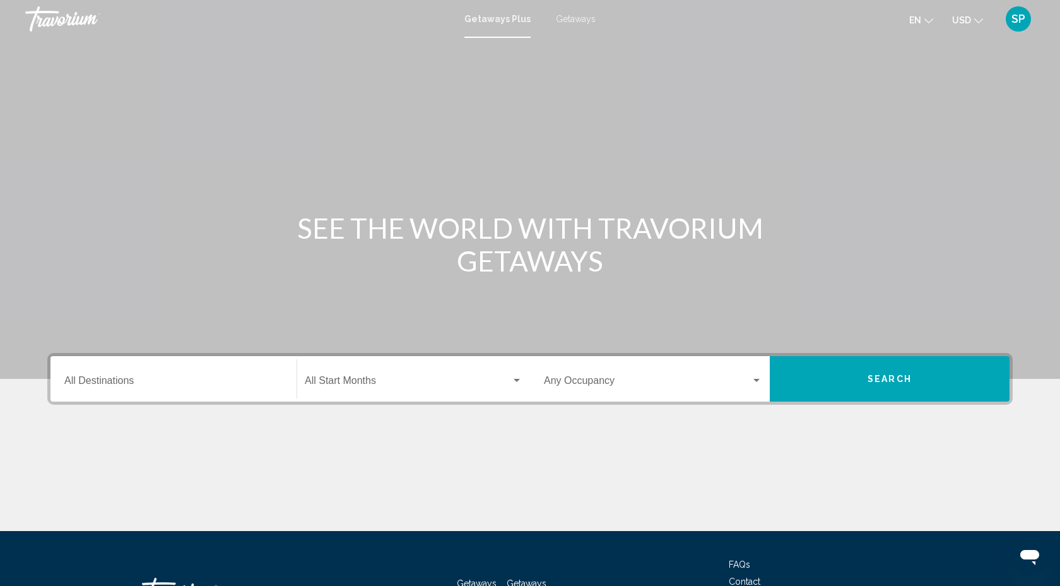
click at [593, 15] on span "Getaways" at bounding box center [576, 19] width 40 height 10
click at [70, 379] on input "Destination All Destinations" at bounding box center [173, 382] width 218 height 11
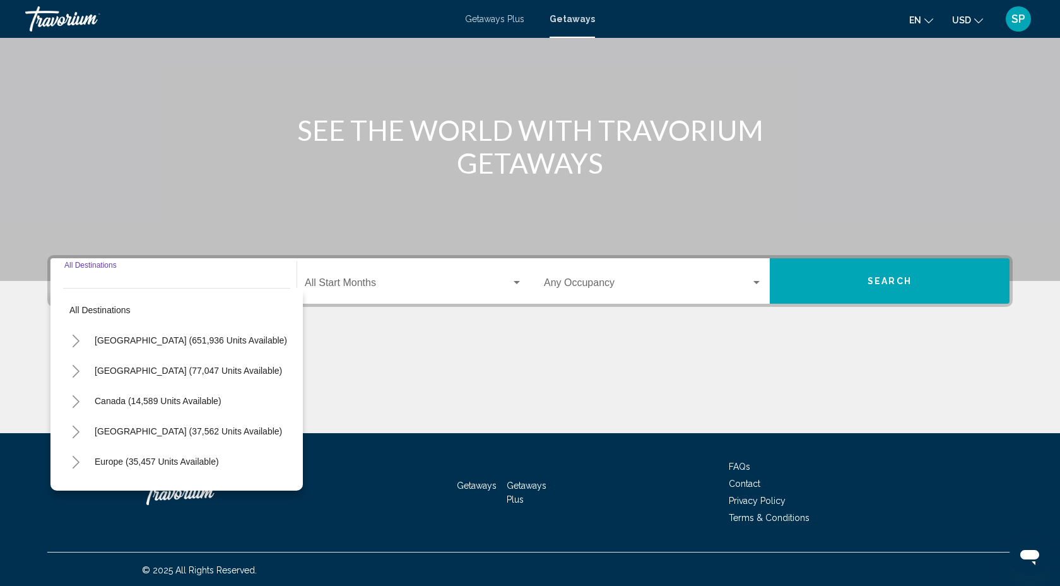
scroll to position [100, 0]
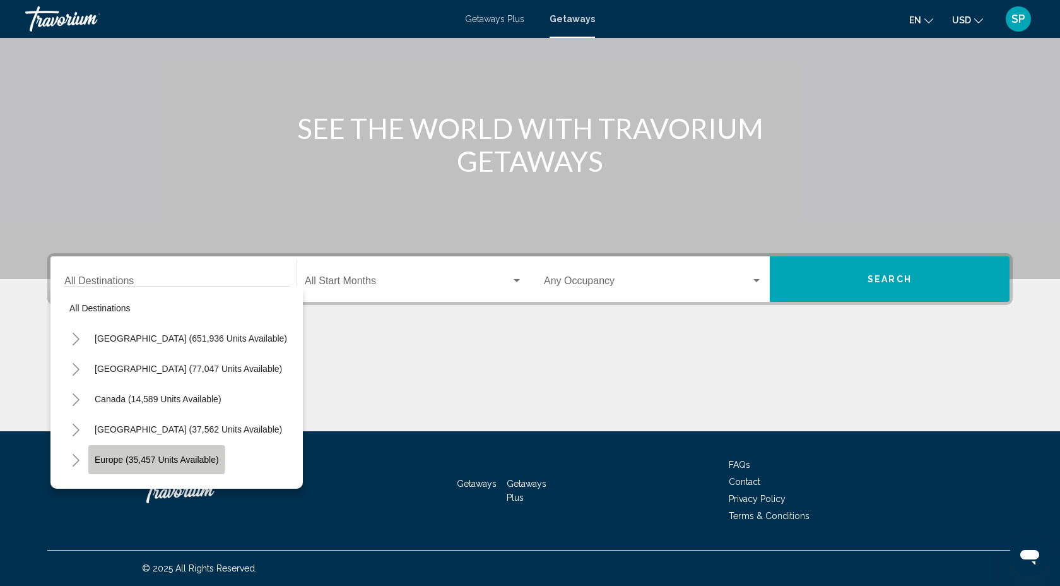
click at [100, 457] on span "Europe (35,457 units available)" at bounding box center [157, 459] width 124 height 10
type input "**********"
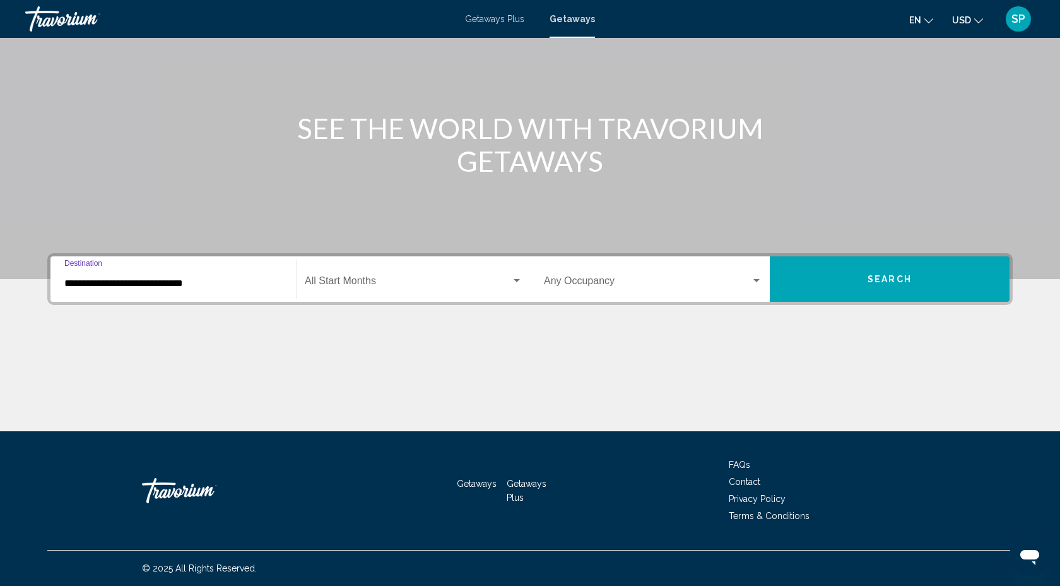
click at [334, 278] on span "Search widget" at bounding box center [408, 283] width 206 height 11
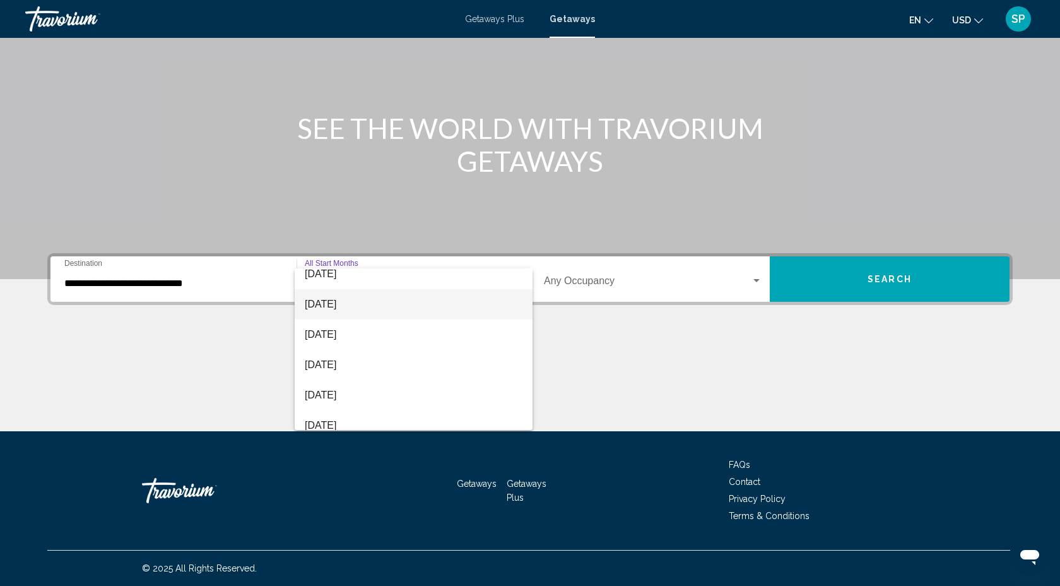
scroll to position [119, 0]
click at [601, 357] on div at bounding box center [530, 293] width 1060 height 586
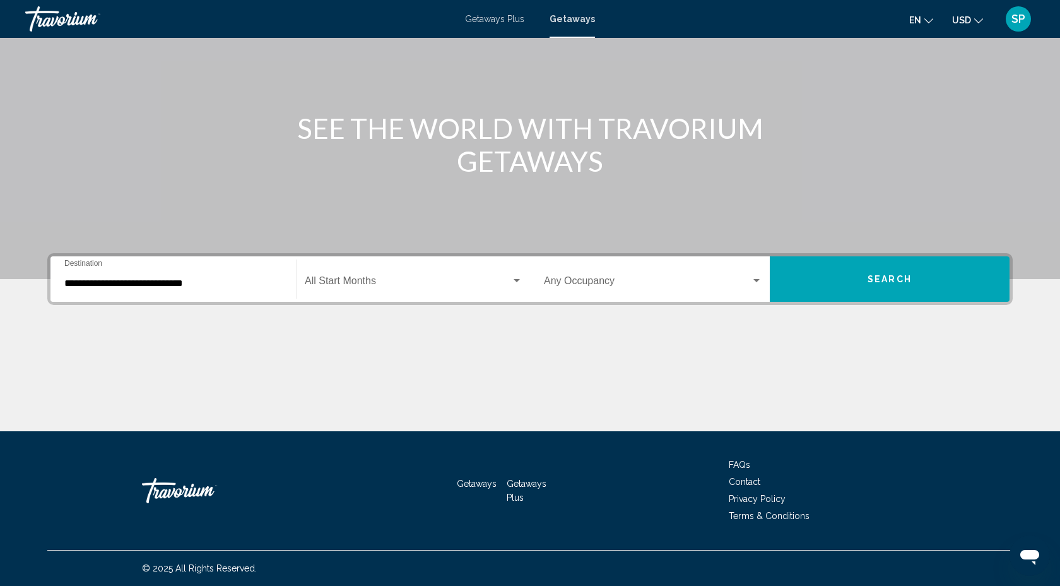
click at [808, 291] on button "Search" at bounding box center [890, 278] width 240 height 45
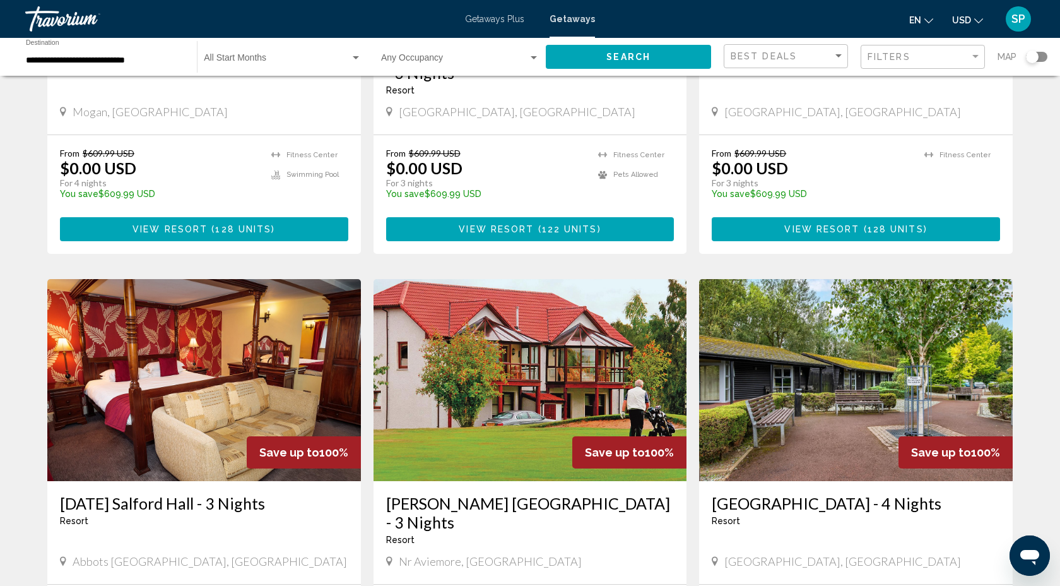
scroll to position [705, 0]
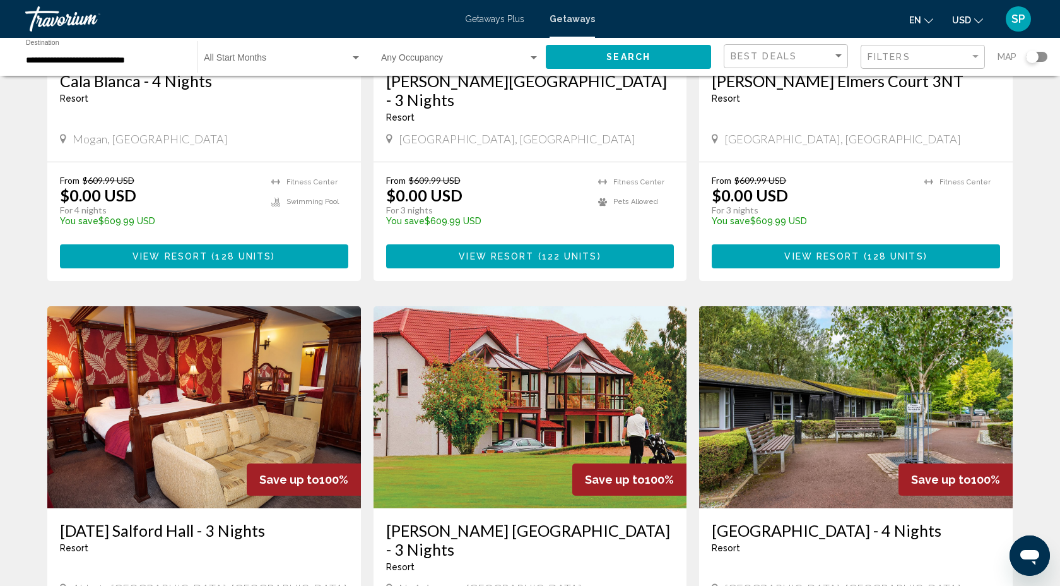
click at [30, 63] on input "**********" at bounding box center [105, 61] width 158 height 10
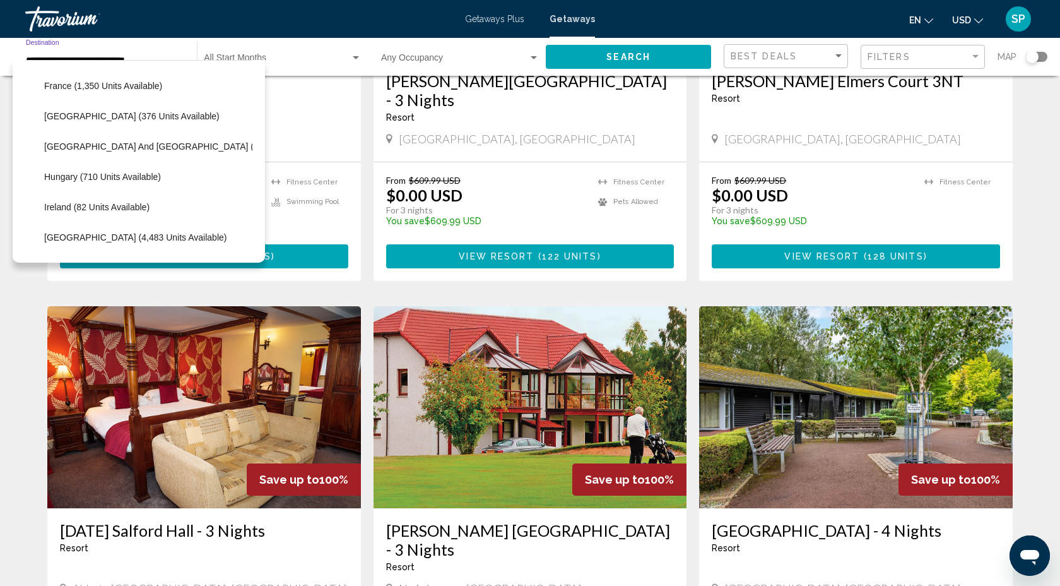
scroll to position [360, 0]
click at [76, 84] on span "France (1,350 units available)" at bounding box center [103, 85] width 118 height 10
type input "**********"
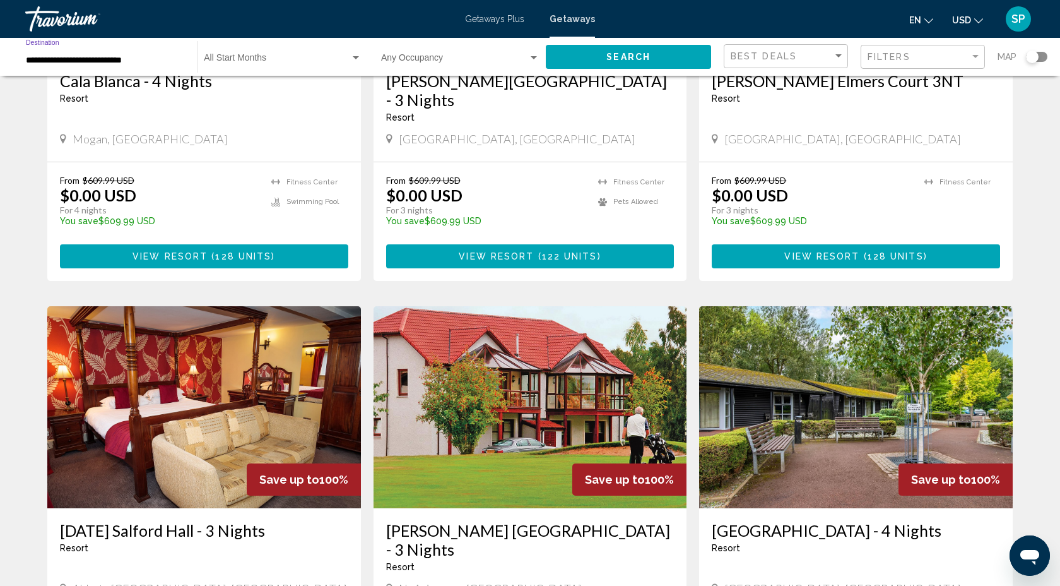
click at [591, 55] on button "Search" at bounding box center [628, 56] width 165 height 23
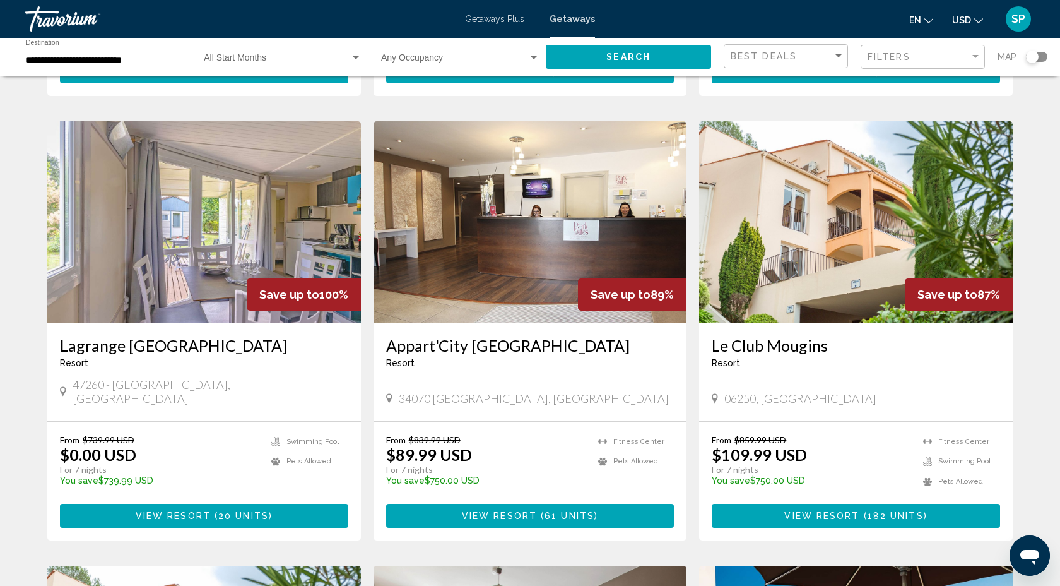
scroll to position [476, 0]
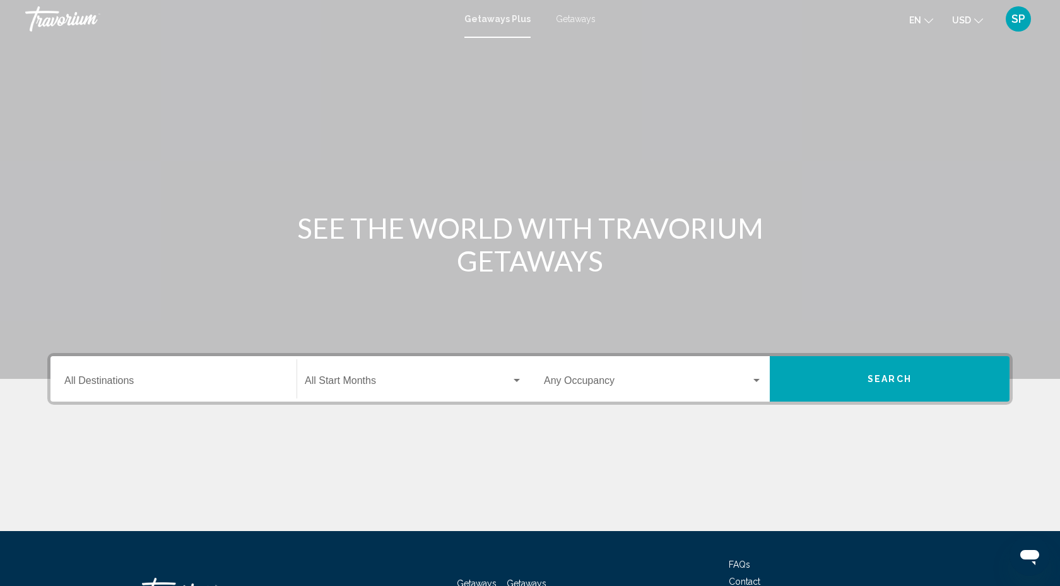
click at [573, 20] on span "Getaways" at bounding box center [576, 19] width 40 height 10
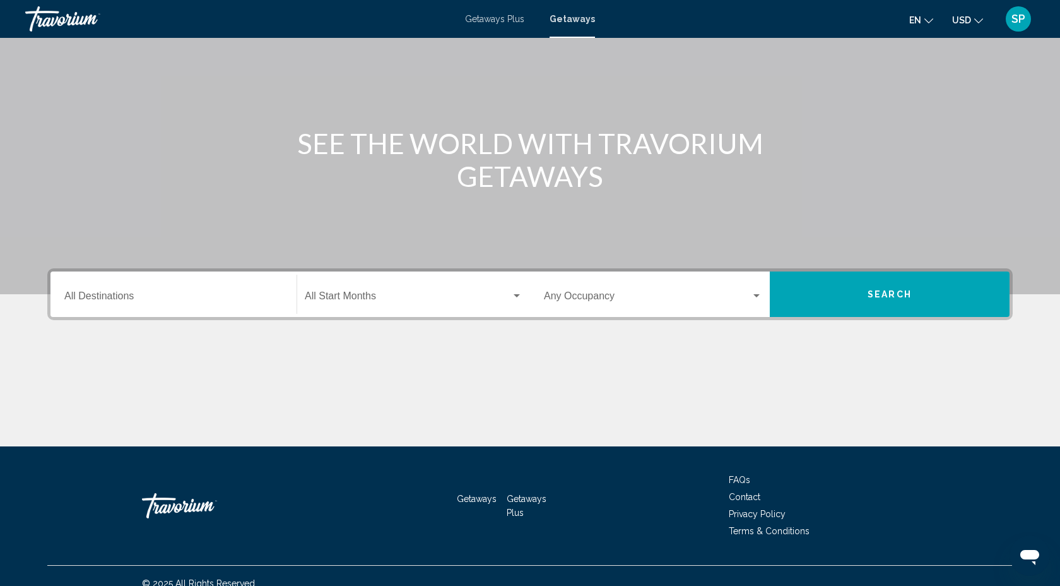
scroll to position [86, 0]
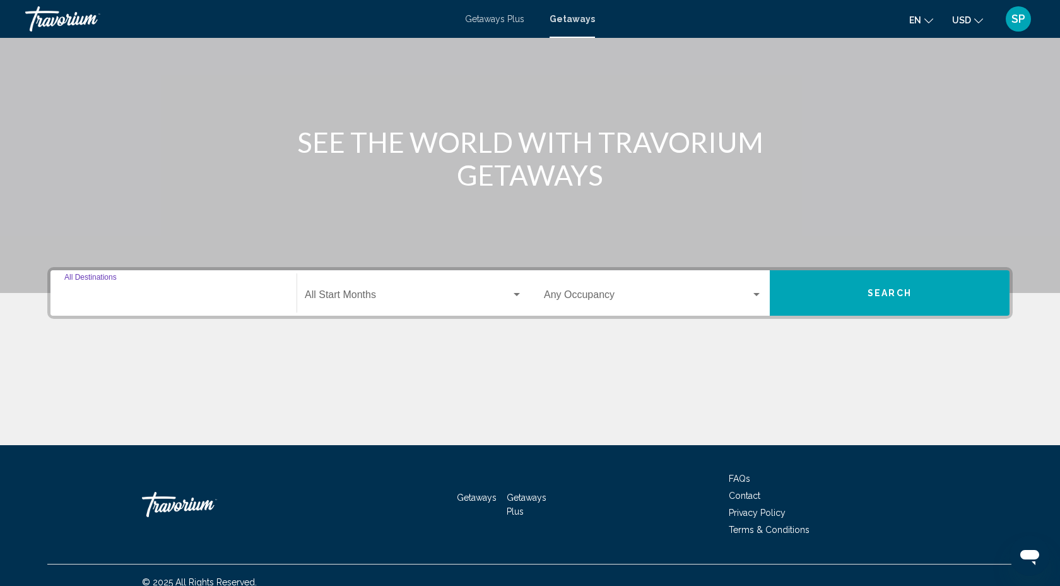
click at [73, 298] on input "Destination All Destinations" at bounding box center [173, 297] width 218 height 11
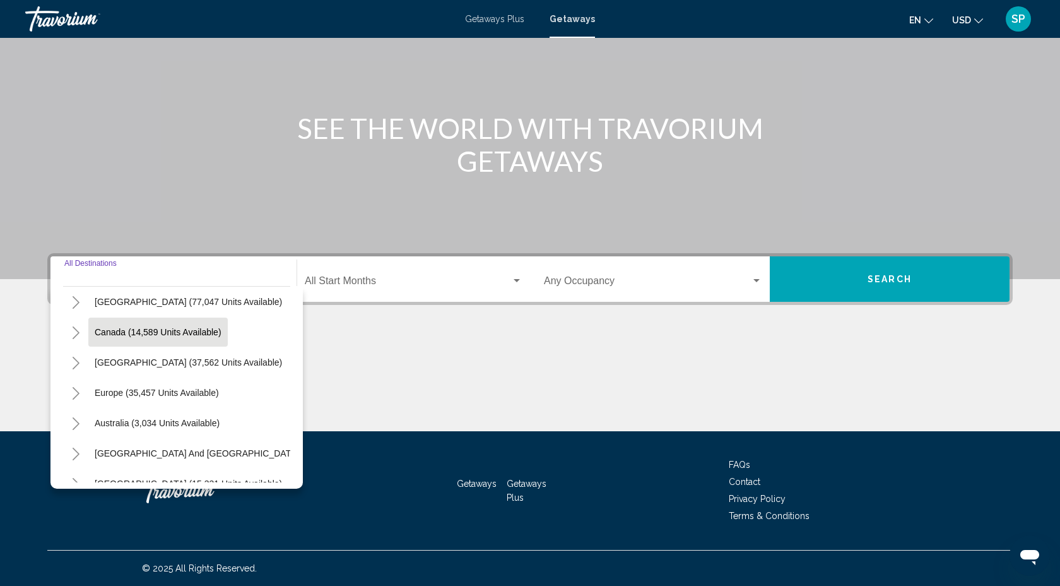
scroll to position [83, 0]
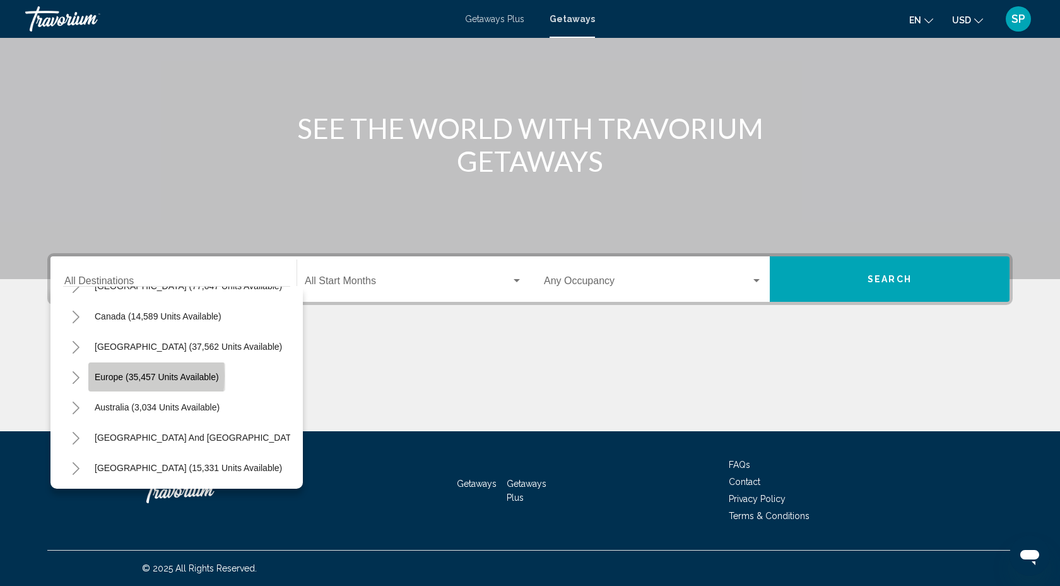
click at [107, 375] on span "Europe (35,457 units available)" at bounding box center [157, 377] width 124 height 10
type input "**********"
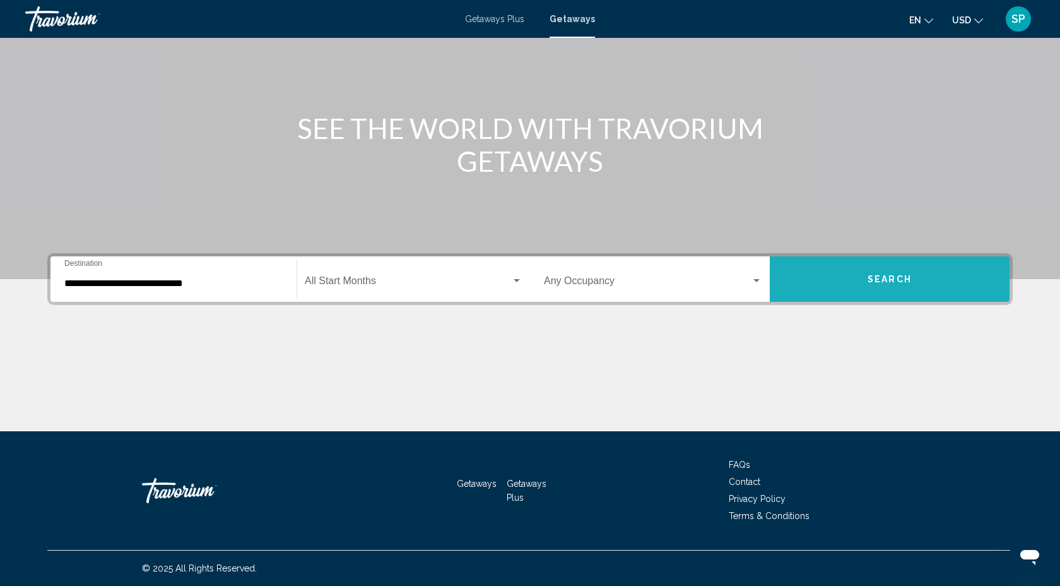
click at [850, 283] on button "Search" at bounding box center [890, 278] width 240 height 45
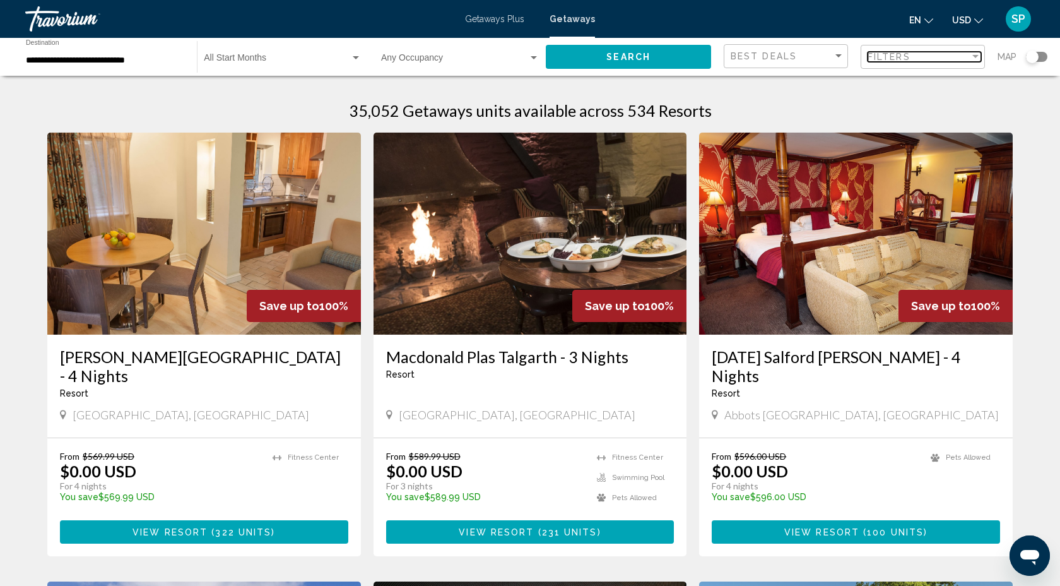
click at [976, 57] on div "Filter" at bounding box center [975, 56] width 6 height 3
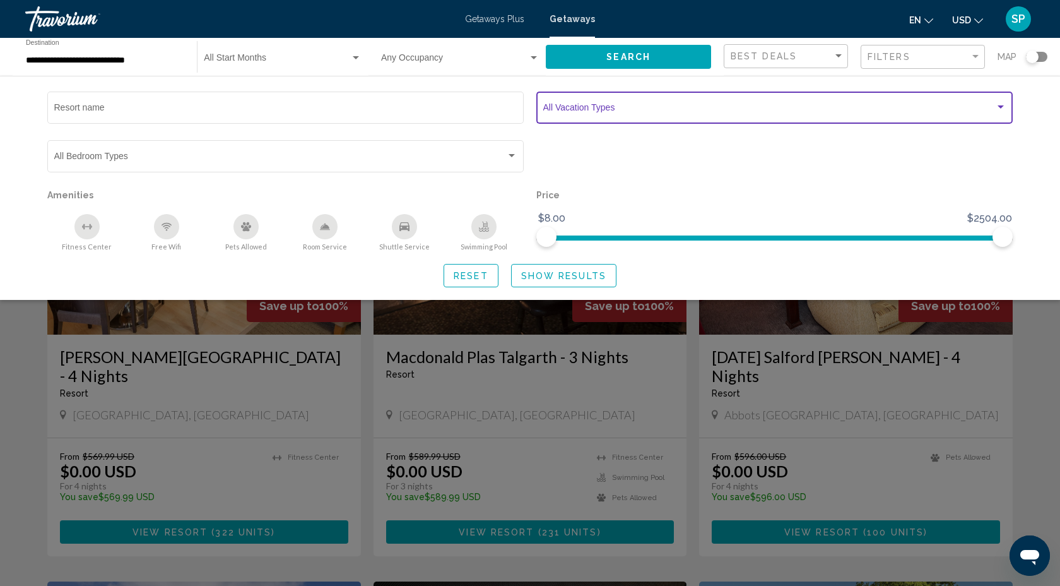
click at [836, 109] on span "Search widget" at bounding box center [769, 110] width 452 height 10
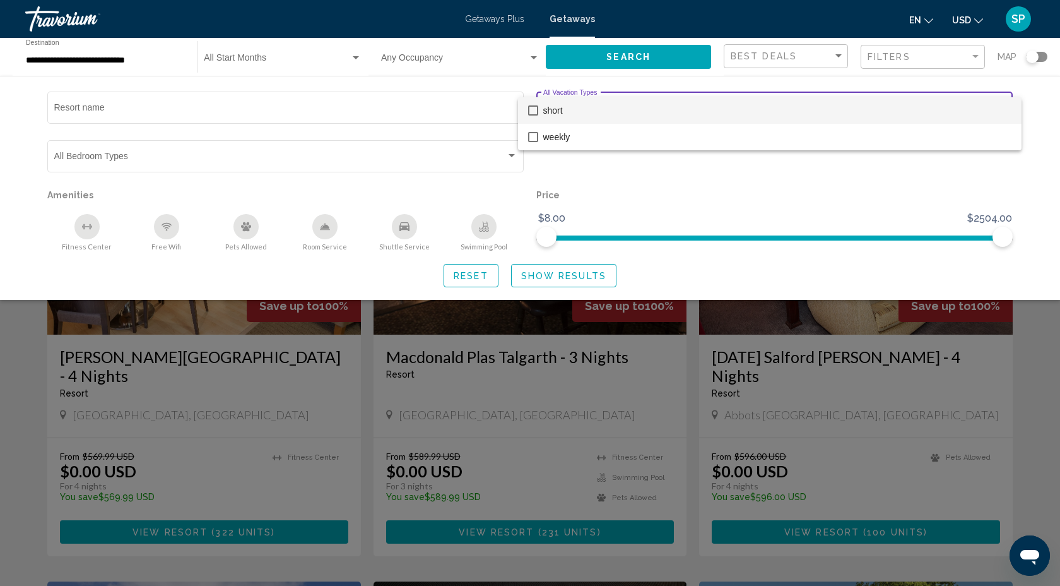
click at [543, 321] on div at bounding box center [530, 293] width 1060 height 586
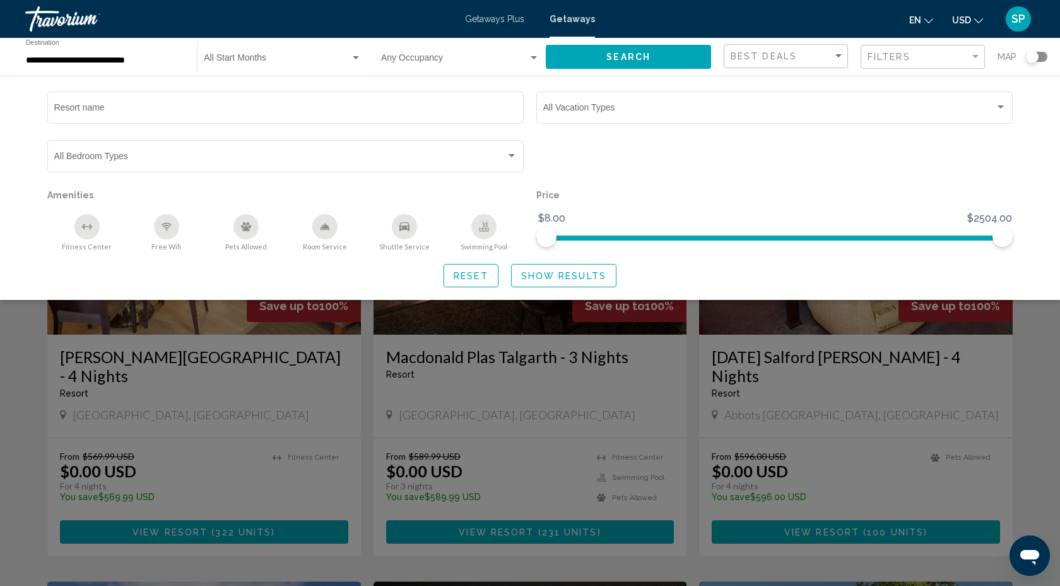
click at [552, 281] on button "Show Results" at bounding box center [563, 275] width 105 height 23
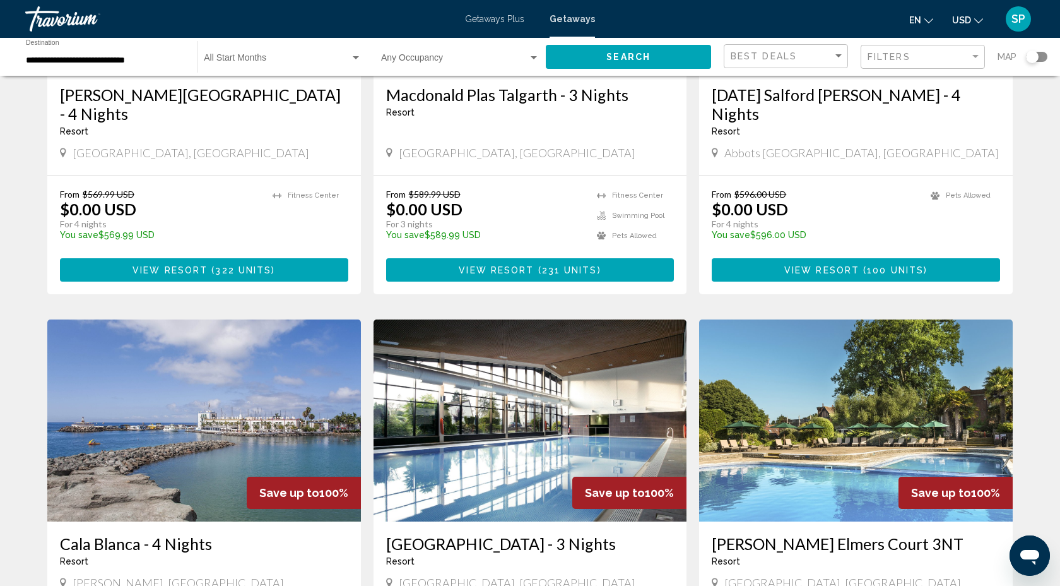
scroll to position [263, 0]
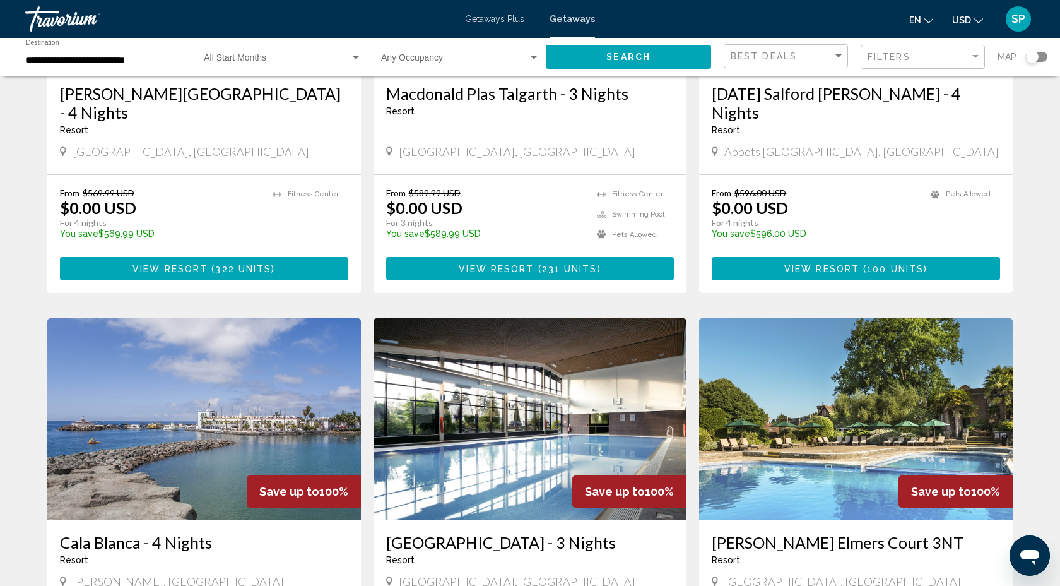
click at [931, 23] on icon "Change language" at bounding box center [928, 20] width 9 height 9
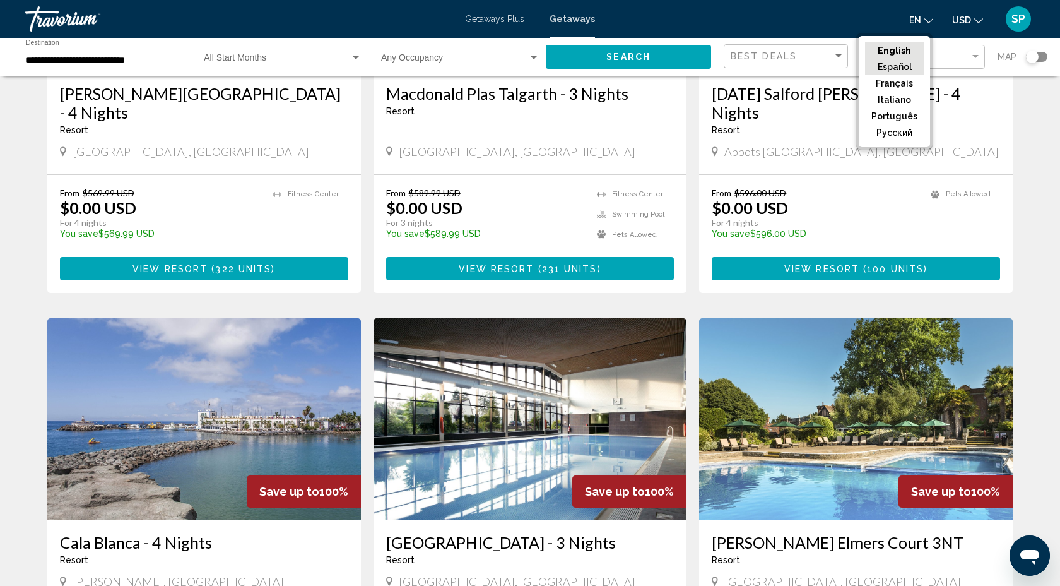
click at [897, 68] on button "Español" at bounding box center [894, 67] width 59 height 16
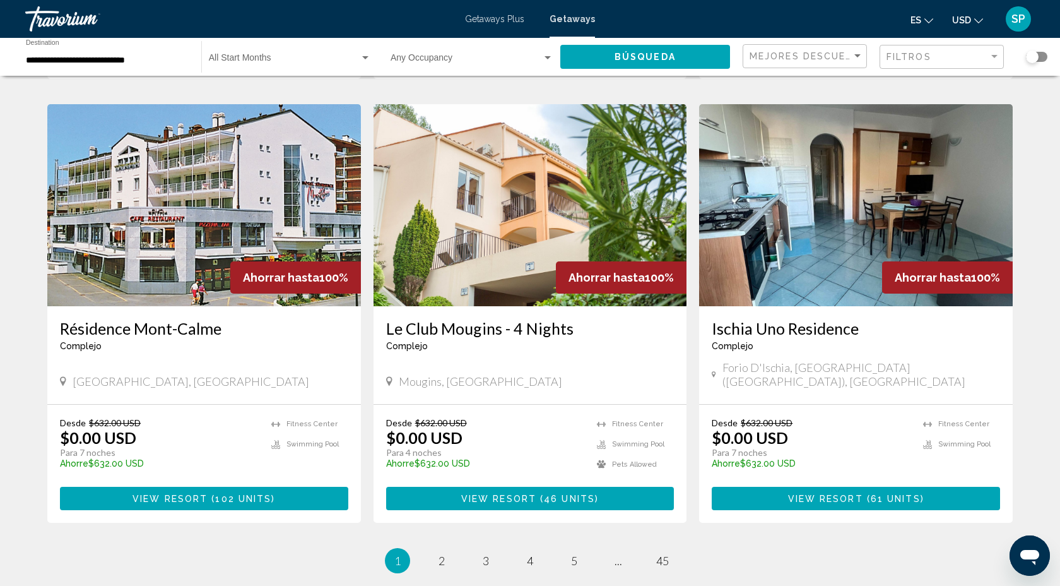
scroll to position [1364, 0]
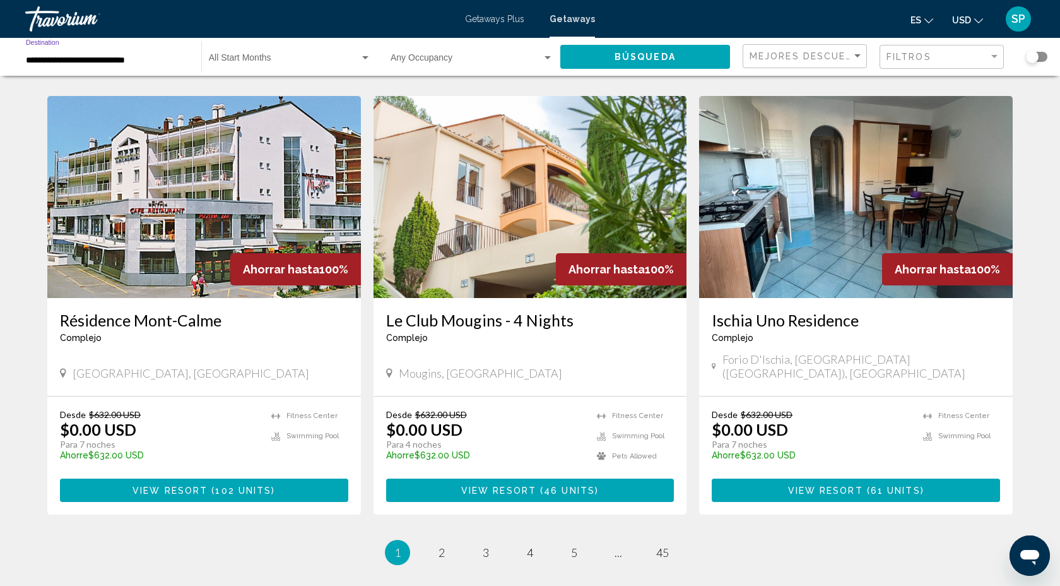
click at [32, 61] on input "**********" at bounding box center [107, 61] width 163 height 10
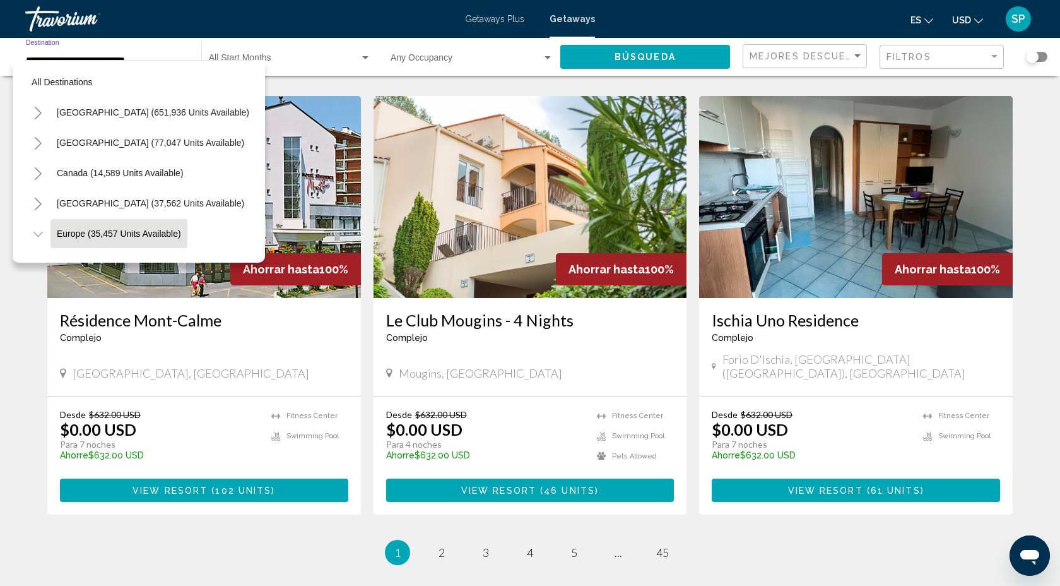
scroll to position [75, 0]
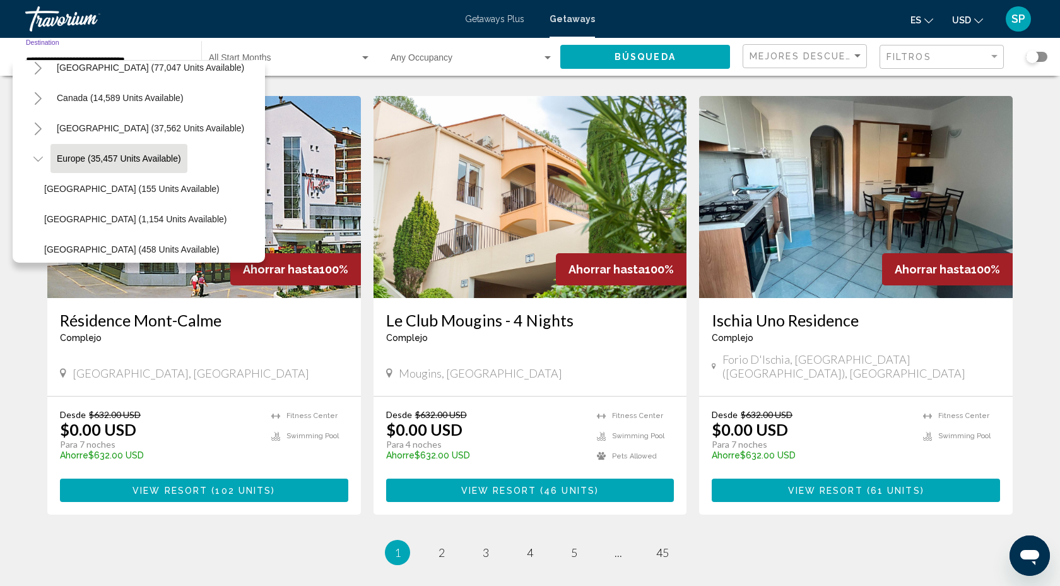
click at [40, 156] on icon "Toggle Europe (35,457 units available)" at bounding box center [37, 159] width 9 height 13
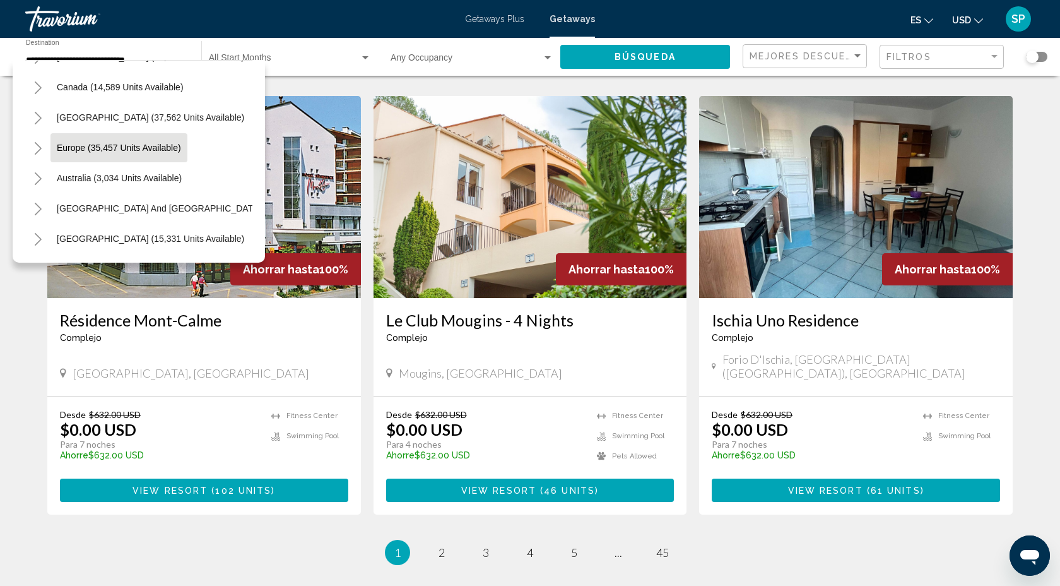
scroll to position [89, 0]
click at [99, 147] on span "Europe (35,457 units available)" at bounding box center [119, 144] width 124 height 10
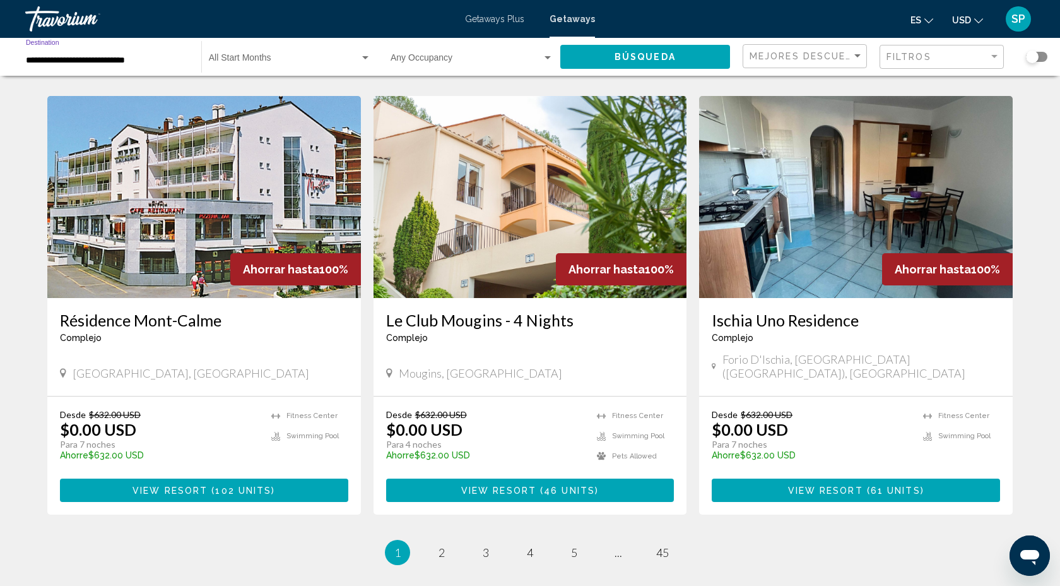
click at [56, 61] on input "**********" at bounding box center [107, 61] width 163 height 10
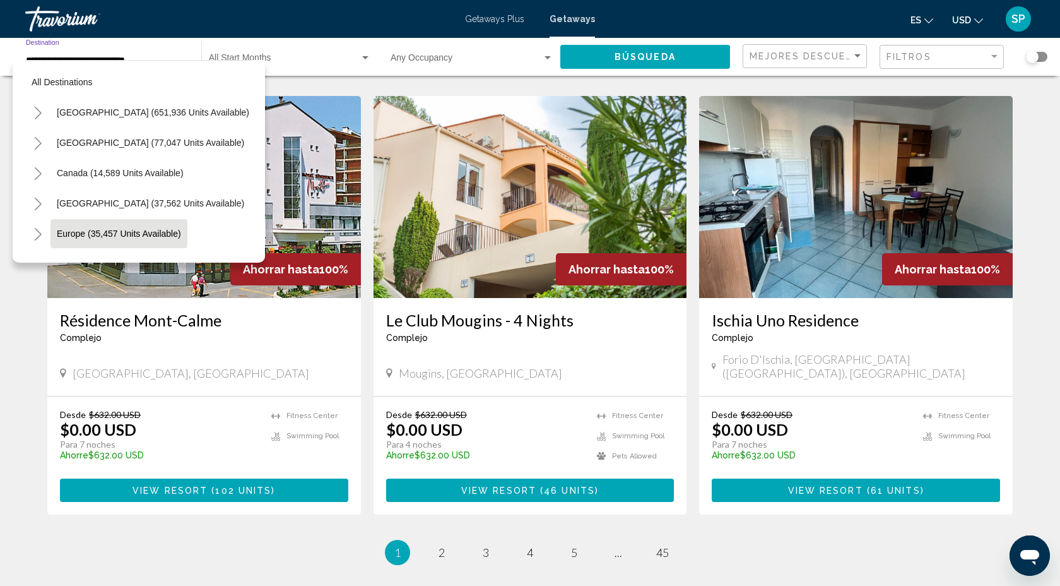
scroll to position [75, 0]
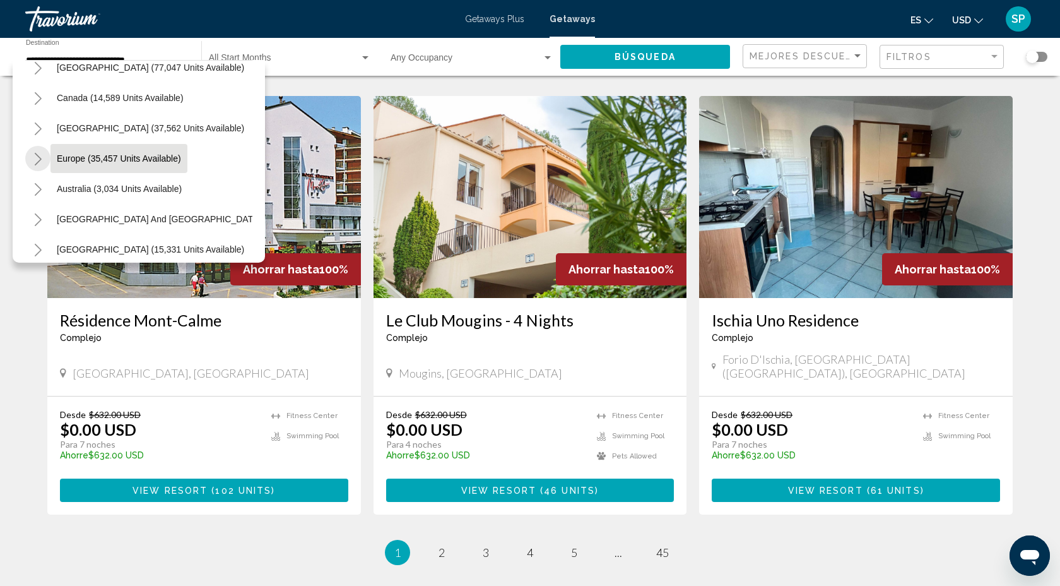
click at [38, 159] on icon "Toggle Europe (35,457 units available)" at bounding box center [37, 159] width 9 height 13
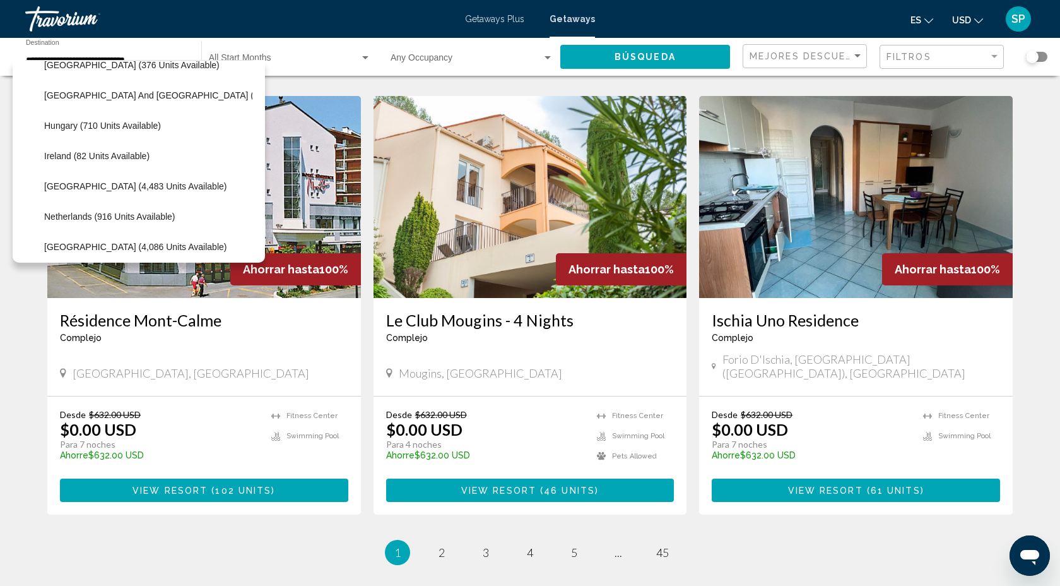
scroll to position [413, 0]
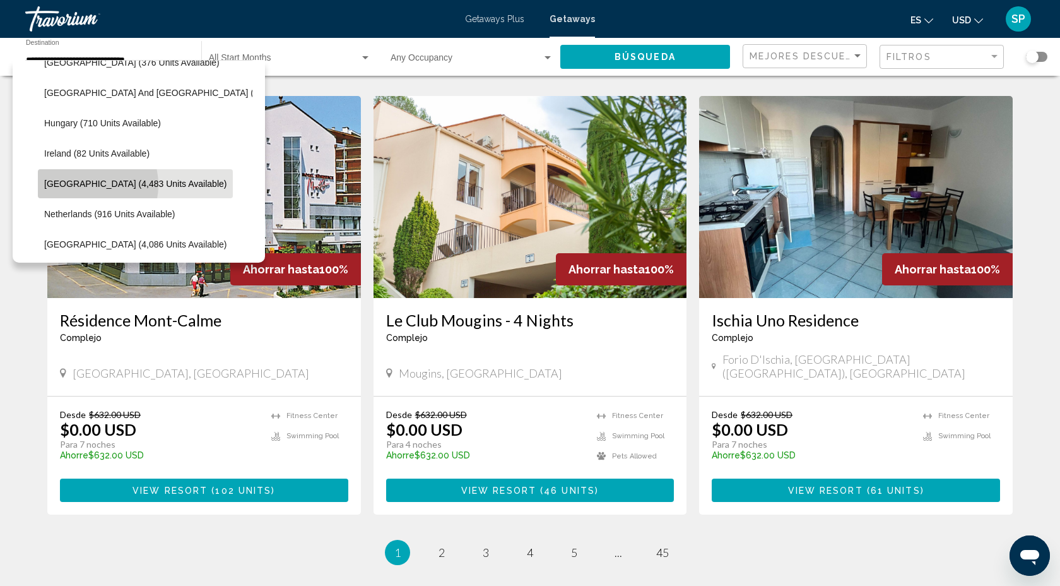
click at [81, 185] on span "Italy (4,483 units available)" at bounding box center [135, 184] width 182 height 10
type input "**********"
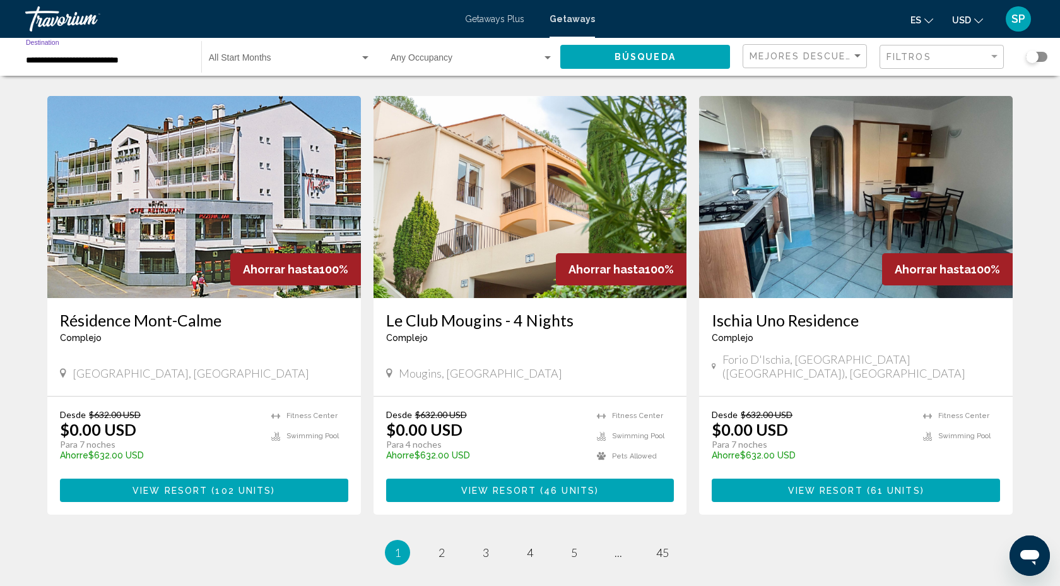
click at [670, 59] on span "Búsqueda" at bounding box center [645, 57] width 61 height 10
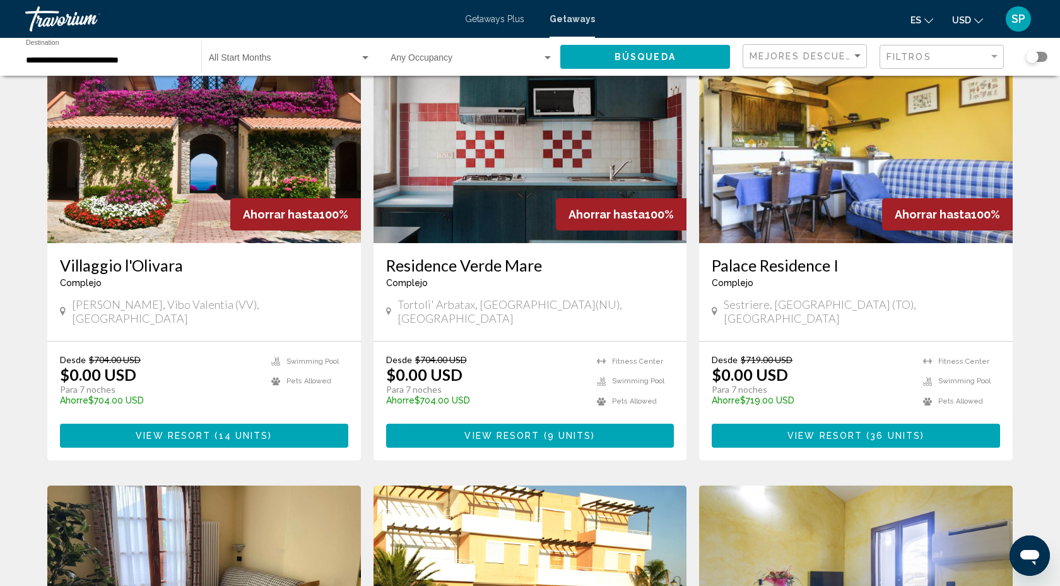
scroll to position [531, 0]
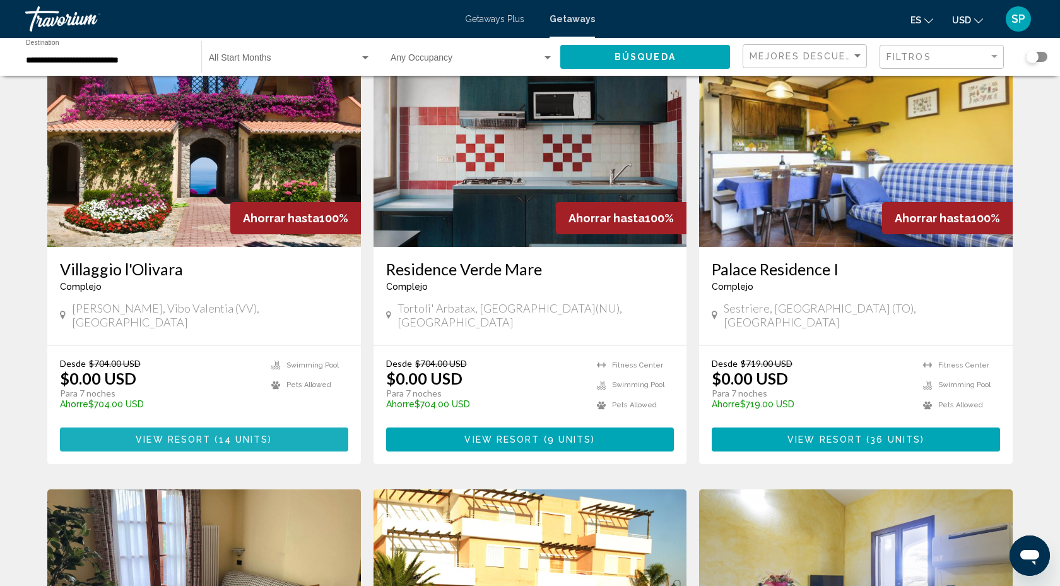
click at [243, 435] on span "14 units" at bounding box center [244, 440] width 50 height 10
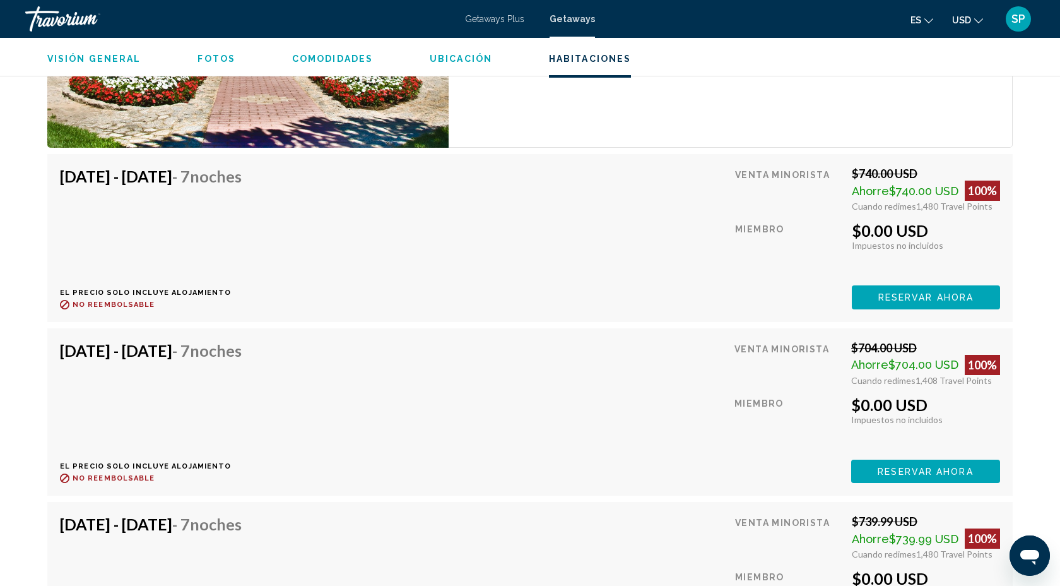
scroll to position [2585, 0]
click at [885, 293] on span "Reservar ahora" at bounding box center [925, 298] width 95 height 10
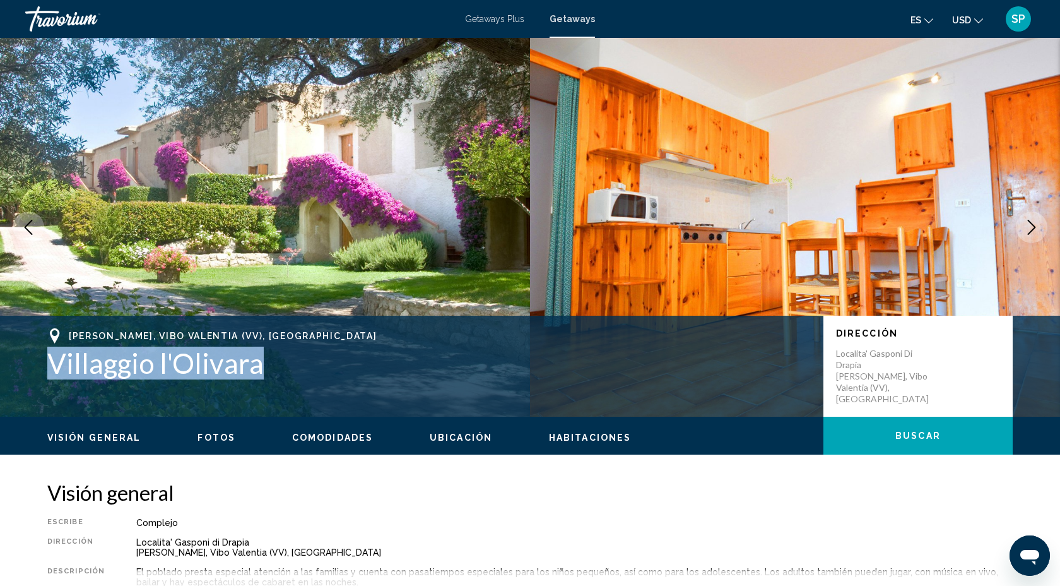
drag, startPoint x: 48, startPoint y: 361, endPoint x: 280, endPoint y: 369, distance: 232.4
click at [280, 370] on h1 "Villaggio l'Olivara" at bounding box center [429, 362] width 764 height 33
copy h1 "Villaggio l'Olivara"
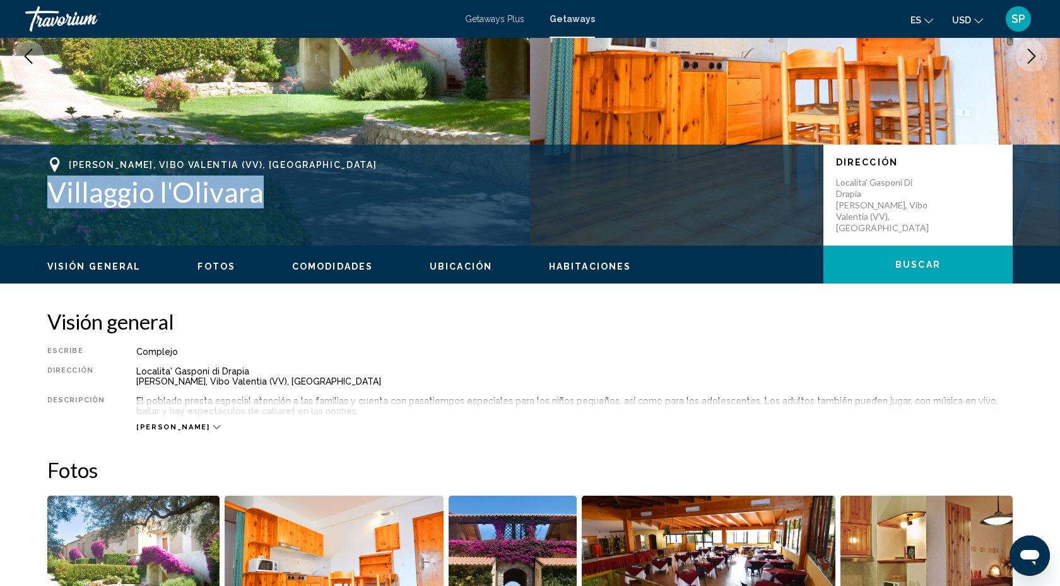
scroll to position [167, 0]
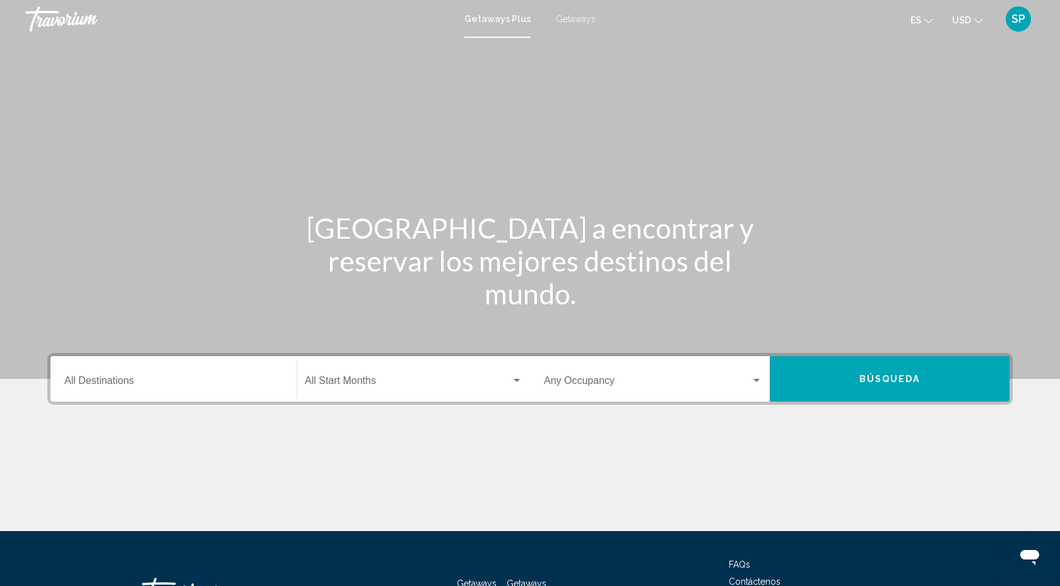
click at [575, 20] on span "Getaways" at bounding box center [576, 19] width 40 height 10
click at [71, 375] on div "Destination All Destinations" at bounding box center [173, 379] width 218 height 40
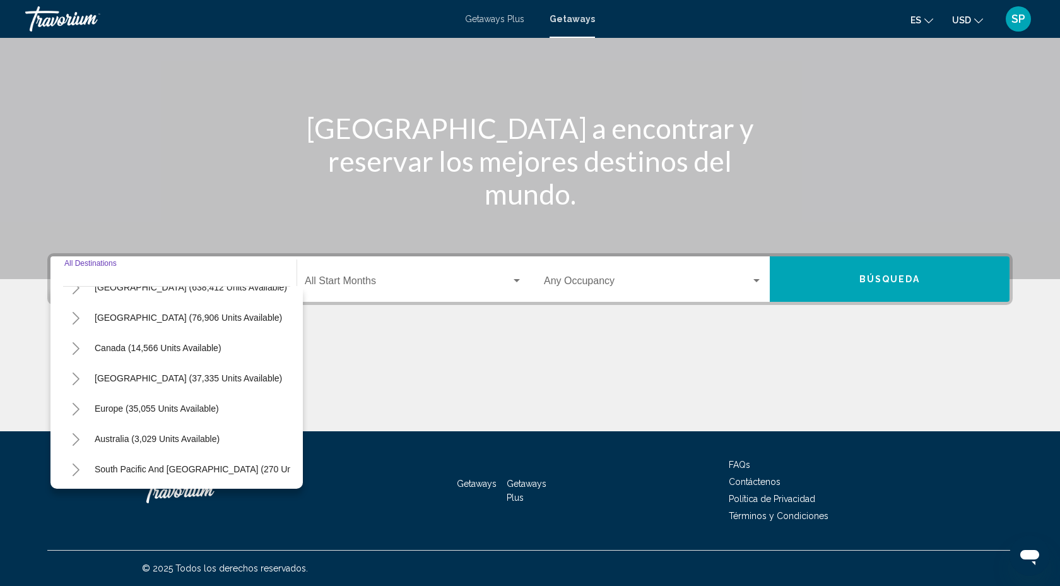
scroll to position [57, 0]
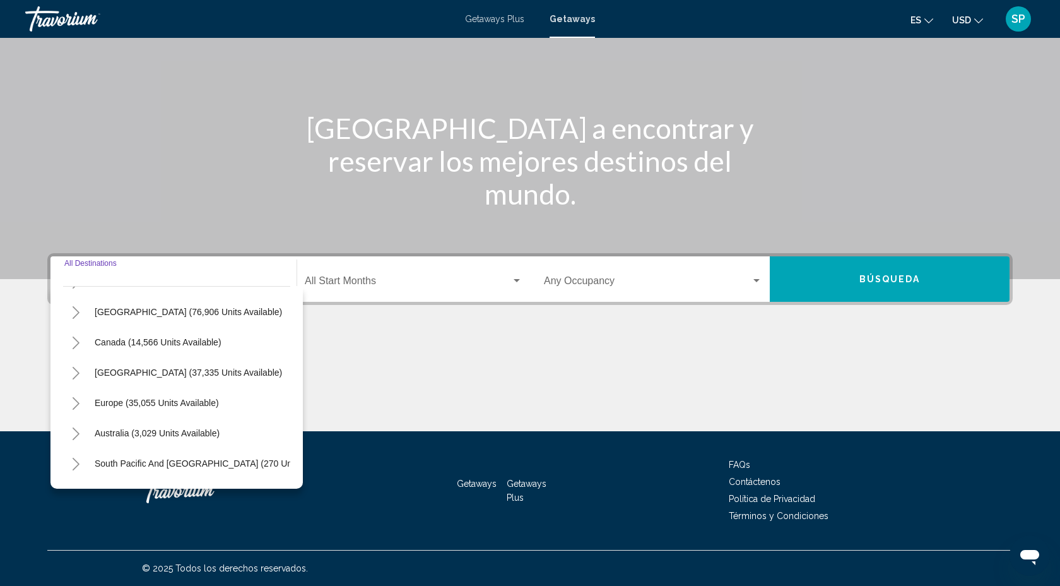
click at [80, 403] on icon "Toggle Europe (35,055 units available)" at bounding box center [75, 403] width 9 height 13
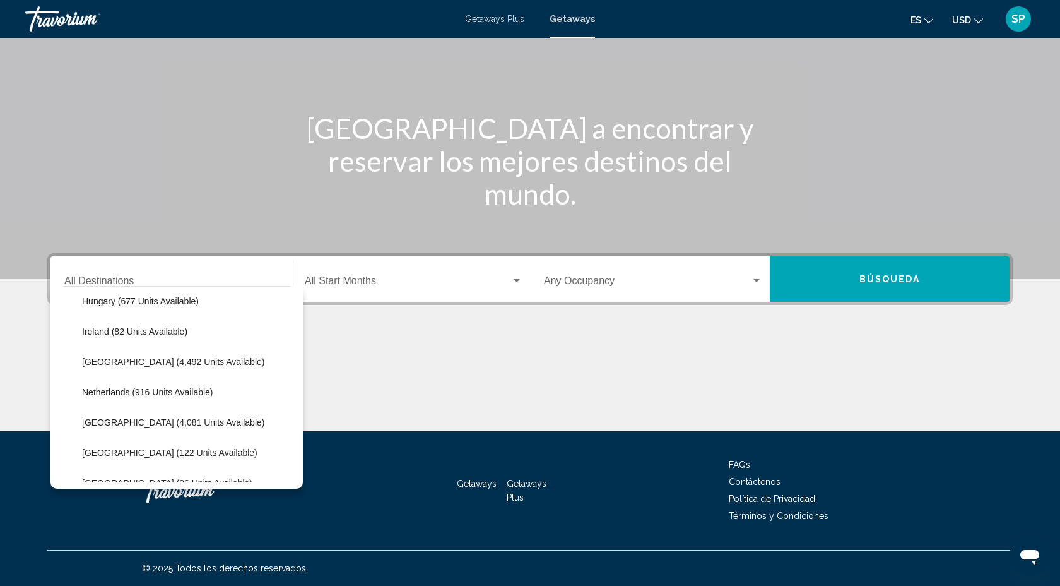
scroll to position [469, 0]
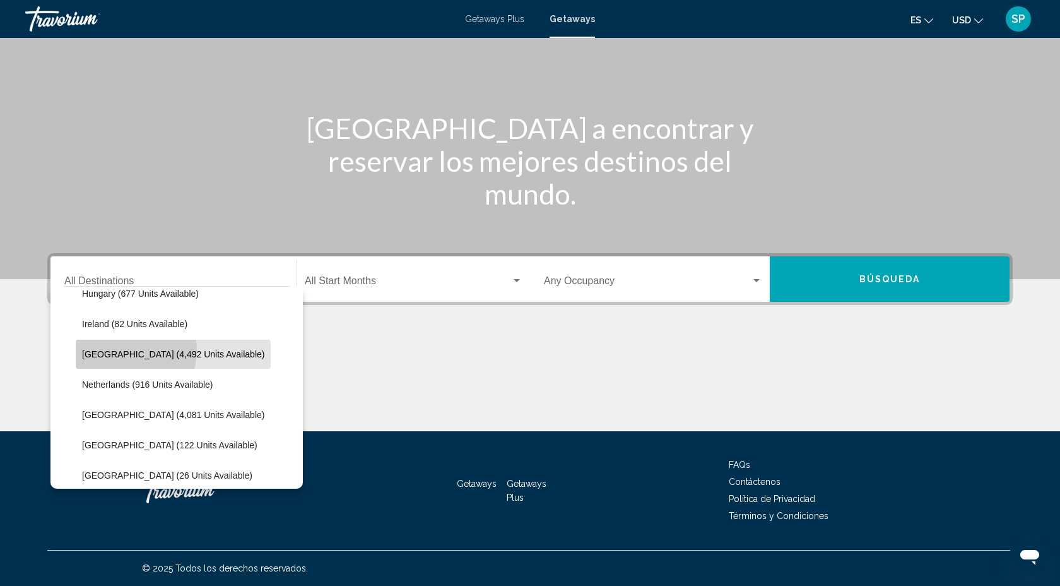
click at [127, 350] on span "Italy (4,492 units available)" at bounding box center [173, 354] width 182 height 10
type input "**********"
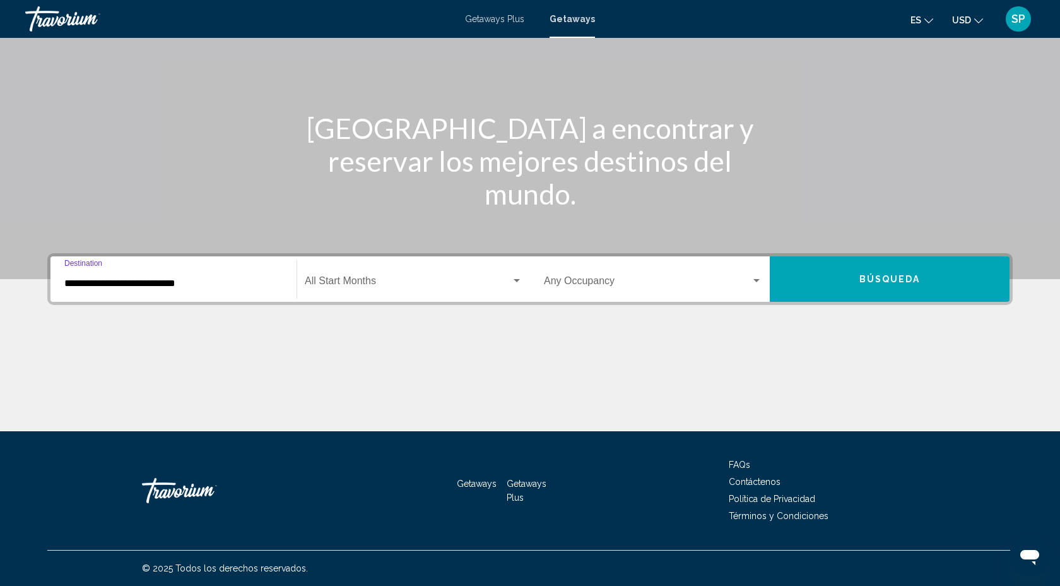
click at [837, 291] on button "Búsqueda" at bounding box center [890, 278] width 240 height 45
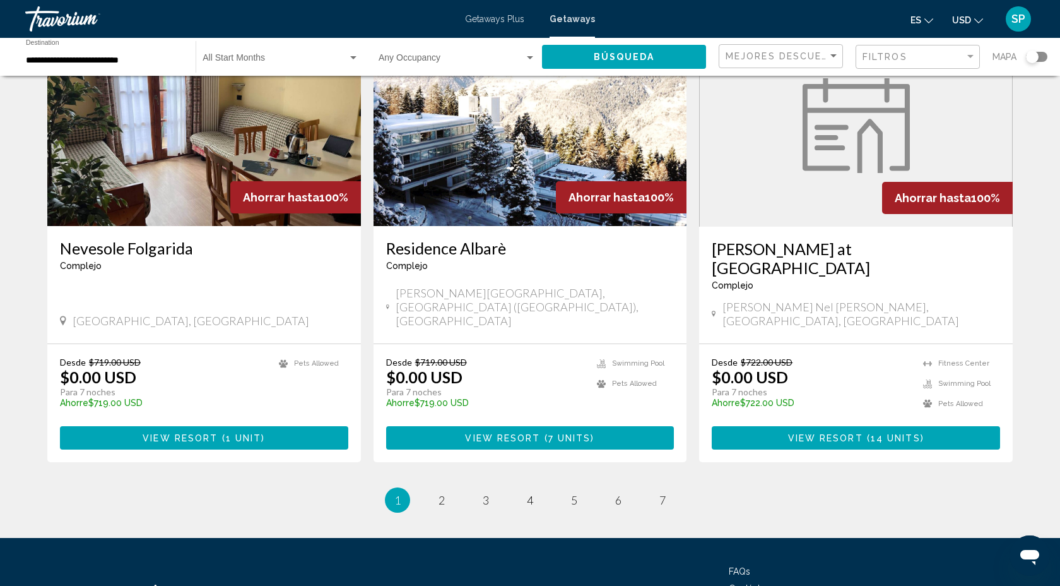
scroll to position [1471, 0]
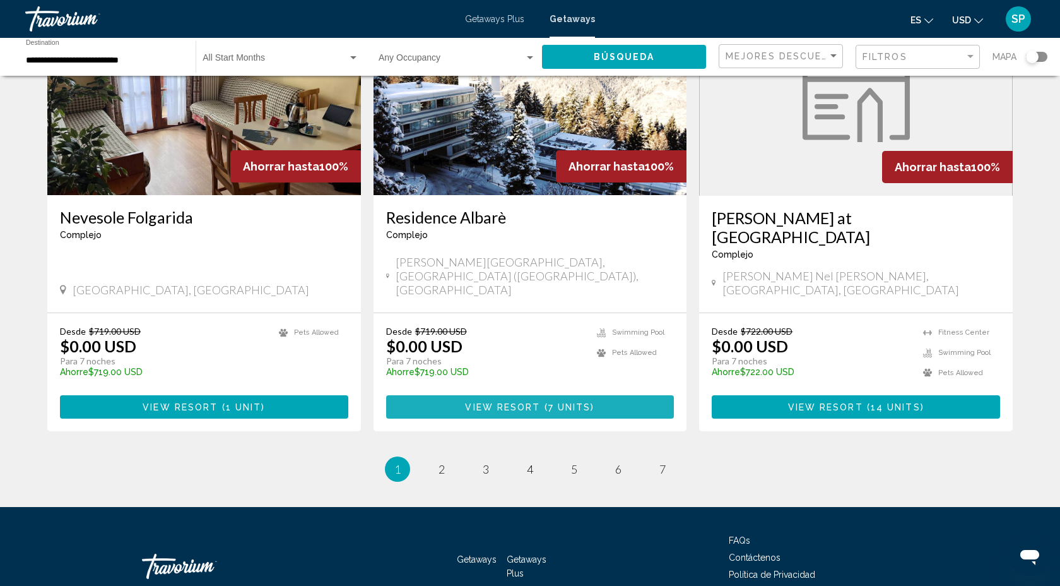
click at [510, 402] on span "View Resort" at bounding box center [502, 407] width 75 height 10
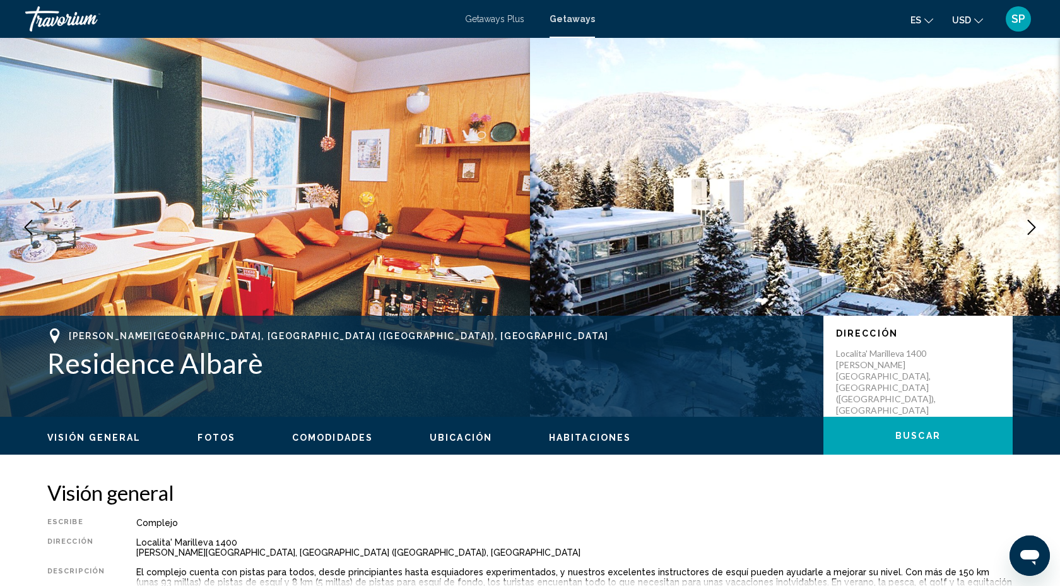
click at [1030, 221] on icon "Next image" at bounding box center [1032, 227] width 8 height 15
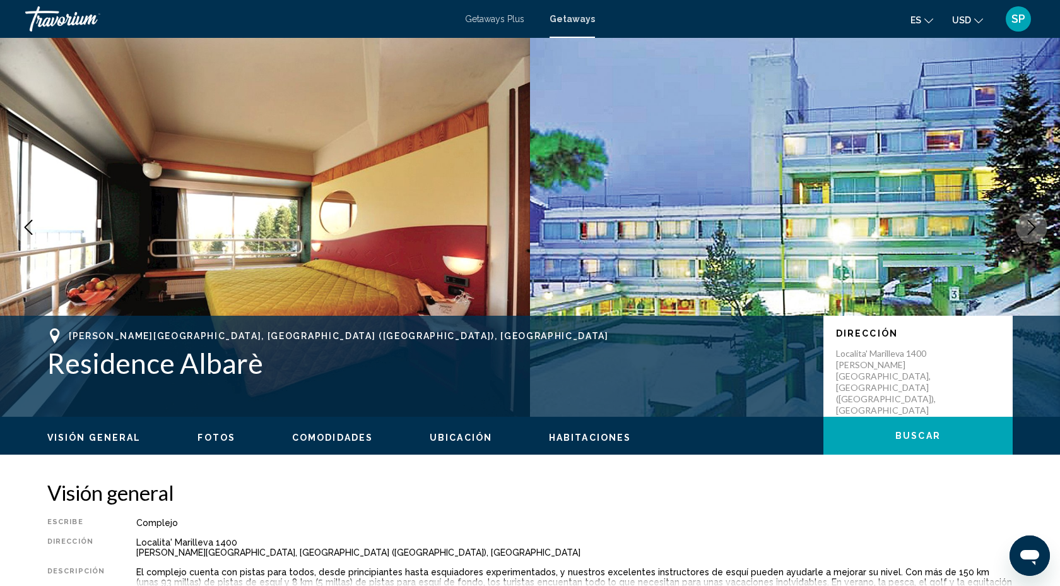
click at [1032, 223] on icon "Next image" at bounding box center [1032, 227] width 8 height 15
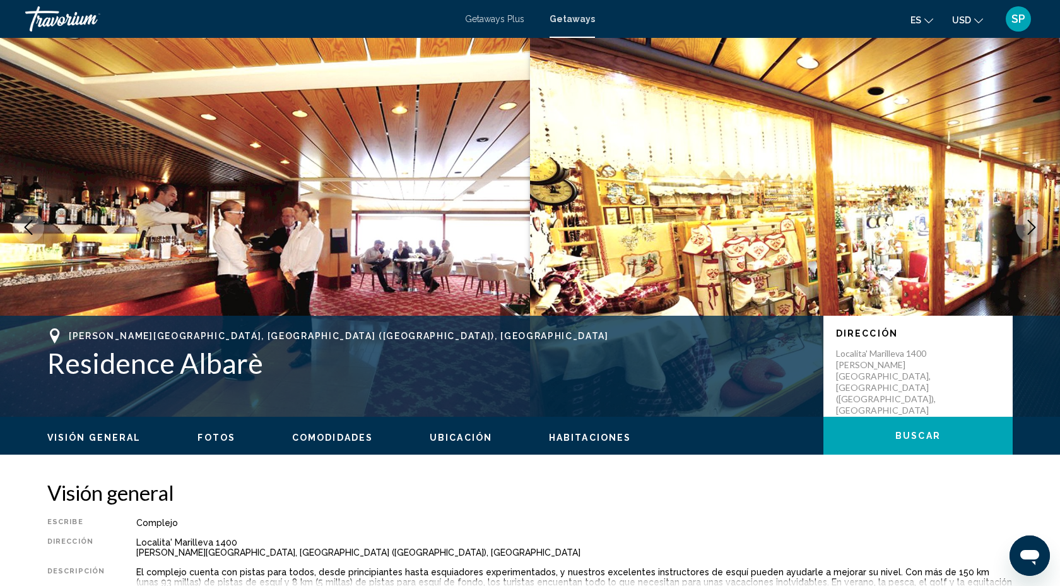
click at [1032, 224] on icon "Next image" at bounding box center [1032, 227] width 8 height 15
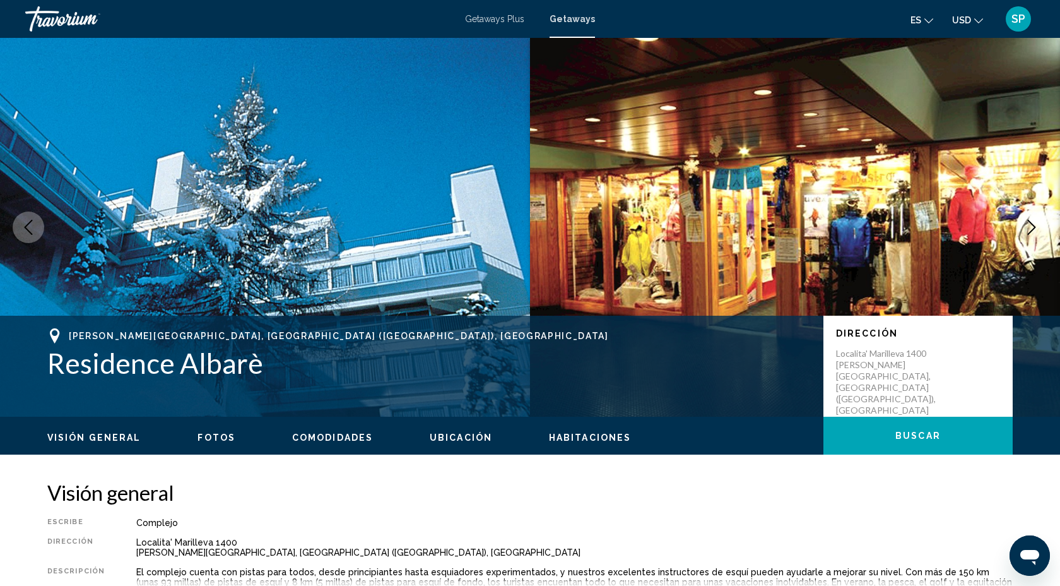
click at [1033, 225] on icon "Next image" at bounding box center [1032, 227] width 8 height 15
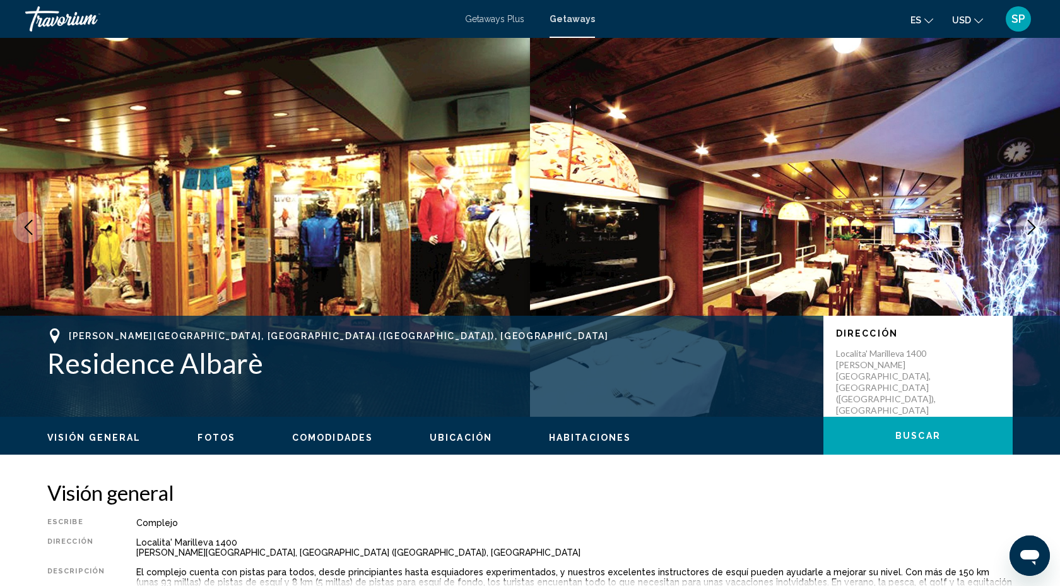
click at [1033, 225] on icon "Next image" at bounding box center [1032, 227] width 8 height 15
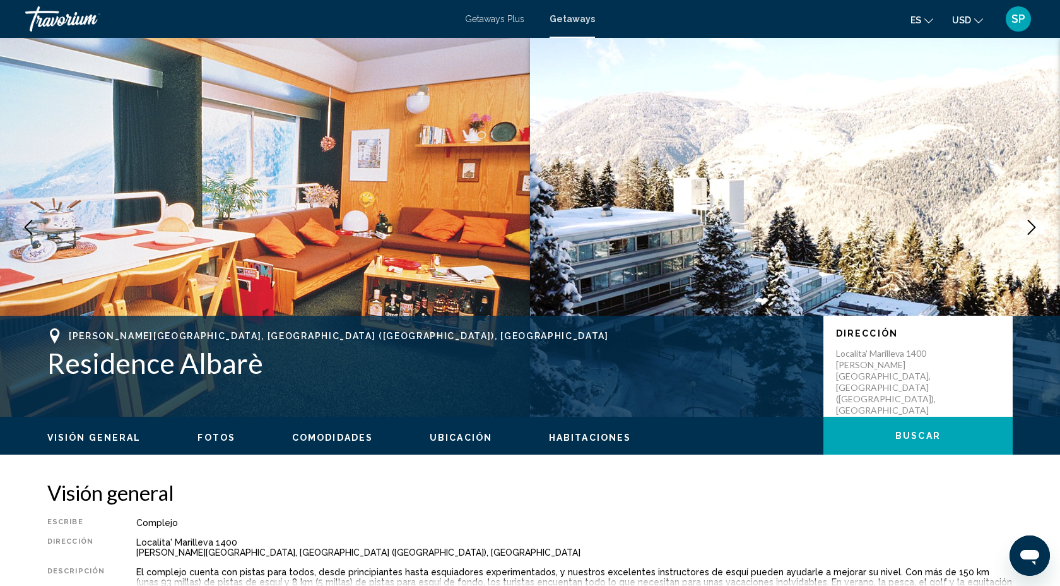
click at [1034, 227] on icon "Next image" at bounding box center [1031, 227] width 15 height 15
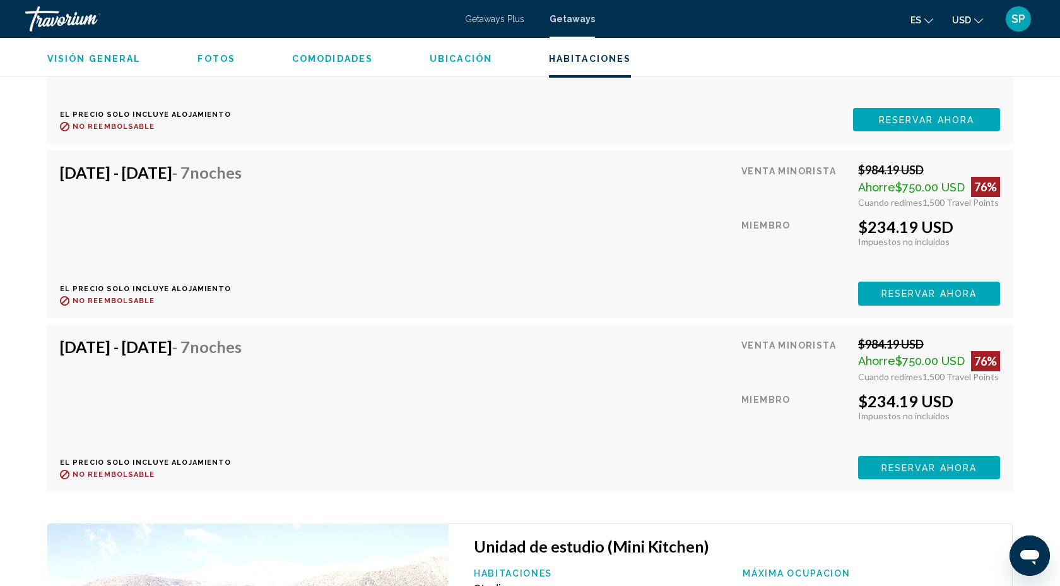
scroll to position [2762, 0]
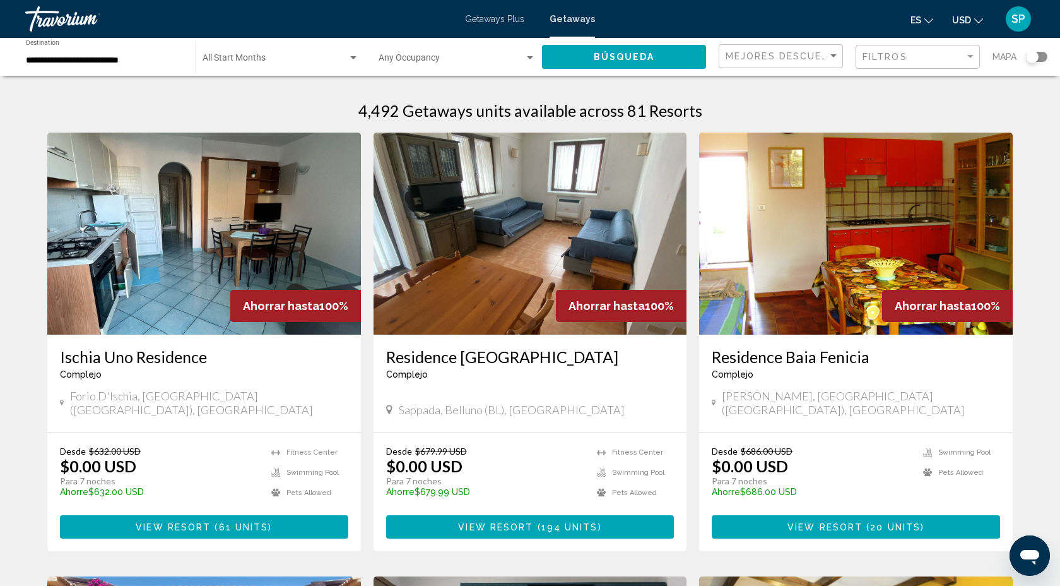
click at [527, 59] on div "Search widget" at bounding box center [529, 58] width 11 height 10
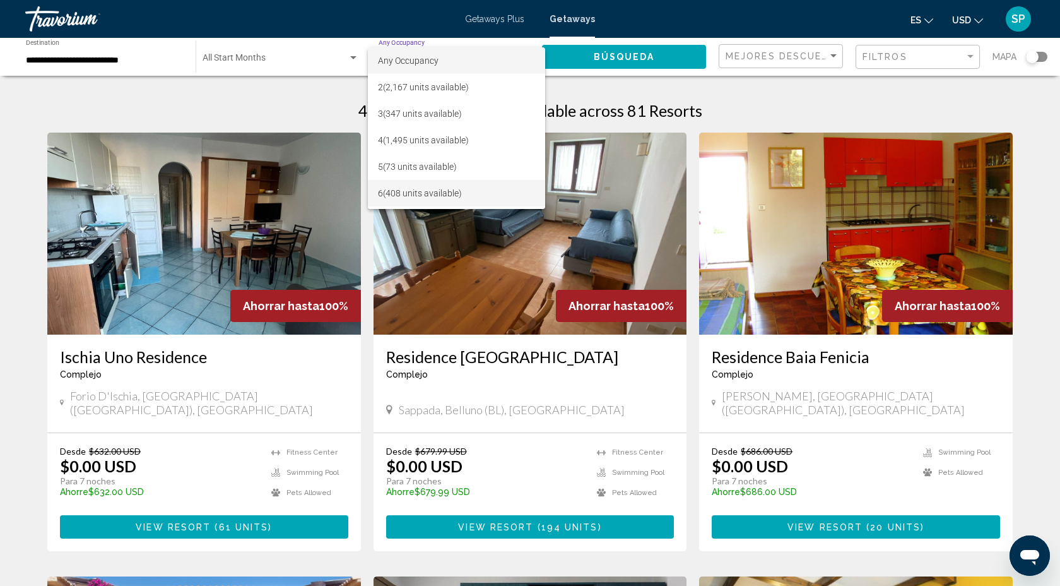
click at [442, 191] on span "6 (408 units available)" at bounding box center [456, 193] width 156 height 27
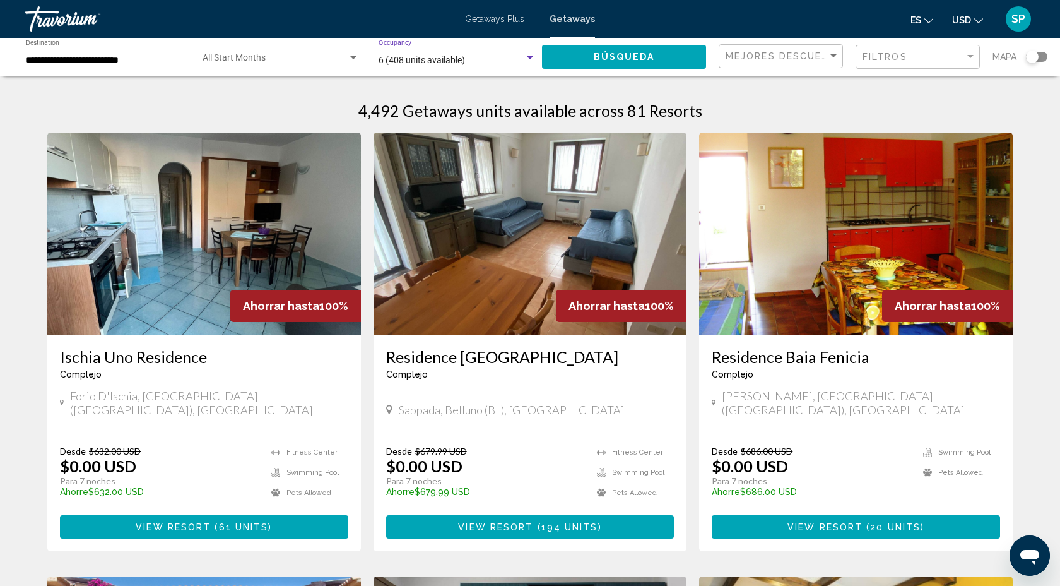
click at [634, 56] on span "Búsqueda" at bounding box center [624, 57] width 61 height 10
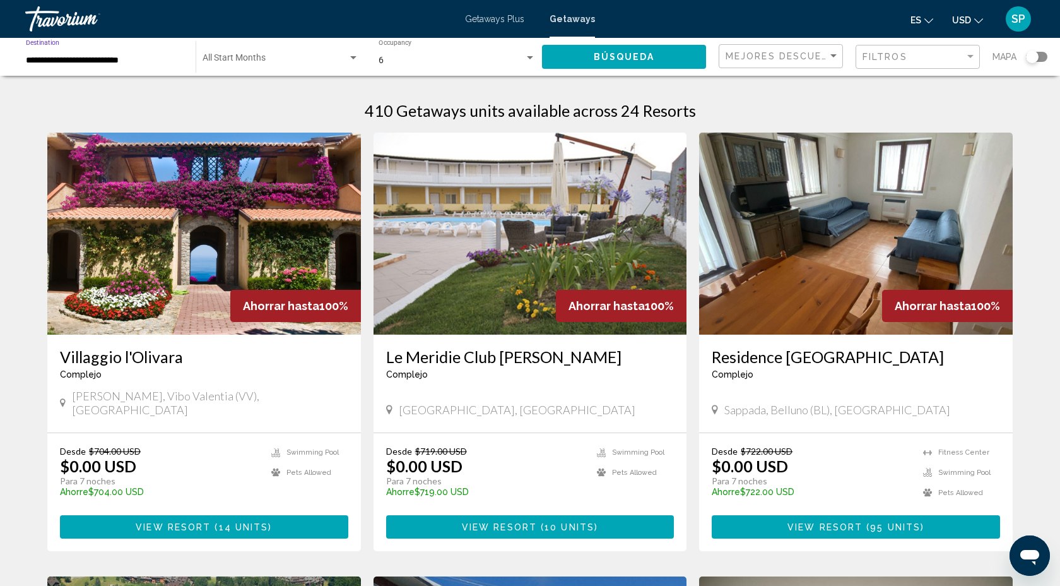
click at [33, 63] on input "**********" at bounding box center [104, 61] width 157 height 10
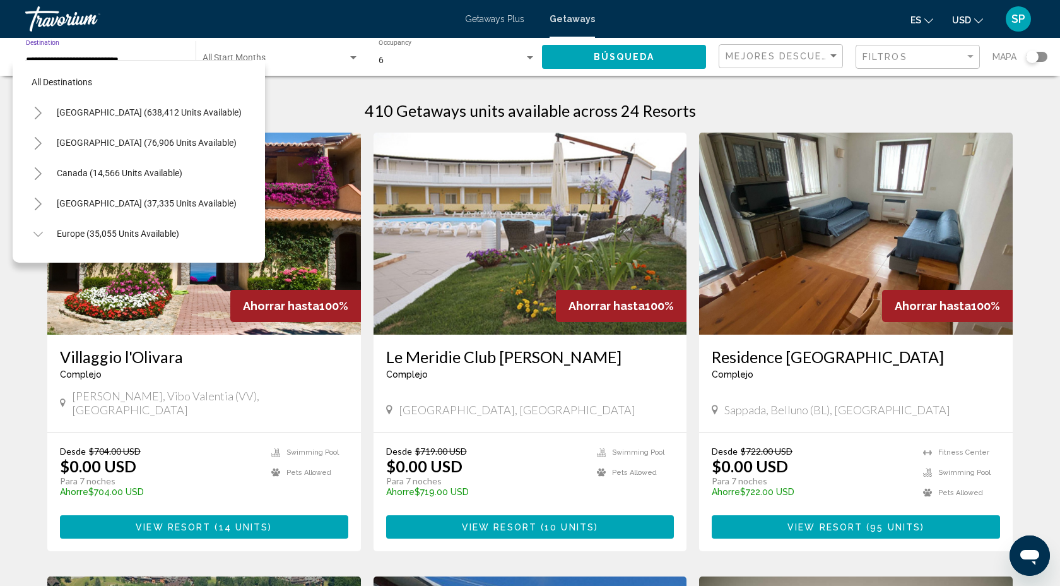
scroll to position [439, 0]
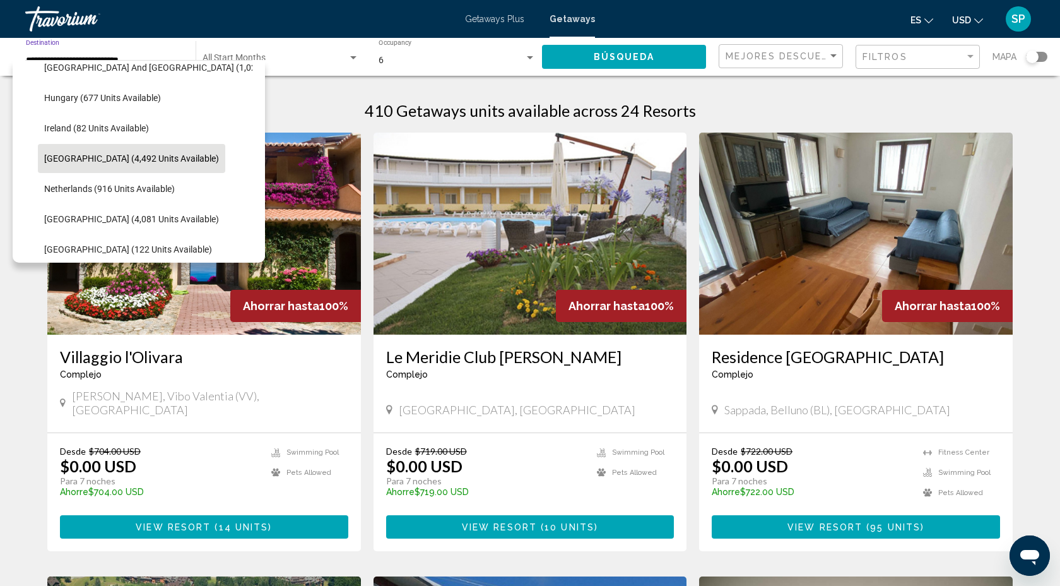
click at [47, 160] on span "Italy (4,492 units available)" at bounding box center [131, 158] width 175 height 10
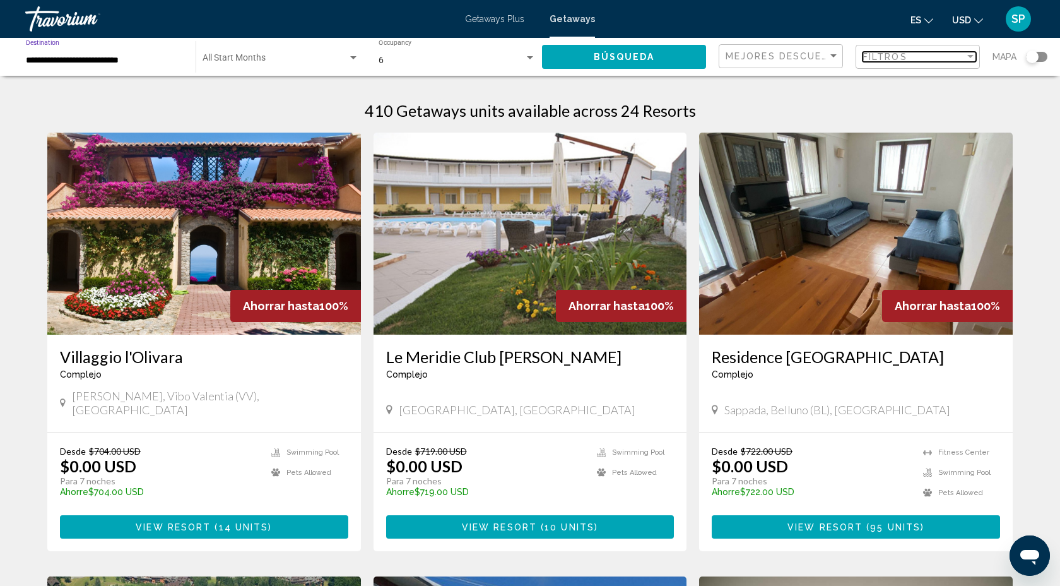
click at [969, 57] on div "Filter" at bounding box center [970, 56] width 6 height 3
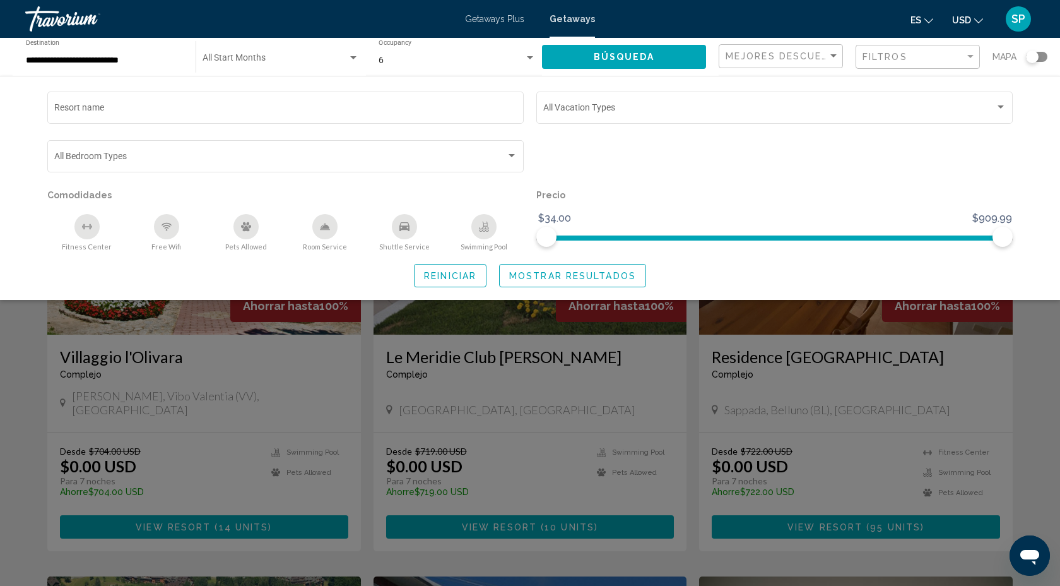
click at [791, 328] on div "Search widget" at bounding box center [530, 387] width 1060 height 396
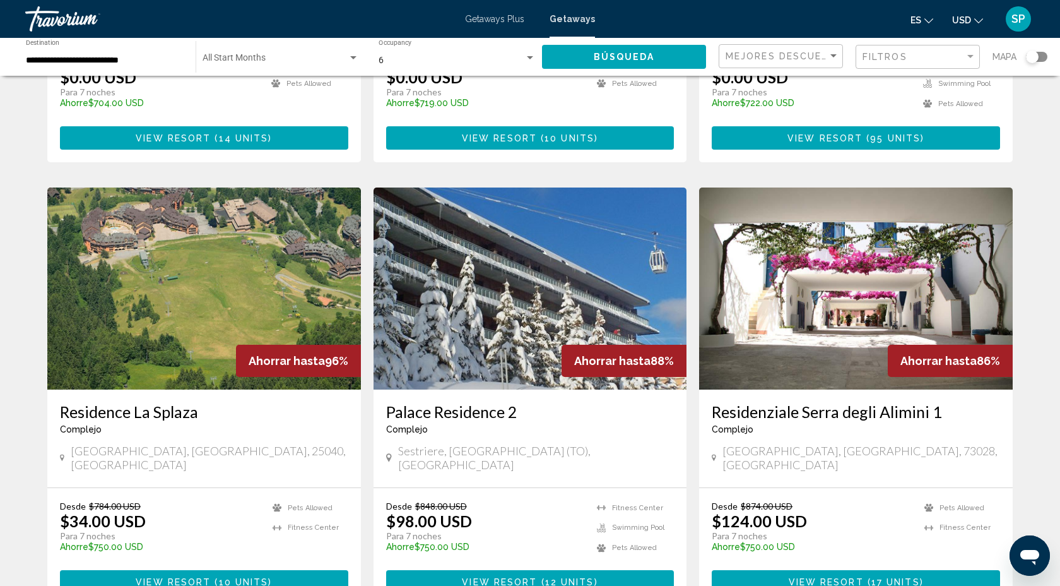
scroll to position [45, 0]
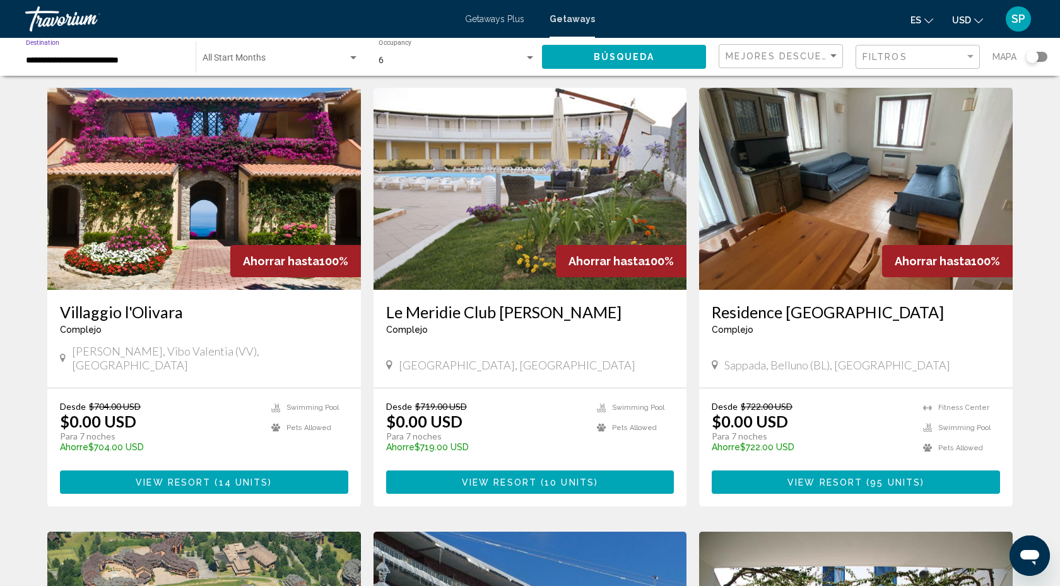
click at [30, 59] on input "**********" at bounding box center [104, 61] width 157 height 10
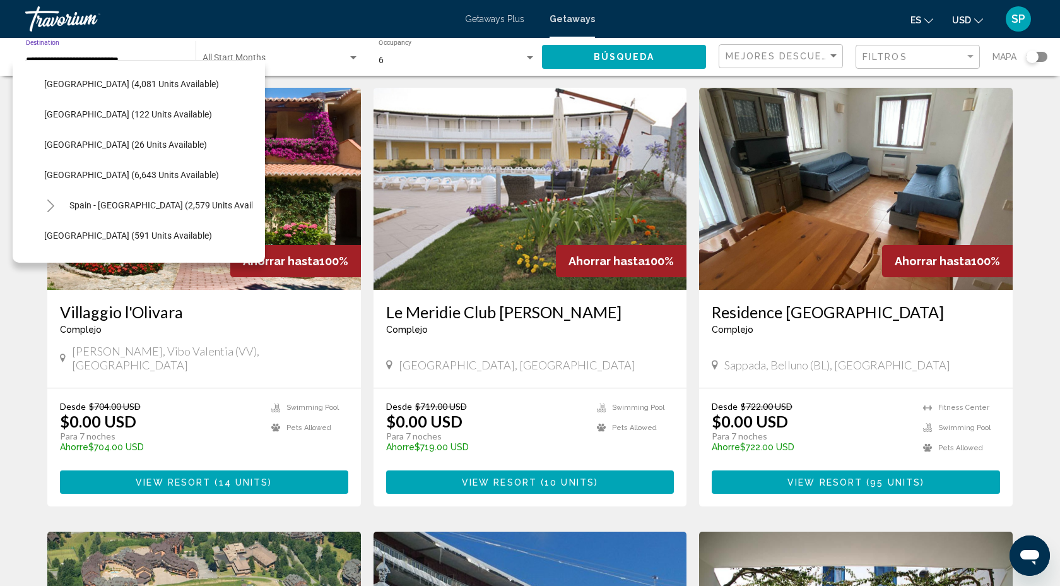
scroll to position [576, 0]
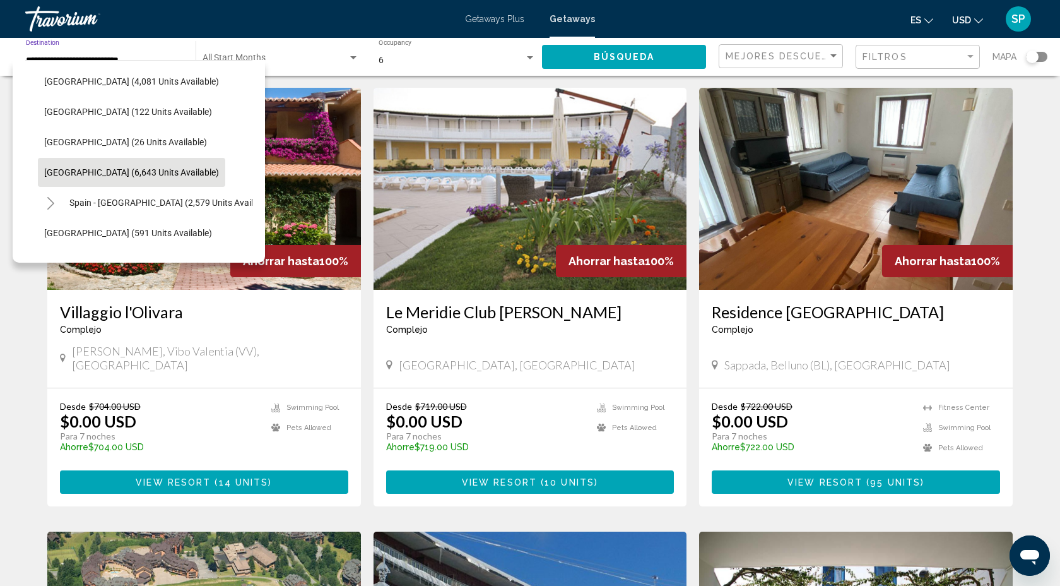
click at [62, 172] on span "Spain (6,643 units available)" at bounding box center [131, 172] width 175 height 10
type input "**********"
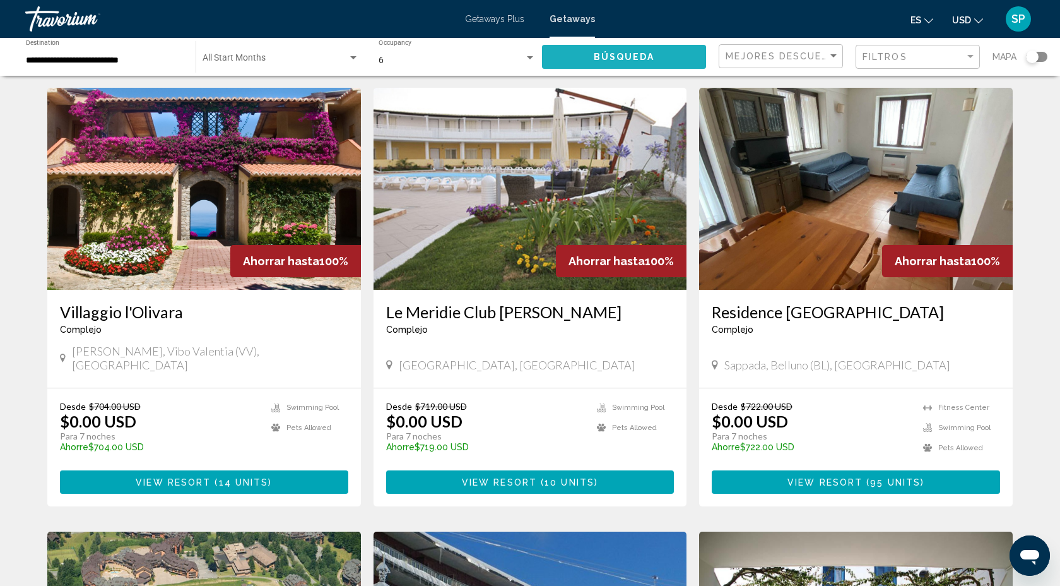
click at [623, 58] on span "Búsqueda" at bounding box center [624, 57] width 61 height 10
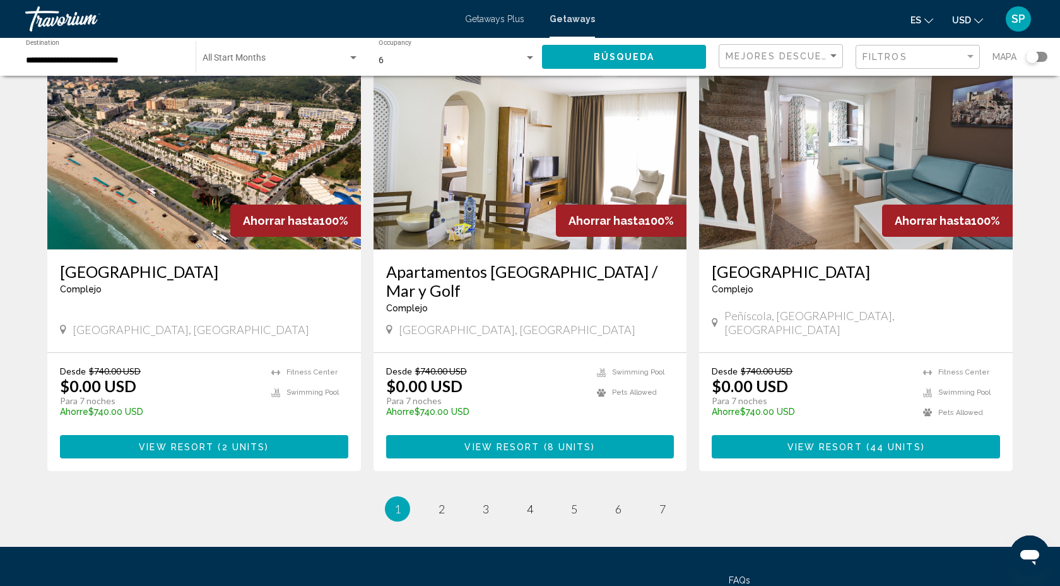
scroll to position [1413, 0]
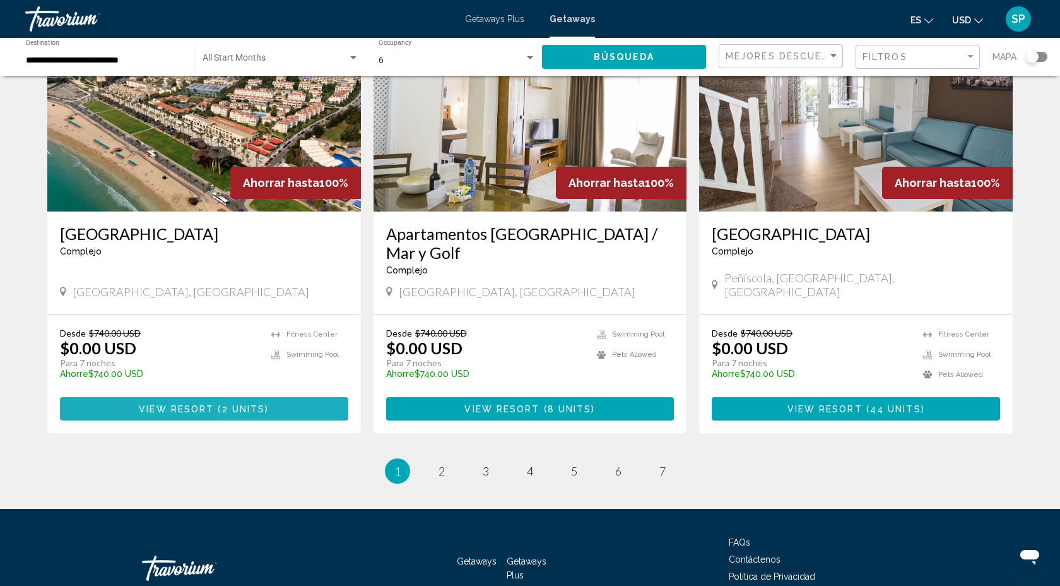
click at [251, 404] on span "2 units" at bounding box center [244, 409] width 44 height 10
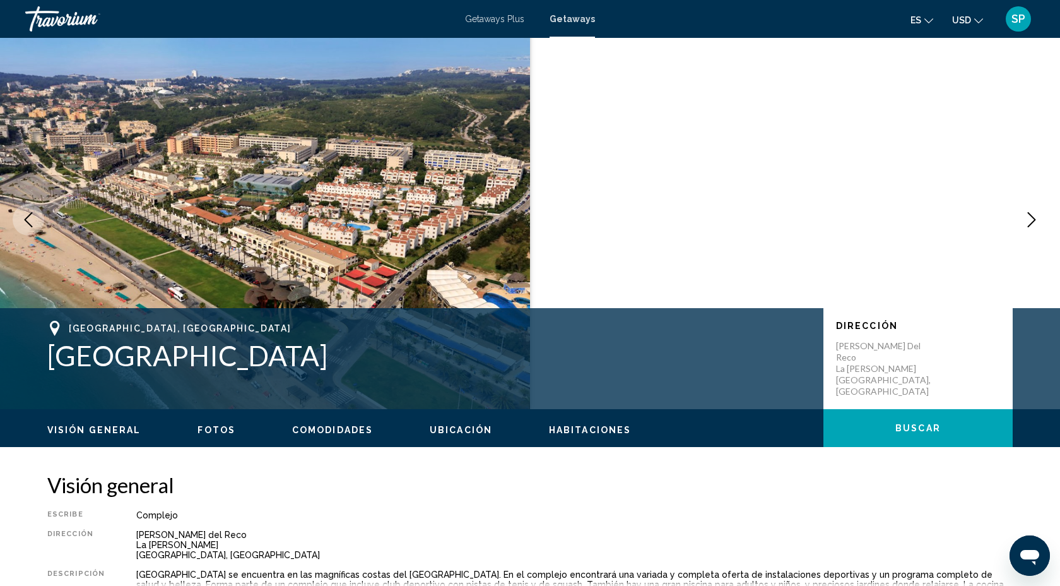
scroll to position [13, 0]
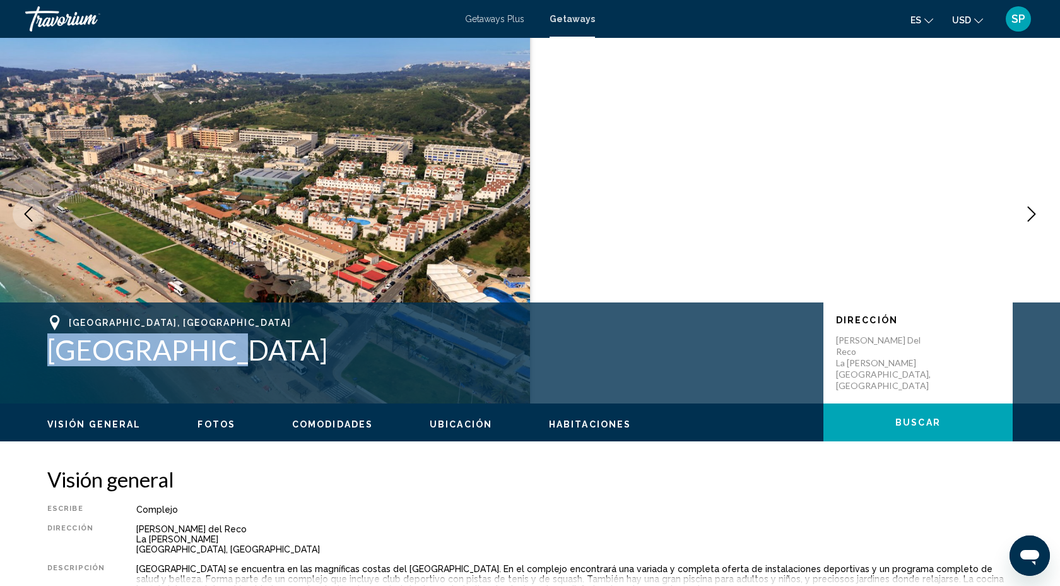
drag, startPoint x: 45, startPoint y: 348, endPoint x: 212, endPoint y: 342, distance: 167.3
click at [212, 342] on div "Tarragona, Spain Estival Park Dirección Calle Cami del Reco La Pineda Tarragona…" at bounding box center [530, 353] width 1016 height 76
copy h1 "Estival Park"
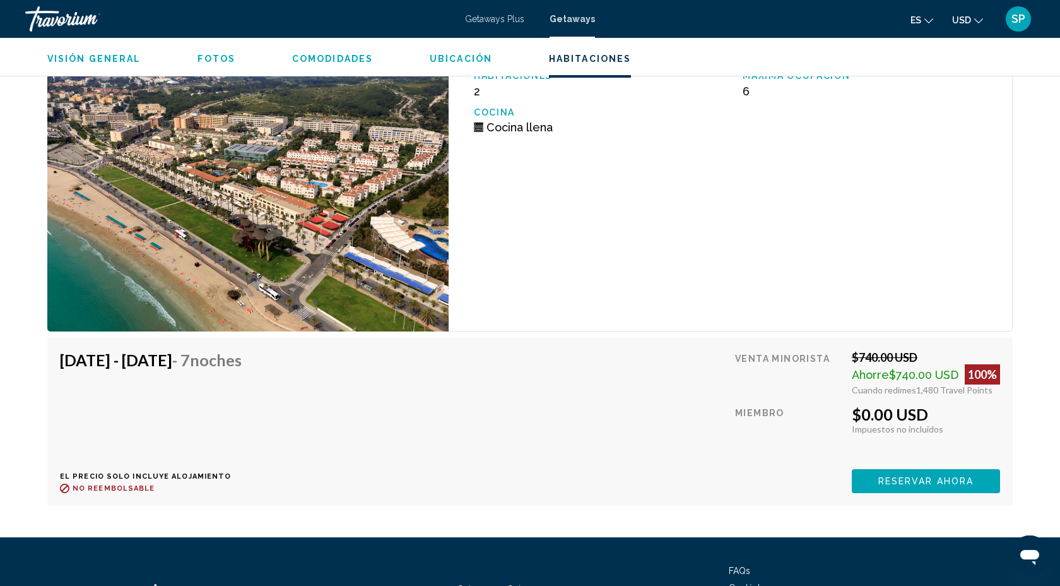
scroll to position [2133, 0]
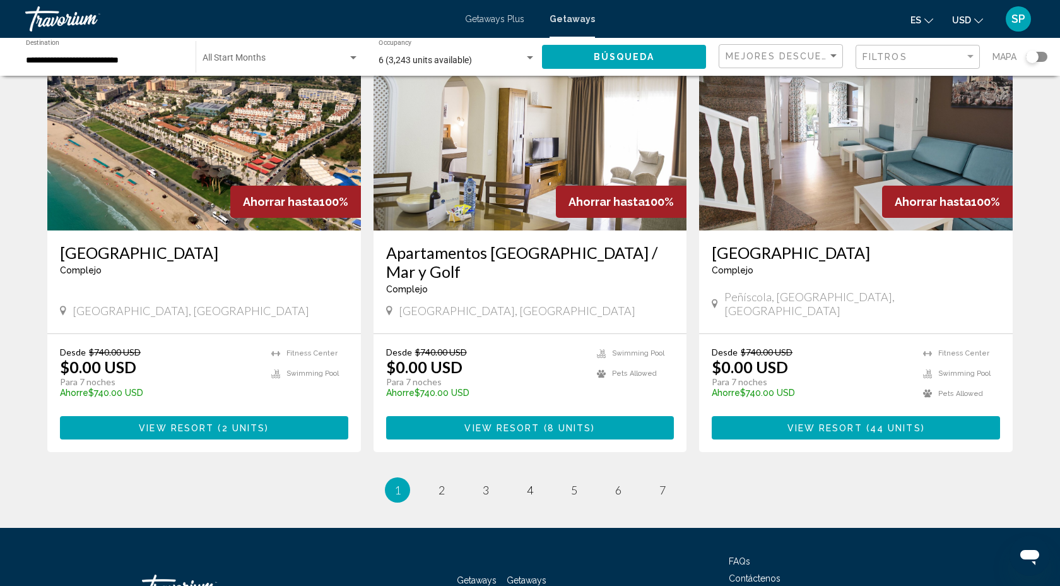
scroll to position [1399, 0]
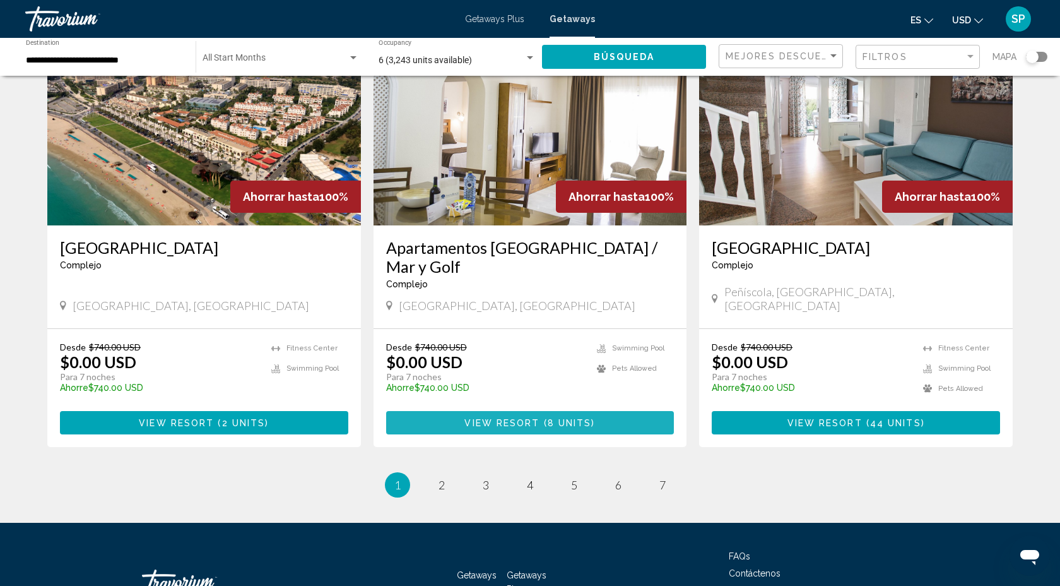
click at [524, 418] on span "View Resort" at bounding box center [501, 423] width 75 height 10
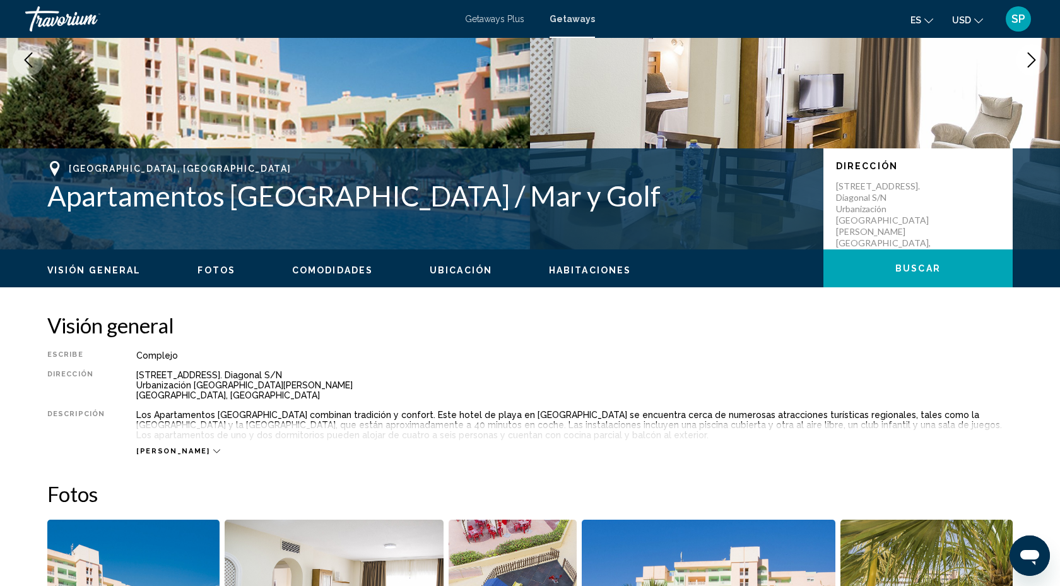
scroll to position [174, 0]
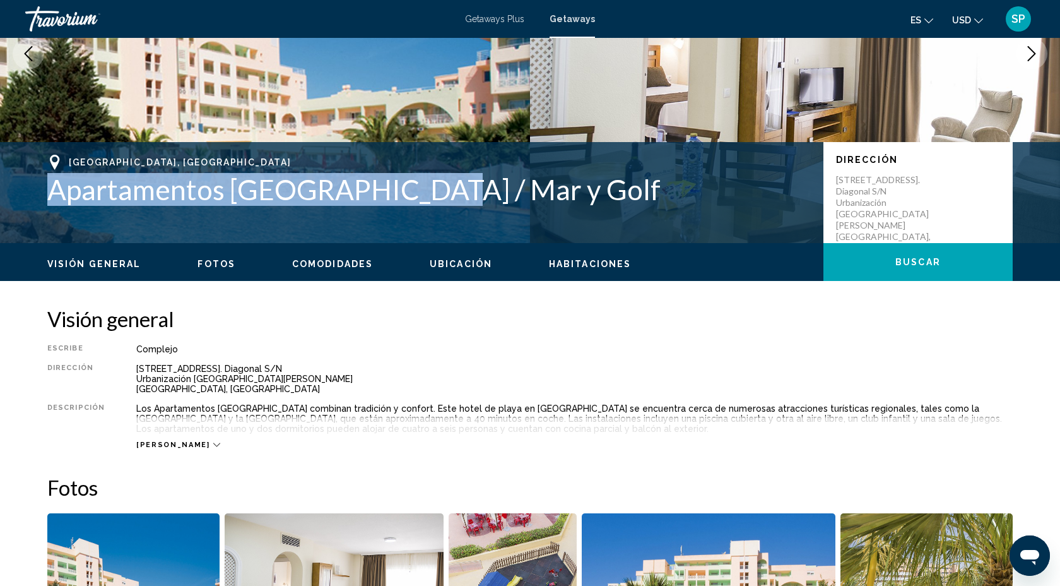
drag, startPoint x: 49, startPoint y: 191, endPoint x: 426, endPoint y: 187, distance: 376.7
click at [426, 189] on h1 "Apartamentos Fenix Beach / Mar y Golf" at bounding box center [429, 189] width 764 height 33
click at [426, 187] on h1 "Apartamentos Fenix Beach / Mar y Golf" at bounding box center [429, 189] width 764 height 33
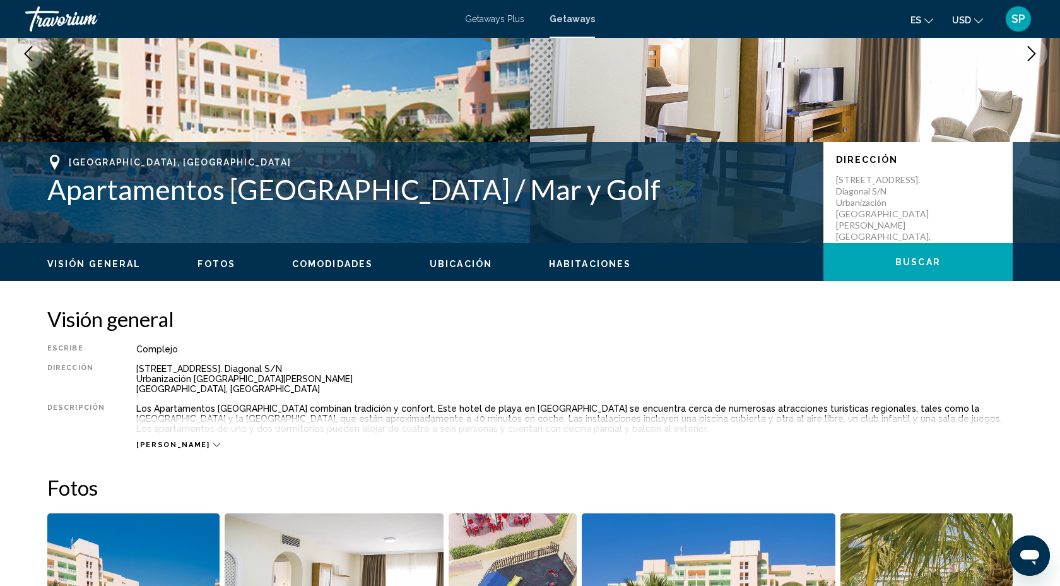
click at [138, 221] on div "Roquetas de Mar, Spain Apartamentos Fenix Beach / Mar y Golf Dirección Paseo Ce…" at bounding box center [530, 193] width 1016 height 76
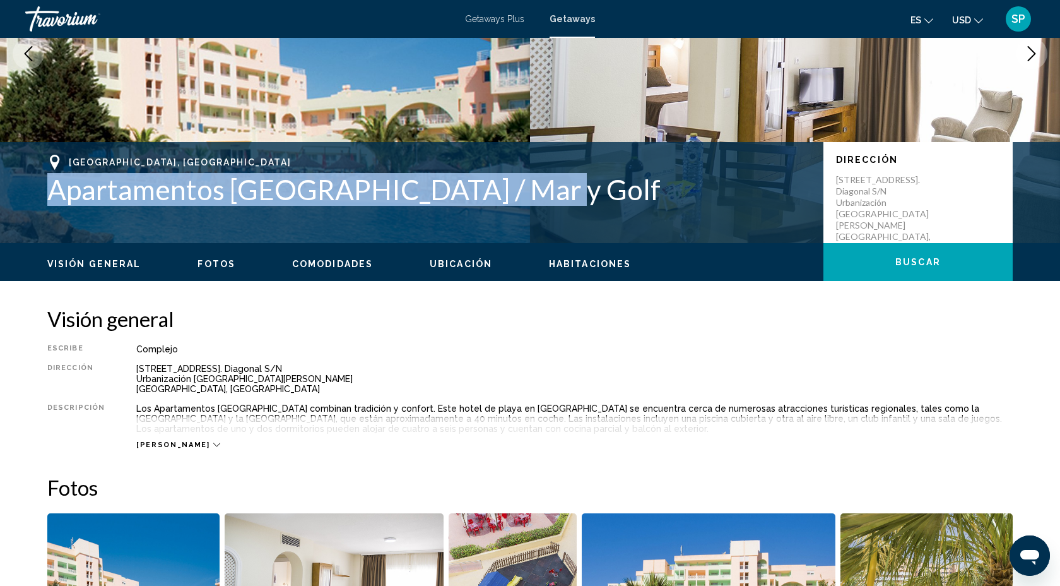
drag, startPoint x: 47, startPoint y: 190, endPoint x: 584, endPoint y: 202, distance: 537.1
click at [584, 209] on div "Roquetas de Mar, Spain Apartamentos Fenix Beach / Mar y Golf Dirección Paseo Ce…" at bounding box center [530, 193] width 1016 height 76
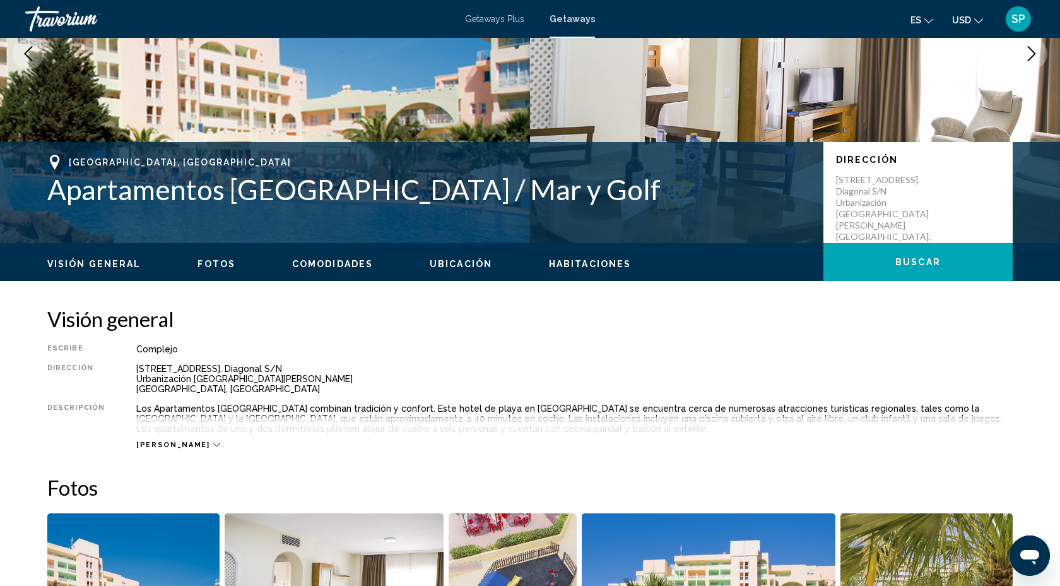
click at [584, 202] on h1 "Apartamentos Fenix Beach / Mar y Golf" at bounding box center [429, 189] width 764 height 33
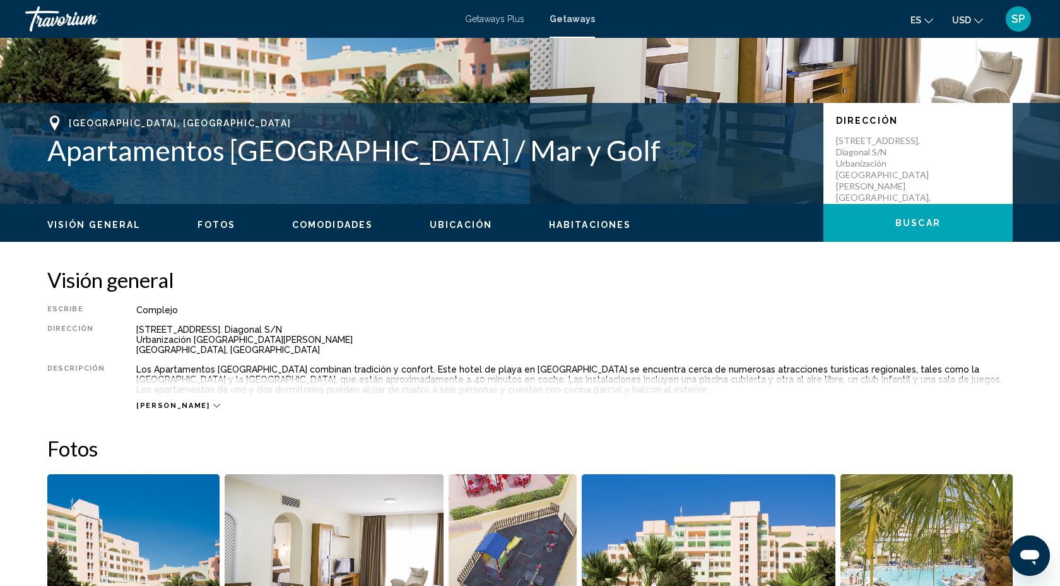
scroll to position [212, 0]
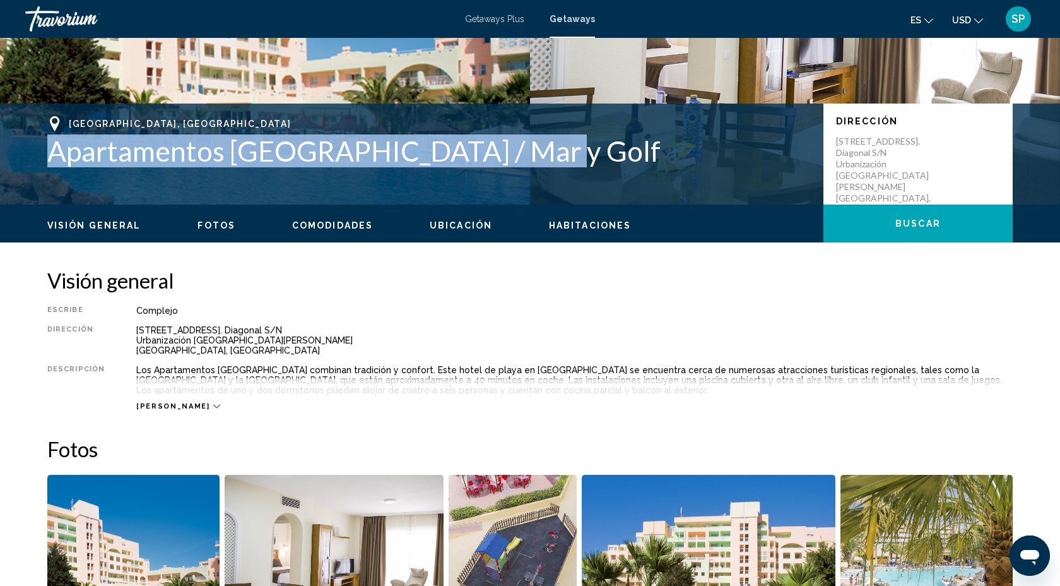
drag, startPoint x: 50, startPoint y: 151, endPoint x: 459, endPoint y: 176, distance: 410.3
click at [459, 176] on div "Roquetas de Mar, Spain Apartamentos Fenix Beach / Mar y Golf Dirección Paseo Ce…" at bounding box center [530, 154] width 1016 height 76
copy h1 "Apartamentos Fenix Beach / Mar y Golf"
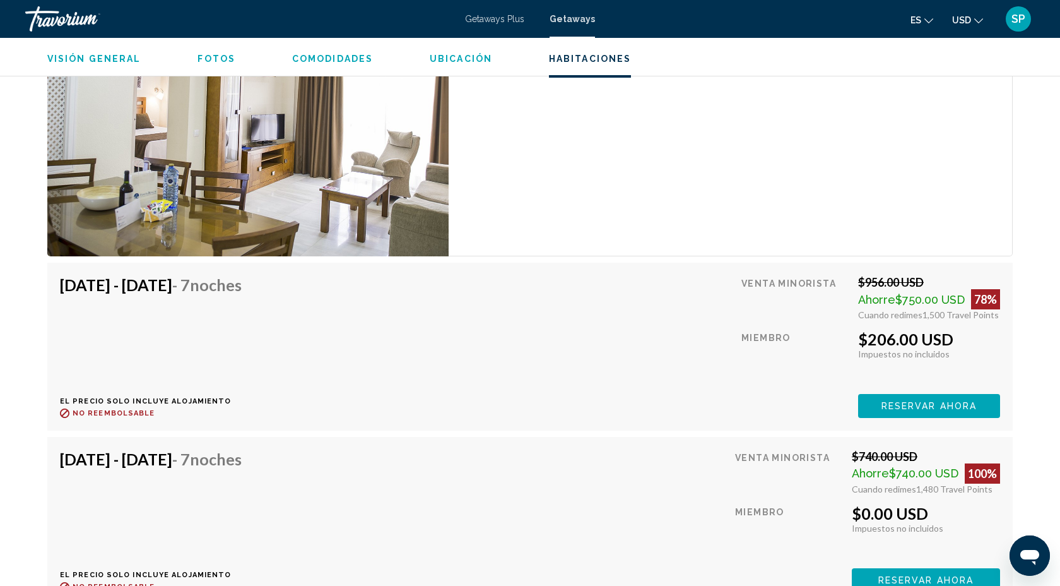
scroll to position [2318, 0]
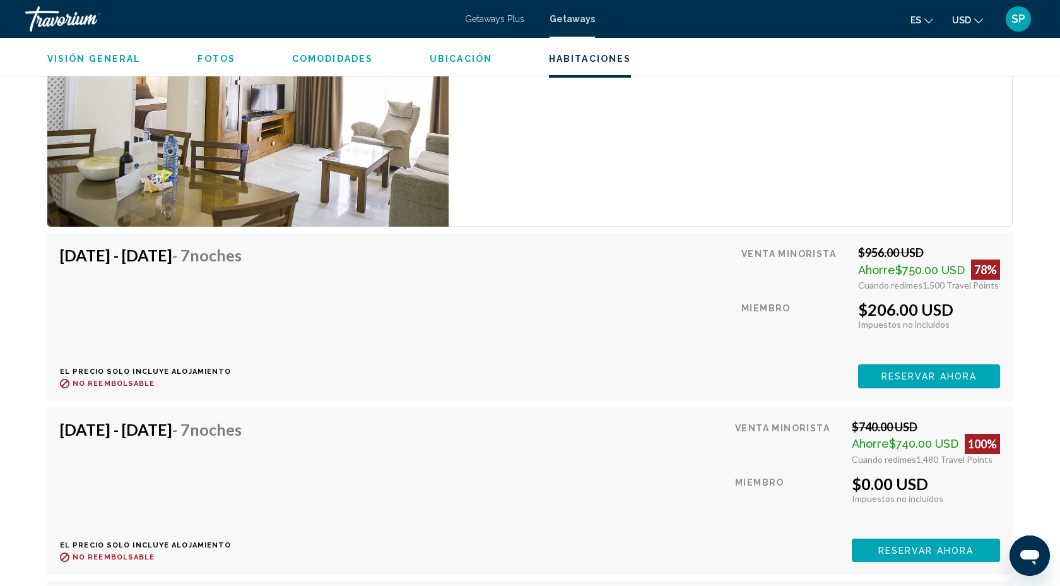
click at [932, 374] on span "Reservar ahora" at bounding box center [929, 377] width 95 height 10
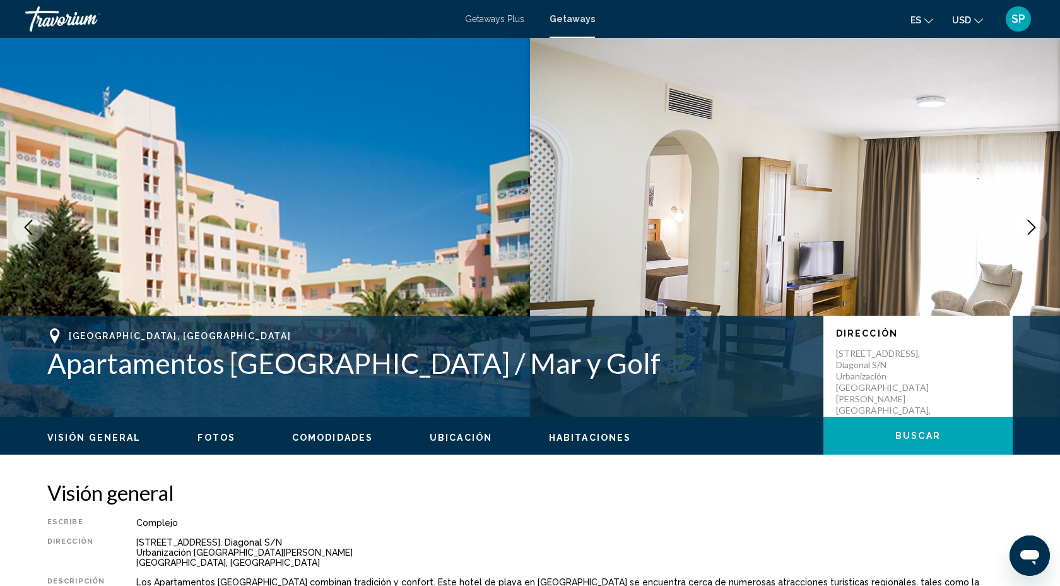
click at [272, 122] on img "Main content" at bounding box center [265, 227] width 530 height 379
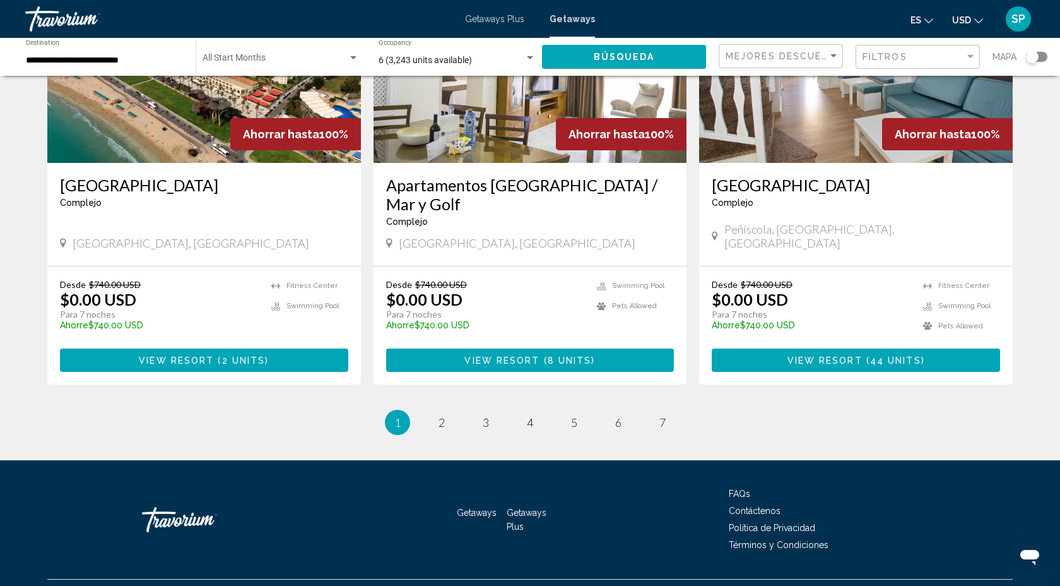
scroll to position [1470, 0]
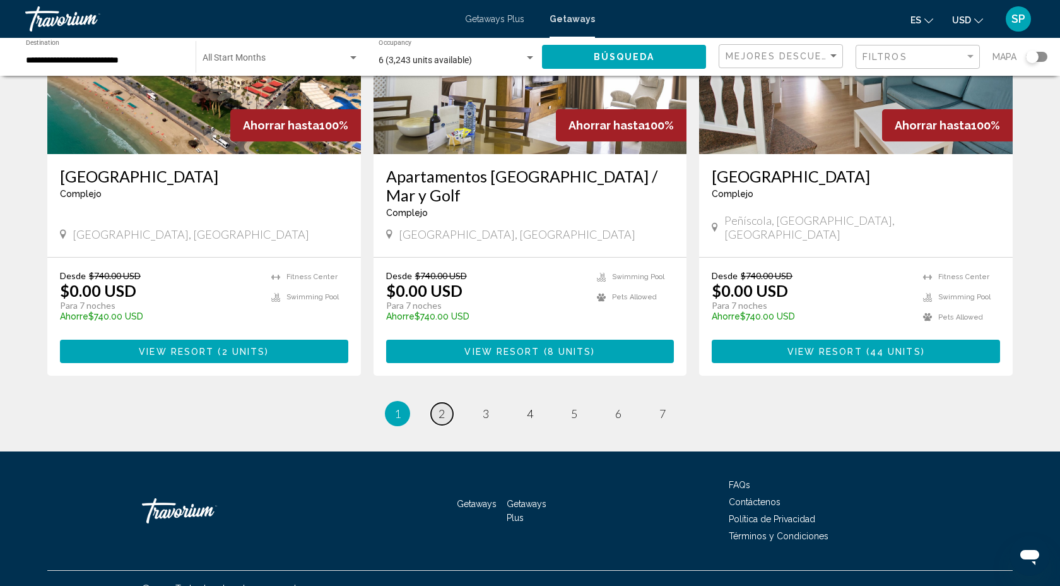
click at [446, 403] on link "page 2" at bounding box center [442, 414] width 22 height 22
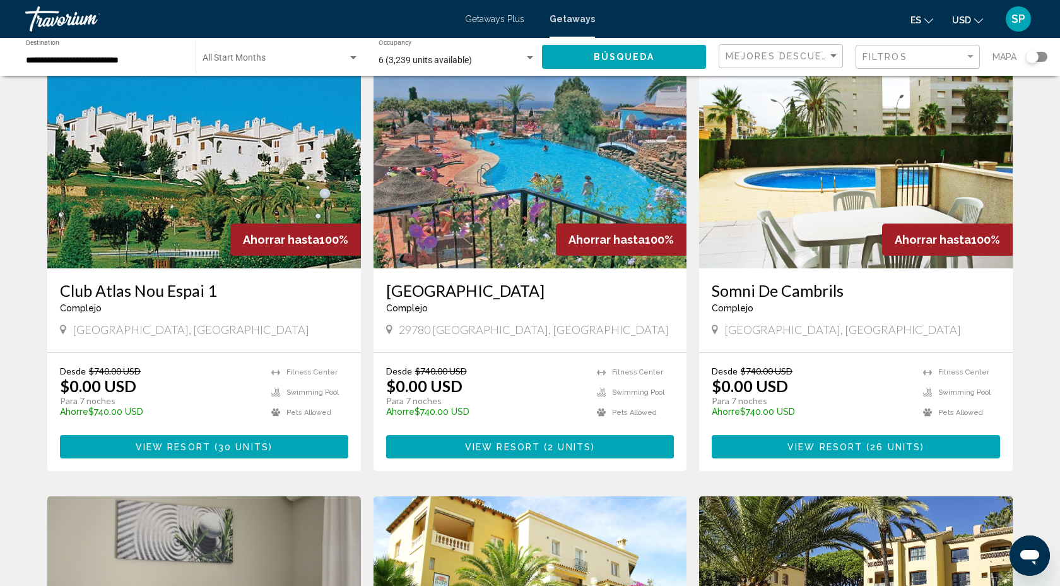
scroll to position [71, 0]
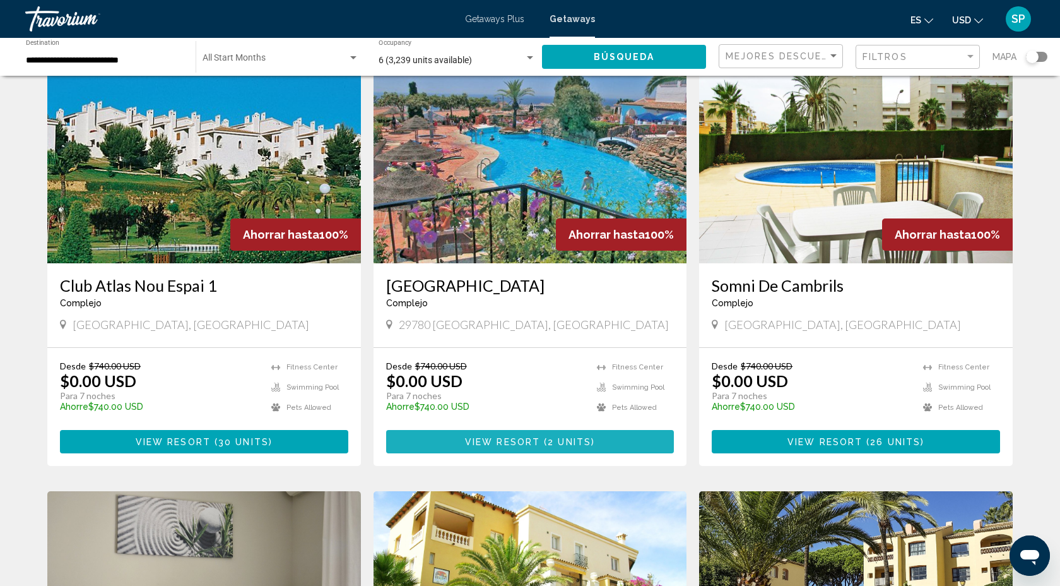
click at [512, 444] on span "View Resort" at bounding box center [502, 442] width 75 height 10
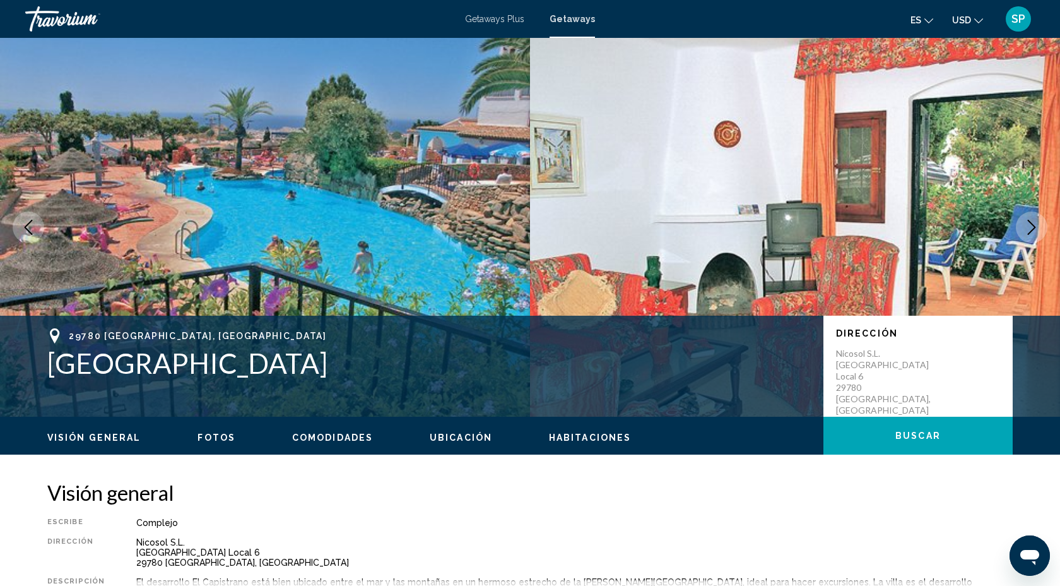
click at [1025, 219] on button "Next image" at bounding box center [1032, 227] width 32 height 32
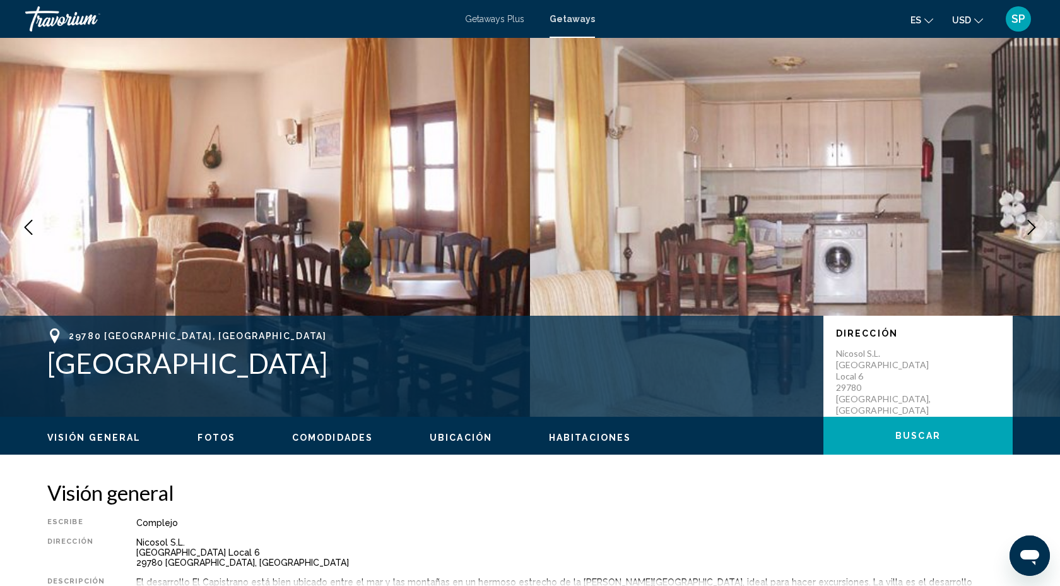
click at [1027, 221] on icon "Next image" at bounding box center [1031, 227] width 15 height 15
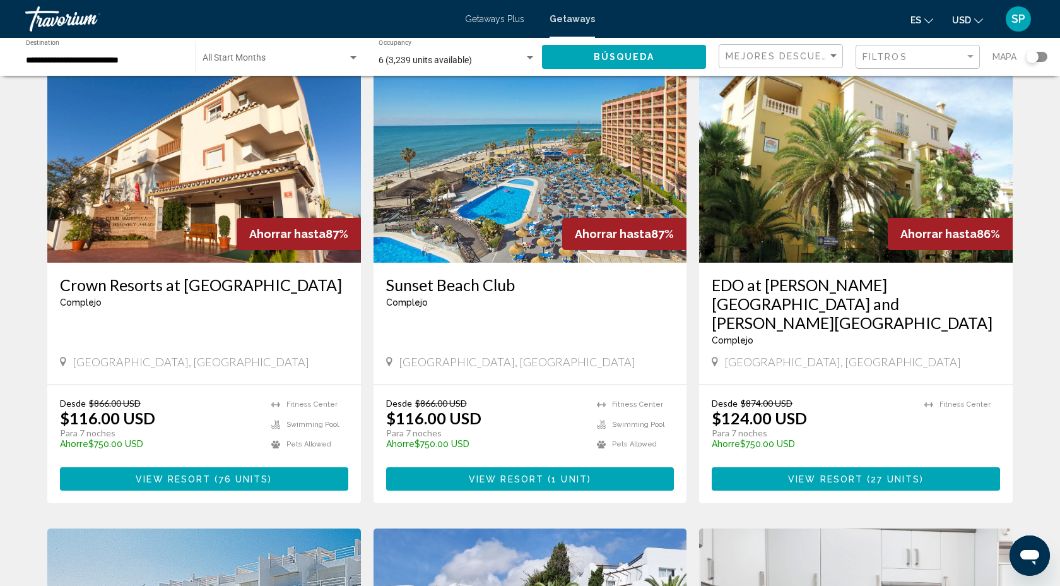
scroll to position [938, 0]
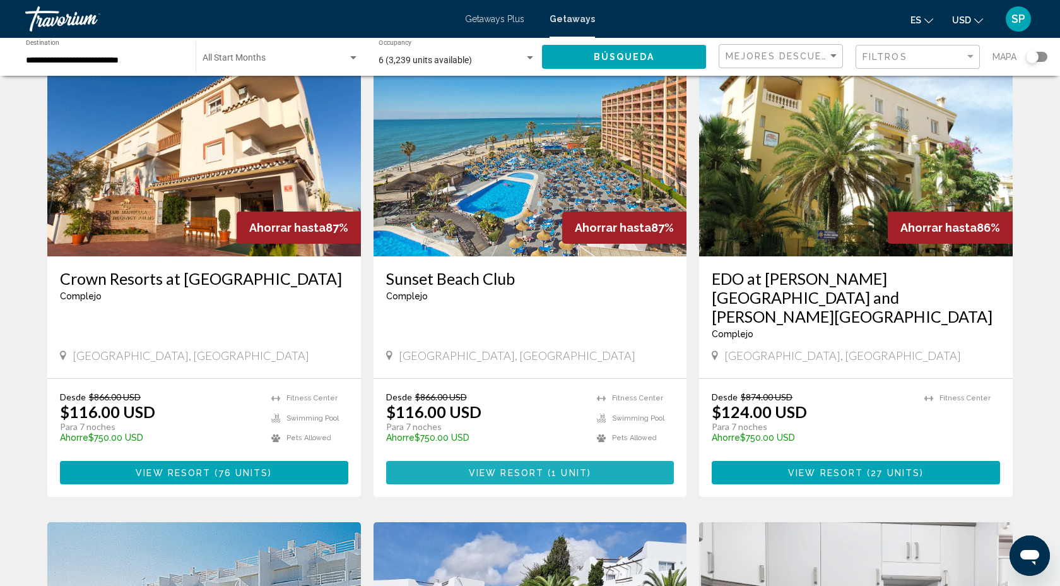
click at [552, 468] on span "1 unit" at bounding box center [570, 473] width 36 height 10
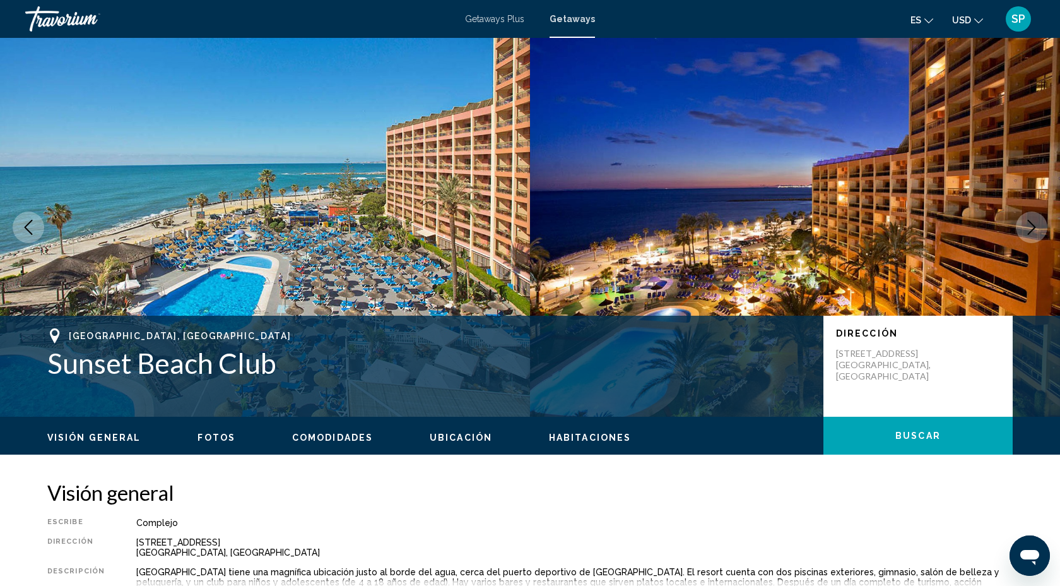
click at [1032, 224] on icon "Next image" at bounding box center [1032, 227] width 8 height 15
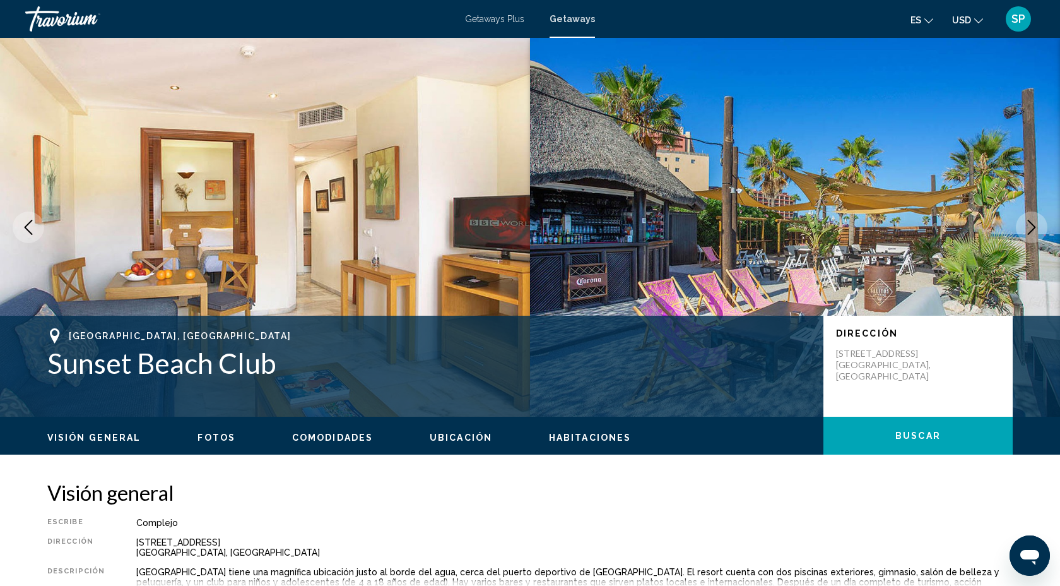
click at [1032, 224] on icon "Next image" at bounding box center [1032, 227] width 8 height 15
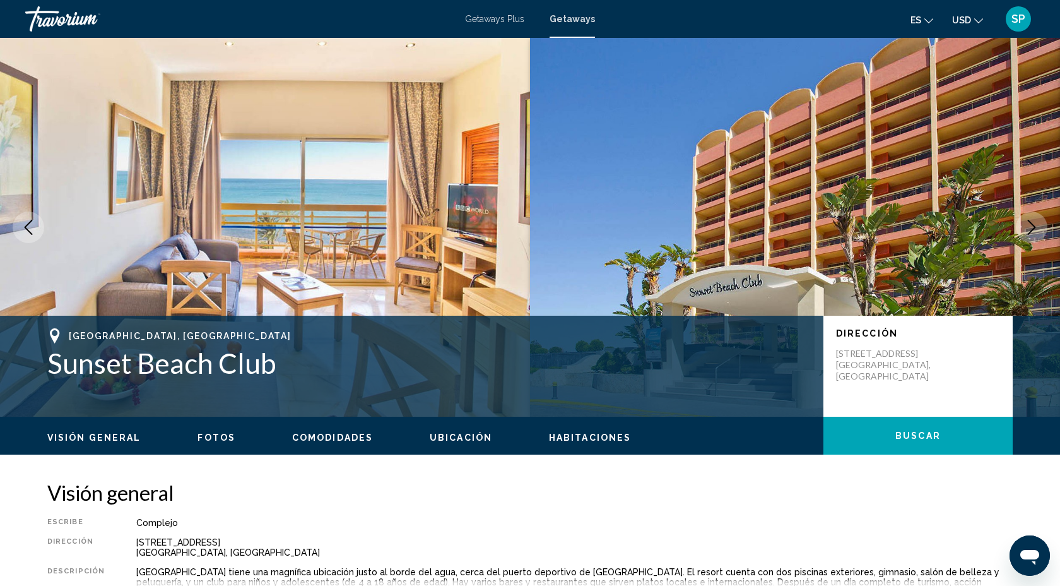
click at [1032, 225] on icon "Next image" at bounding box center [1031, 227] width 15 height 15
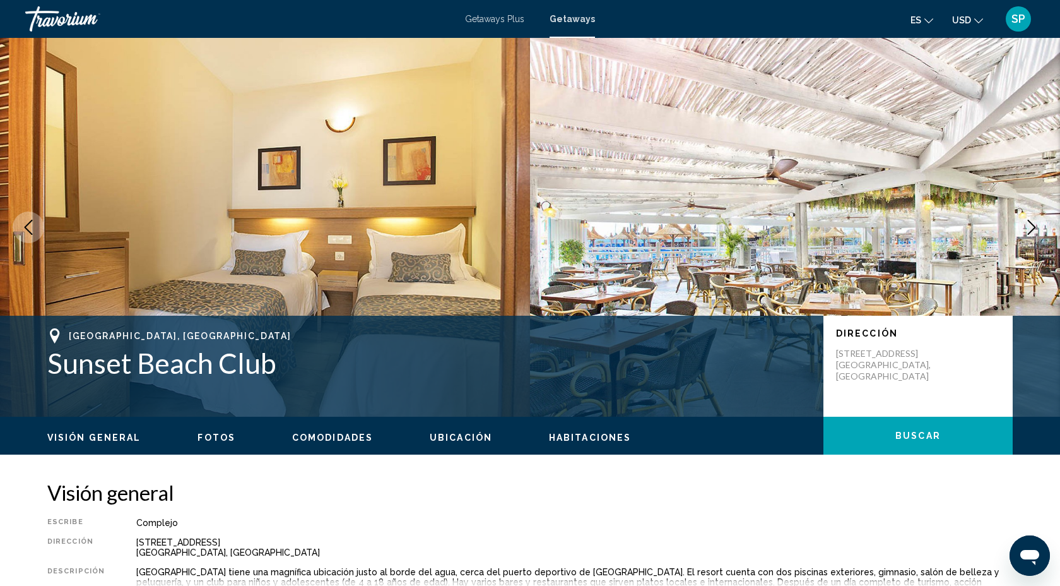
click at [1032, 225] on icon "Next image" at bounding box center [1031, 227] width 15 height 15
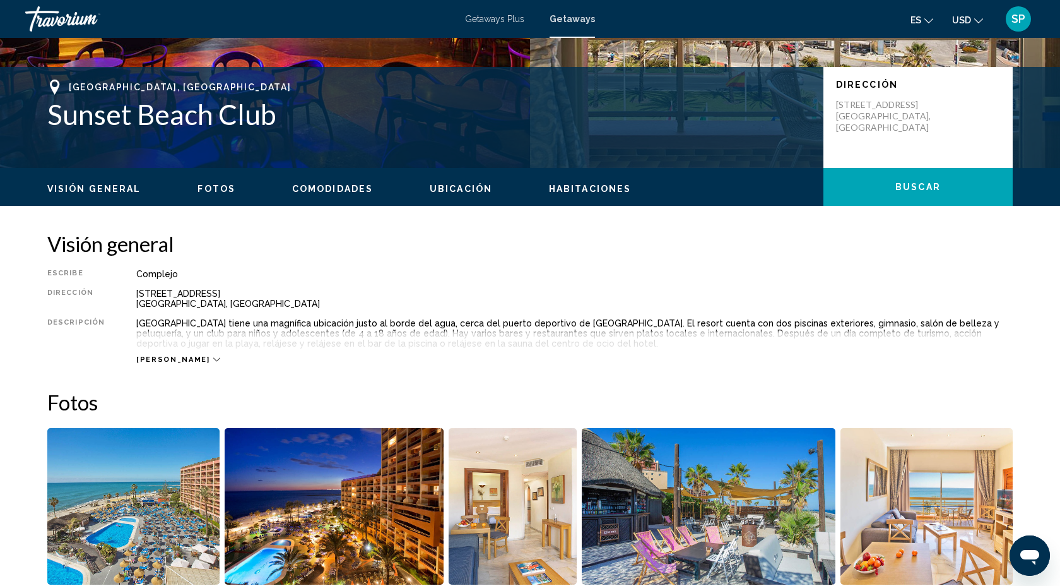
scroll to position [252, 0]
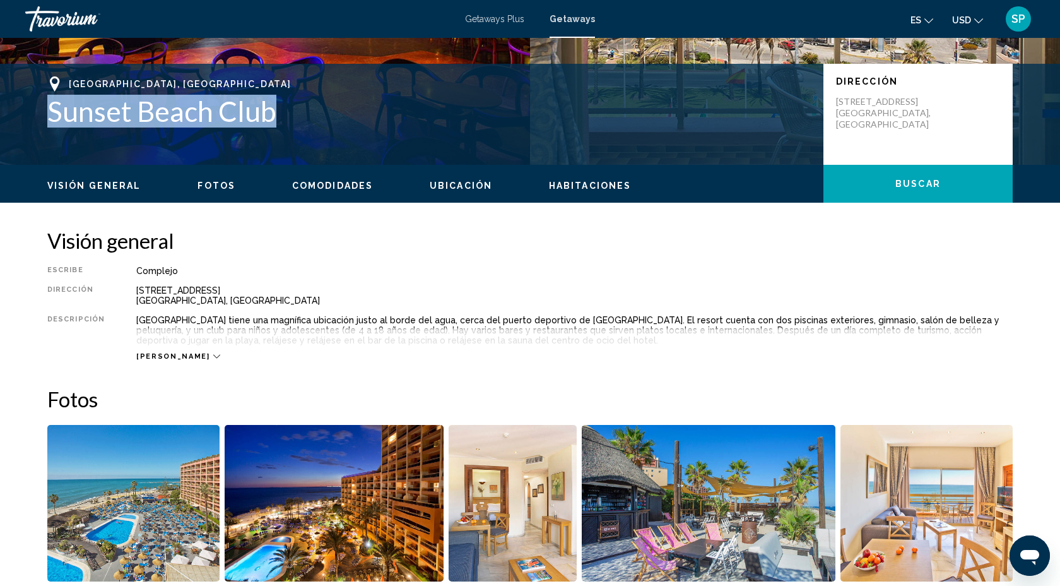
drag, startPoint x: 50, startPoint y: 110, endPoint x: 340, endPoint y: 113, distance: 290.3
click at [340, 113] on h1 "Sunset Beach Club" at bounding box center [429, 111] width 764 height 33
copy h1 "Sunset Beach Club"
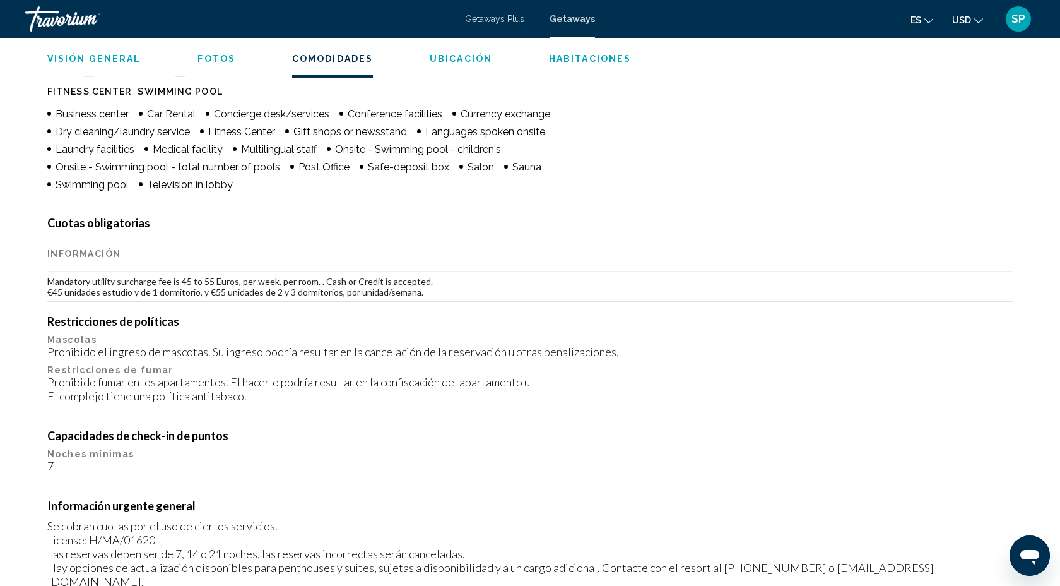
scroll to position [883, 0]
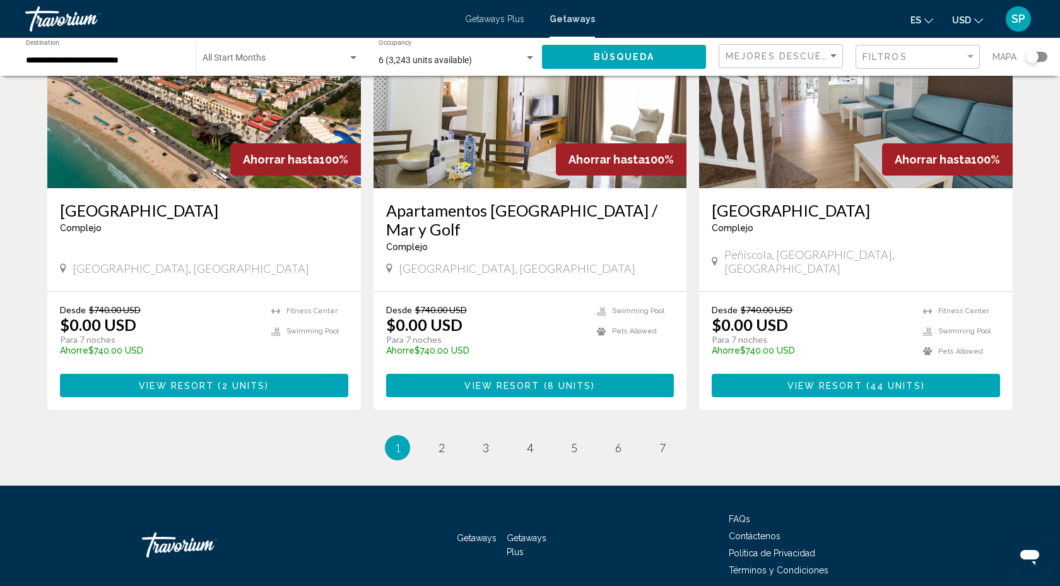
scroll to position [1470, 0]
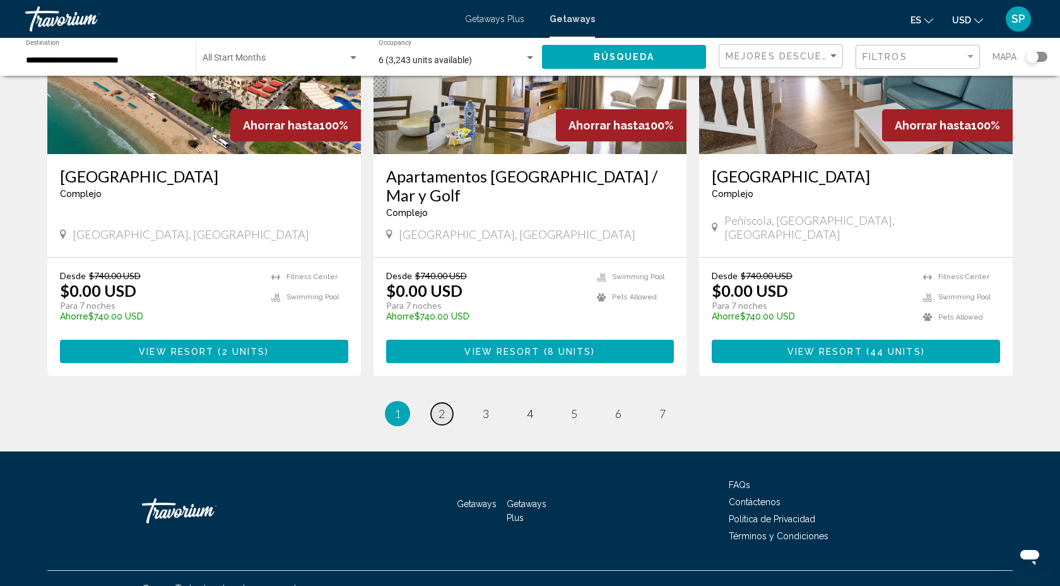
click at [444, 406] on span "2" at bounding box center [442, 413] width 6 height 14
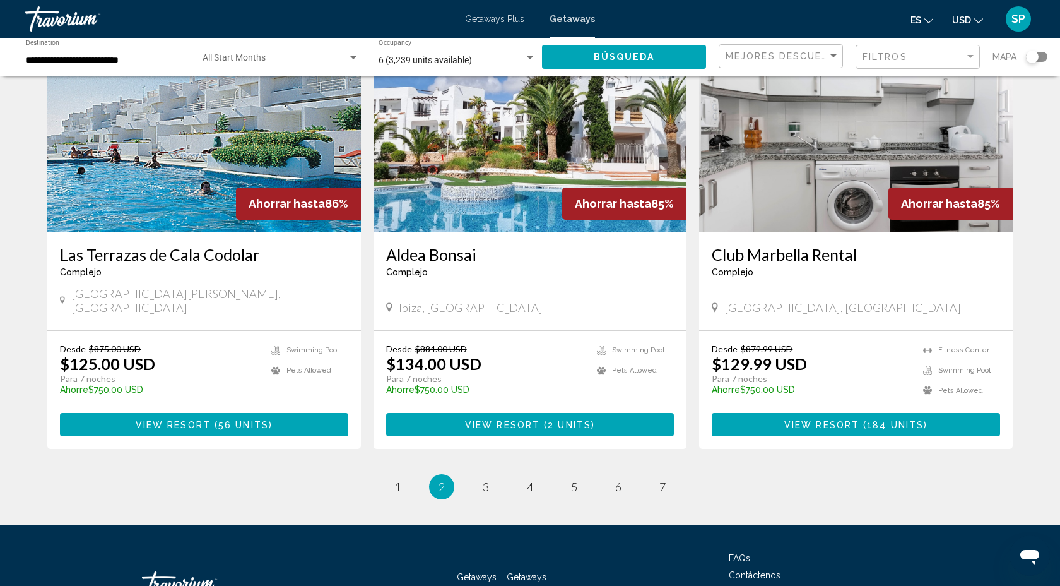
scroll to position [1442, 0]
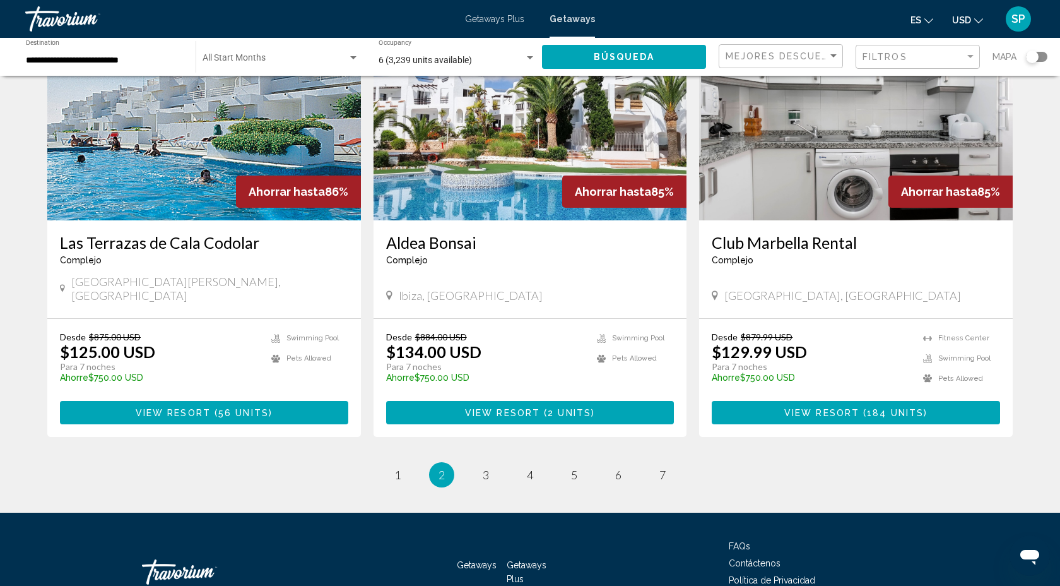
click at [523, 408] on span "View Resort" at bounding box center [502, 413] width 75 height 10
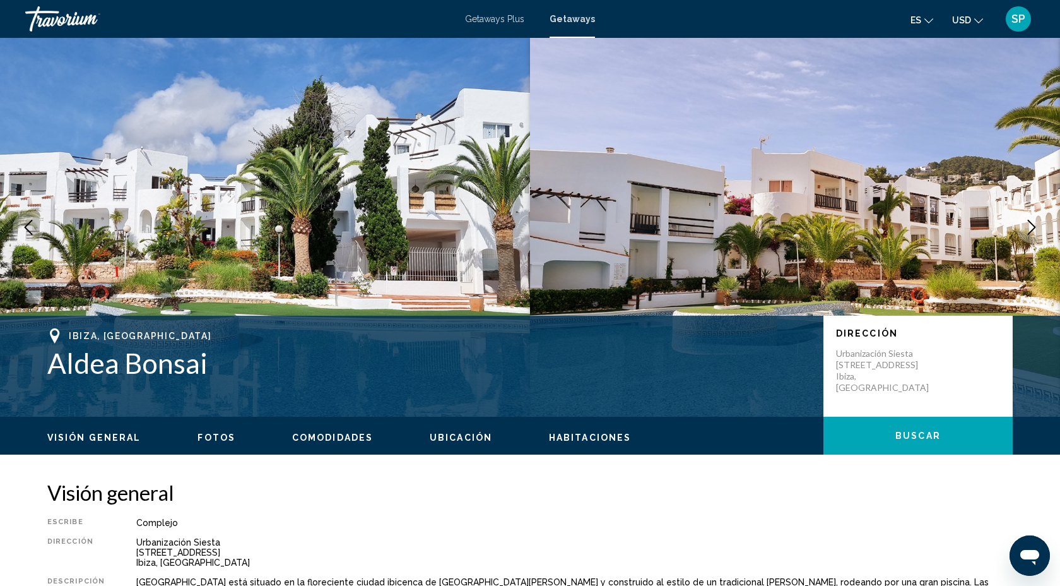
click at [1032, 227] on icon "Next image" at bounding box center [1031, 227] width 15 height 15
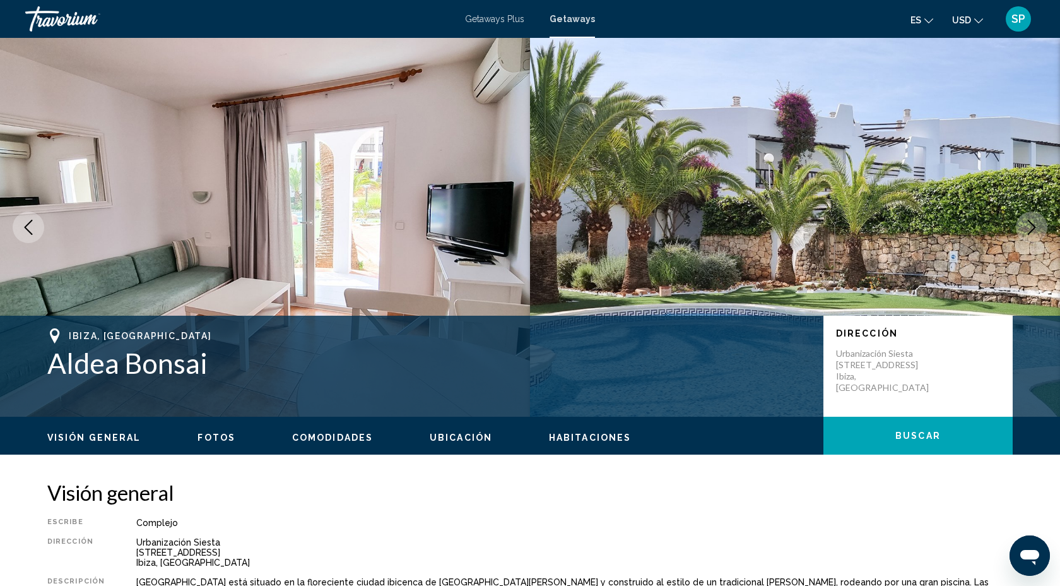
click at [1032, 228] on icon "Next image" at bounding box center [1031, 227] width 15 height 15
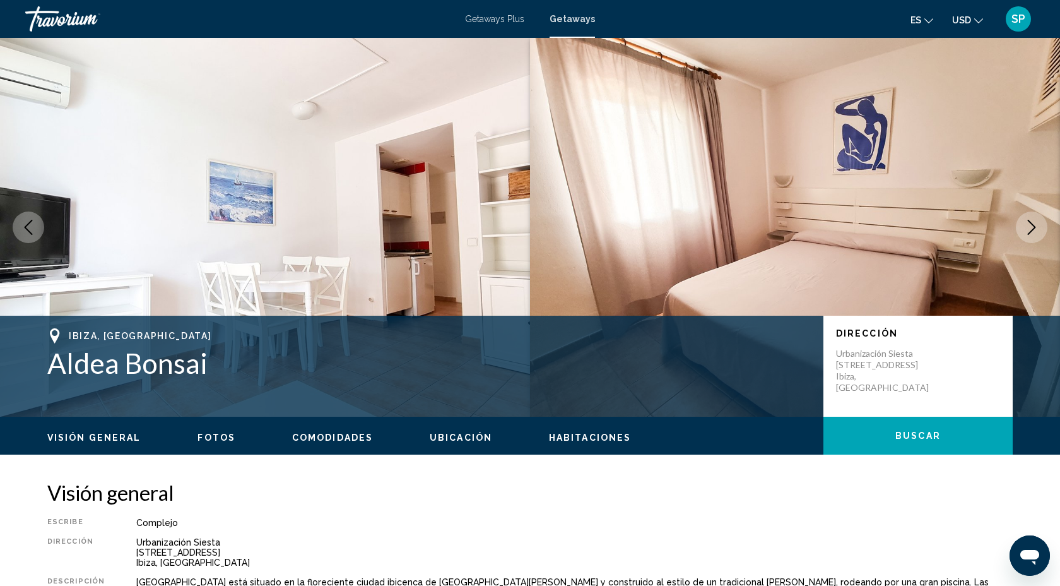
click at [1032, 228] on icon "Next image" at bounding box center [1031, 227] width 15 height 15
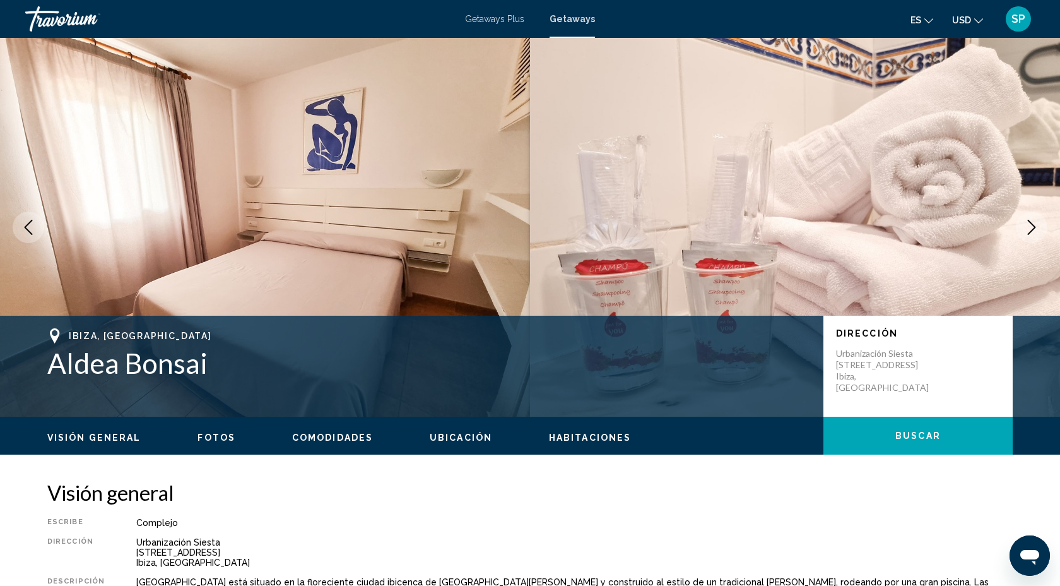
click at [1032, 228] on icon "Next image" at bounding box center [1032, 227] width 8 height 15
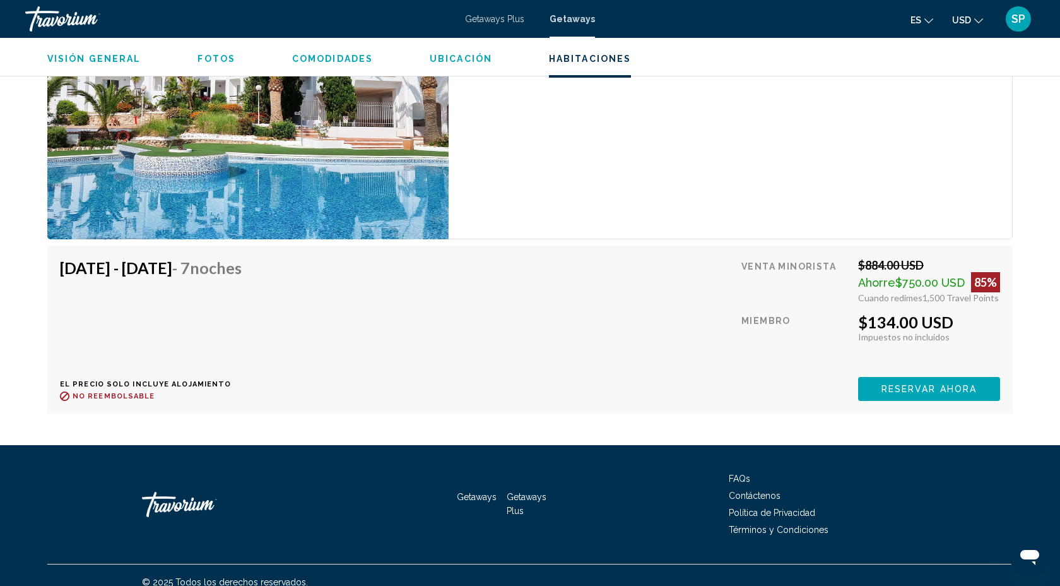
scroll to position [2390, 0]
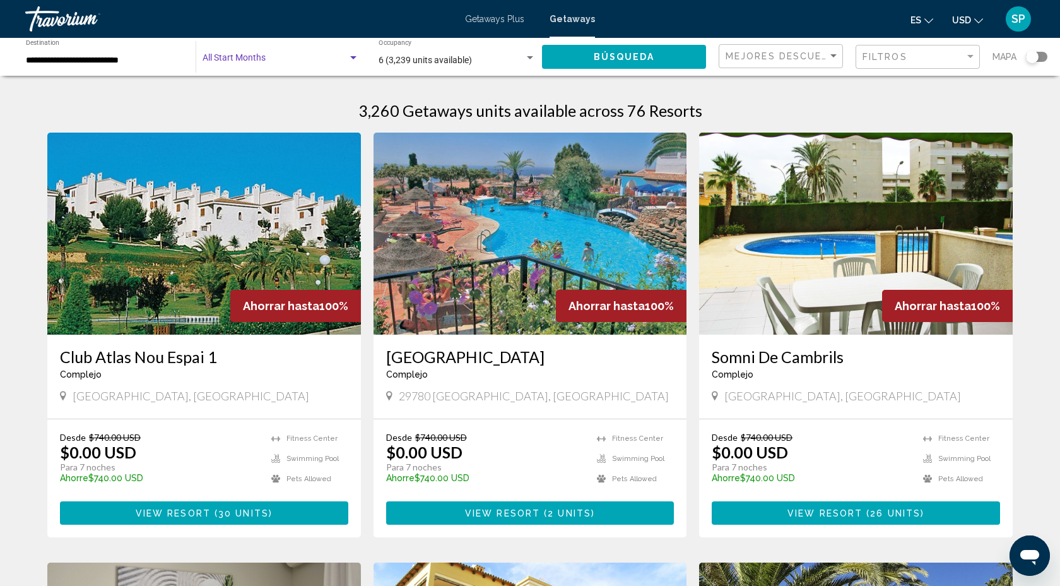
click at [269, 61] on span "Search widget" at bounding box center [275, 61] width 145 height 10
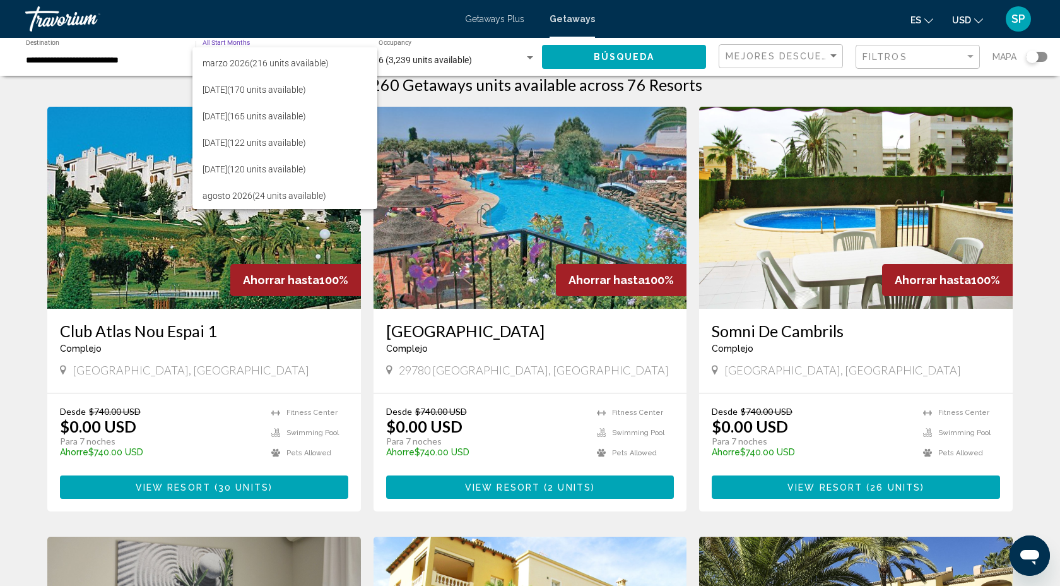
scroll to position [27, 0]
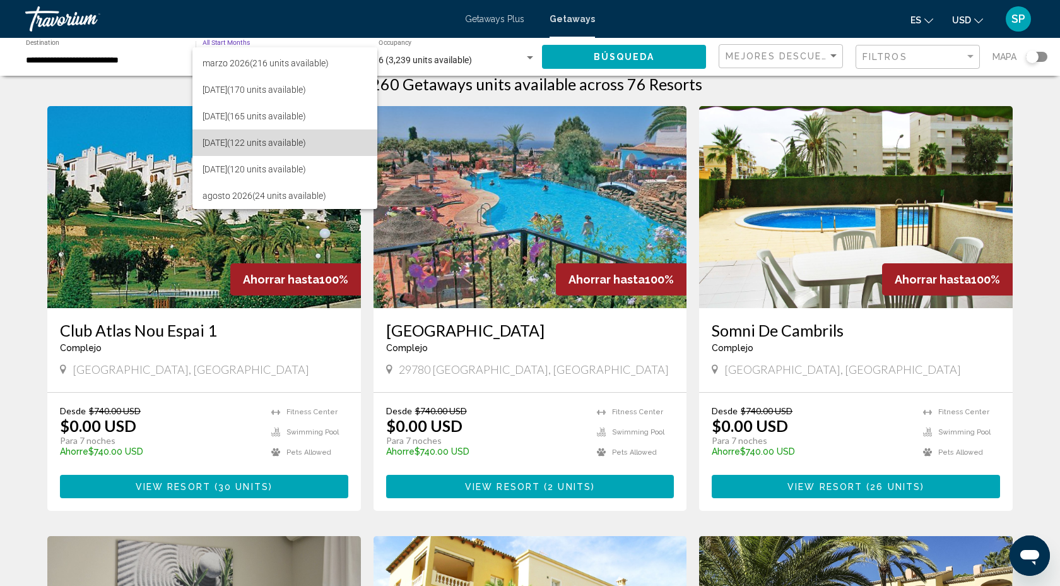
click at [246, 141] on span "junio 2026 (122 units available)" at bounding box center [285, 142] width 165 height 27
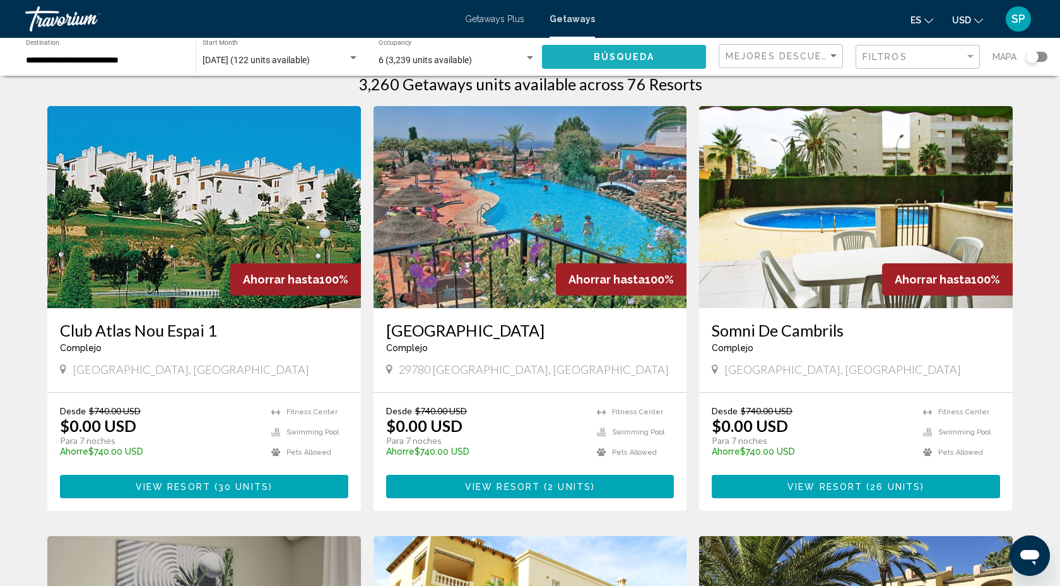
click at [599, 57] on span "Búsqueda" at bounding box center [624, 57] width 61 height 10
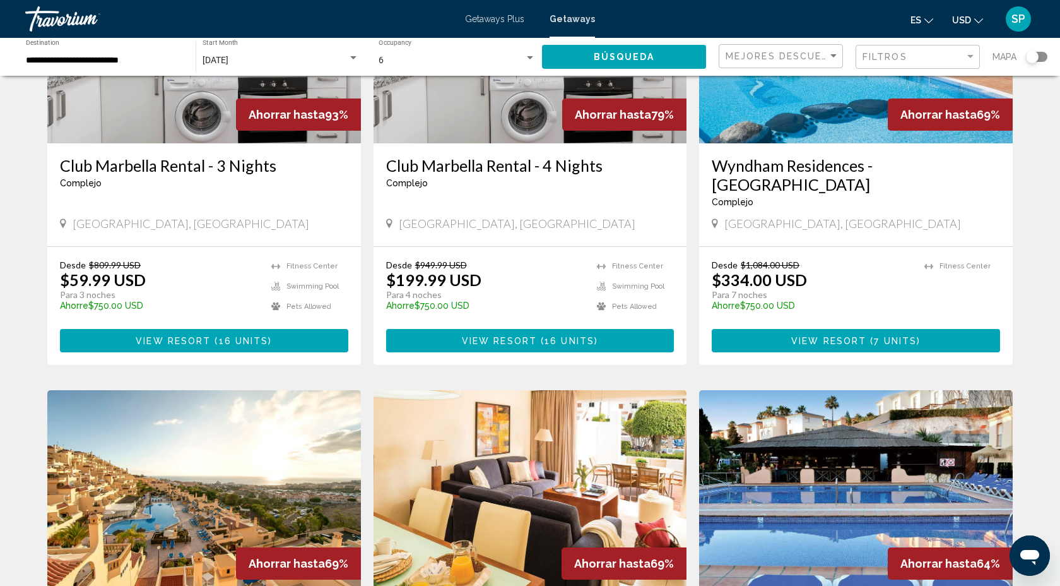
scroll to position [200, 0]
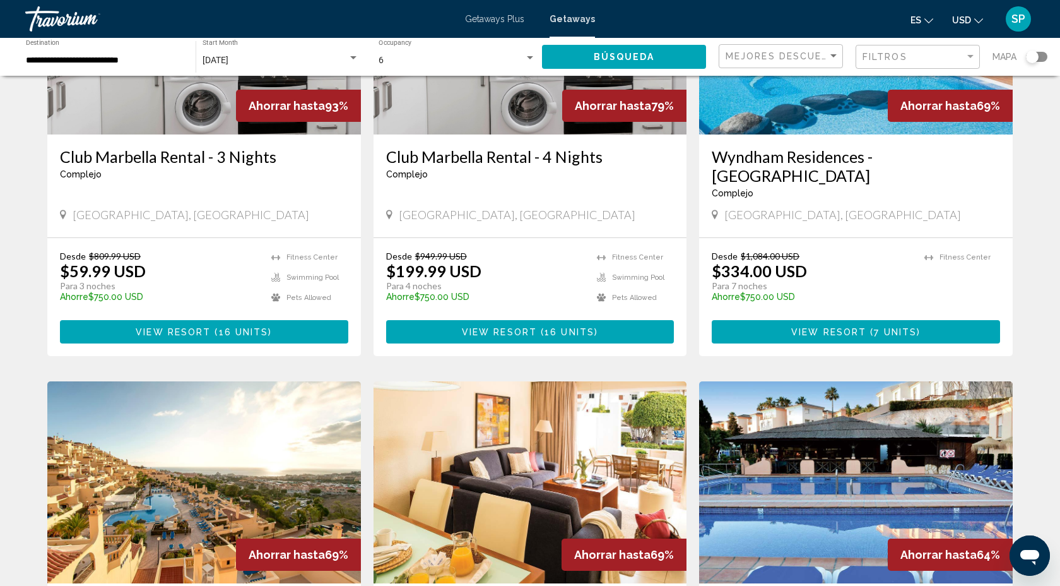
click at [354, 60] on div "Search widget" at bounding box center [353, 58] width 11 height 10
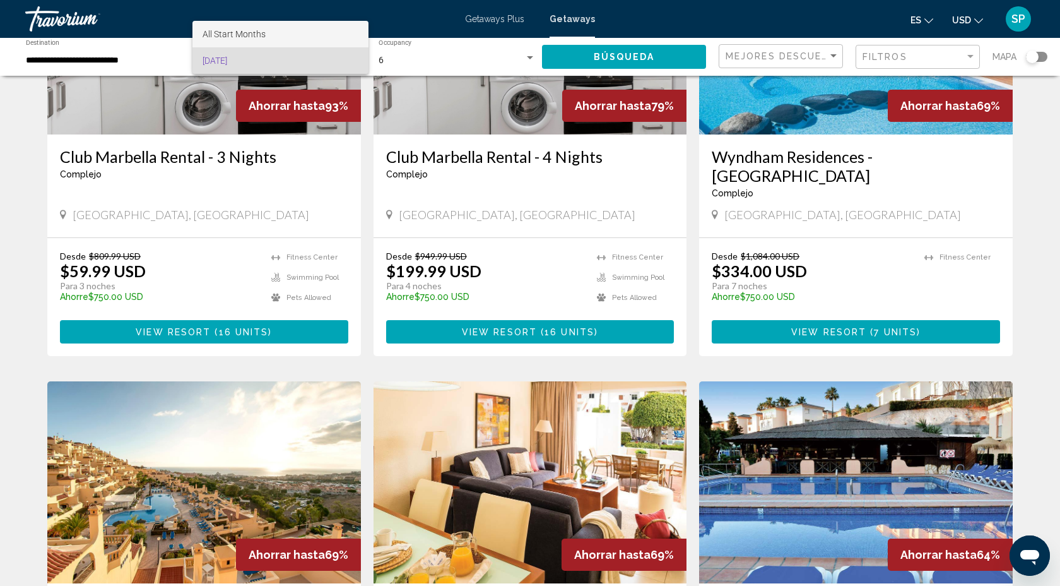
click at [278, 33] on span "All Start Months" at bounding box center [281, 34] width 156 height 27
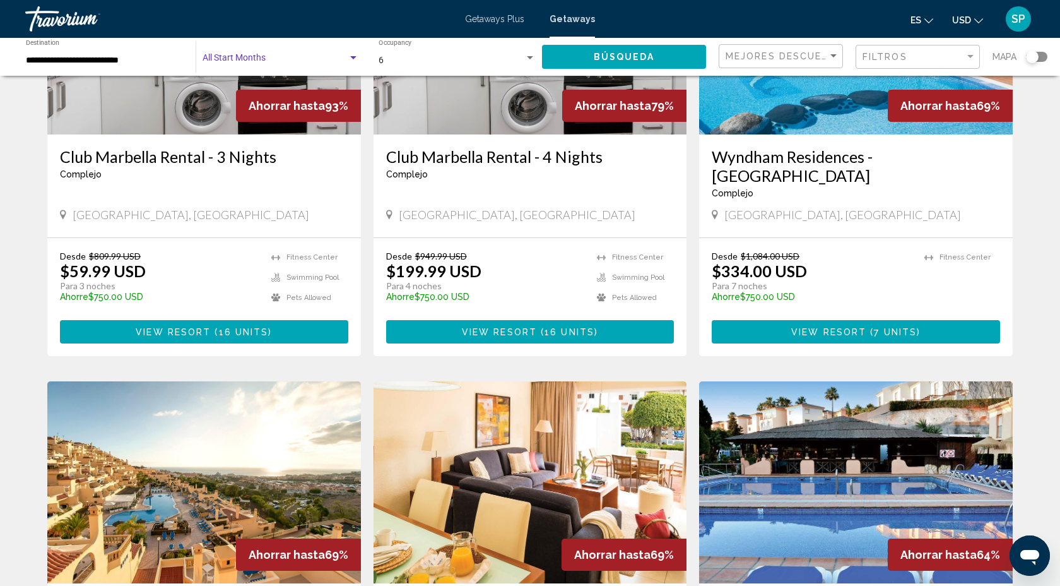
click at [350, 58] on div "Search widget" at bounding box center [353, 57] width 6 height 3
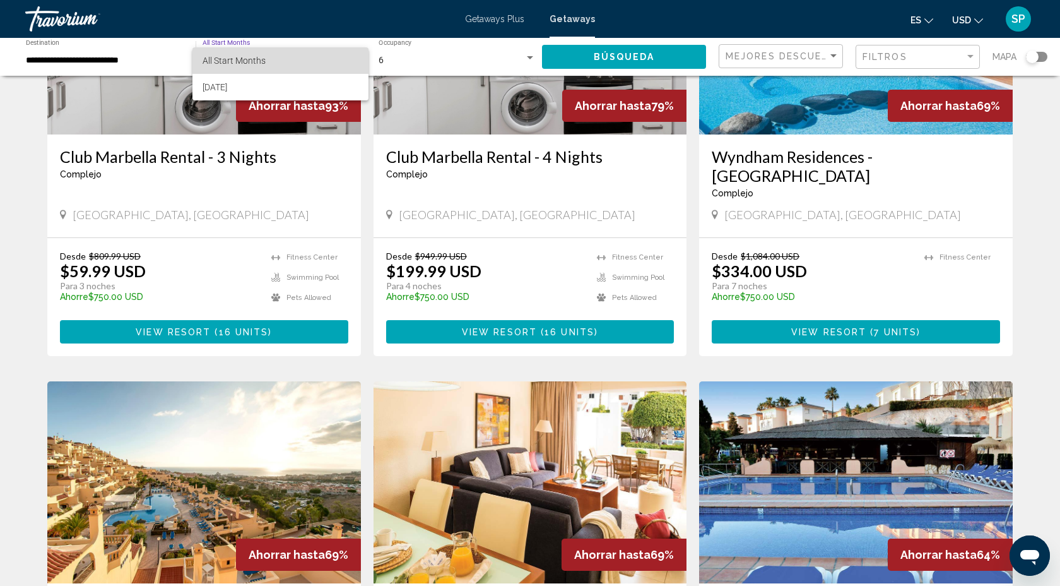
click at [244, 57] on span "All Start Months" at bounding box center [234, 61] width 63 height 10
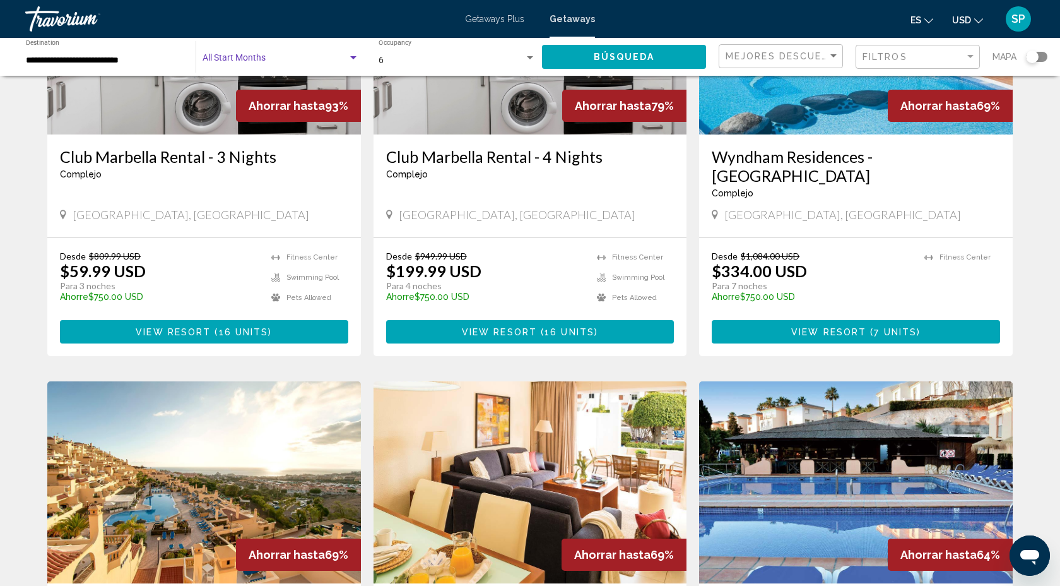
click at [353, 56] on div "Search widget" at bounding box center [353, 58] width 11 height 10
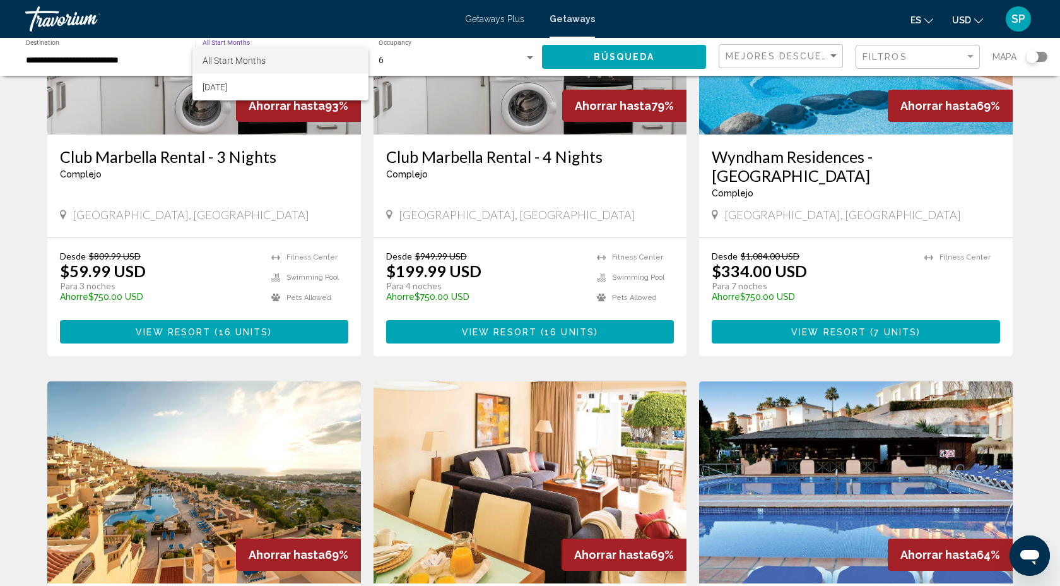
click at [245, 46] on div at bounding box center [530, 293] width 1060 height 586
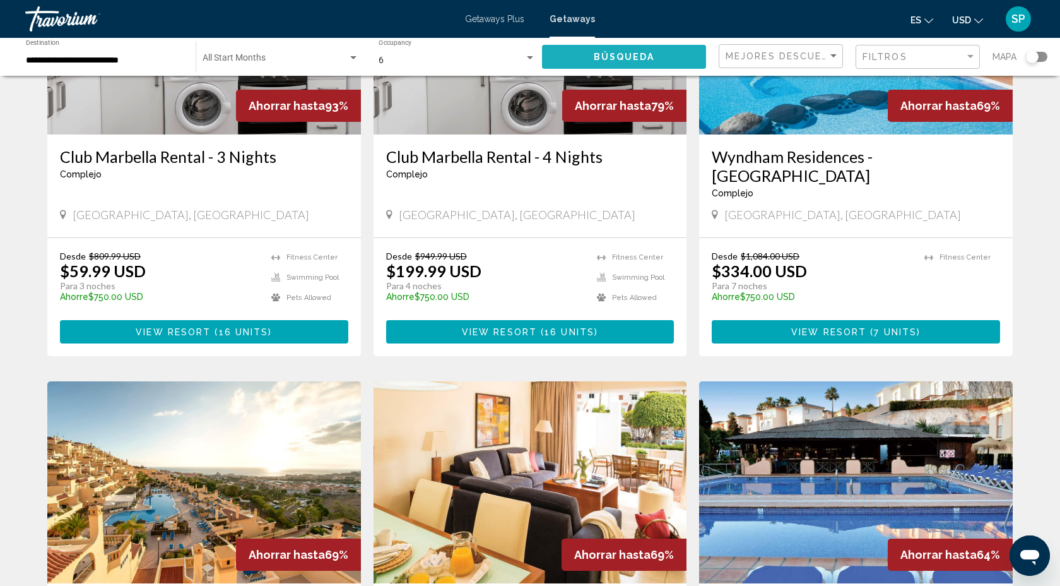
click at [577, 61] on button "Búsqueda" at bounding box center [624, 56] width 164 height 23
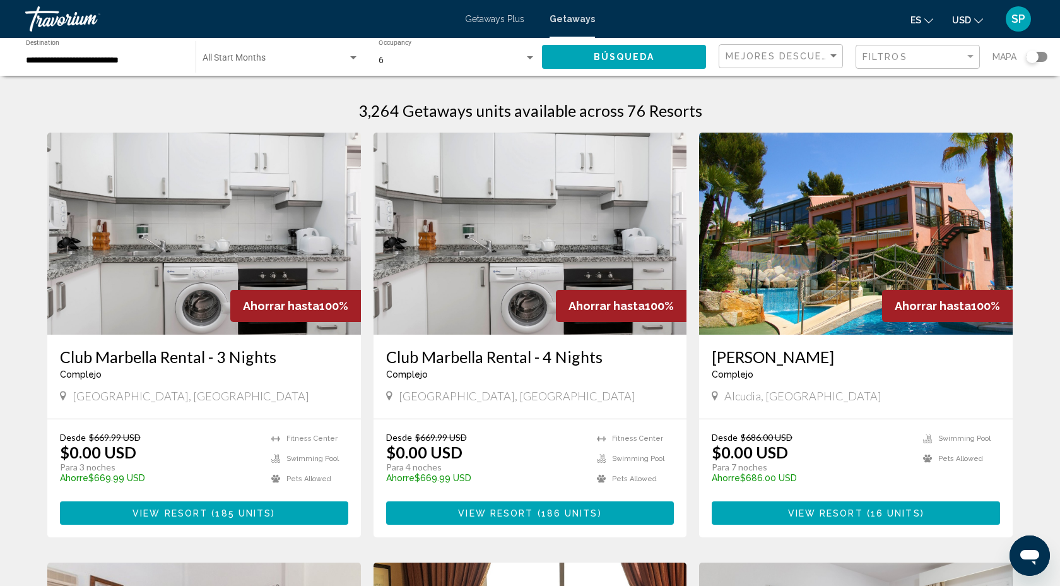
click at [351, 55] on div "Search widget" at bounding box center [353, 58] width 11 height 10
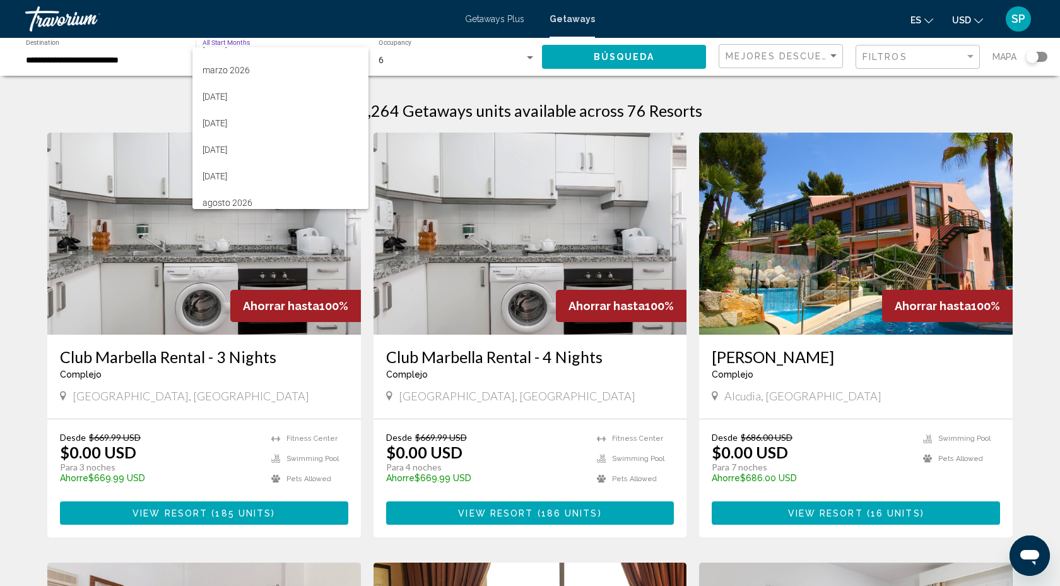
scroll to position [210, 0]
click at [252, 198] on span "agosto 2026" at bounding box center [281, 195] width 156 height 27
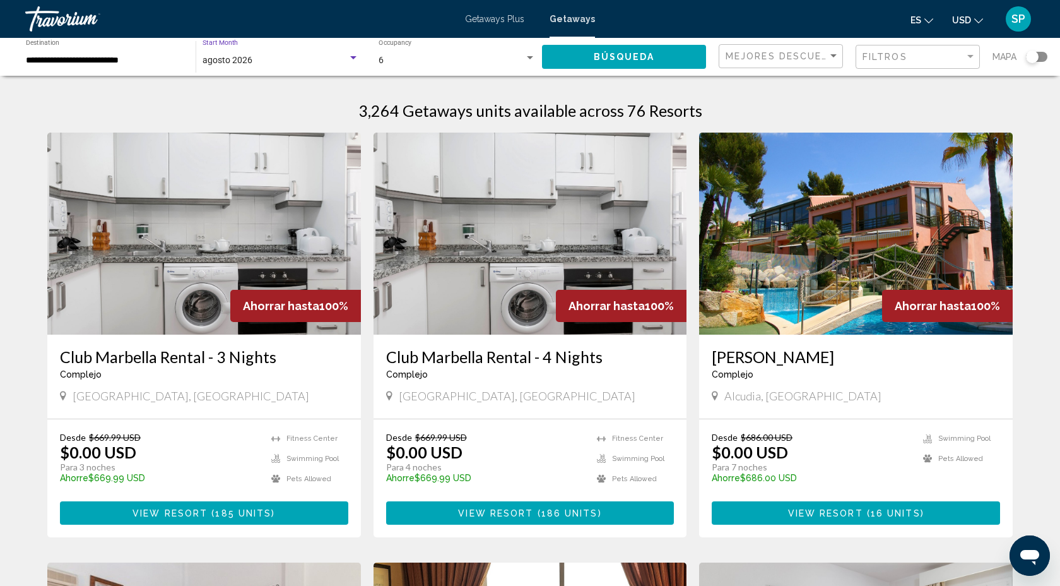
click at [617, 54] on span "Búsqueda" at bounding box center [624, 57] width 61 height 10
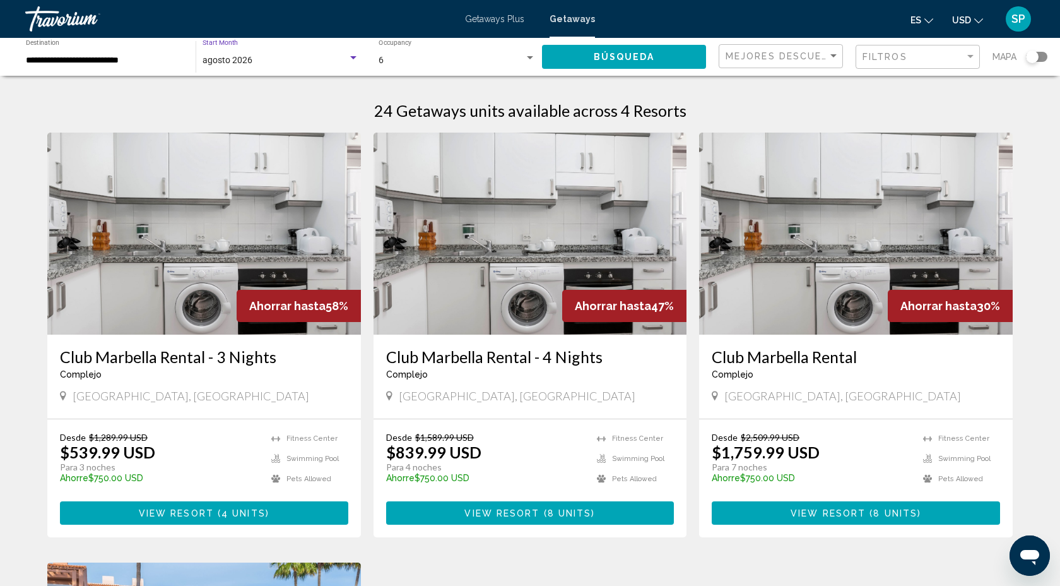
click at [353, 56] on div "Search widget" at bounding box center [353, 58] width 11 height 10
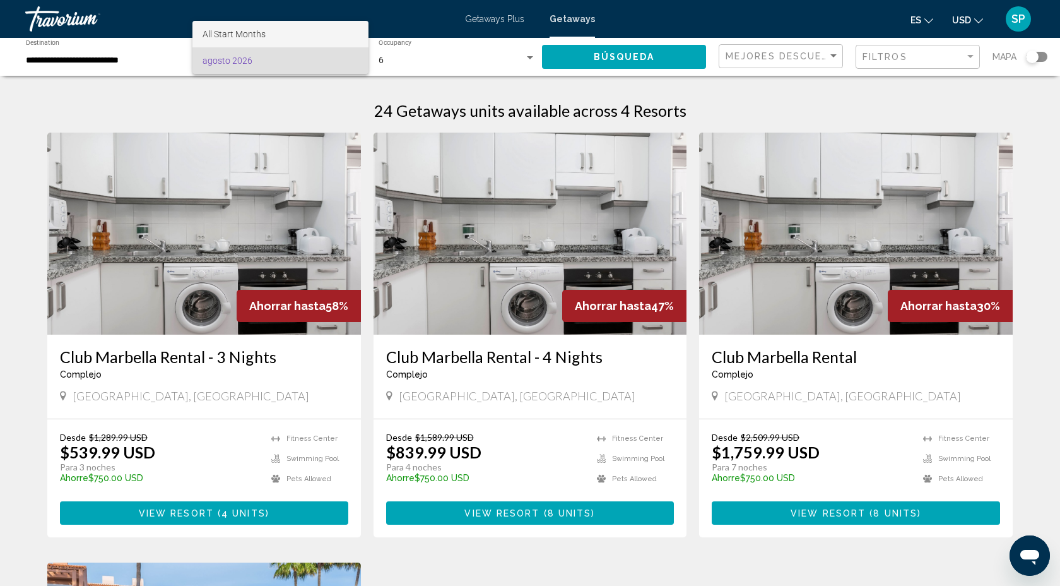
click at [298, 38] on span "All Start Months" at bounding box center [281, 34] width 156 height 27
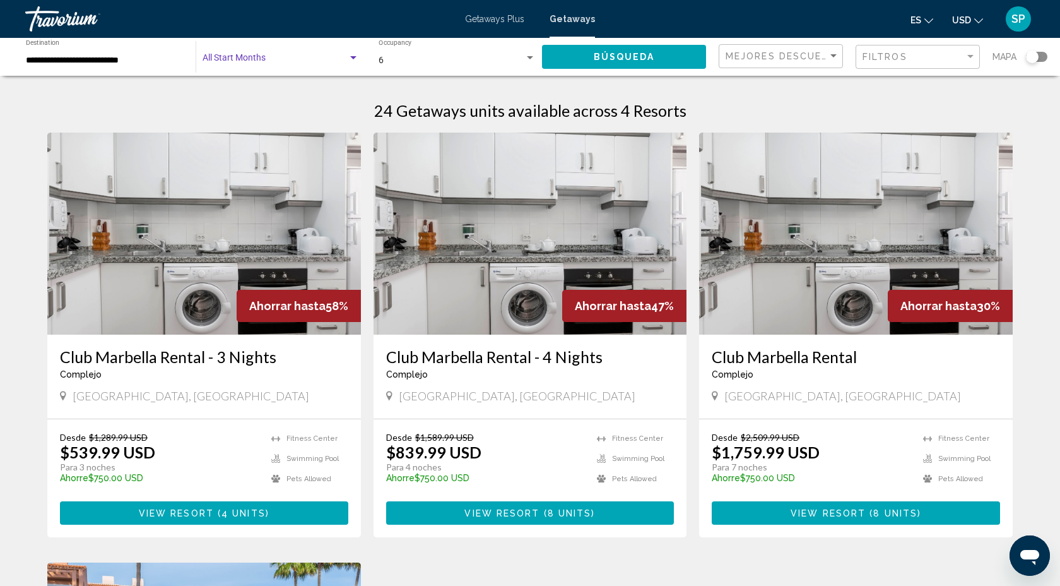
click at [636, 61] on span "Búsqueda" at bounding box center [624, 57] width 61 height 10
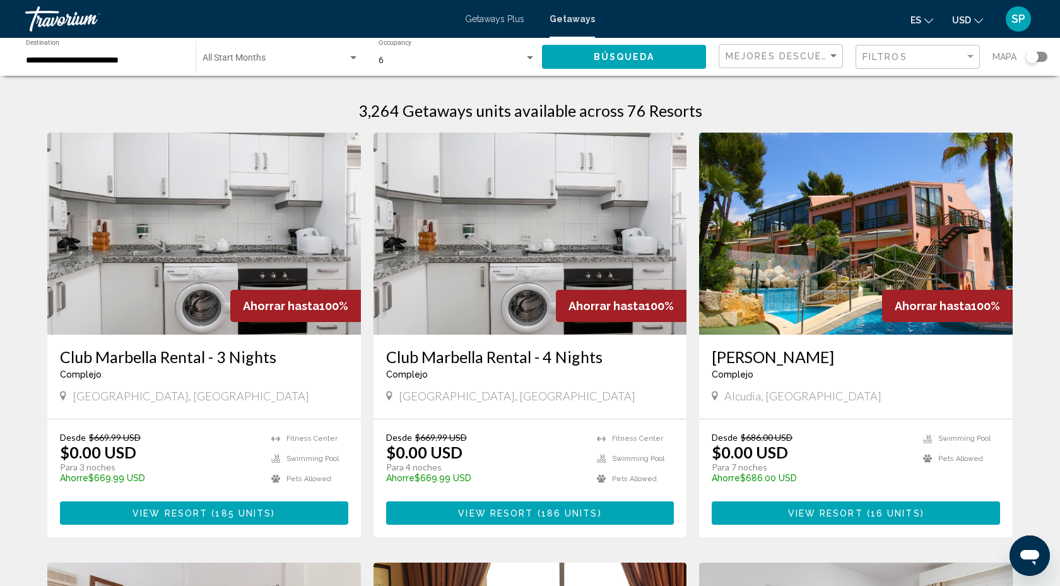
click at [349, 57] on div "Search widget" at bounding box center [353, 58] width 11 height 10
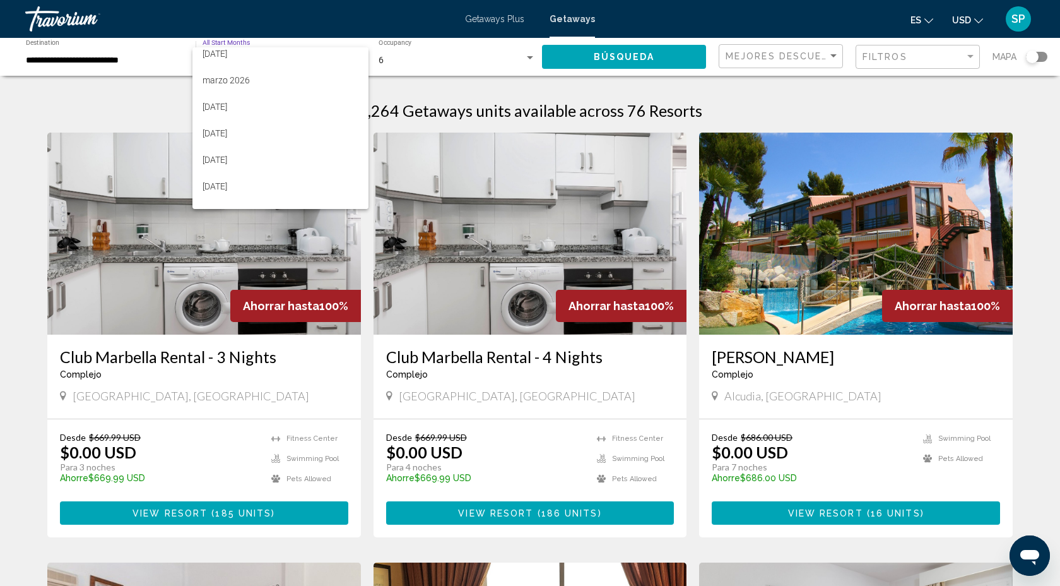
scroll to position [194, 0]
click at [237, 134] on span "mayo 2026" at bounding box center [281, 132] width 156 height 27
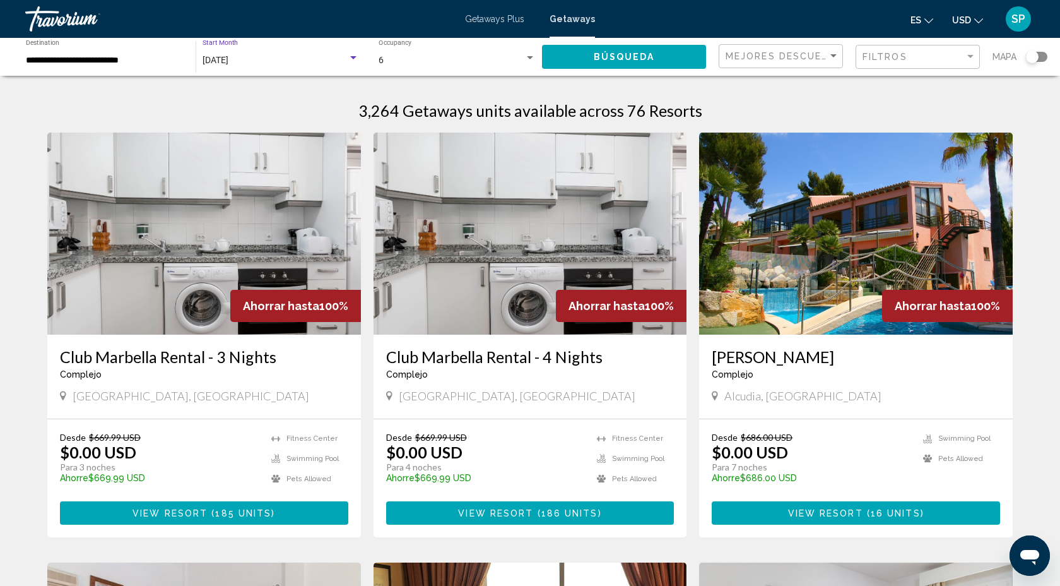
click at [608, 57] on span "Búsqueda" at bounding box center [624, 57] width 61 height 10
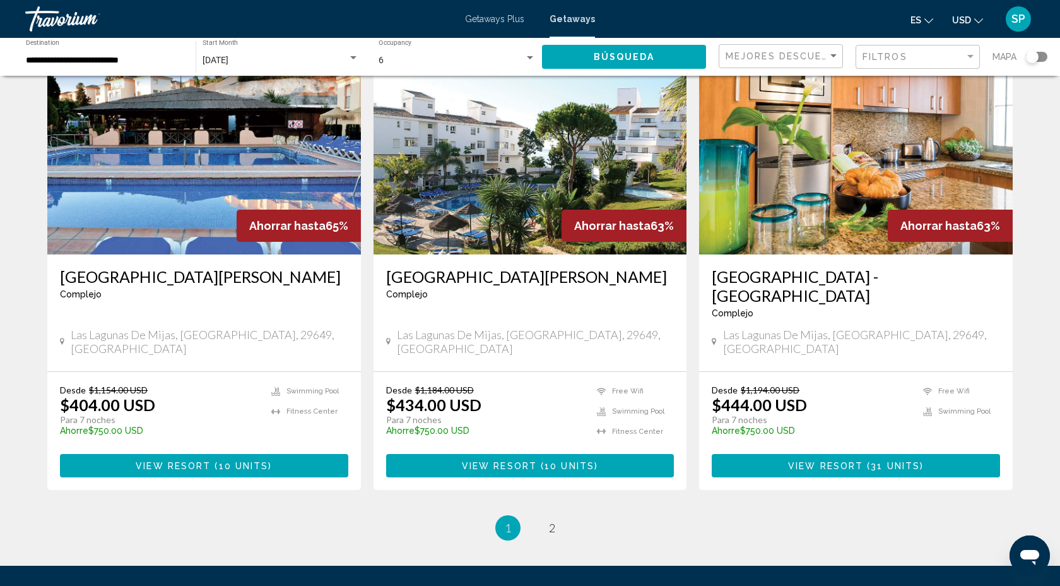
scroll to position [1440, 0]
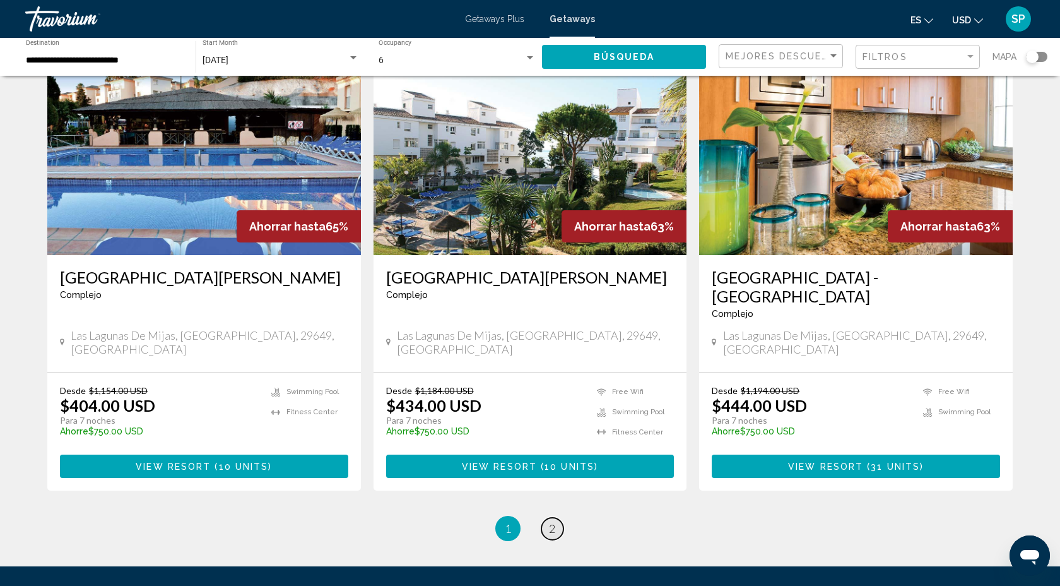
click at [553, 521] on span "2" at bounding box center [552, 528] width 6 height 14
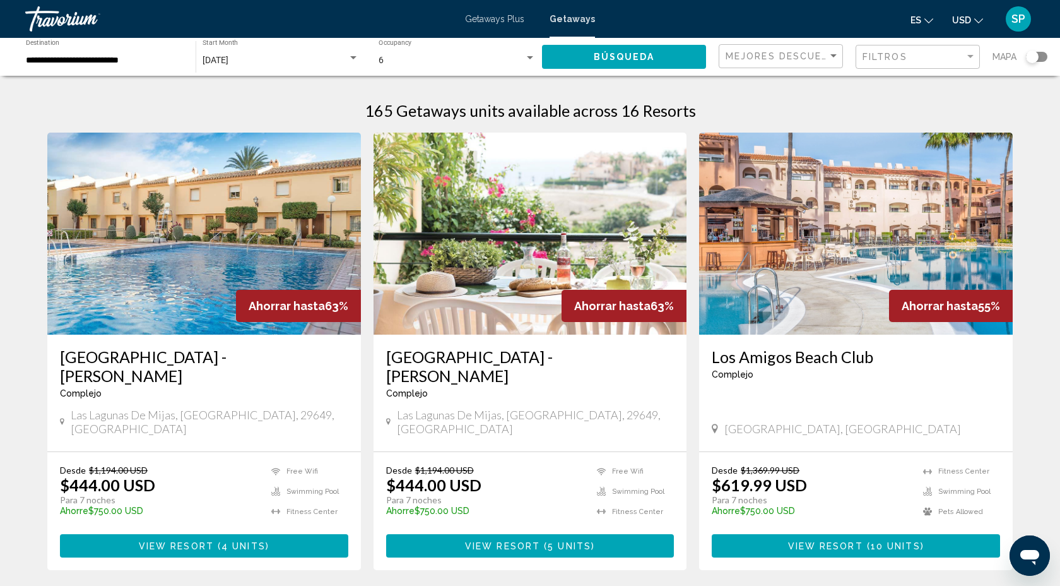
click at [350, 56] on div "Search widget" at bounding box center [353, 57] width 6 height 3
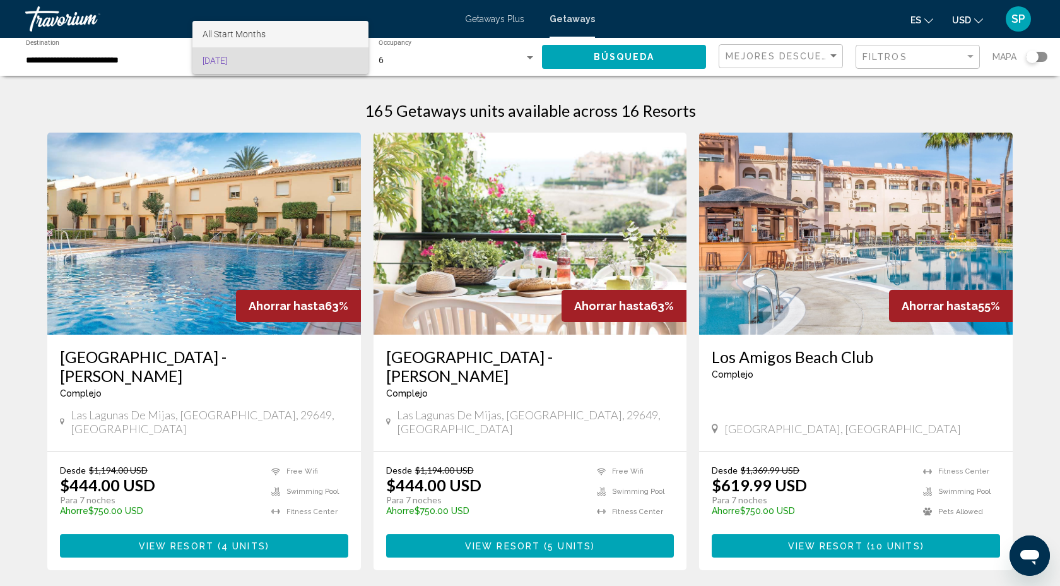
click at [311, 30] on span "All Start Months" at bounding box center [281, 34] width 156 height 27
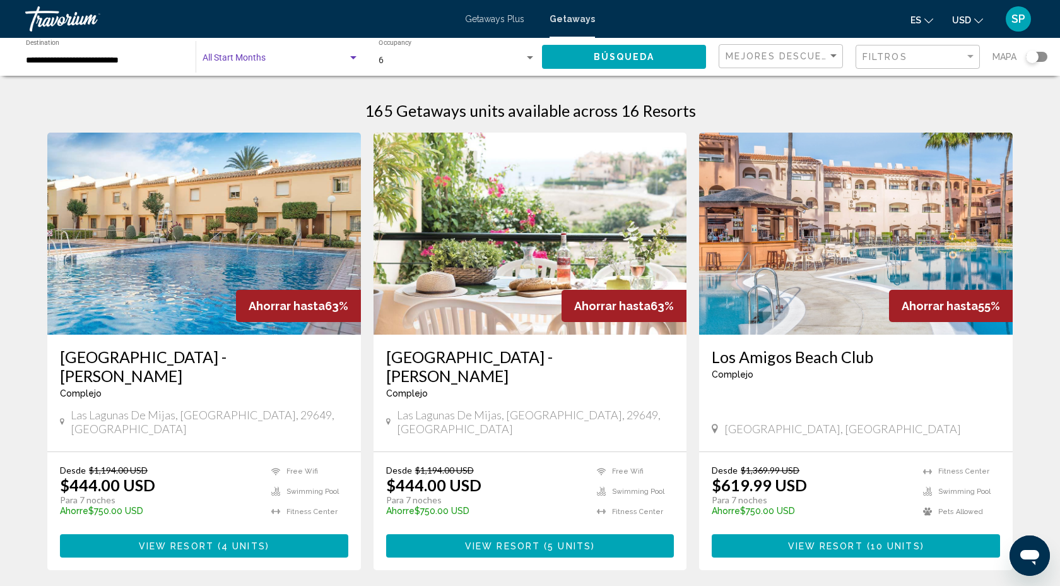
click at [569, 59] on button "Búsqueda" at bounding box center [624, 56] width 164 height 23
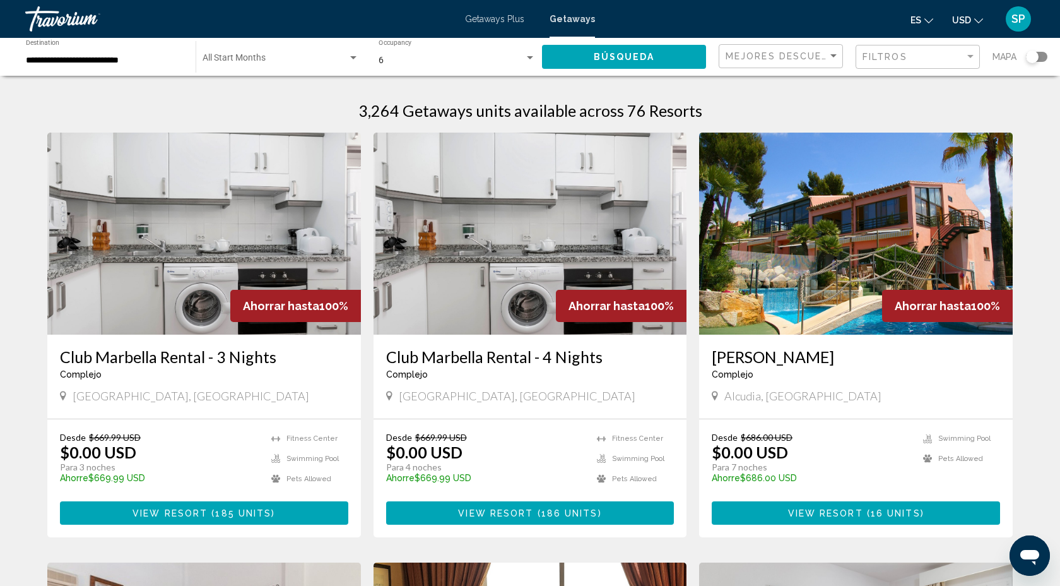
click at [336, 58] on span "Search widget" at bounding box center [275, 61] width 145 height 10
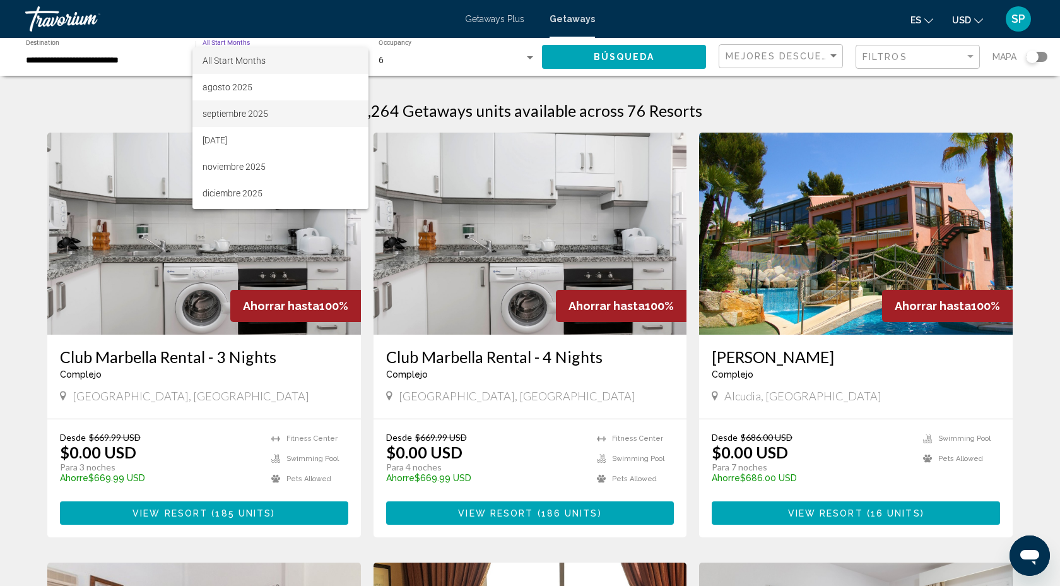
click at [280, 110] on span "septiembre 2025" at bounding box center [281, 113] width 156 height 27
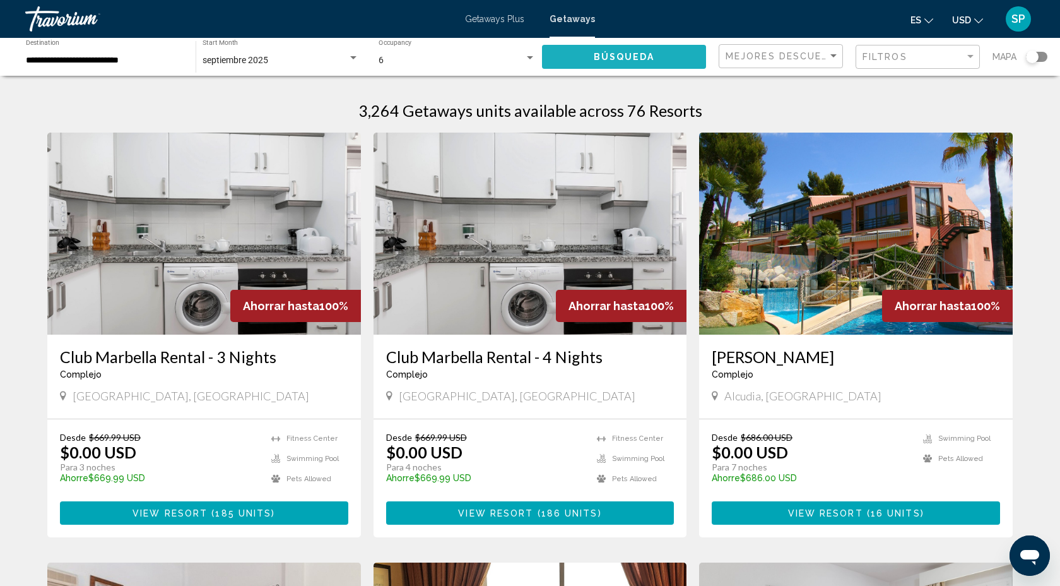
click at [607, 56] on span "Búsqueda" at bounding box center [624, 57] width 61 height 10
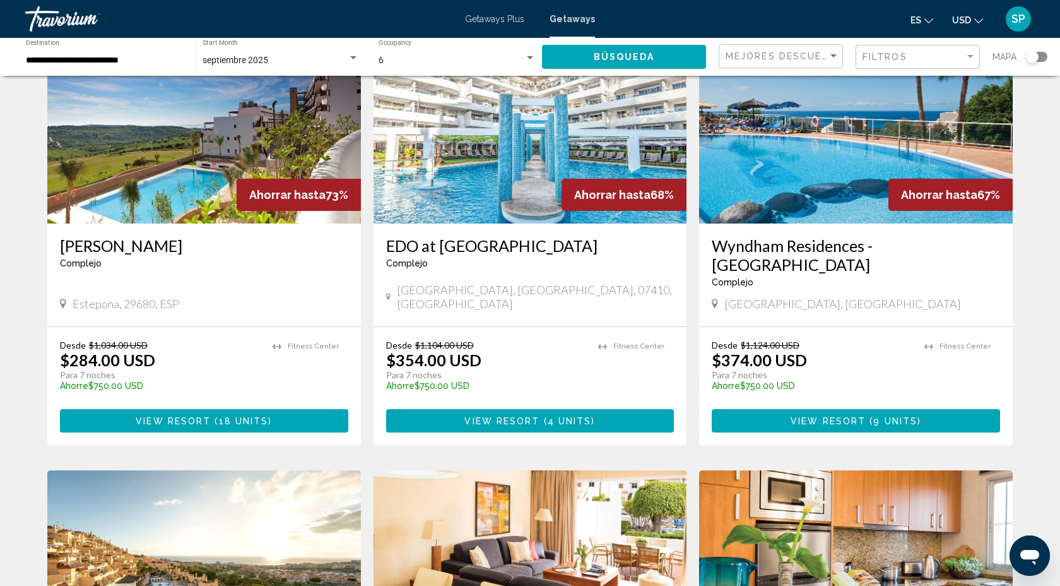
scroll to position [1013, 0]
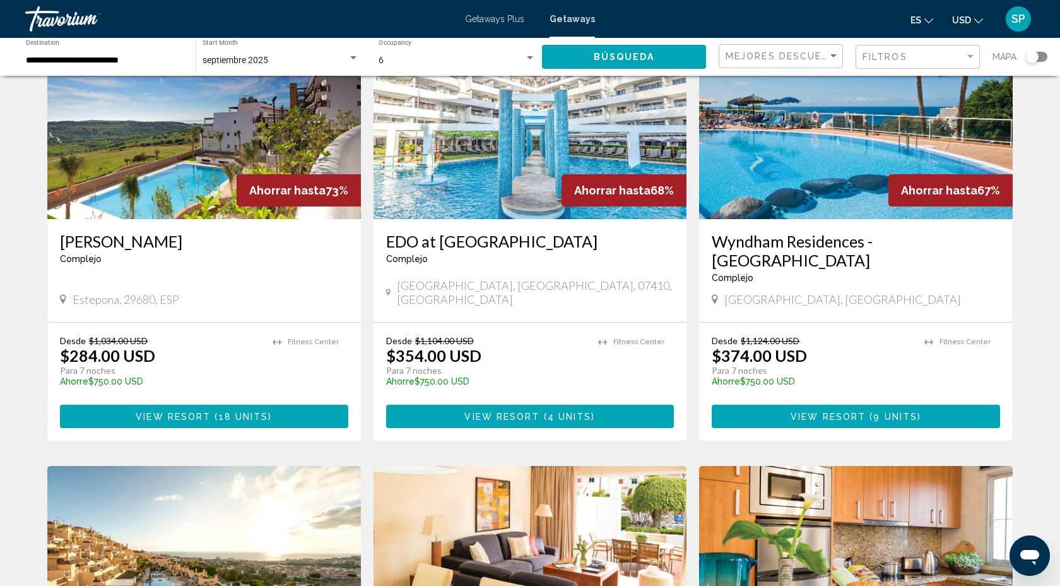
click at [527, 411] on span "View Resort" at bounding box center [501, 416] width 75 height 10
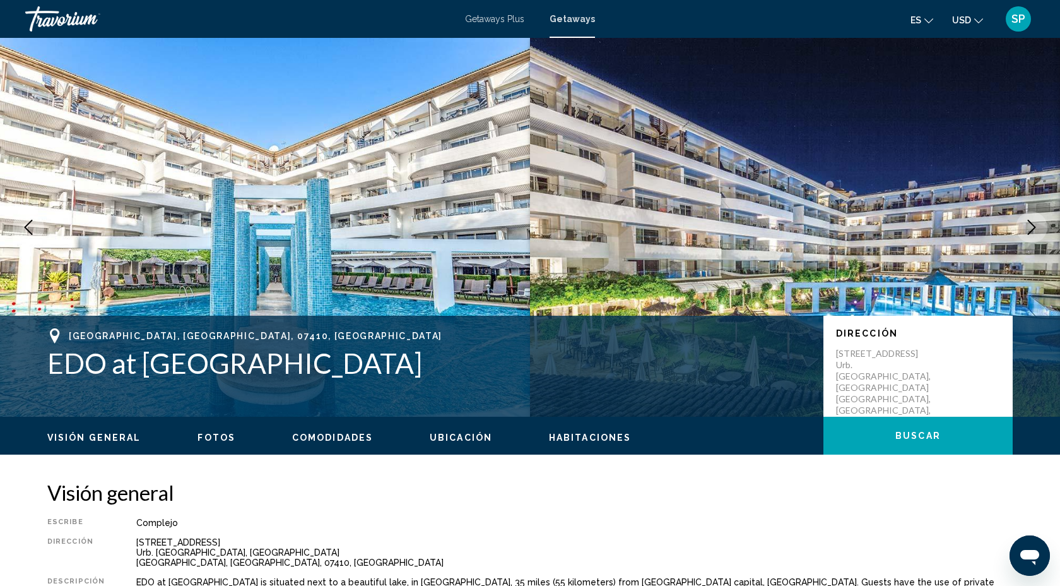
click at [1034, 227] on icon "Next image" at bounding box center [1032, 227] width 8 height 15
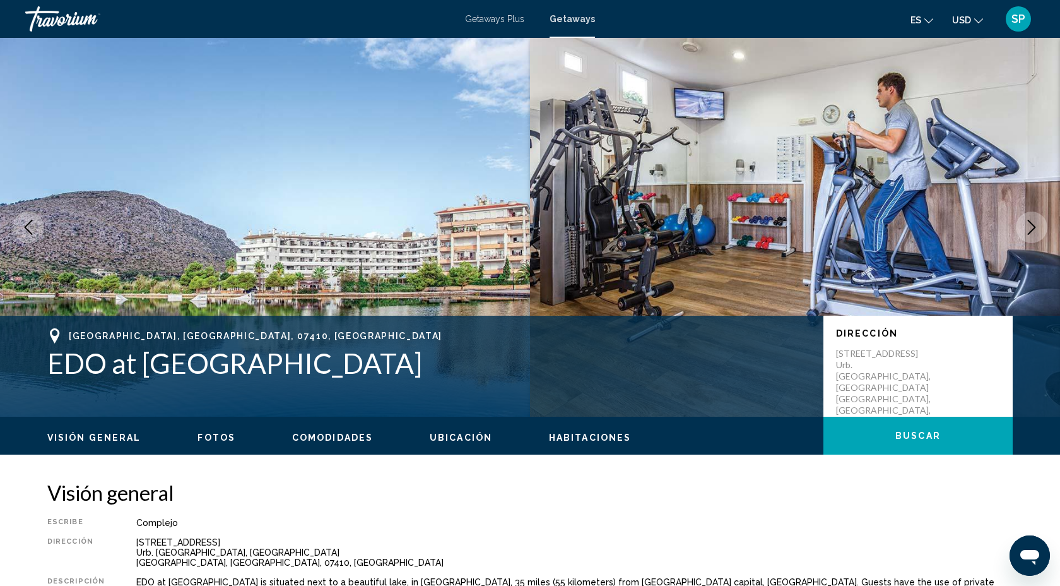
click at [1034, 227] on icon "Next image" at bounding box center [1032, 227] width 8 height 15
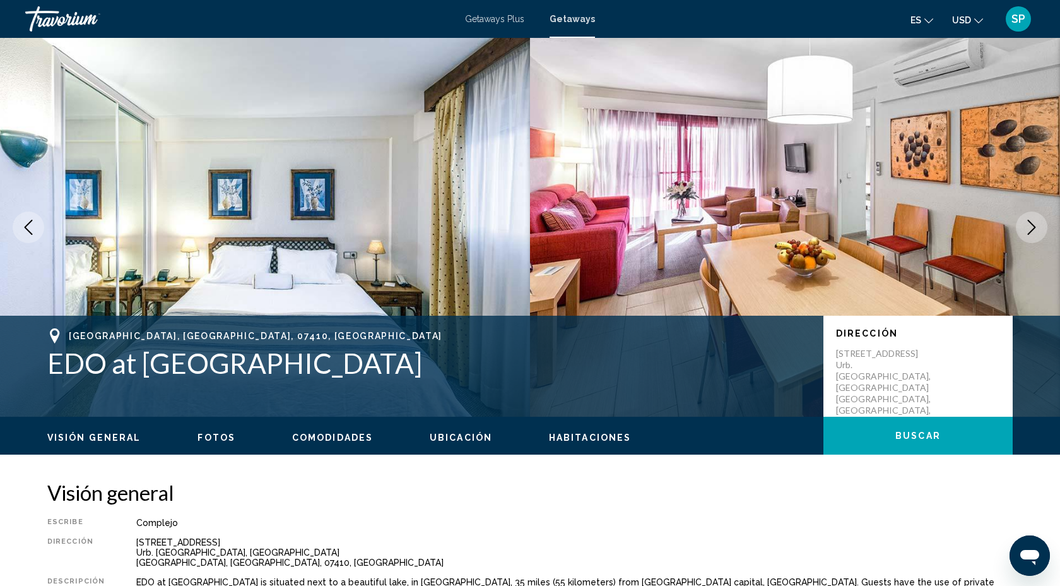
click at [1034, 227] on icon "Next image" at bounding box center [1032, 227] width 8 height 15
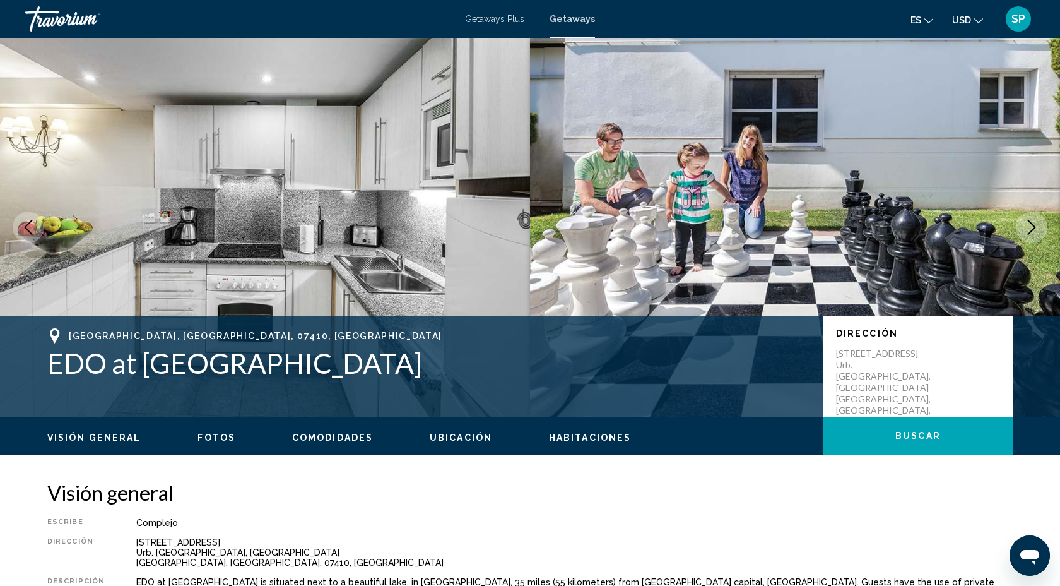
click at [1034, 228] on icon "Next image" at bounding box center [1031, 227] width 15 height 15
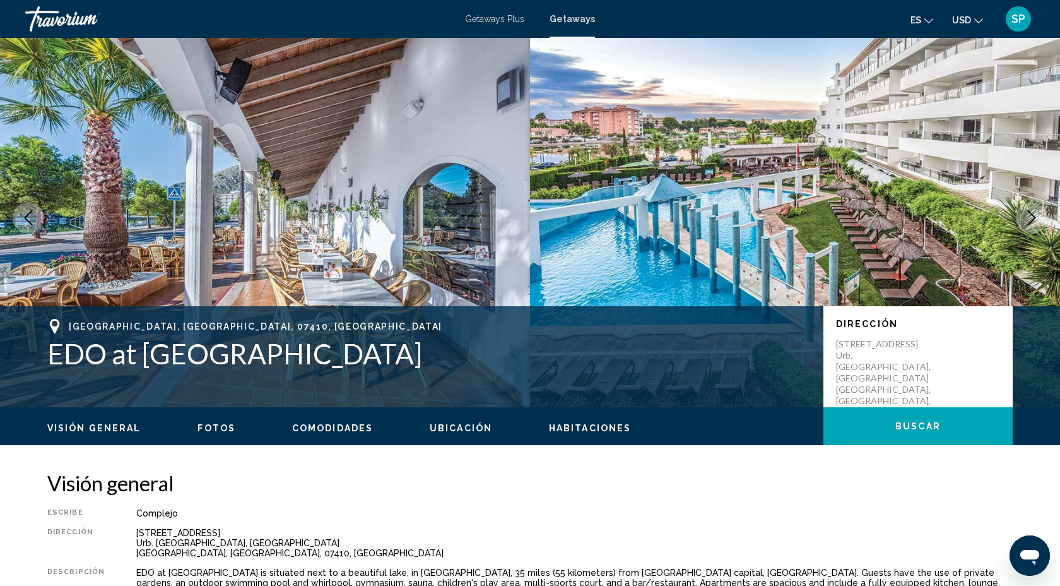
scroll to position [6, 0]
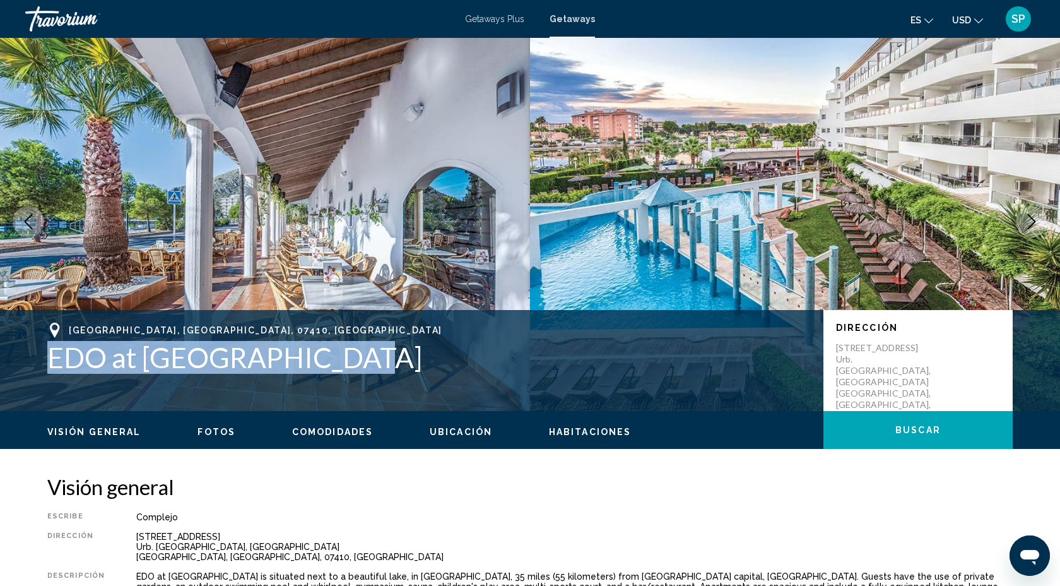
drag, startPoint x: 49, startPoint y: 355, endPoint x: 371, endPoint y: 360, distance: 321.9
click at [370, 362] on h1 "EDO at Ona Garden Lago" at bounding box center [429, 357] width 764 height 33
copy h1 "EDO at Ona Garden Lago"
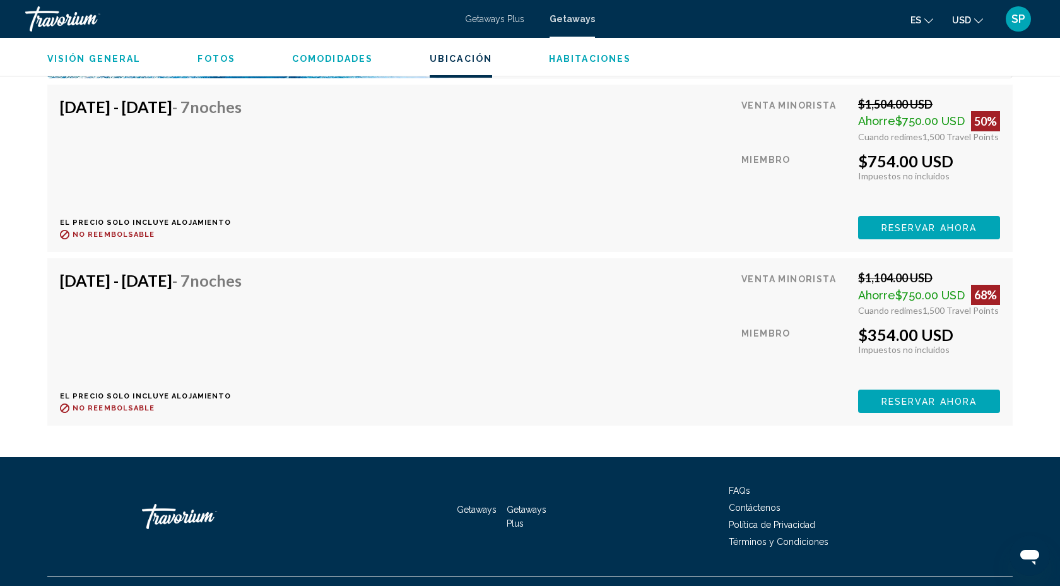
scroll to position [2298, 0]
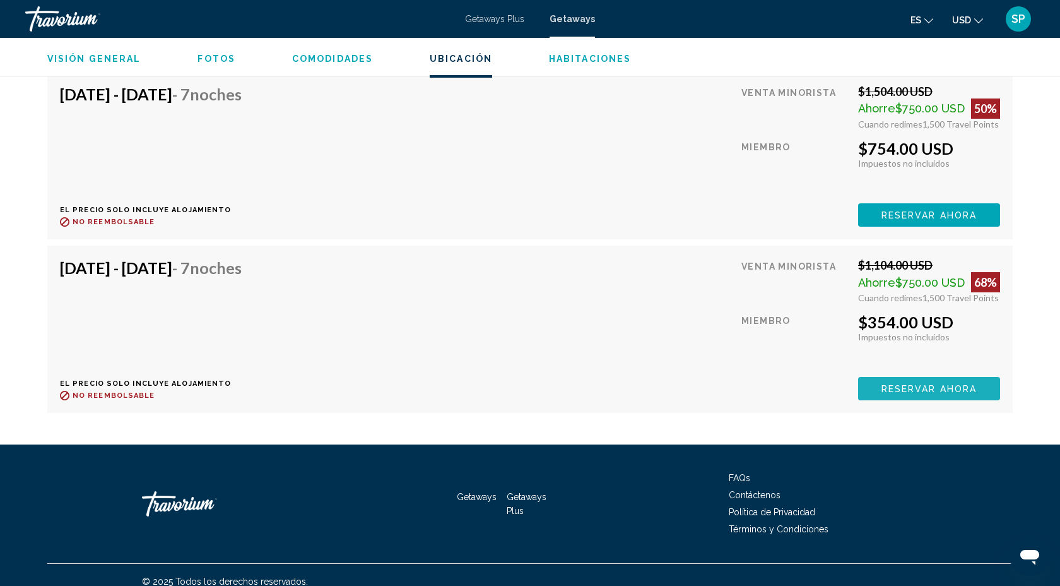
click at [897, 384] on span "Reservar ahora" at bounding box center [929, 389] width 95 height 10
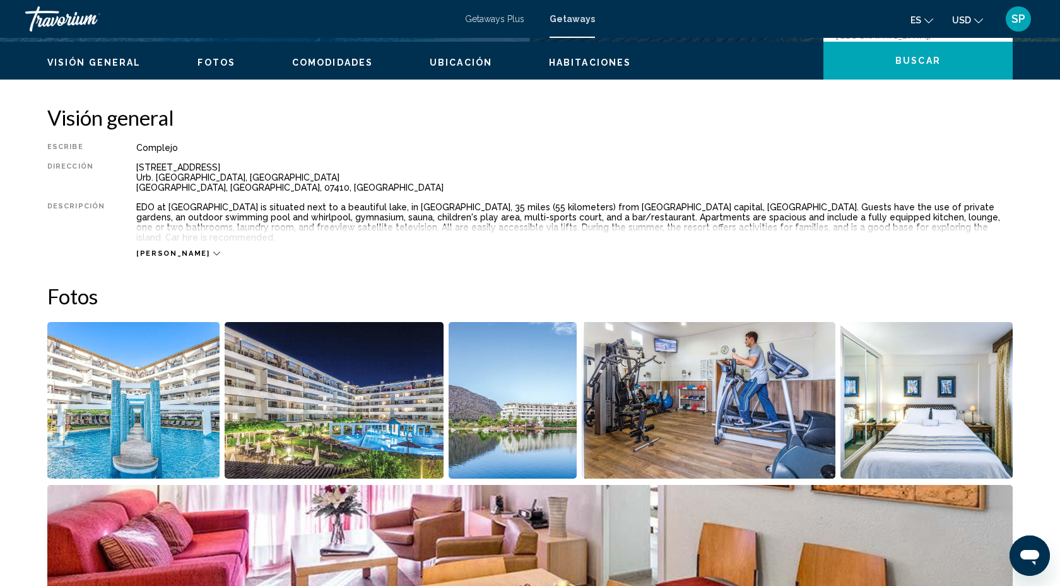
scroll to position [378, 0]
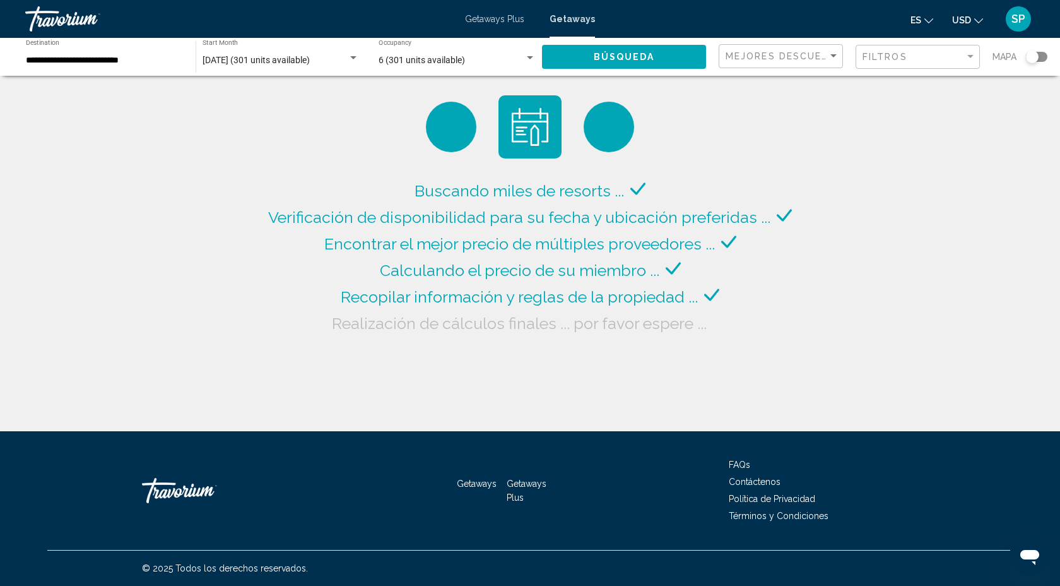
click at [131, 66] on div "**********" at bounding box center [104, 57] width 157 height 35
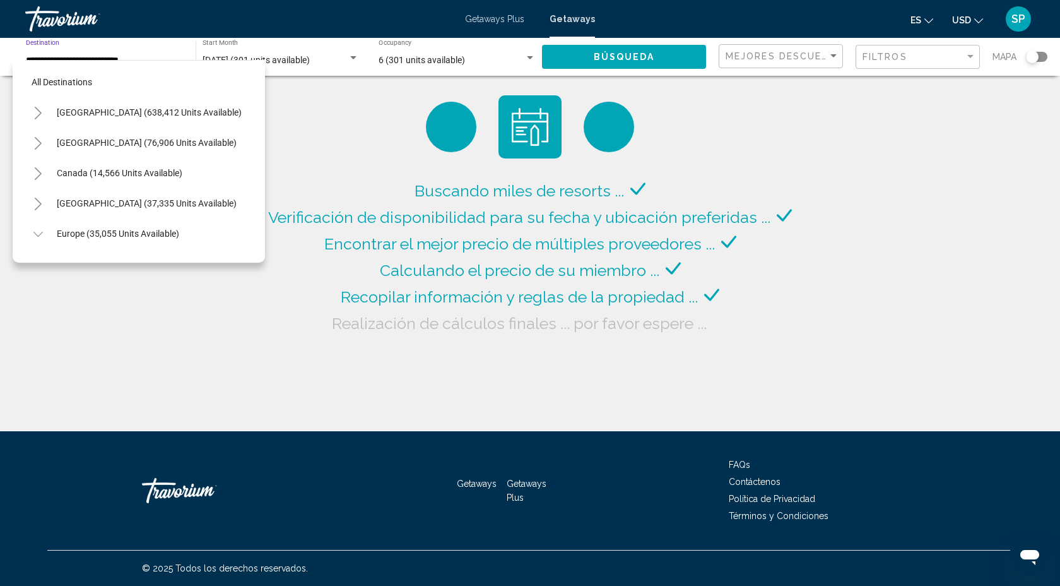
scroll to position [590, 0]
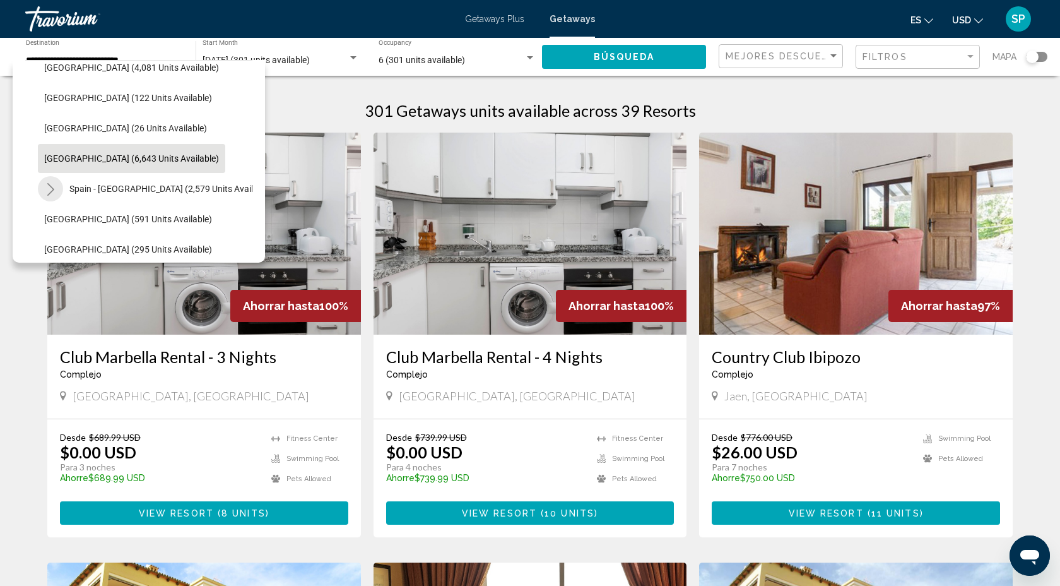
click at [51, 190] on icon "Toggle Spain - Canary Islands (2,579 units available)" at bounding box center [50, 189] width 9 height 13
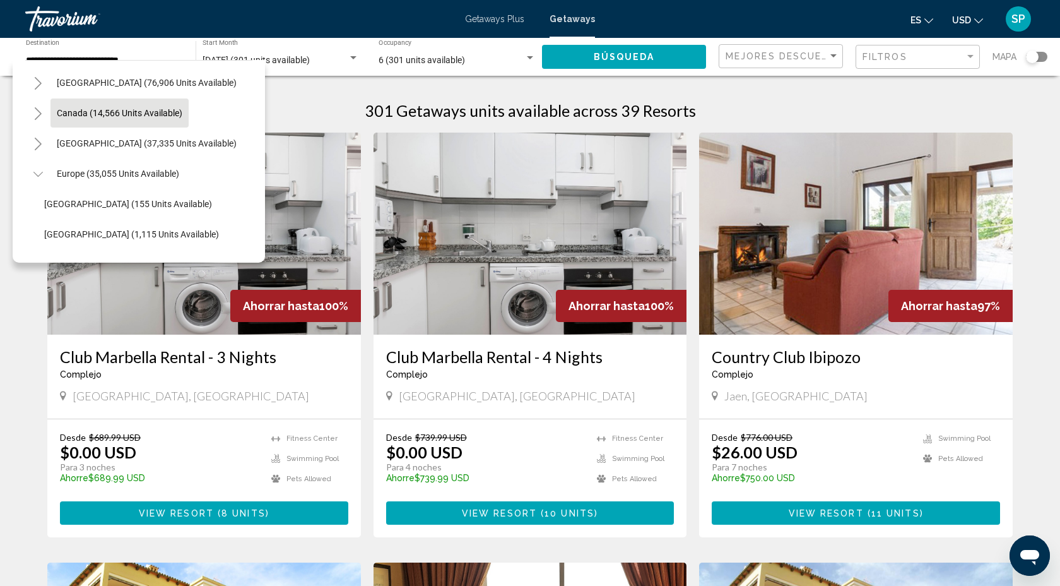
scroll to position [68, 0]
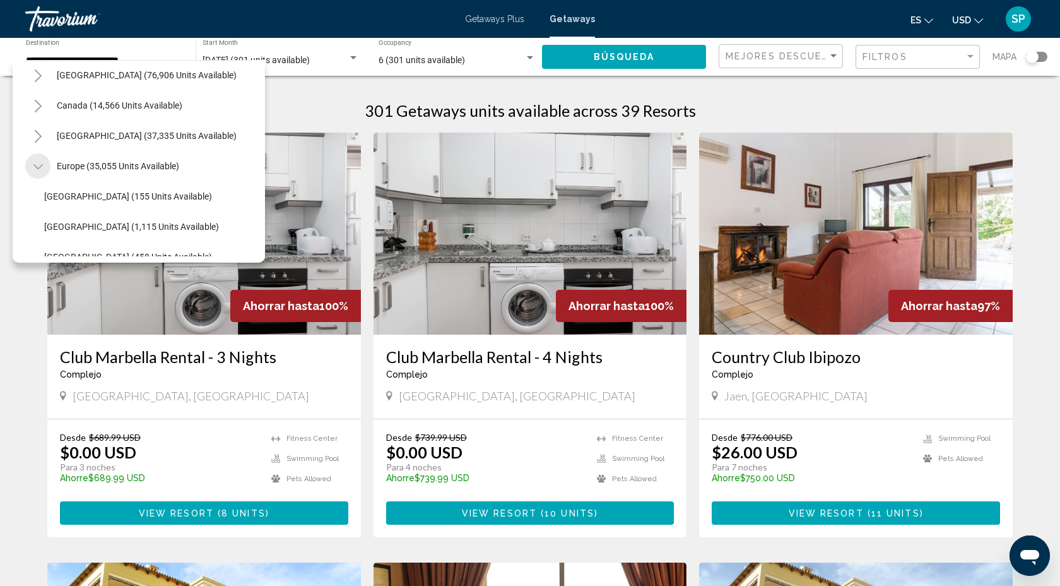
click at [41, 163] on icon "Toggle Europe (35,055 units available)" at bounding box center [37, 166] width 9 height 13
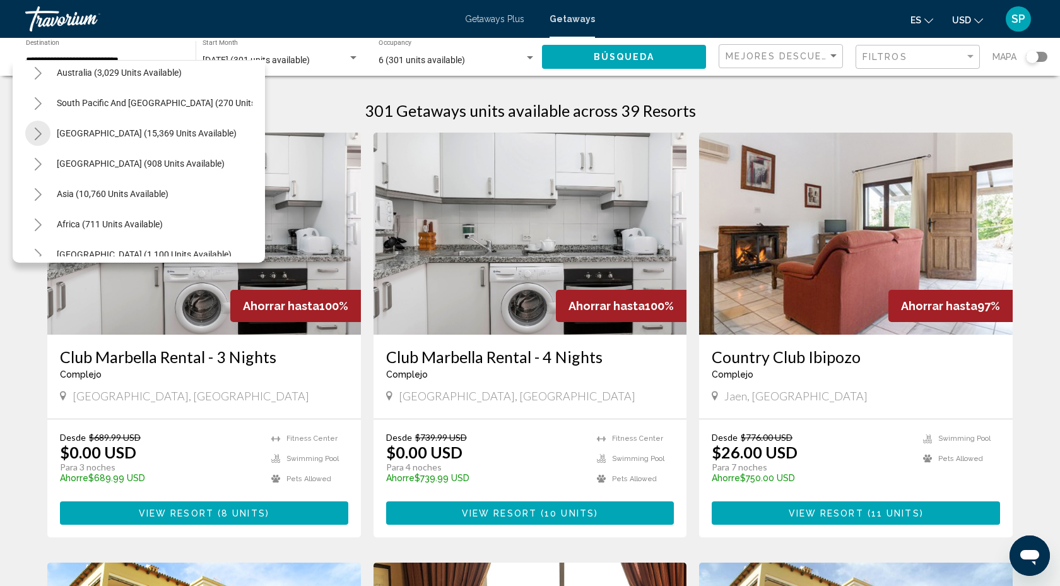
click at [43, 131] on button "Toggle South America (15,369 units available)" at bounding box center [37, 133] width 25 height 25
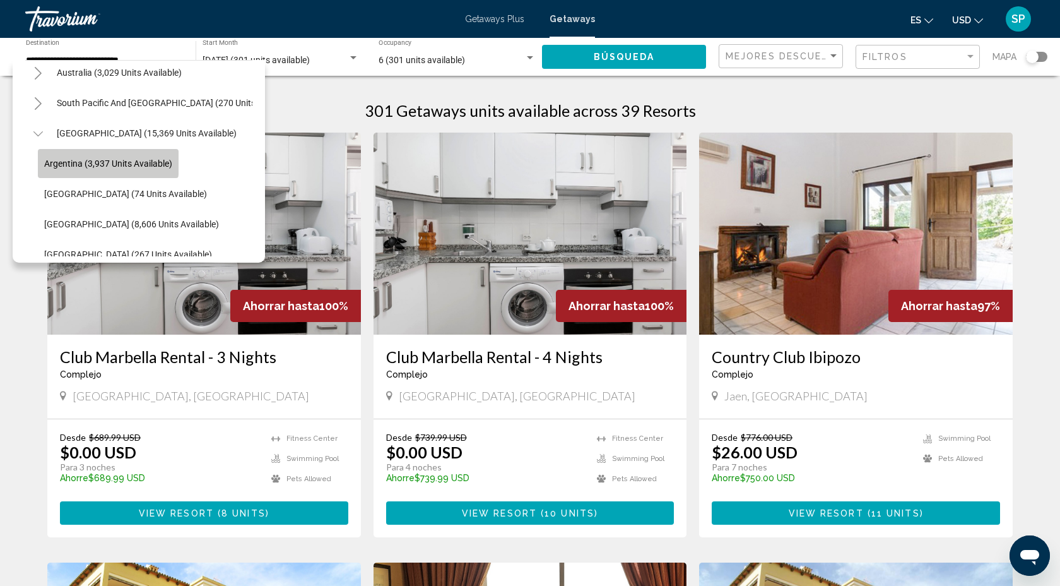
click at [69, 162] on span "Argentina (3,937 units available)" at bounding box center [108, 163] width 128 height 10
type input "**********"
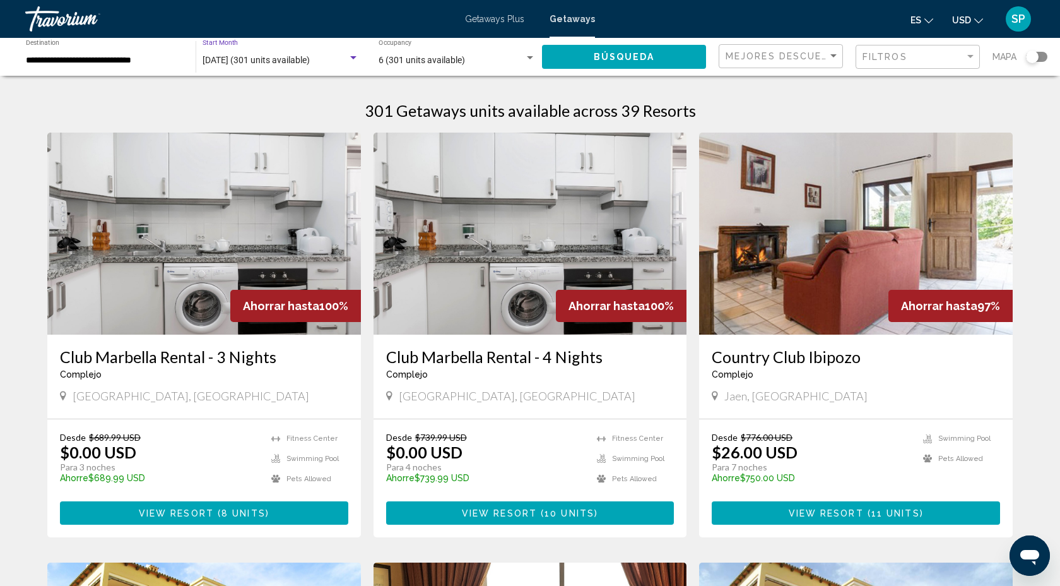
click at [351, 59] on div "Search widget" at bounding box center [353, 57] width 6 height 3
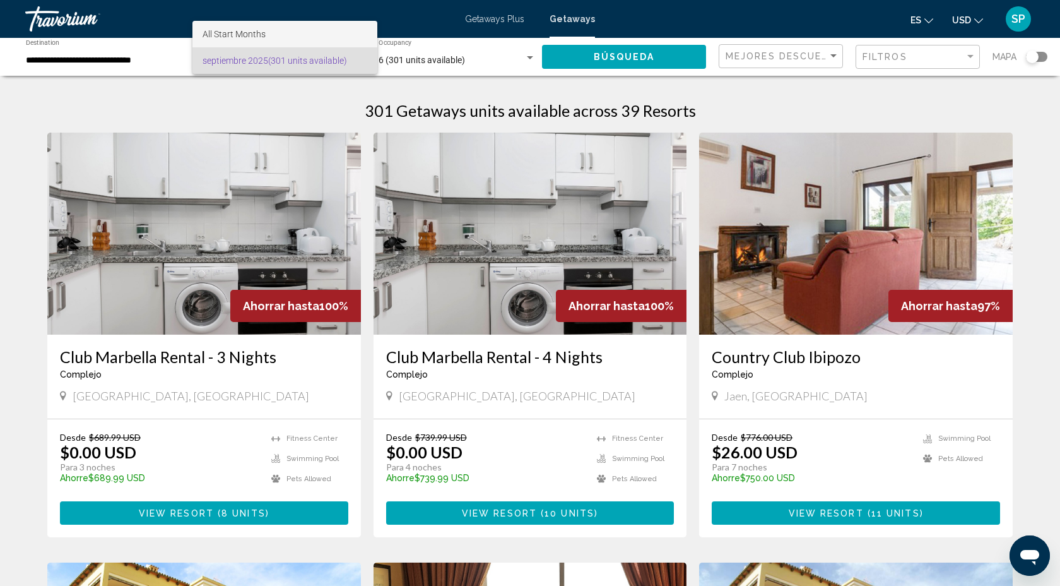
click at [318, 39] on span "All Start Months" at bounding box center [285, 34] width 165 height 27
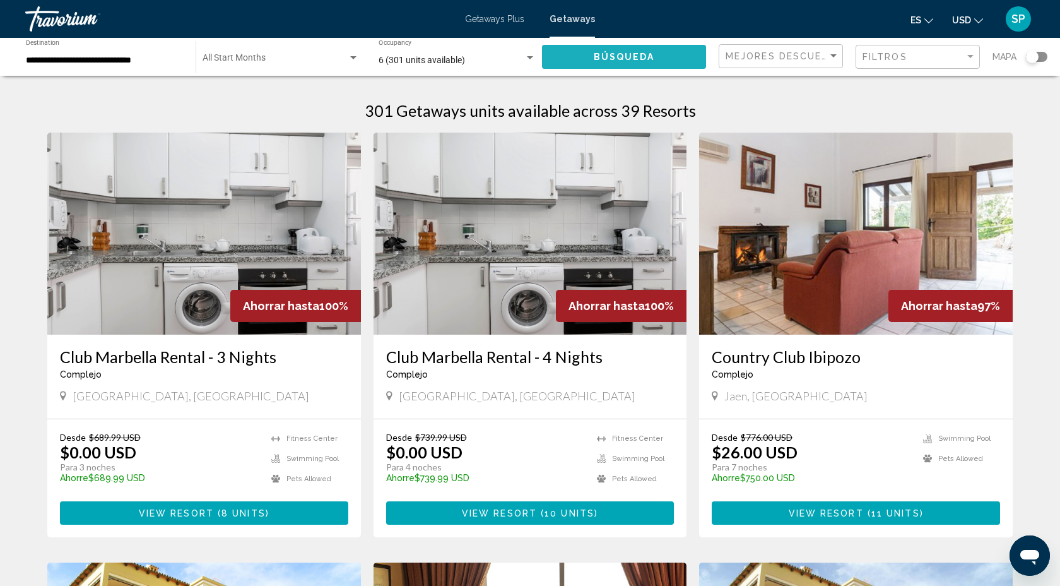
click at [636, 57] on span "Búsqueda" at bounding box center [624, 57] width 61 height 10
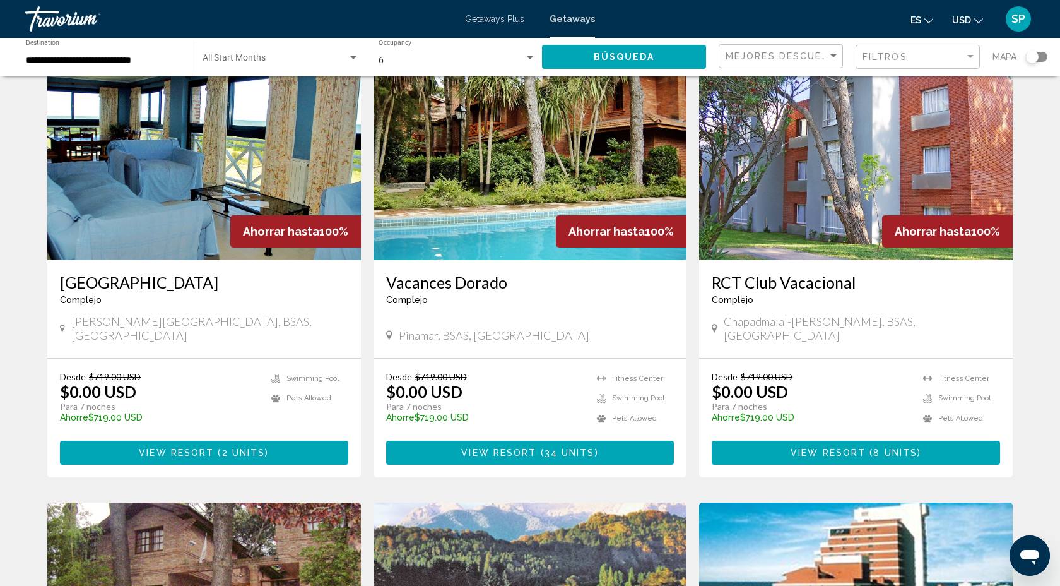
scroll to position [522, 0]
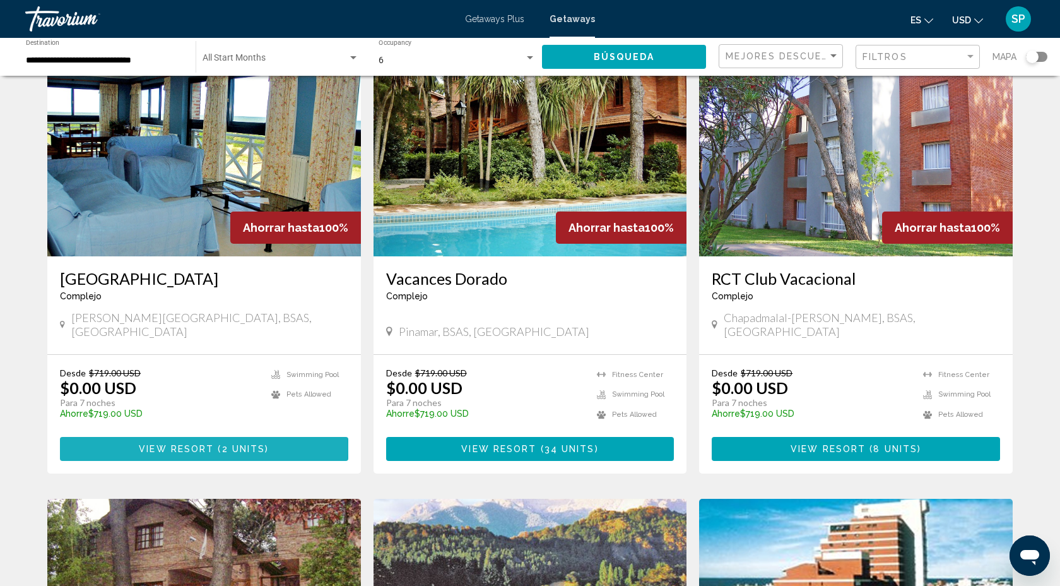
click at [184, 444] on span "View Resort" at bounding box center [176, 449] width 75 height 10
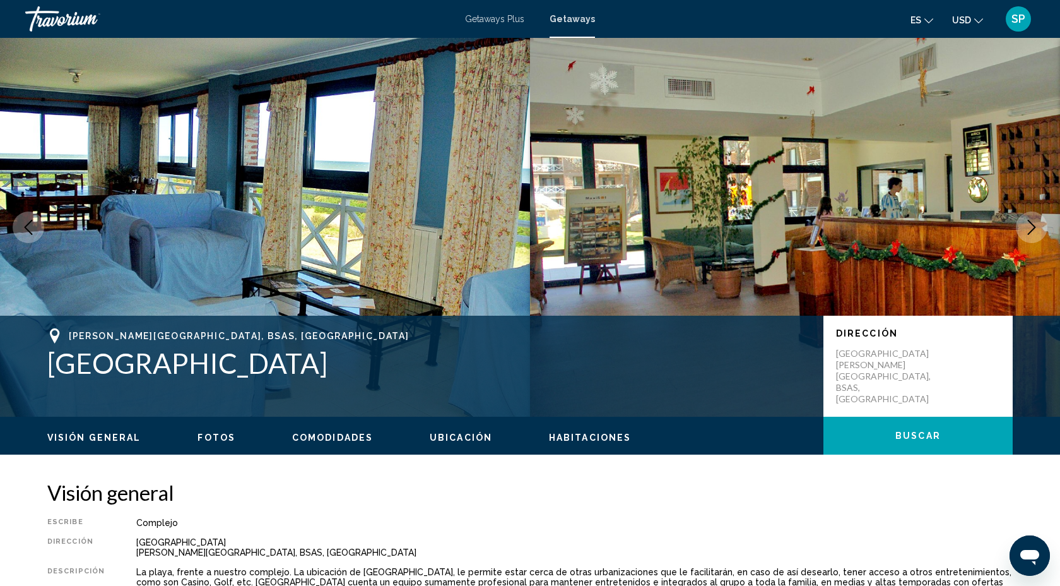
click at [1028, 222] on icon "Next image" at bounding box center [1031, 227] width 15 height 15
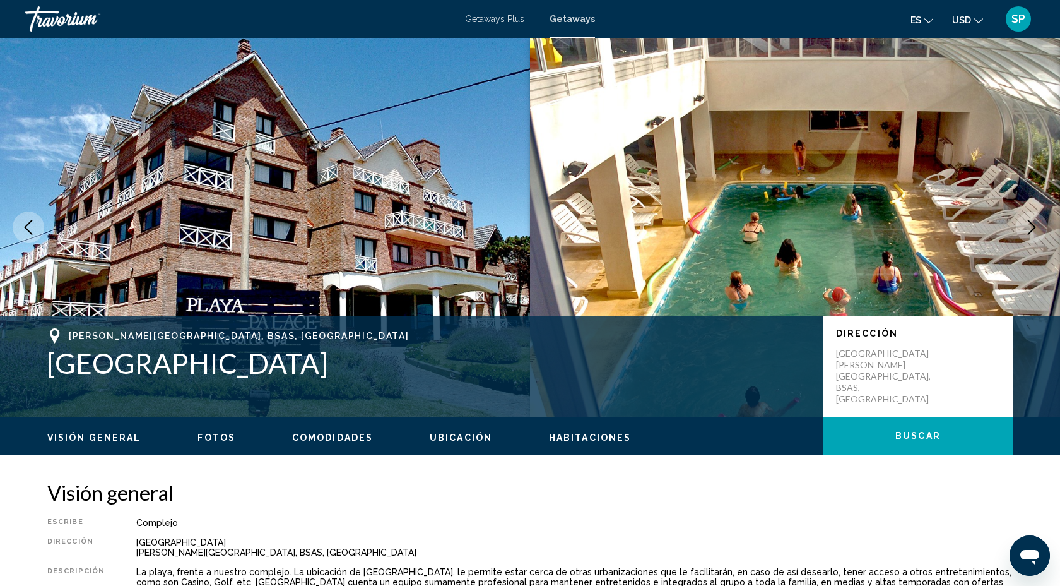
click at [1029, 223] on icon "Next image" at bounding box center [1031, 227] width 15 height 15
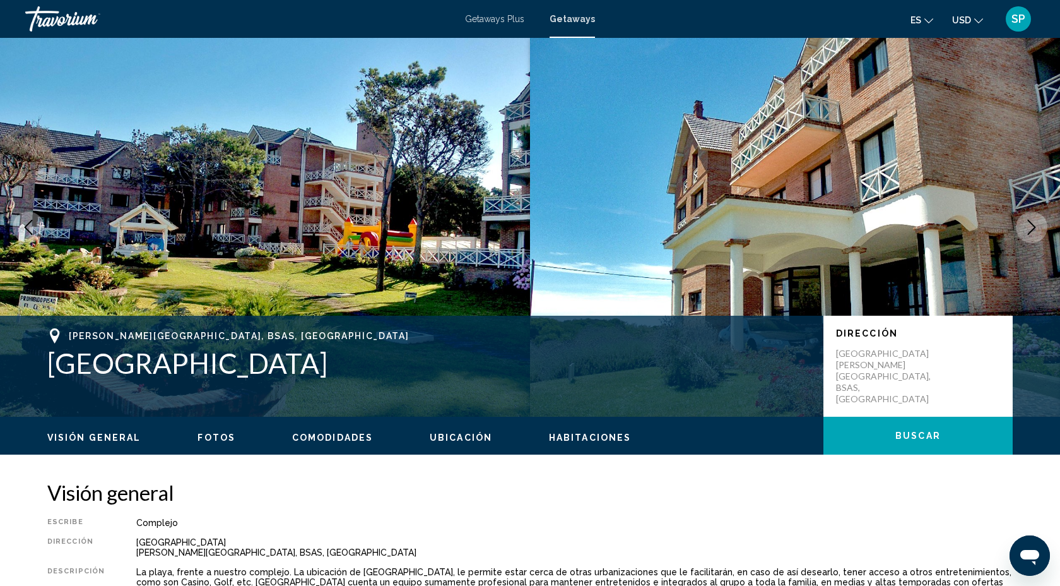
click at [1030, 224] on icon "Next image" at bounding box center [1031, 227] width 15 height 15
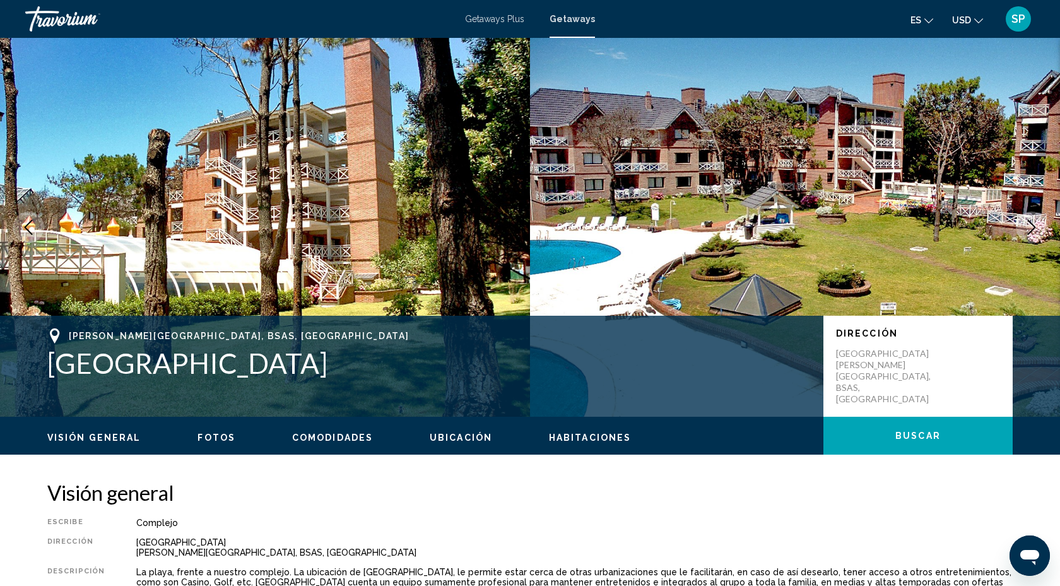
click at [1030, 223] on icon "Next image" at bounding box center [1032, 227] width 8 height 15
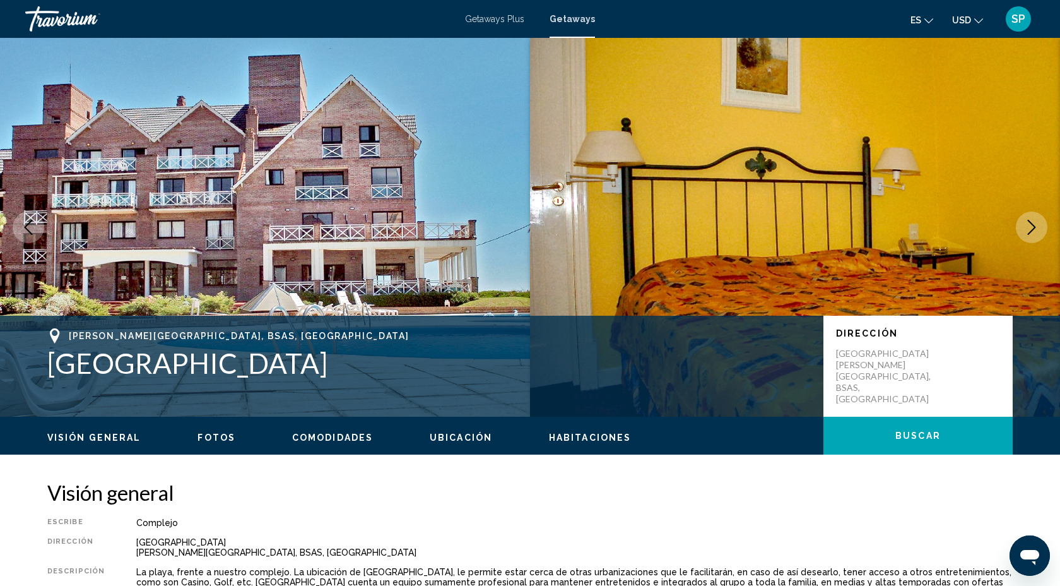
click at [1030, 224] on icon "Next image" at bounding box center [1031, 227] width 15 height 15
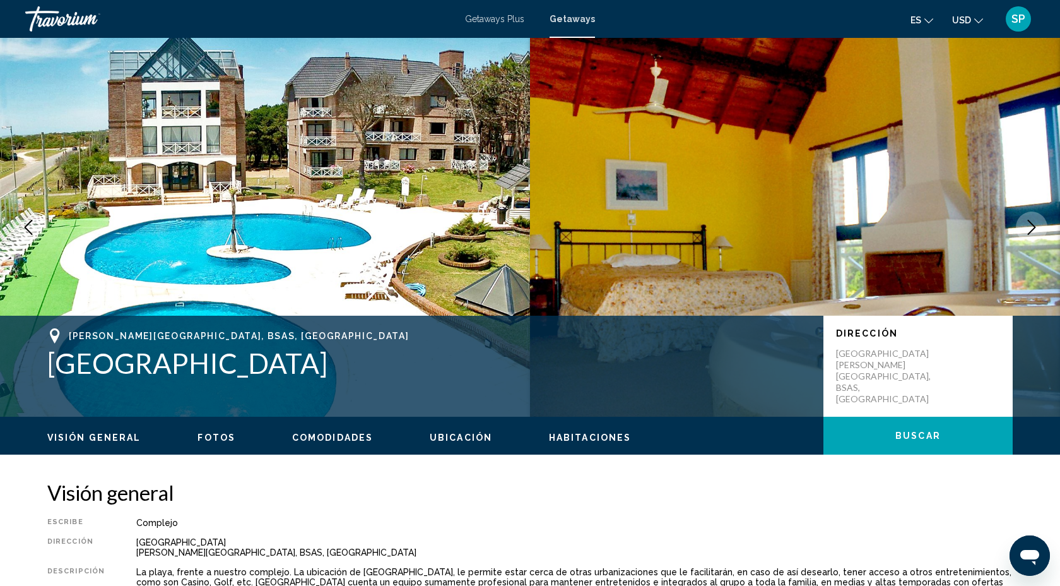
click at [1031, 226] on icon "Next image" at bounding box center [1031, 227] width 15 height 15
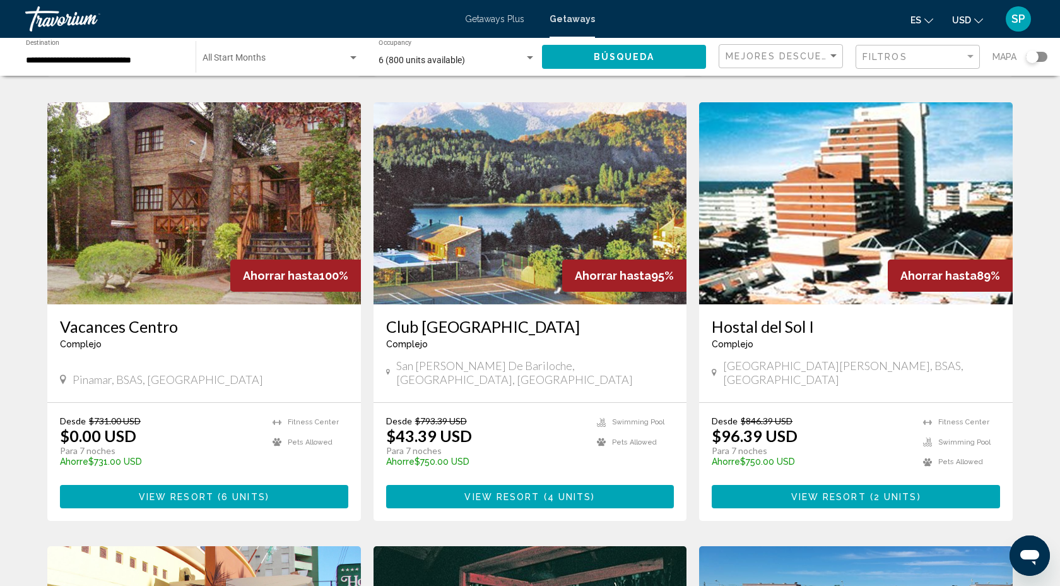
scroll to position [925, 0]
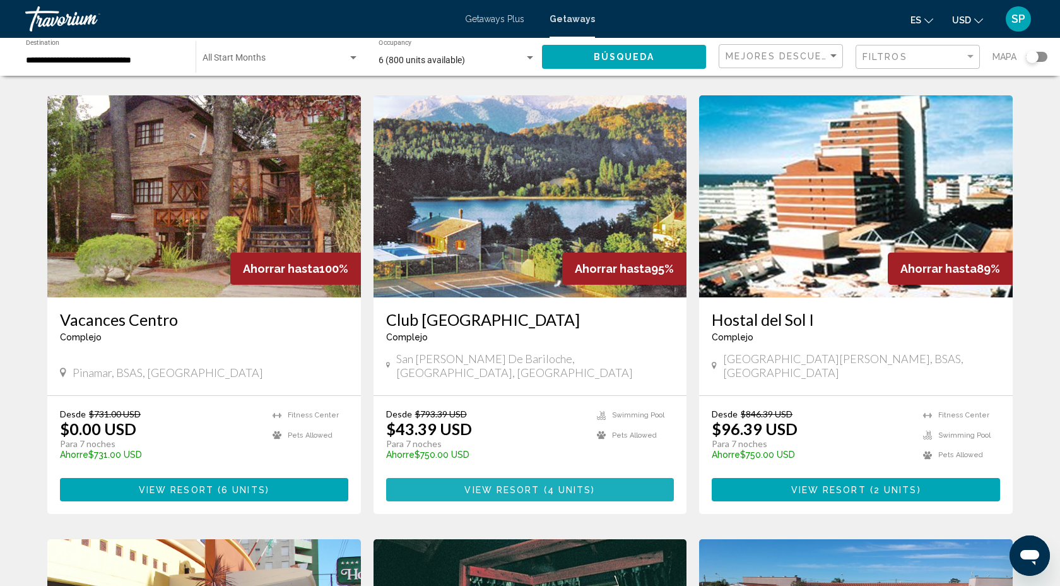
click at [541, 485] on span "Main content" at bounding box center [542, 490] width 4 height 10
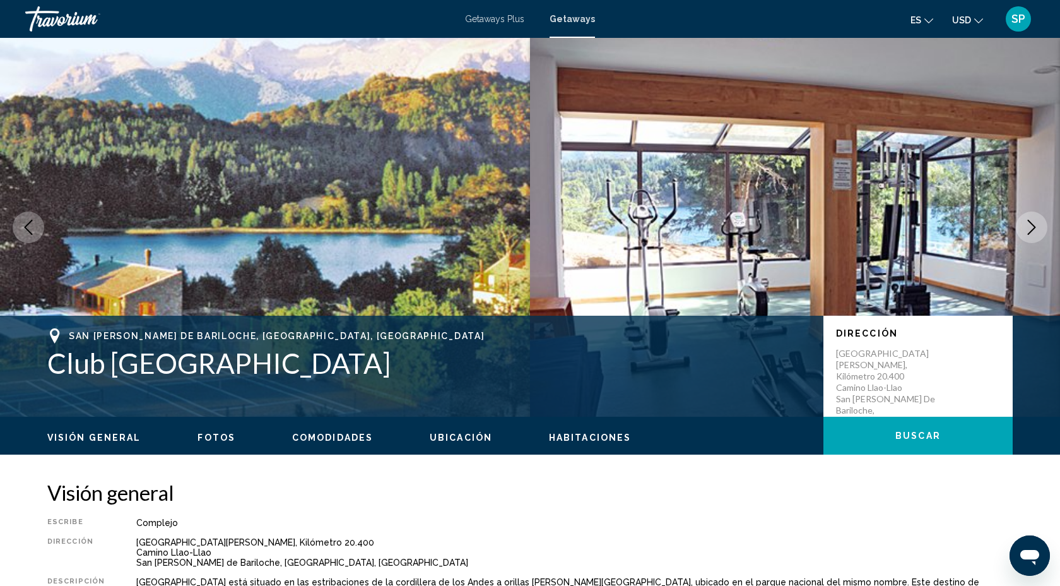
click at [1032, 224] on icon "Next image" at bounding box center [1032, 227] width 8 height 15
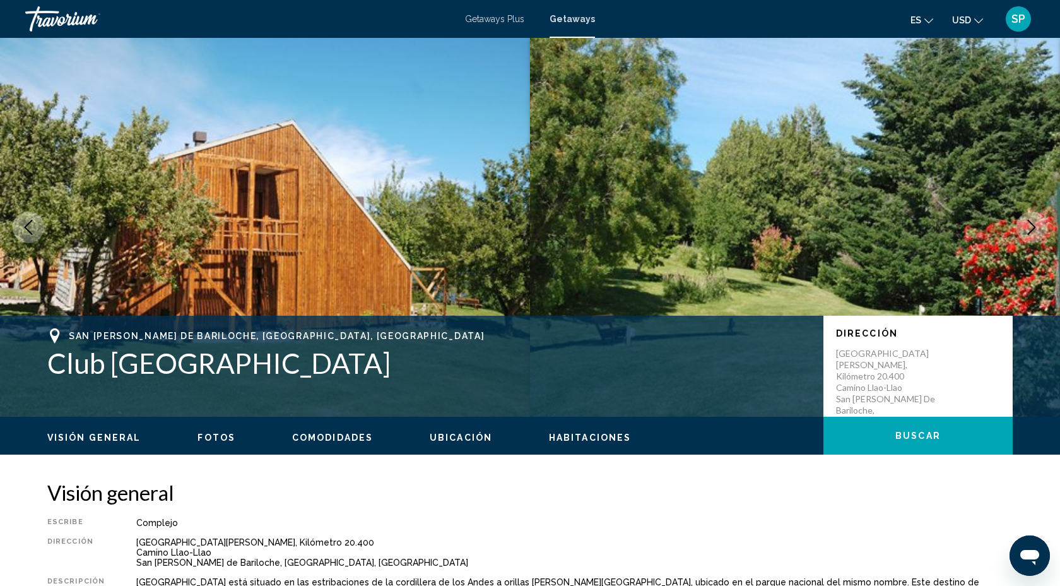
click at [1032, 224] on icon "Next image" at bounding box center [1032, 227] width 8 height 15
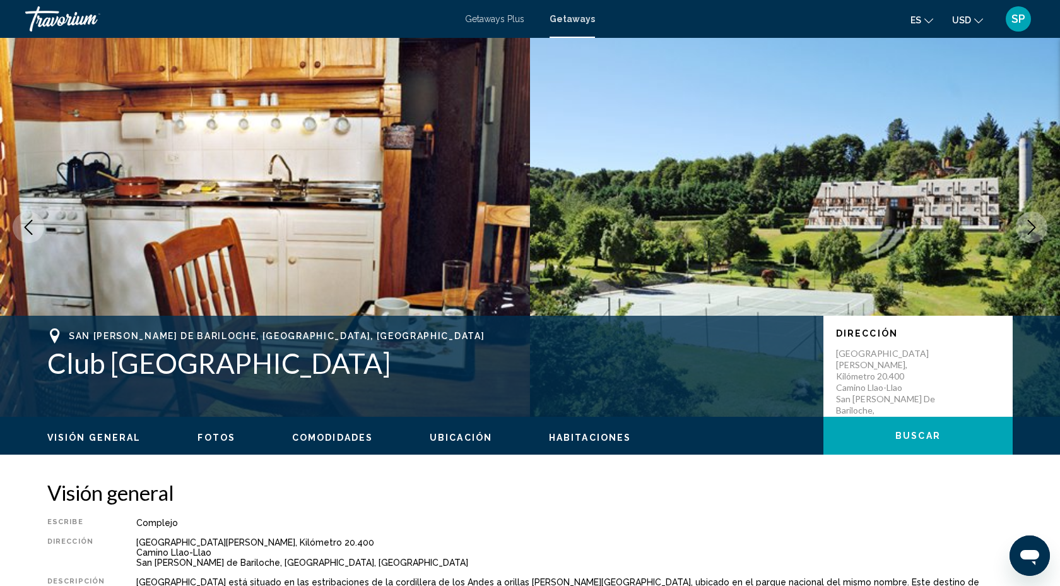
click at [1033, 224] on icon "Next image" at bounding box center [1031, 227] width 15 height 15
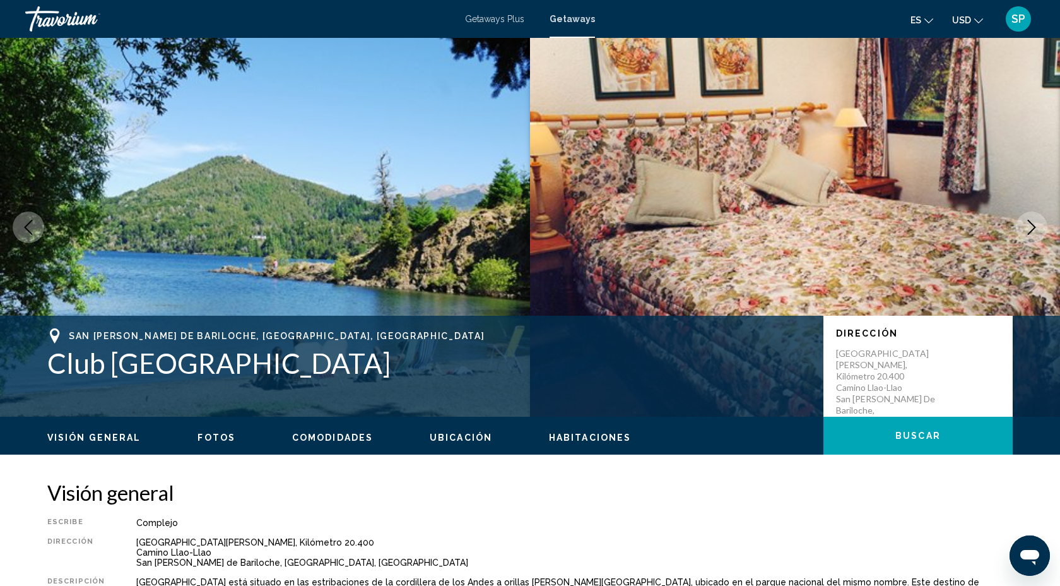
click at [1034, 225] on icon "Next image" at bounding box center [1031, 227] width 15 height 15
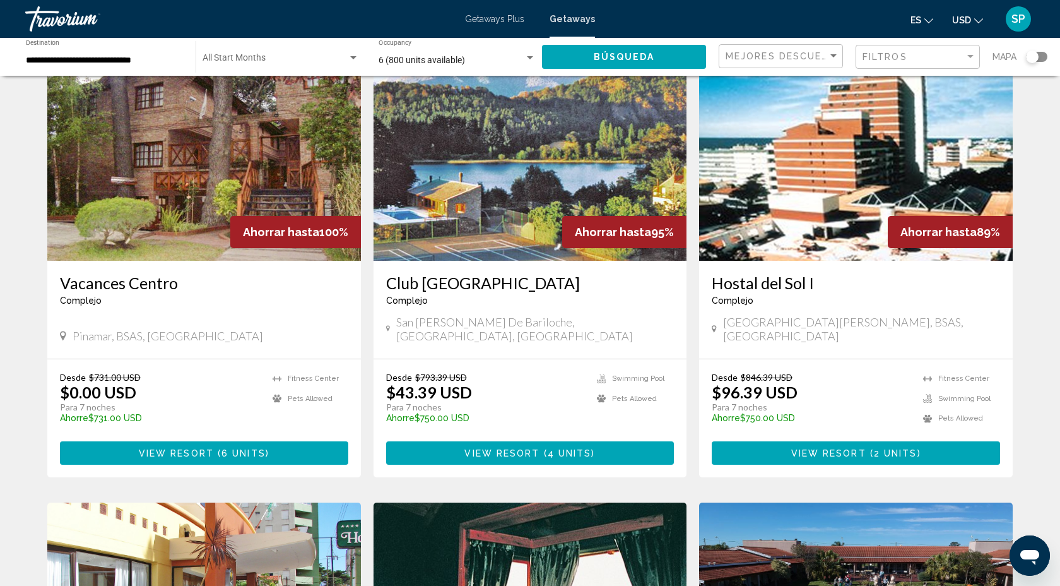
scroll to position [958, 0]
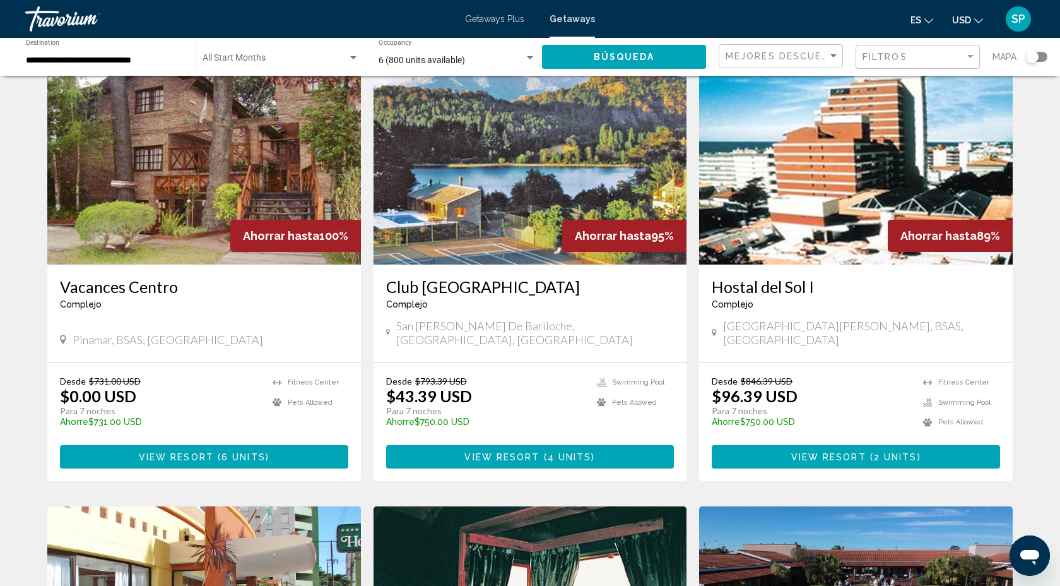
click at [399, 277] on h3 "Club Hotel Dut Bariloche" at bounding box center [530, 286] width 288 height 19
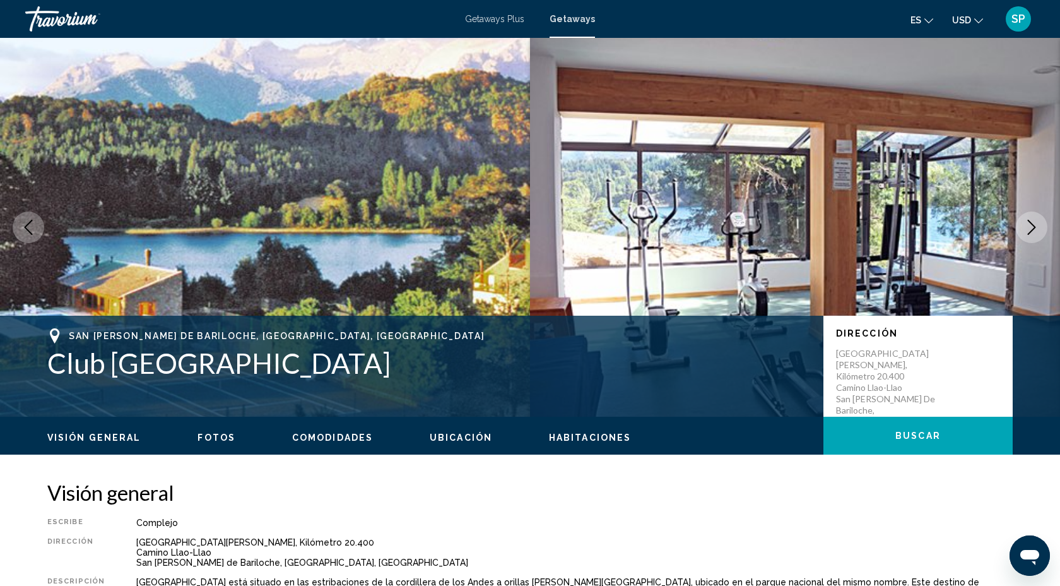
drag, startPoint x: 50, startPoint y: 361, endPoint x: 377, endPoint y: 364, distance: 327.5
click at [377, 364] on h1 "Club Hotel Dut Bariloche" at bounding box center [429, 362] width 764 height 33
copy h1 "Club Hotel Dut Bariloche"
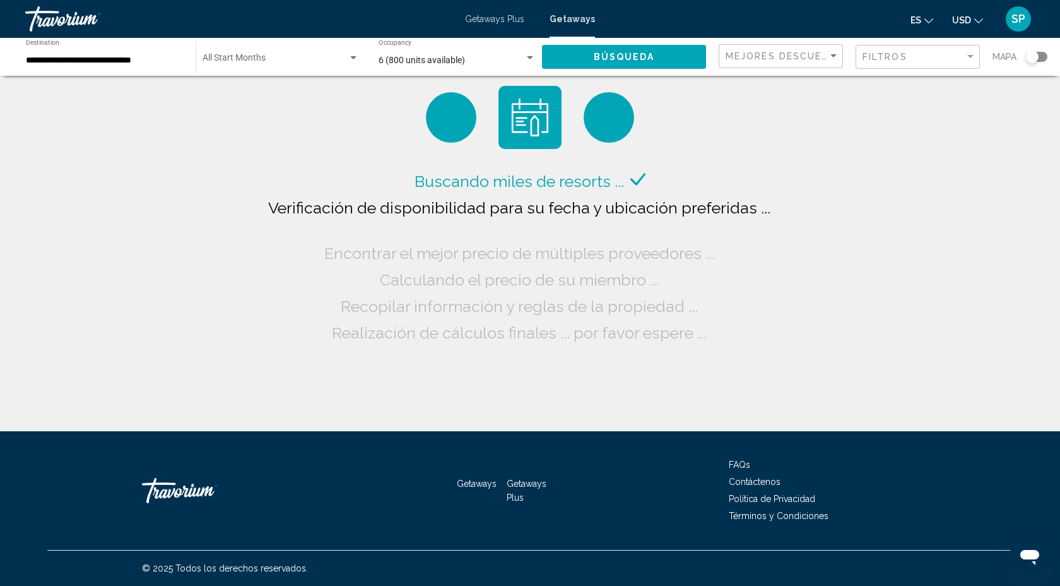
click at [502, 56] on div "6 (800 units available)" at bounding box center [452, 61] width 146 height 10
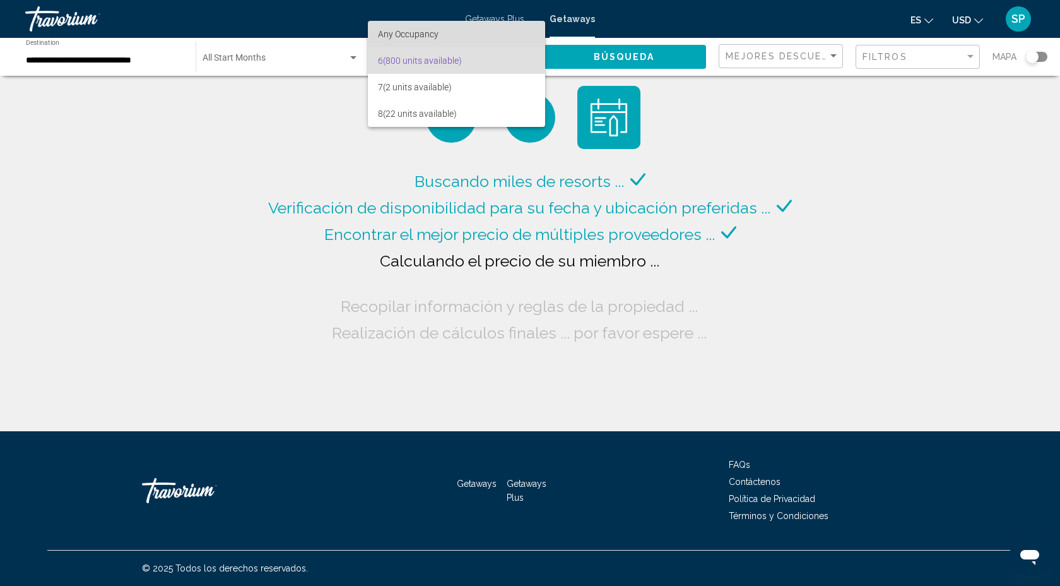
click at [465, 40] on span "Any Occupancy" at bounding box center [456, 34] width 156 height 27
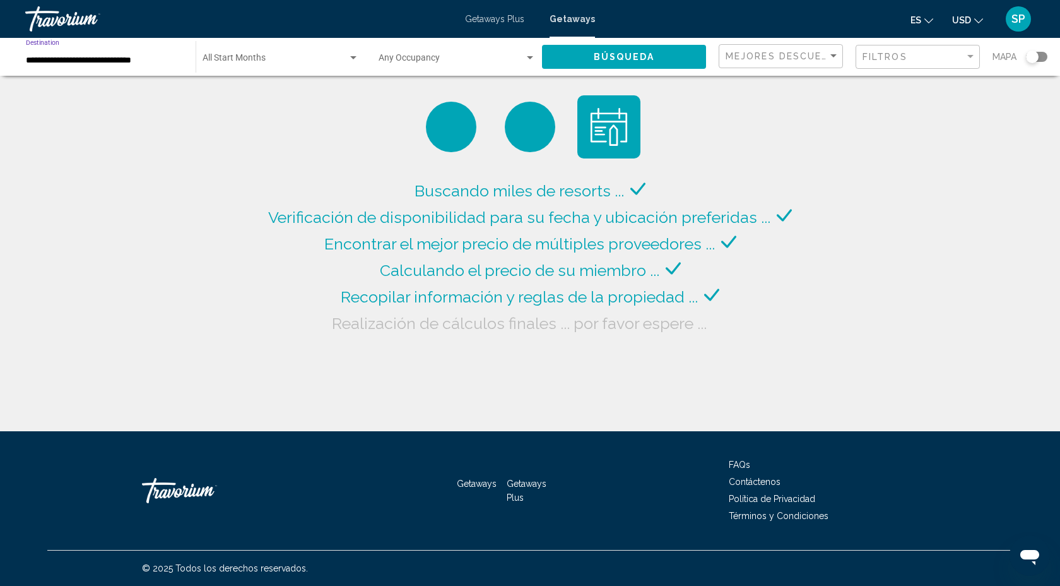
click at [138, 57] on input "**********" at bounding box center [104, 61] width 157 height 10
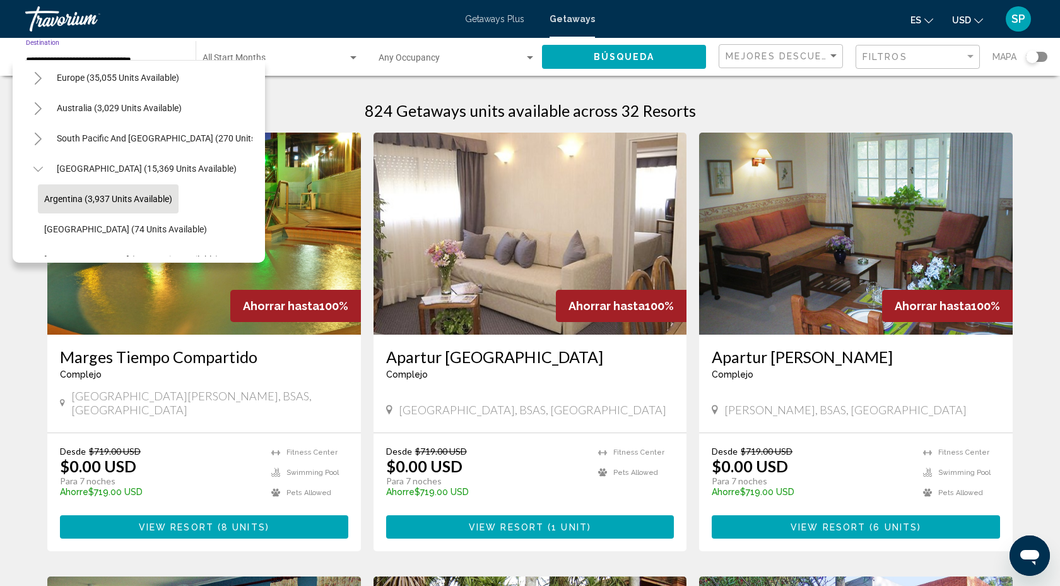
scroll to position [157, 0]
click at [42, 165] on icon "Toggle South America (15,369 units available)" at bounding box center [37, 167] width 9 height 5
click at [38, 167] on icon "Toggle South America (15,369 units available)" at bounding box center [37, 168] width 9 height 13
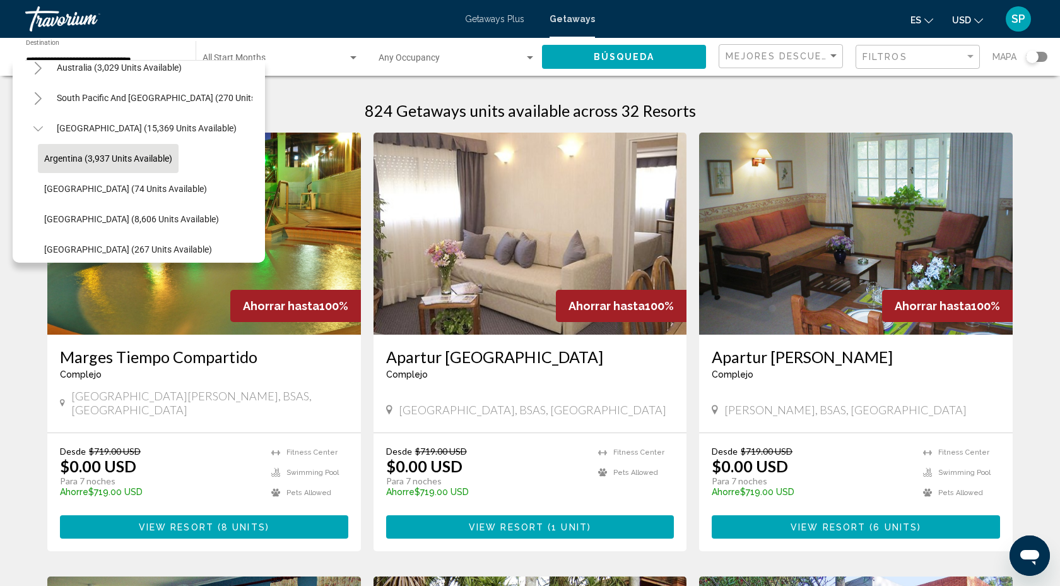
scroll to position [227, 0]
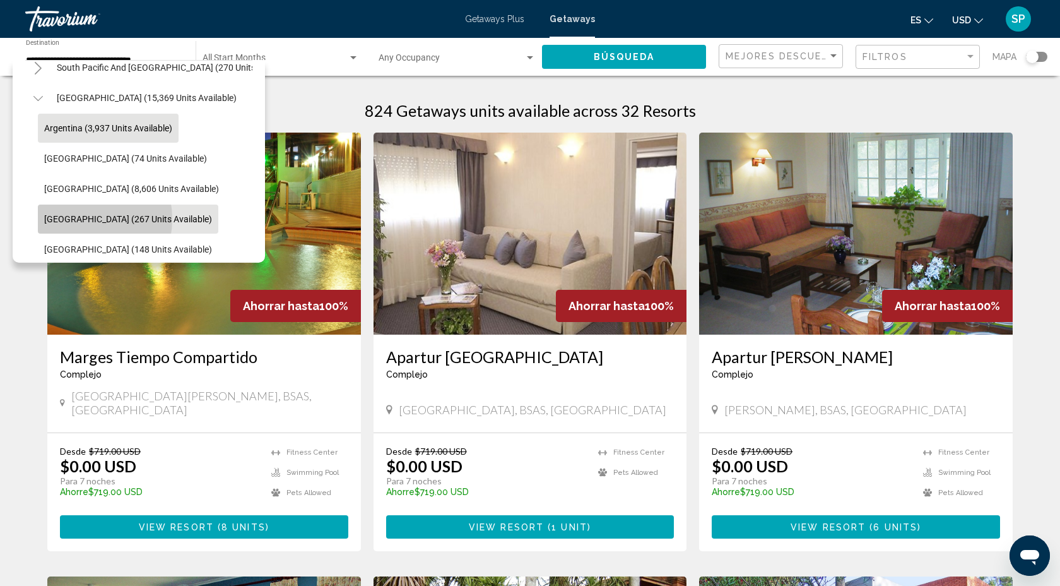
click at [73, 219] on span "Colombia (267 units available)" at bounding box center [128, 219] width 168 height 10
type input "**********"
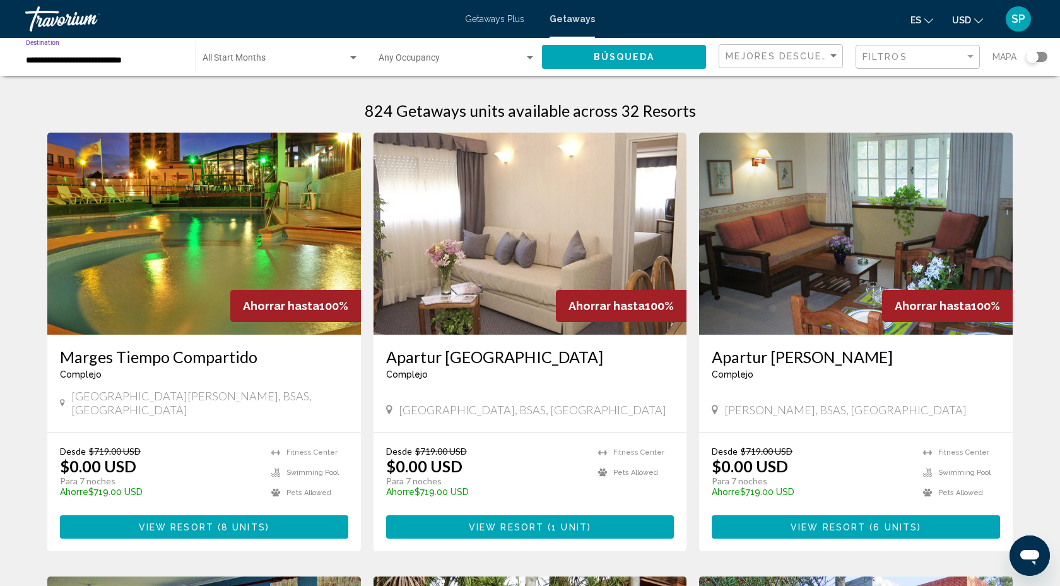
click at [629, 52] on span "Búsqueda" at bounding box center [624, 57] width 61 height 10
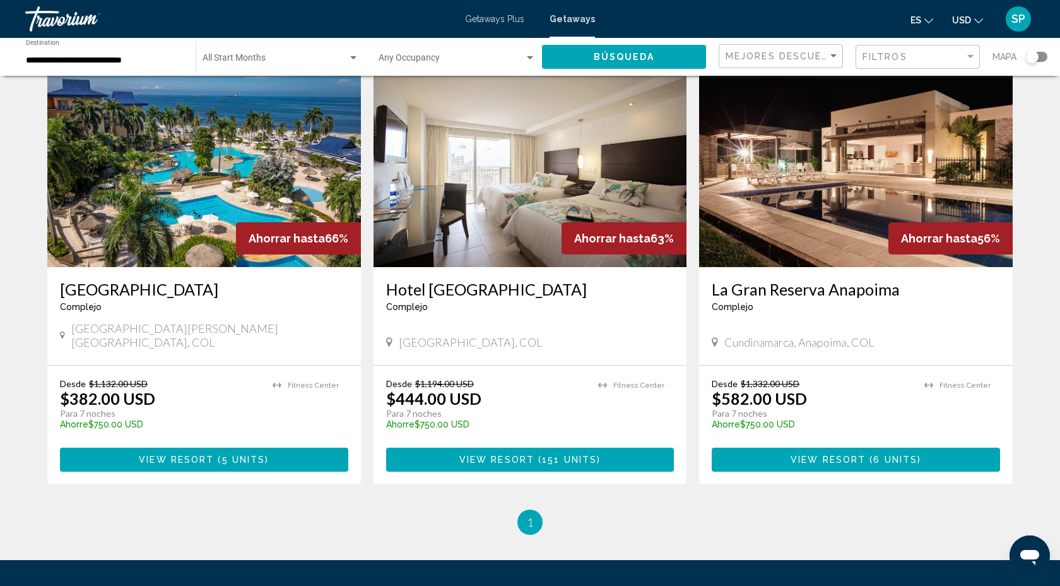
scroll to position [497, 0]
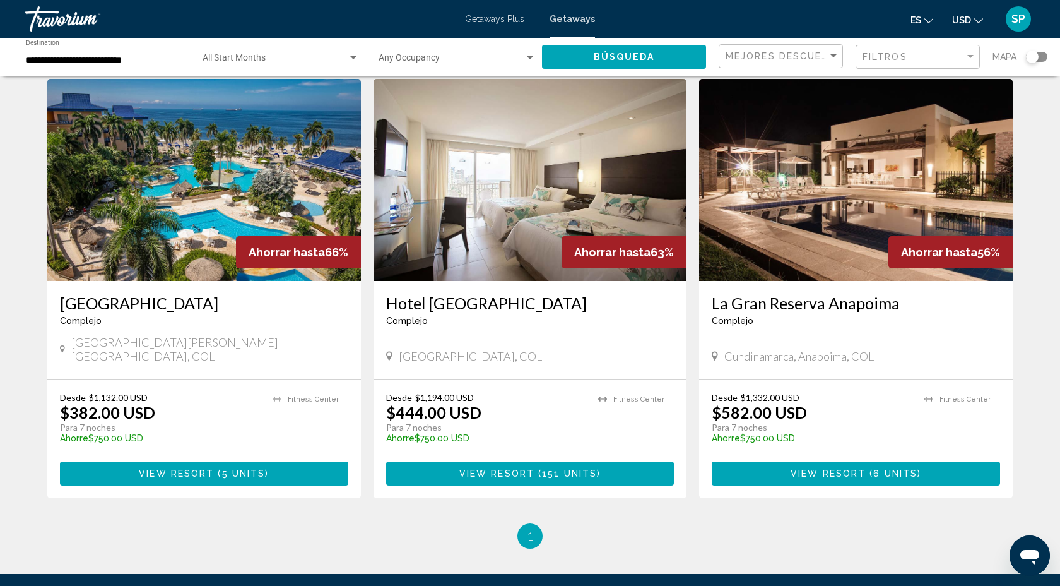
click at [861, 230] on img "Main content" at bounding box center [856, 180] width 314 height 202
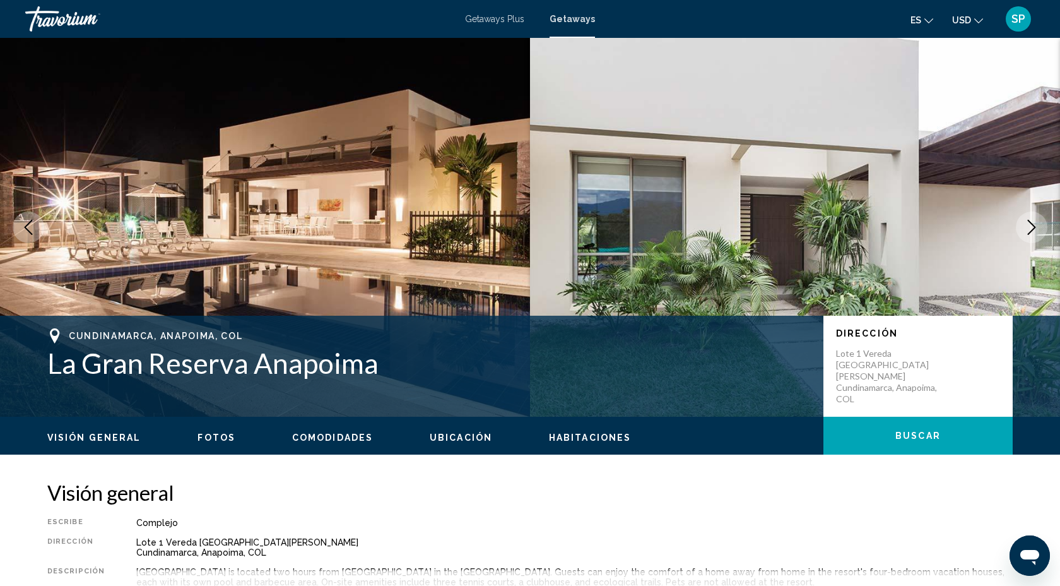
click at [1032, 223] on icon "Next image" at bounding box center [1031, 227] width 15 height 15
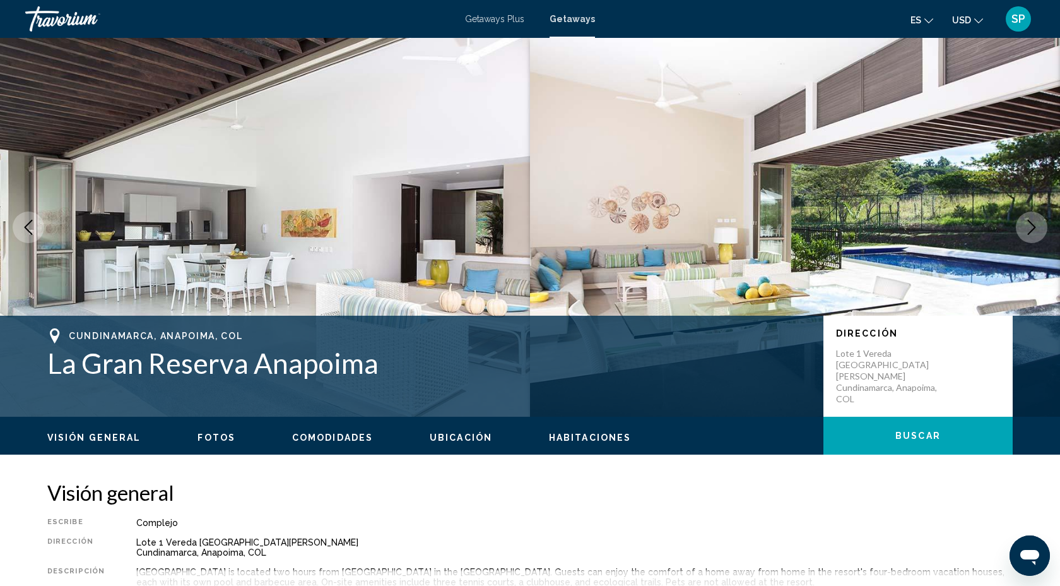
click at [1032, 223] on icon "Next image" at bounding box center [1031, 227] width 15 height 15
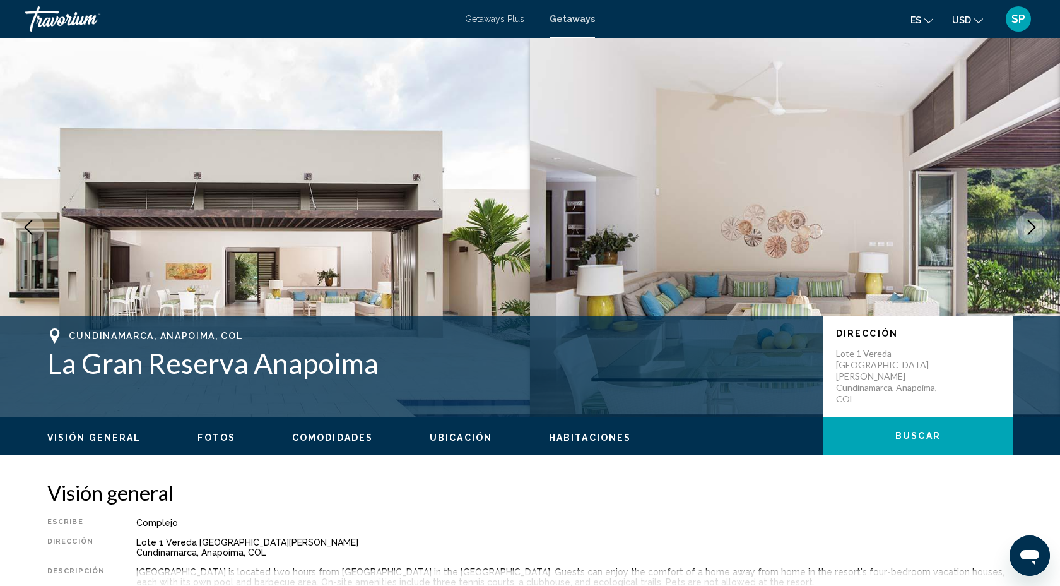
click at [1032, 224] on icon "Next image" at bounding box center [1032, 227] width 8 height 15
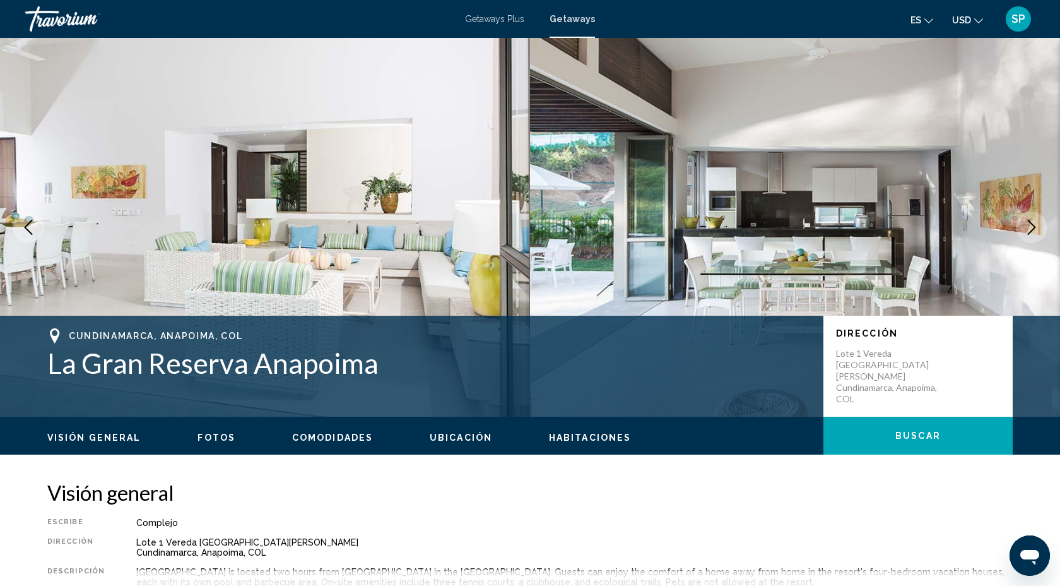
click at [1032, 224] on icon "Next image" at bounding box center [1032, 227] width 8 height 15
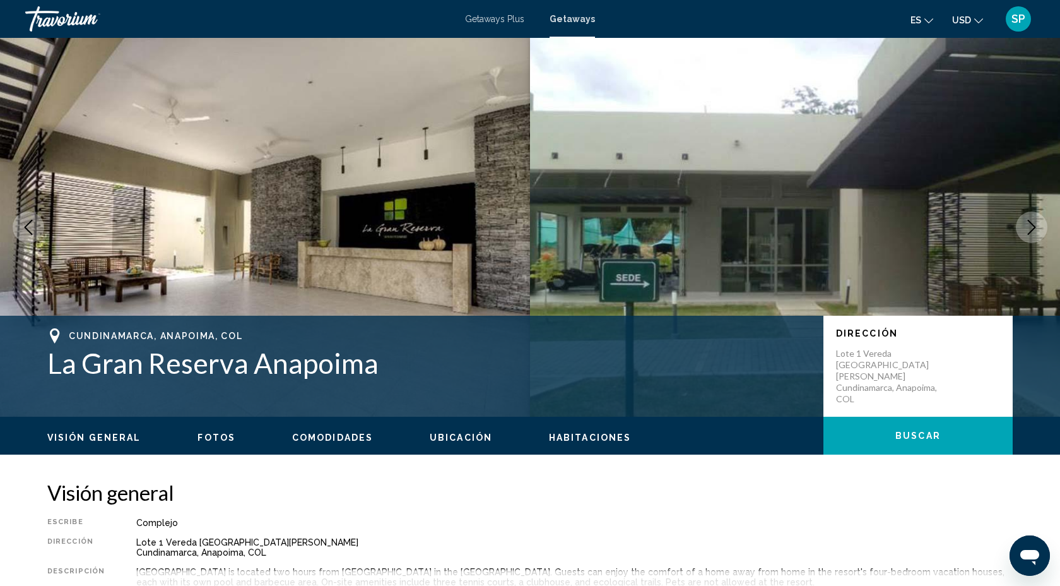
click at [1032, 225] on icon "Next image" at bounding box center [1032, 227] width 8 height 15
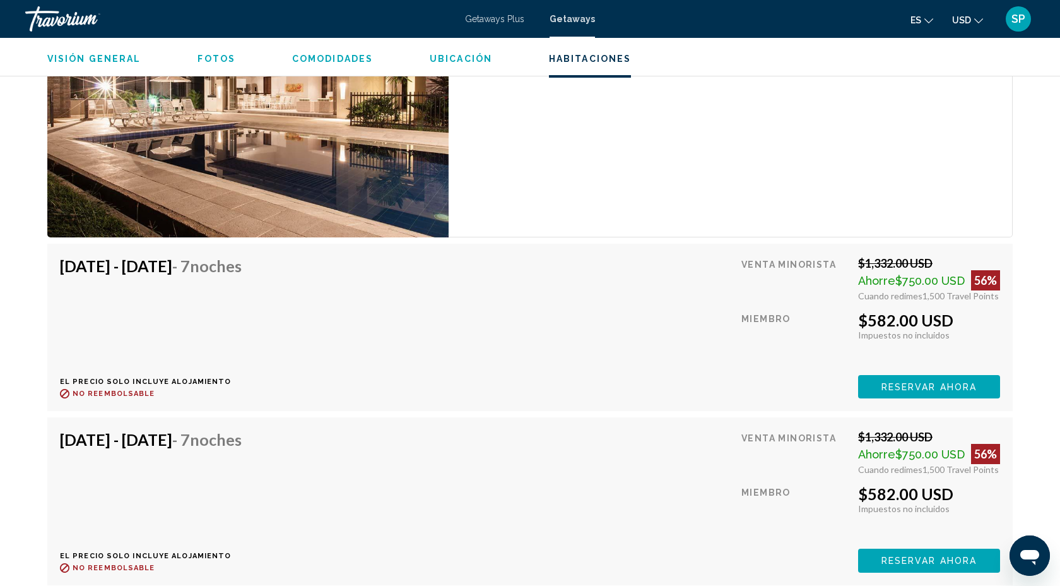
scroll to position [1972, 0]
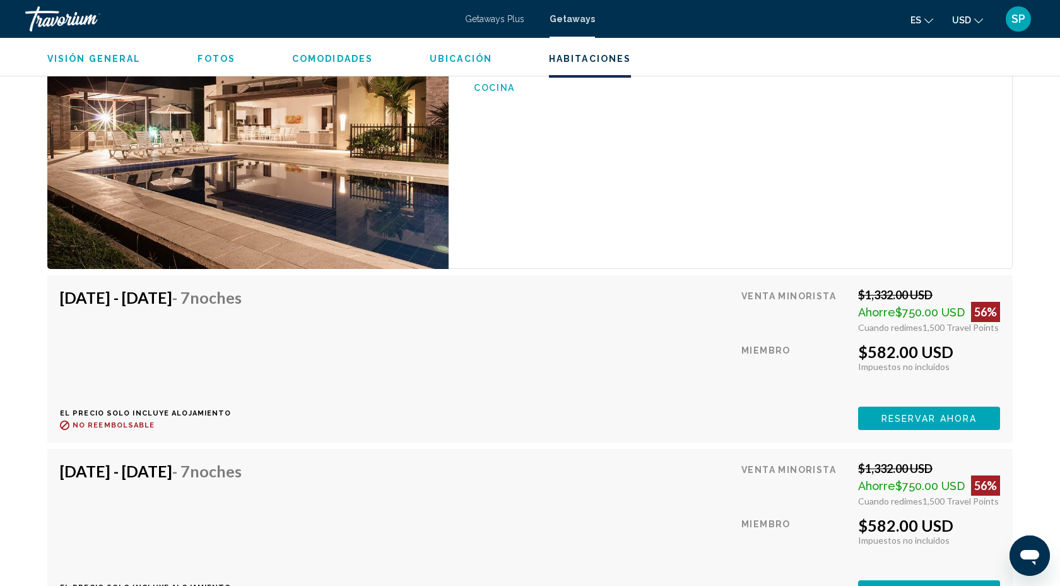
click at [489, 11] on div "Getaways Plus Getaways es English Español Français Italiano Português русский U…" at bounding box center [530, 19] width 1060 height 27
click at [489, 26] on div "Getaways Plus Getaways es English Español Français Italiano Português русский U…" at bounding box center [530, 19] width 1060 height 27
click at [490, 21] on span "Getaways Plus" at bounding box center [494, 19] width 59 height 10
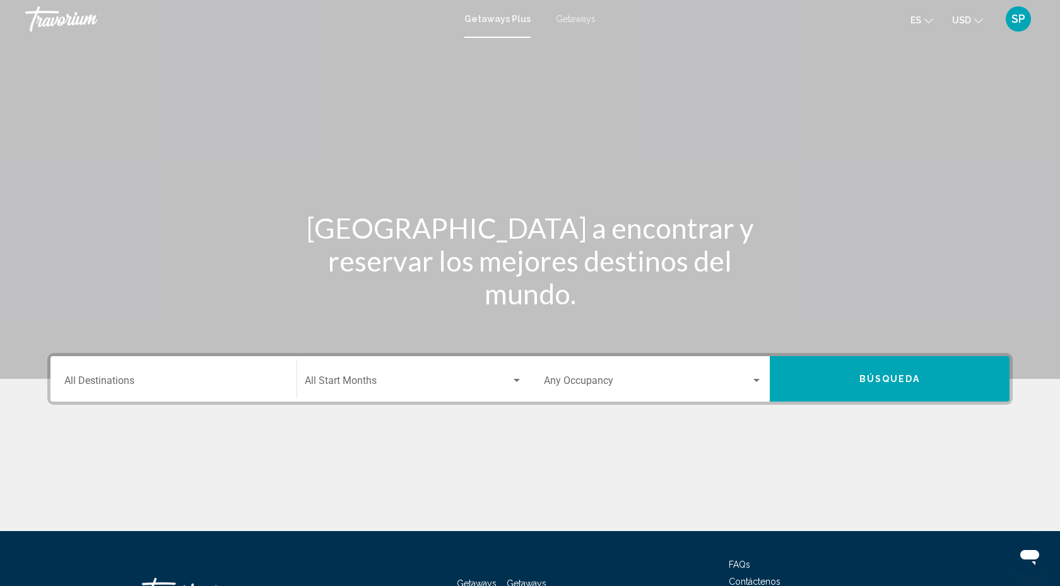
click at [81, 381] on input "Destination All Destinations" at bounding box center [173, 382] width 218 height 11
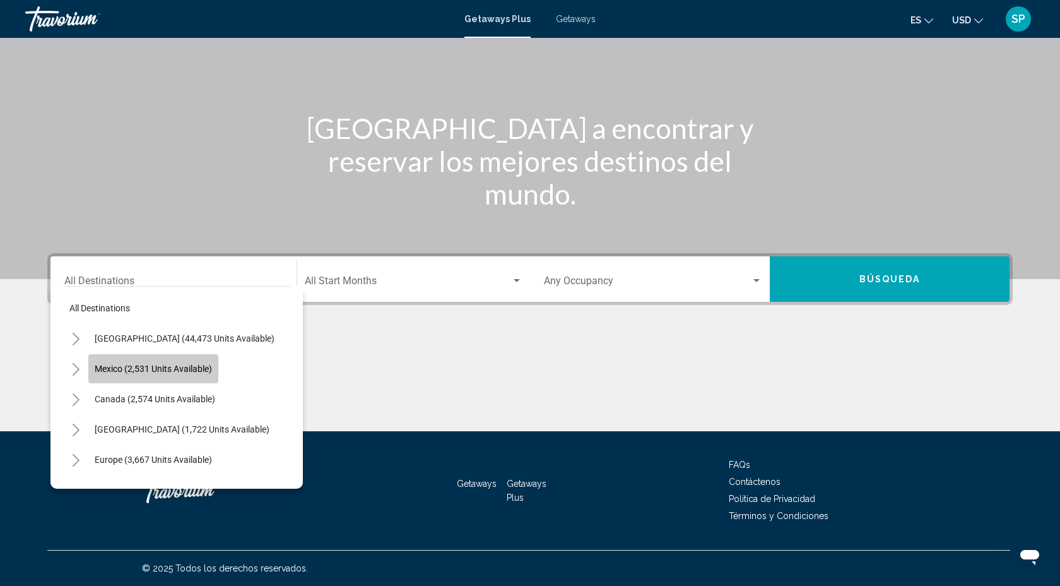
click at [105, 367] on span "Mexico (2,531 units available)" at bounding box center [153, 368] width 117 height 10
type input "**********"
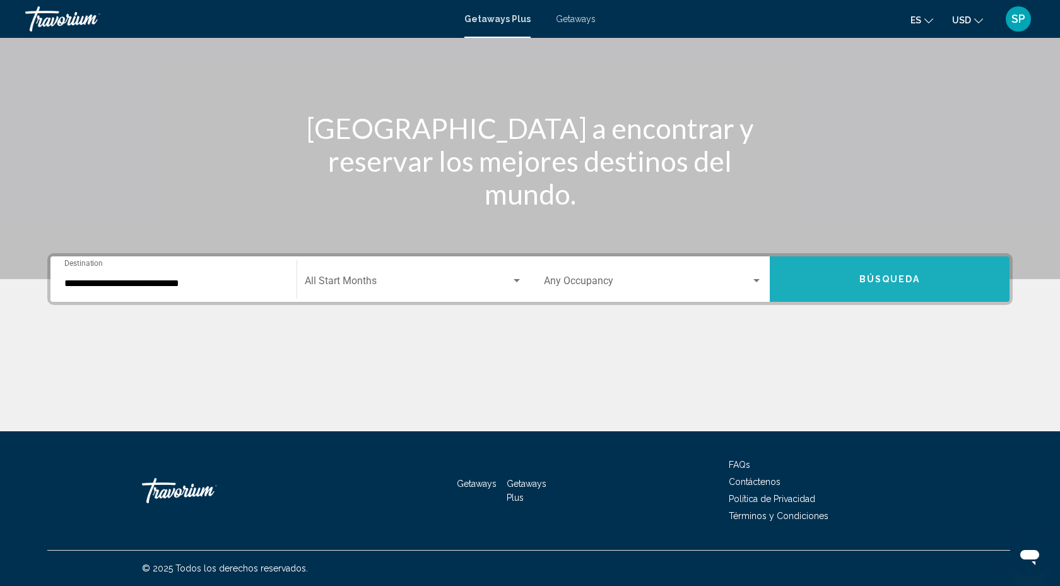
click at [894, 280] on span "Búsqueda" at bounding box center [889, 279] width 61 height 10
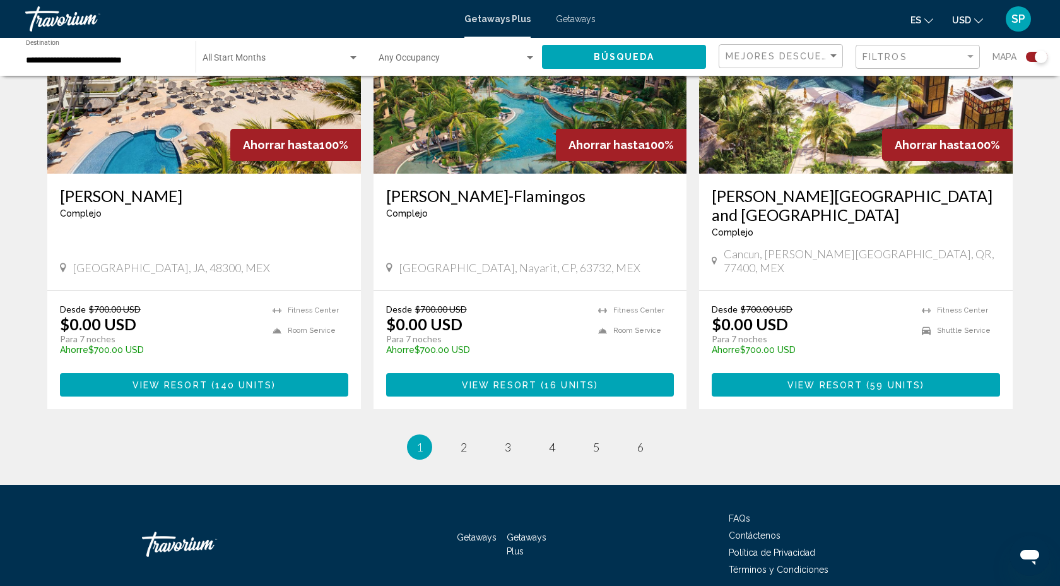
scroll to position [1899, 0]
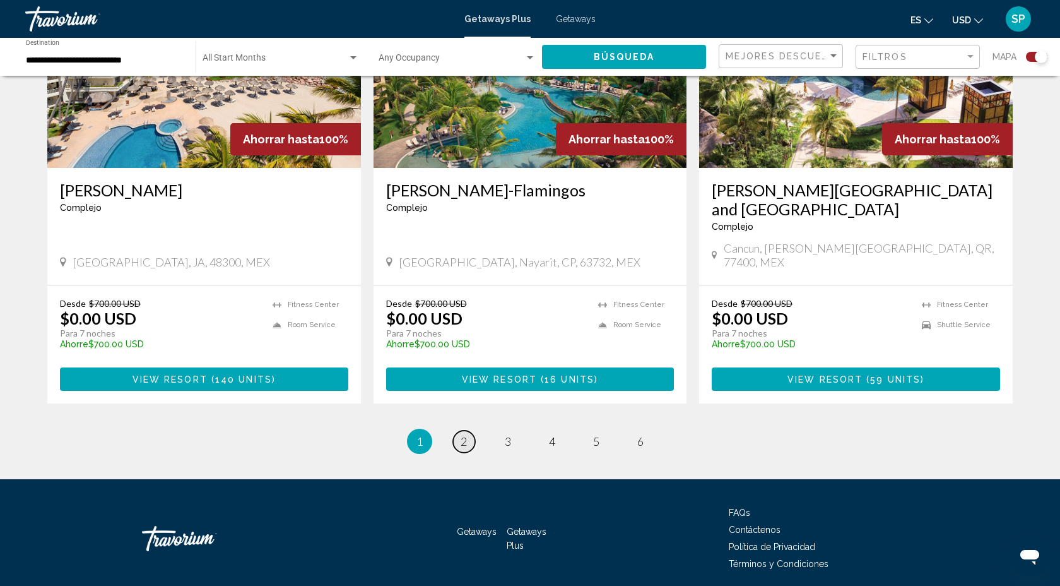
click at [464, 434] on span "2" at bounding box center [464, 441] width 6 height 14
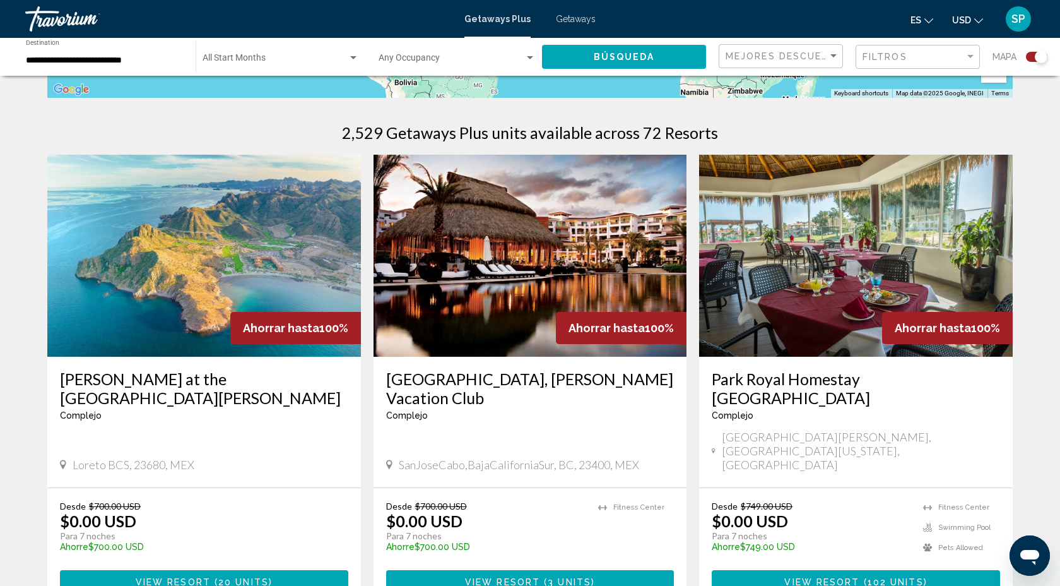
scroll to position [357, 0]
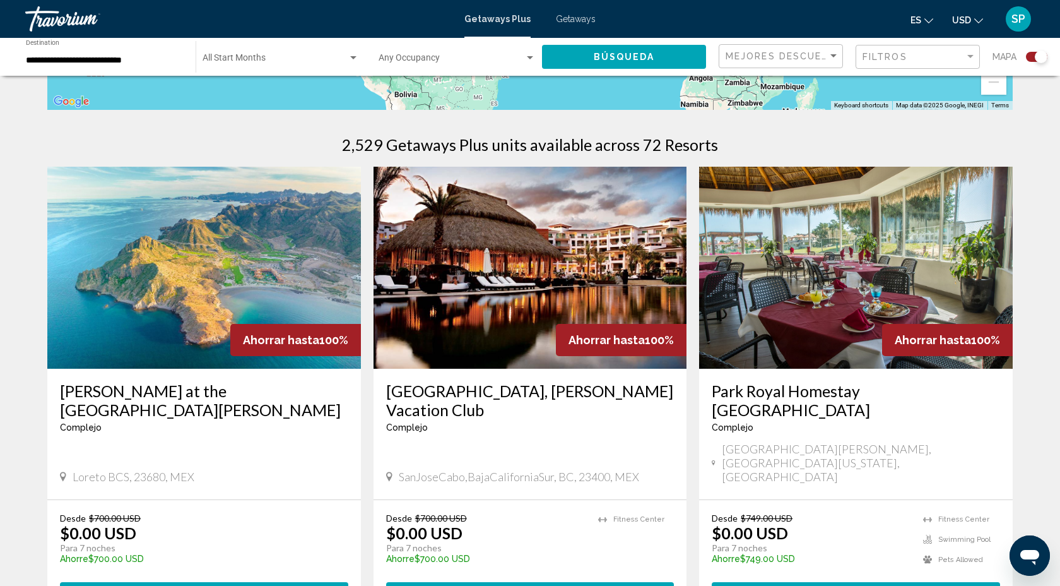
click at [33, 50] on div "**********" at bounding box center [104, 57] width 157 height 35
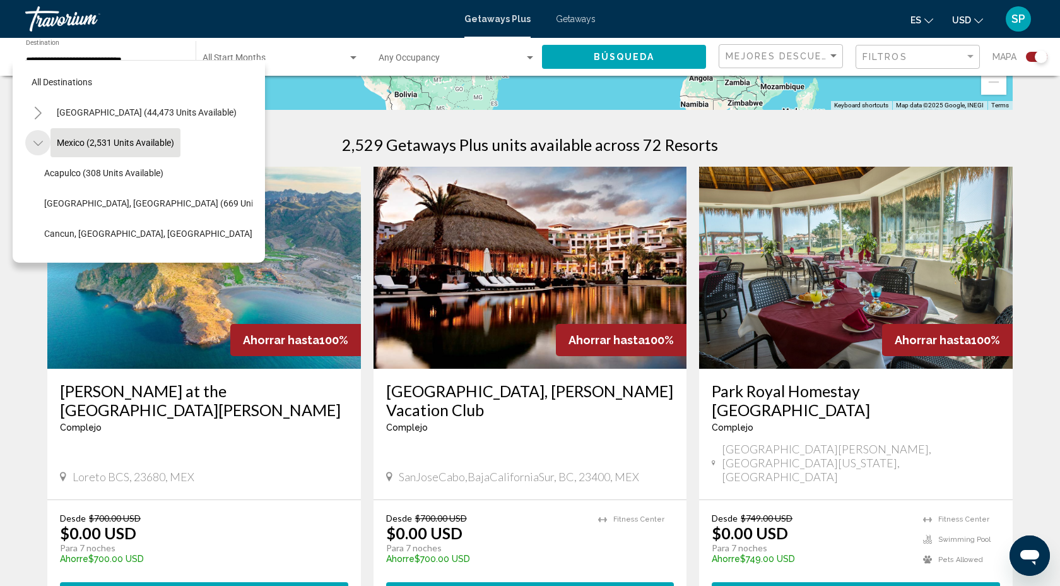
click at [37, 144] on icon "Toggle Mexico (2,531 units available)" at bounding box center [37, 143] width 9 height 13
click at [43, 235] on button "Toggle Europe (3,667 units available)" at bounding box center [37, 233] width 25 height 25
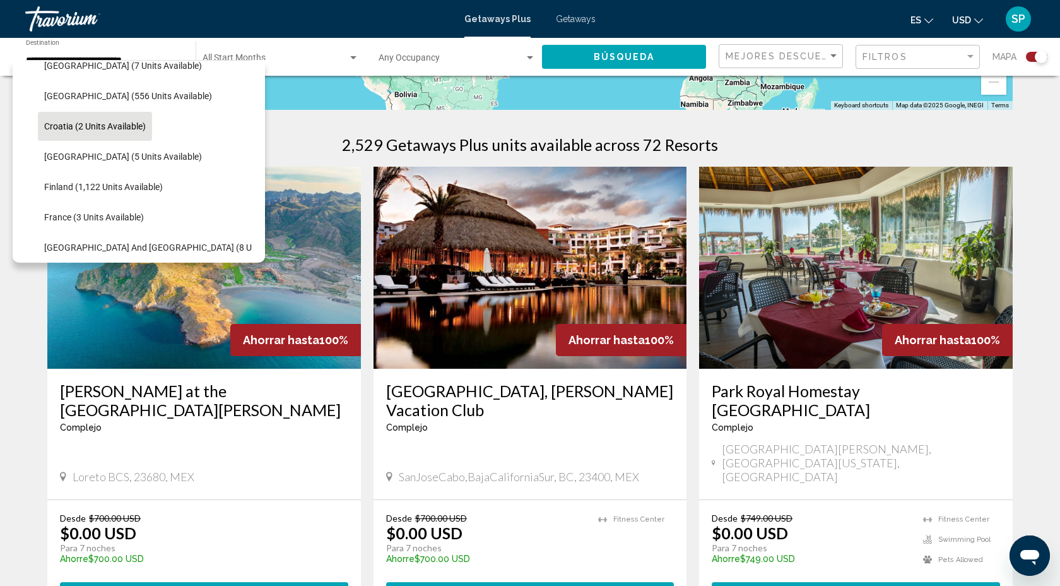
scroll to position [197, 0]
click at [95, 126] on span "Croatia (2 units available)" at bounding box center [95, 127] width 102 height 10
type input "**********"
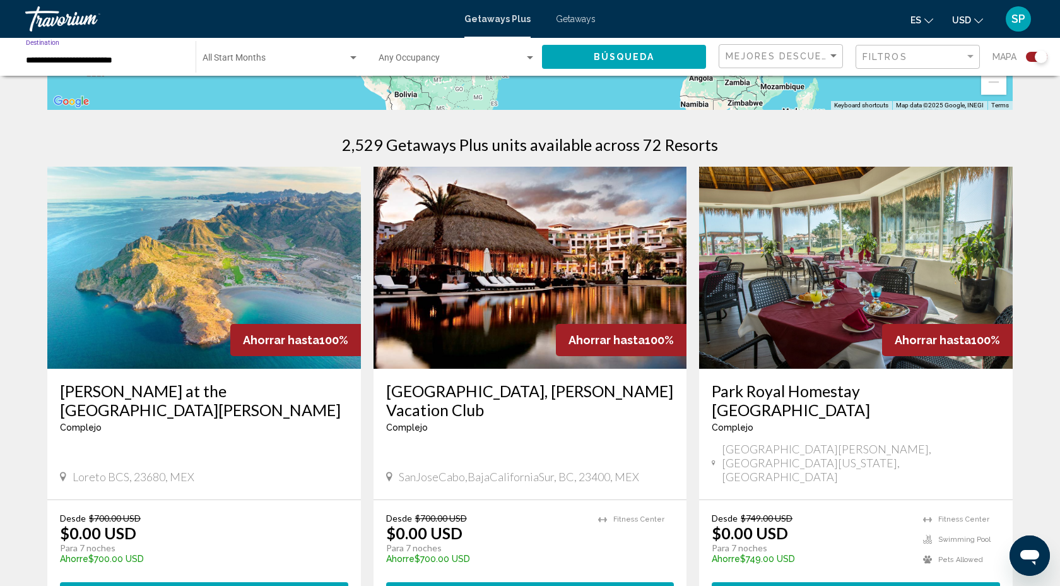
click at [617, 59] on span "Búsqueda" at bounding box center [624, 57] width 61 height 10
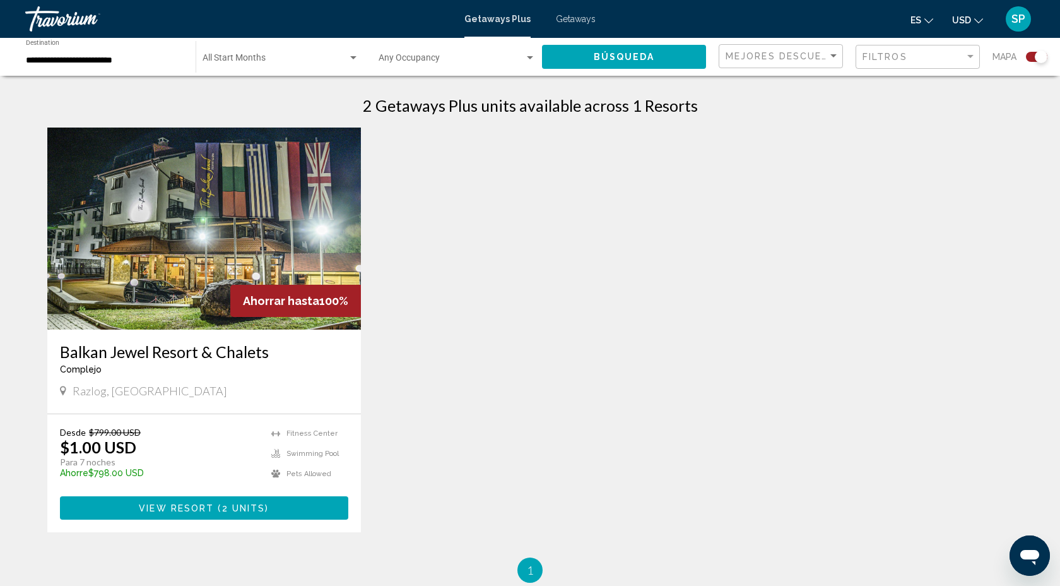
scroll to position [400, 0]
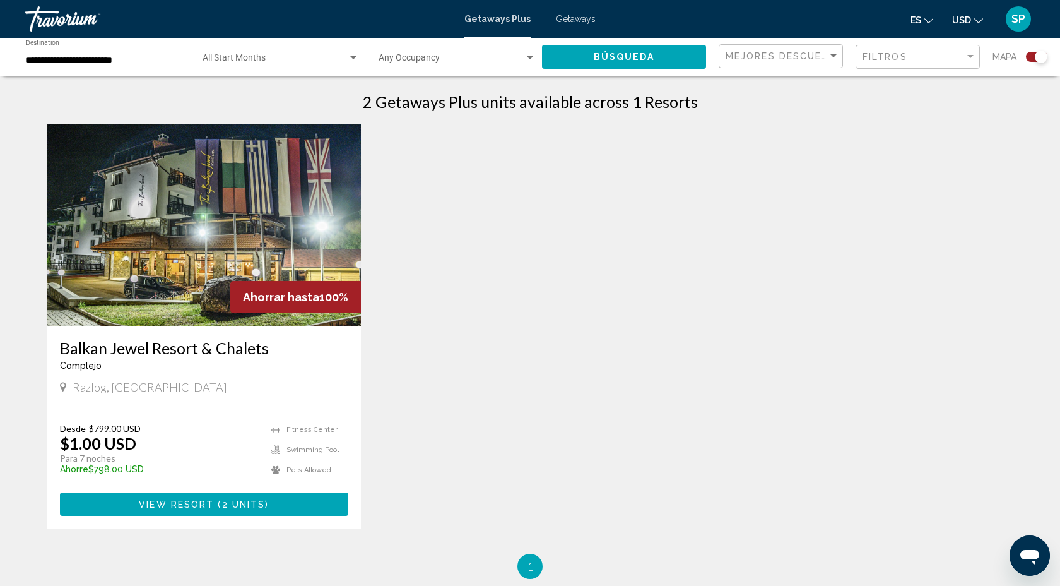
click at [570, 20] on span "Getaways" at bounding box center [576, 19] width 40 height 10
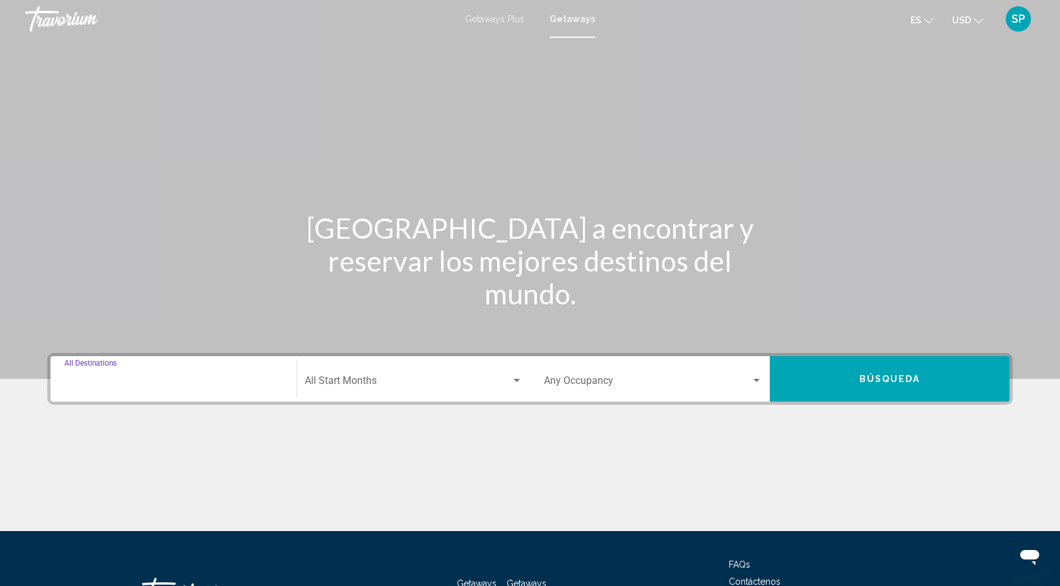
click at [74, 378] on input "Destination All Destinations" at bounding box center [173, 382] width 218 height 11
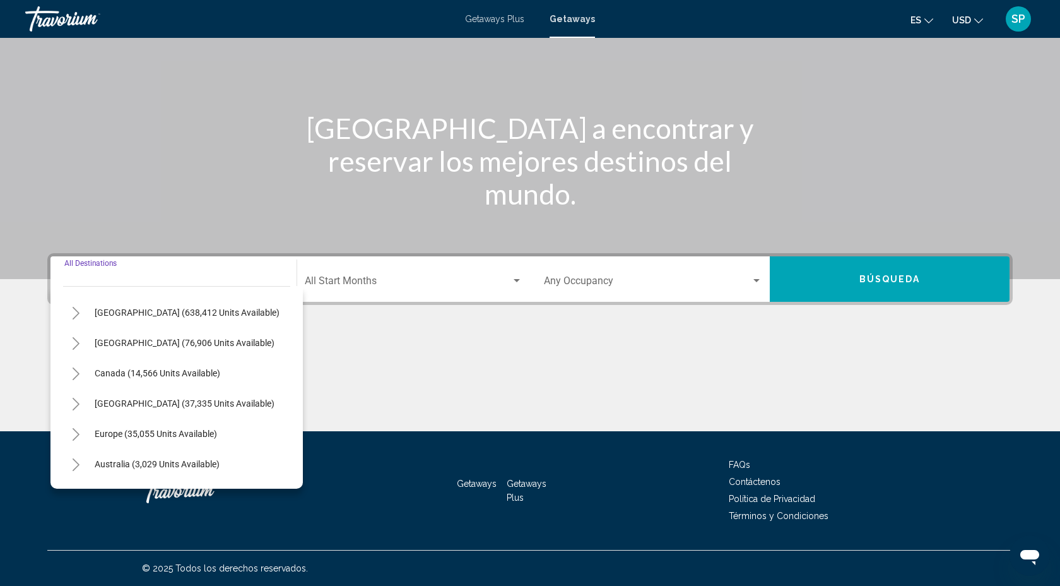
scroll to position [32, 0]
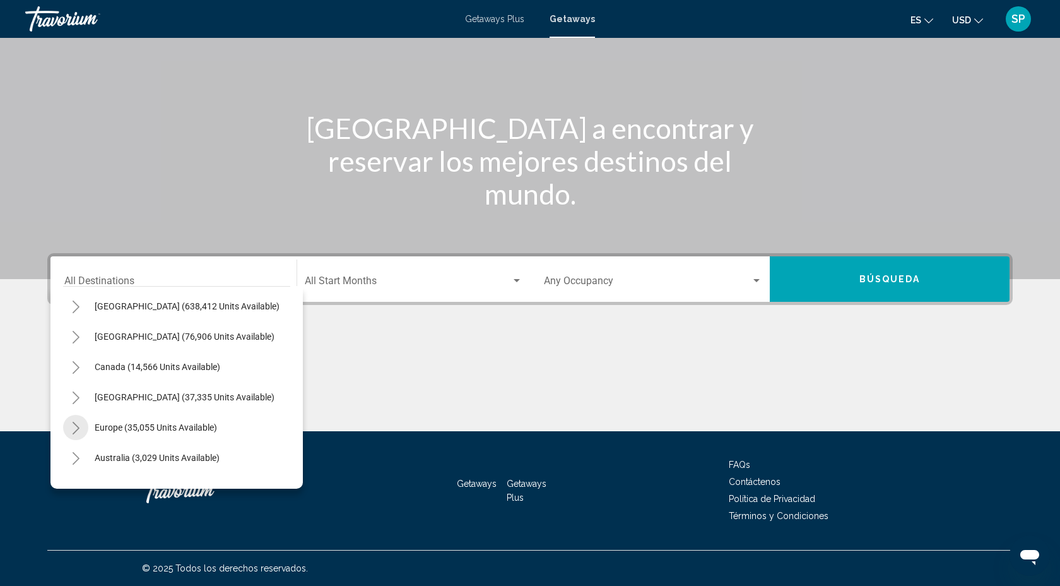
click at [79, 425] on icon "Toggle Europe (35,055 units available)" at bounding box center [75, 428] width 9 height 13
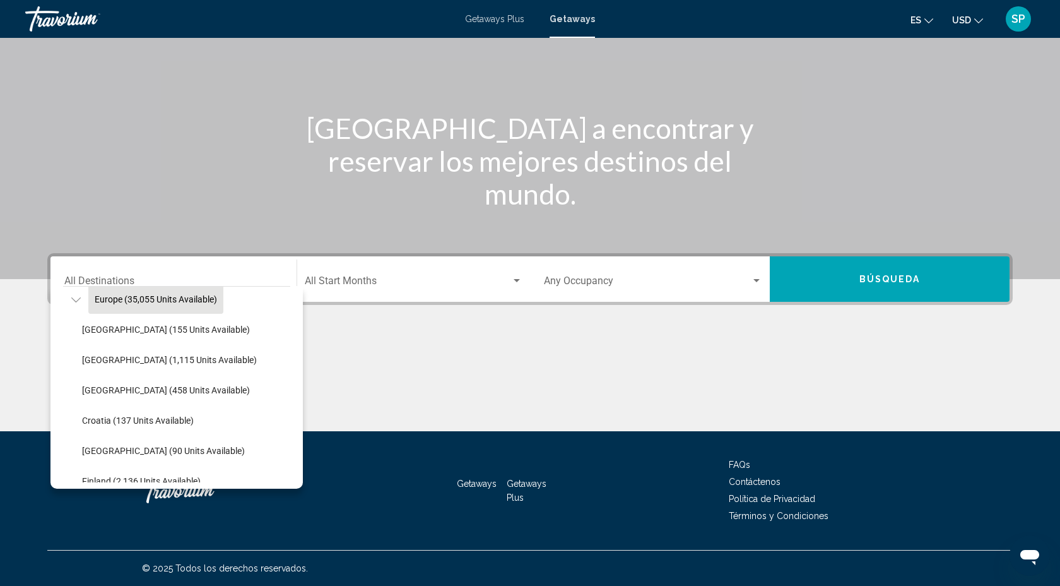
scroll to position [165, 0]
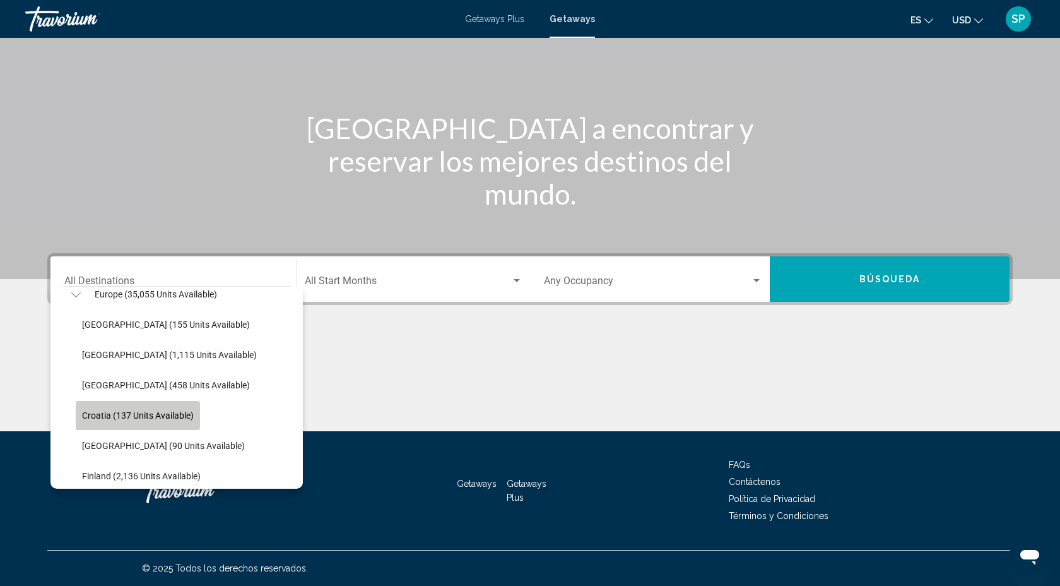
click at [114, 417] on span "Croatia (137 units available)" at bounding box center [138, 415] width 112 height 10
type input "**********"
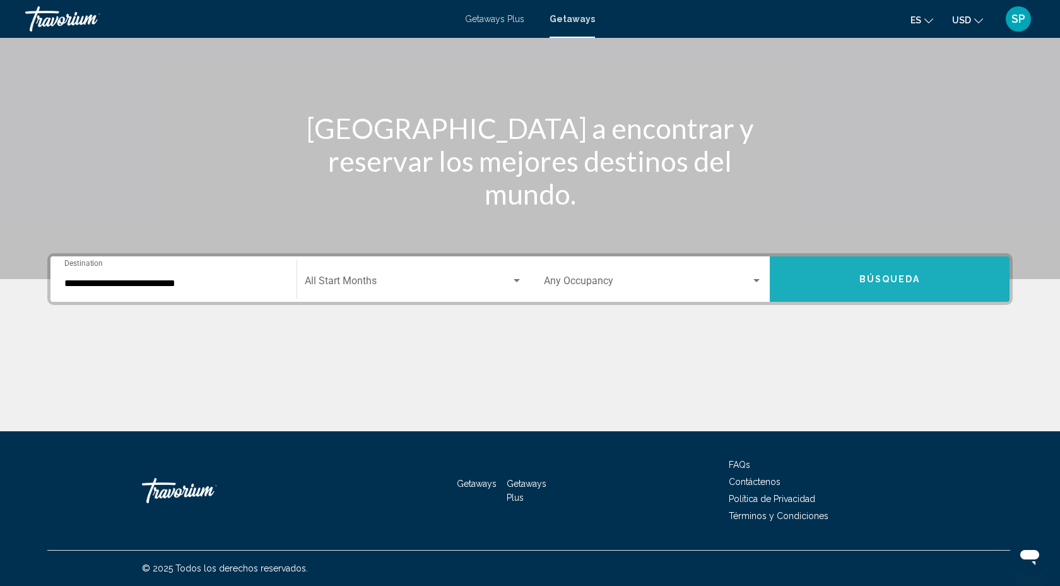
click at [882, 276] on span "Búsqueda" at bounding box center [889, 279] width 61 height 10
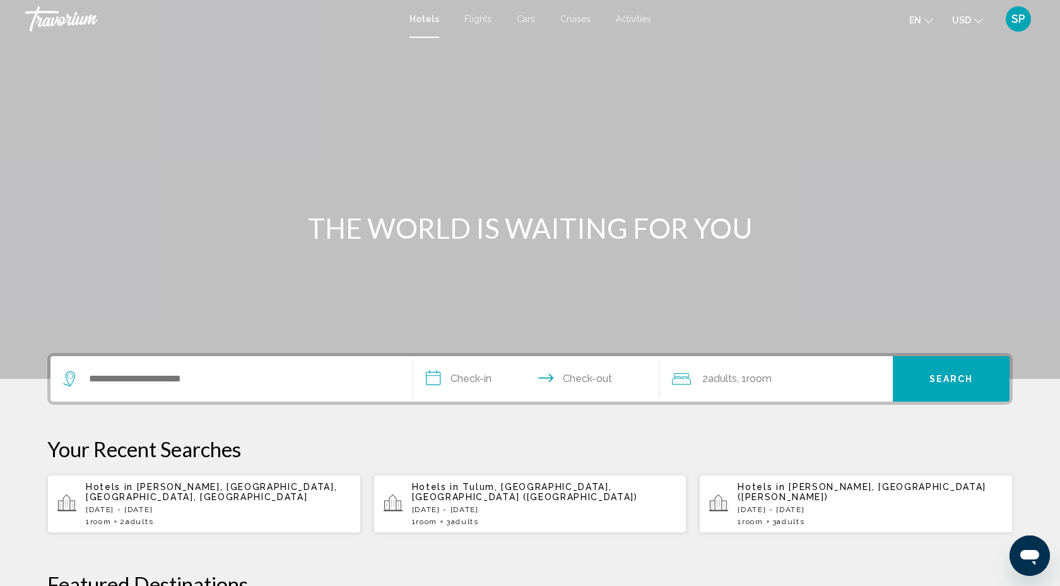
click at [572, 15] on span "Cruises" at bounding box center [575, 19] width 30 height 10
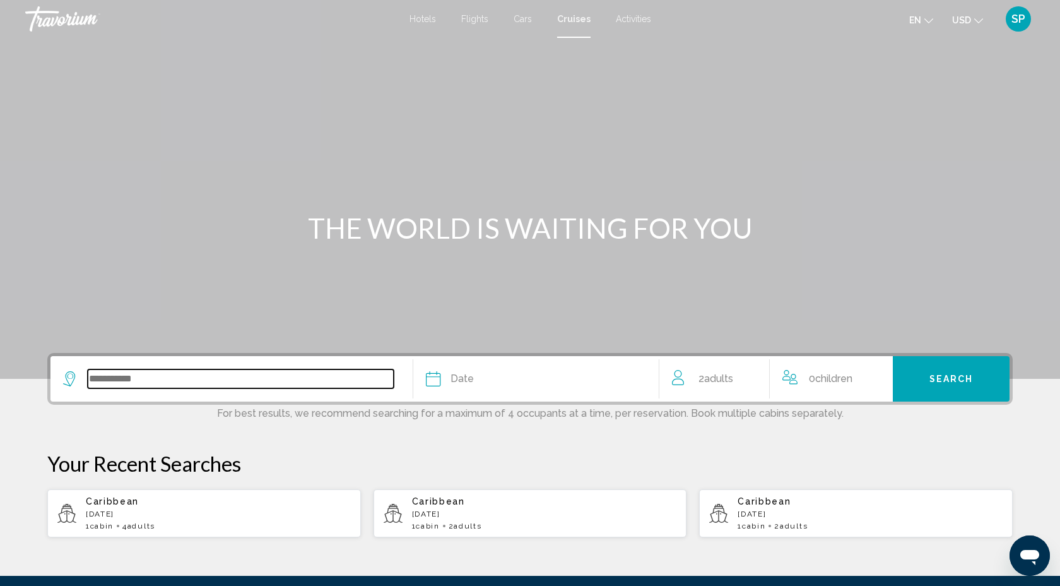
click at [96, 379] on input "Search widget" at bounding box center [241, 378] width 306 height 19
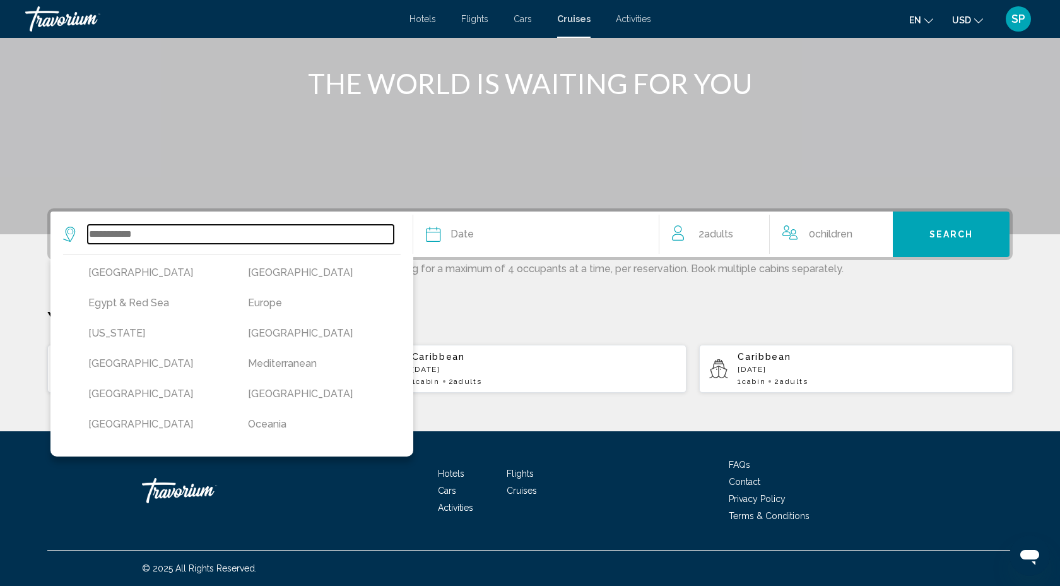
scroll to position [192, 0]
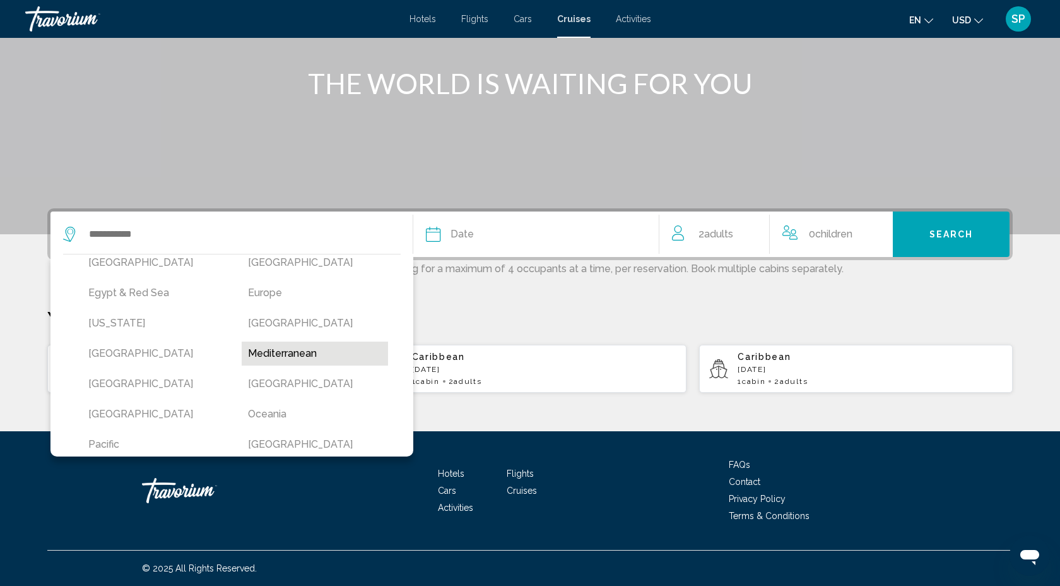
click at [294, 352] on button "Mediterranean" at bounding box center [315, 353] width 147 height 24
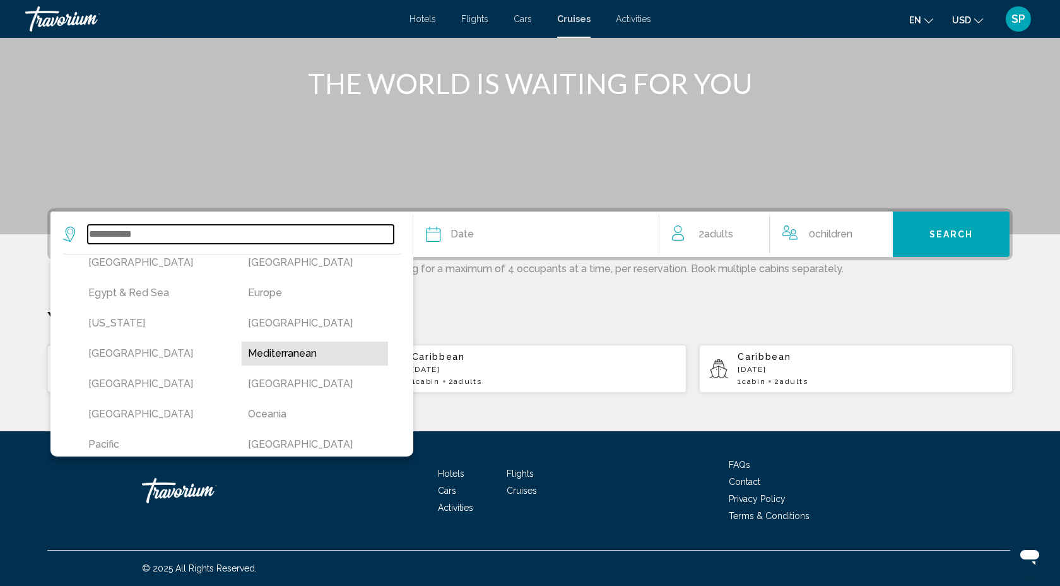
type input "**********"
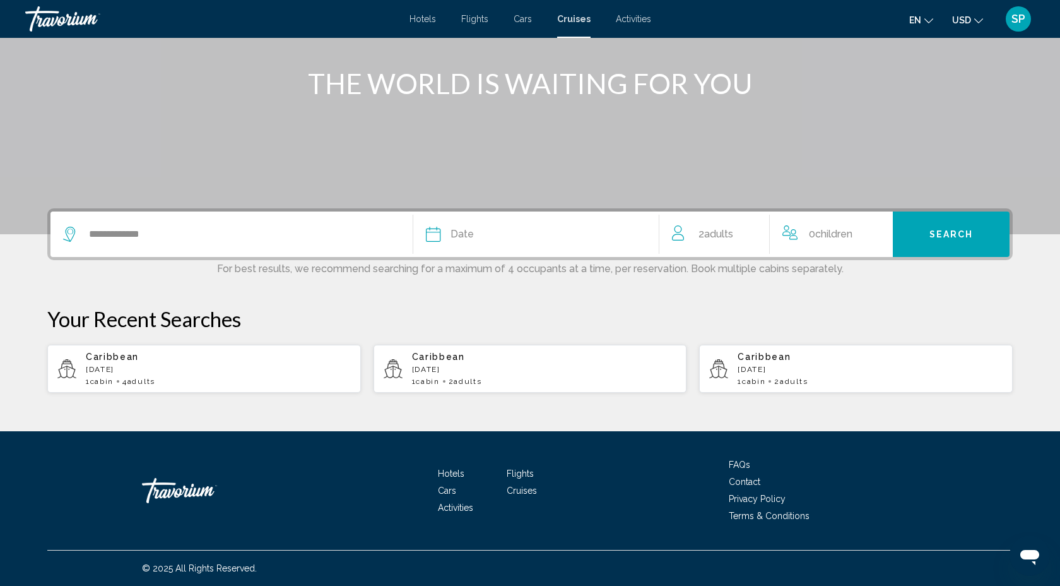
click at [434, 233] on icon "Search widget" at bounding box center [433, 234] width 15 height 15
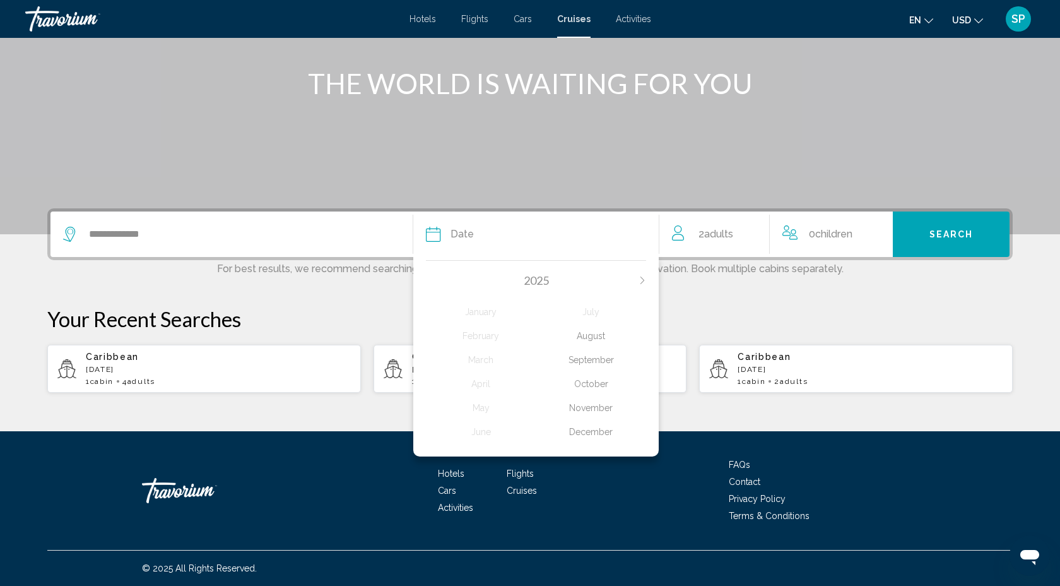
click at [603, 359] on div "September" at bounding box center [591, 359] width 110 height 23
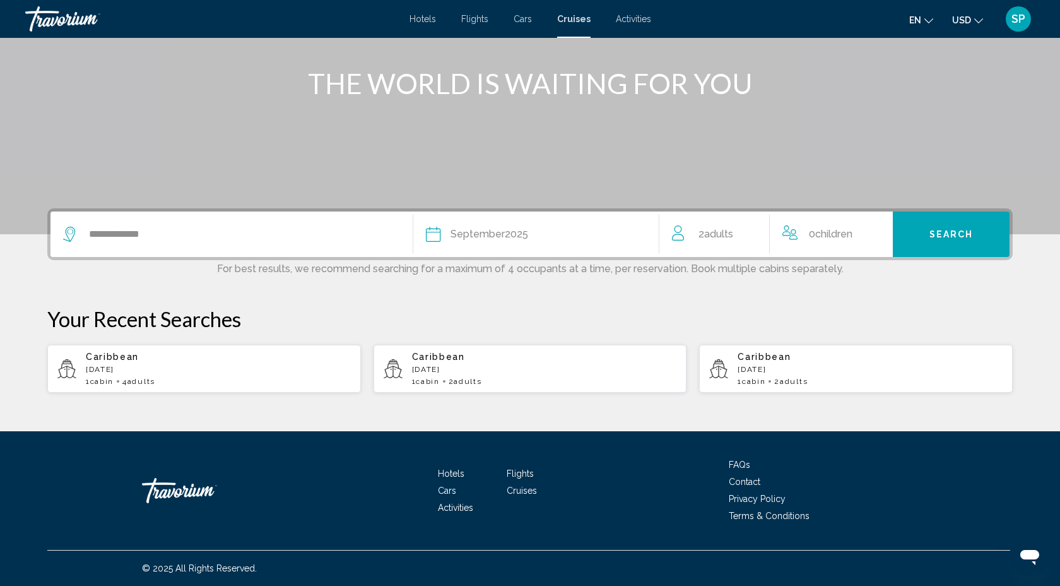
click at [741, 280] on div "**********" at bounding box center [530, 300] width 1016 height 185
click at [945, 232] on span "Search" at bounding box center [952, 235] width 44 height 10
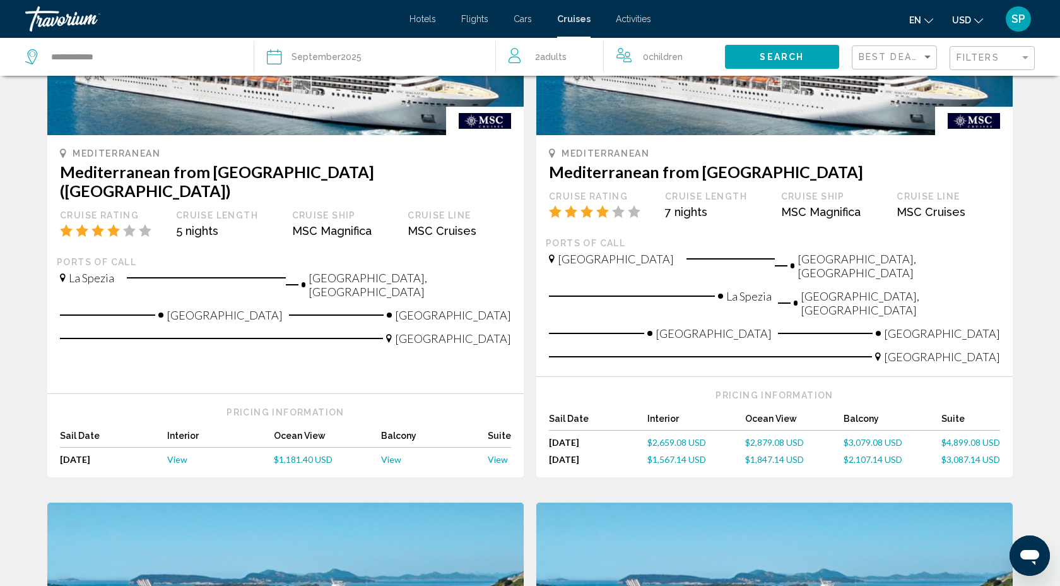
scroll to position [206, 0]
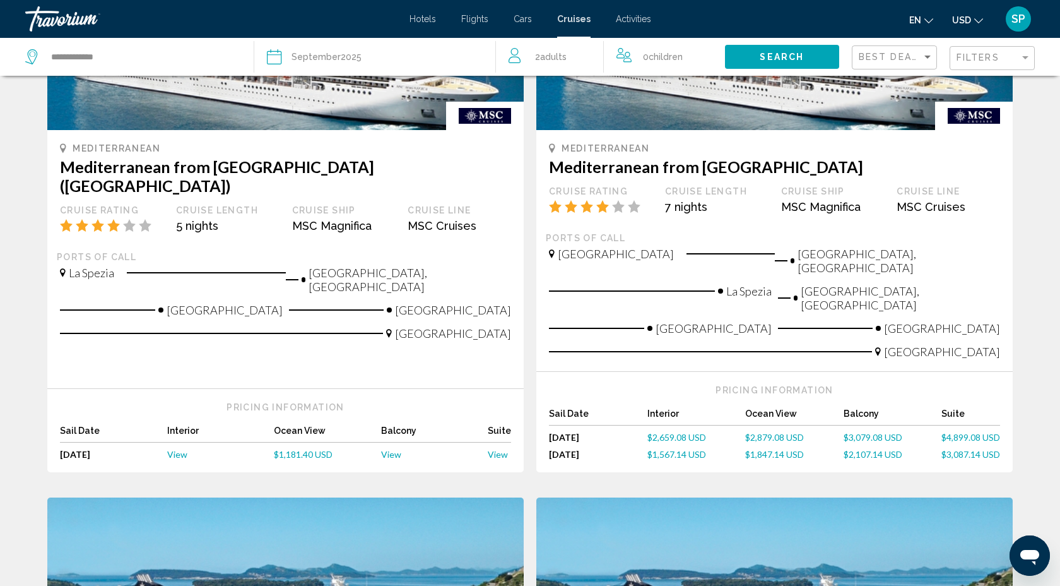
click at [866, 449] on span "$2,107.14 USD" at bounding box center [873, 454] width 59 height 11
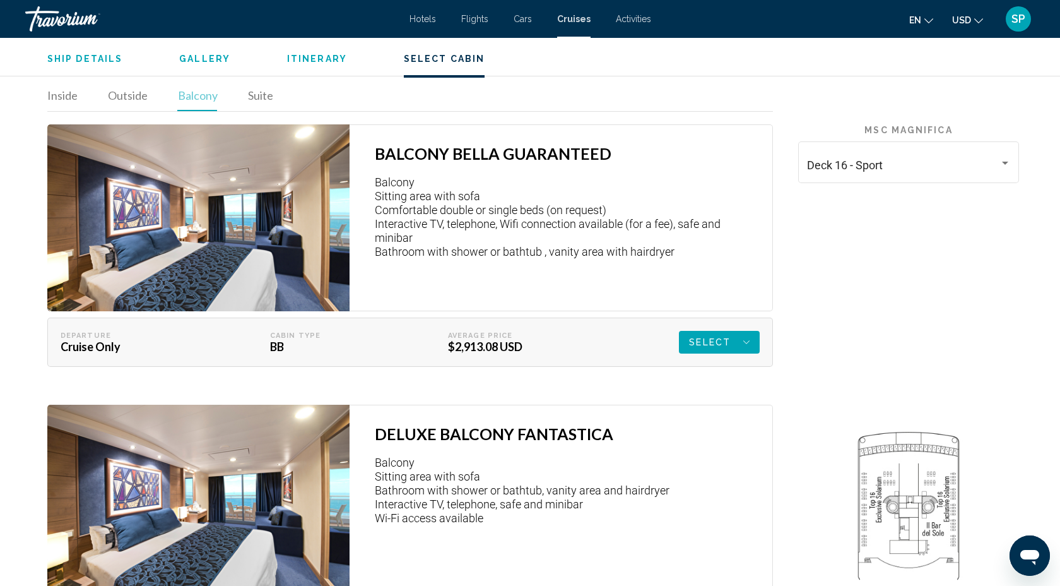
scroll to position [1927, 0]
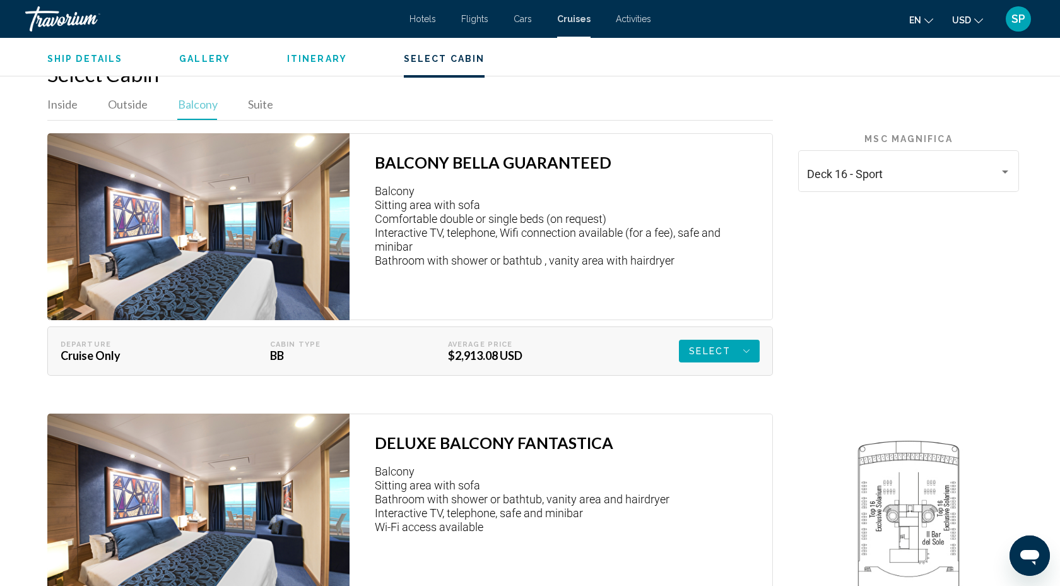
click at [724, 340] on span "Select" at bounding box center [710, 350] width 42 height 23
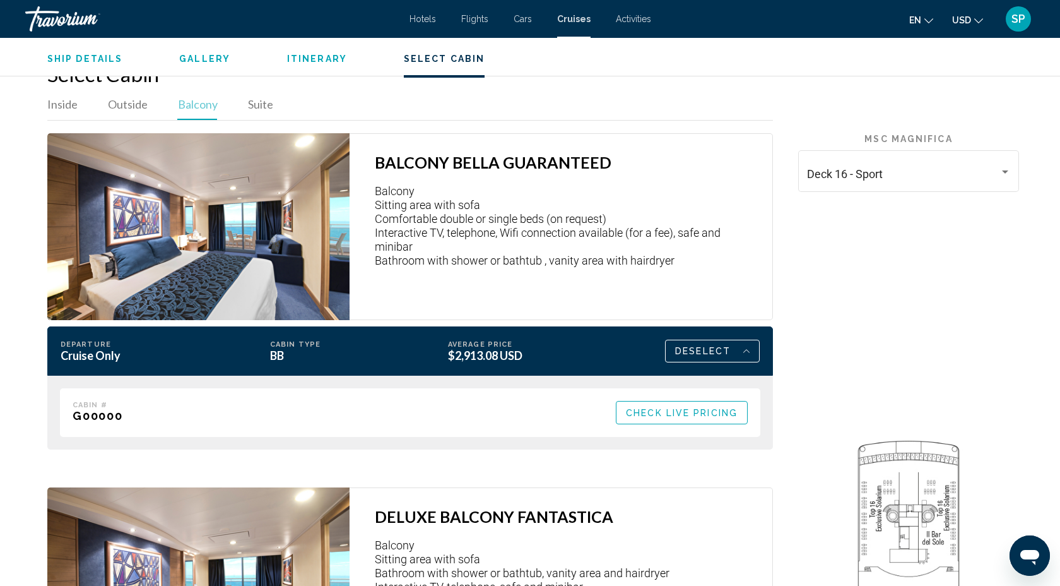
click at [687, 408] on span "Check Live Pricing" at bounding box center [682, 413] width 112 height 10
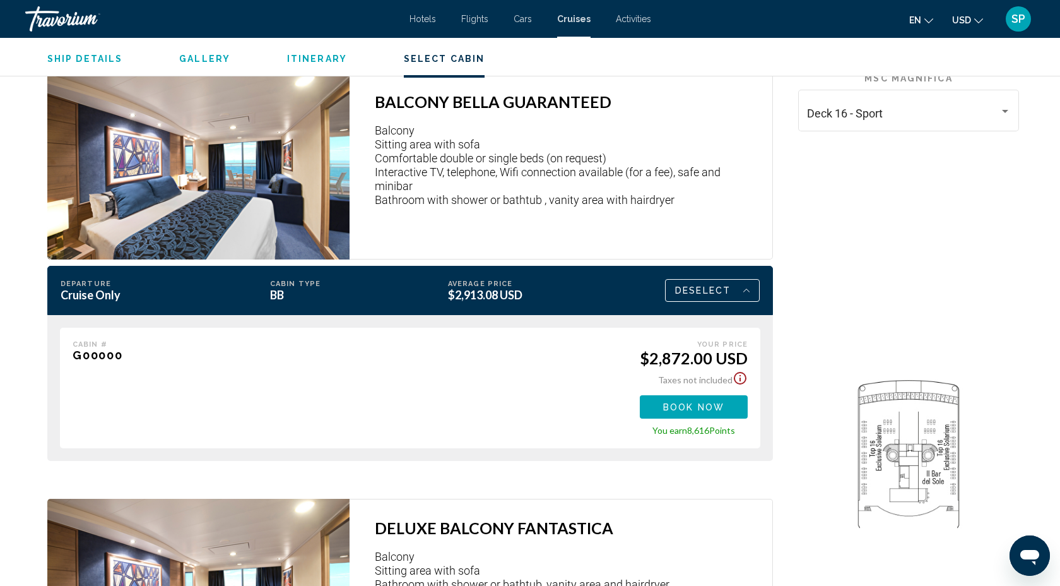
scroll to position [2007, 0]
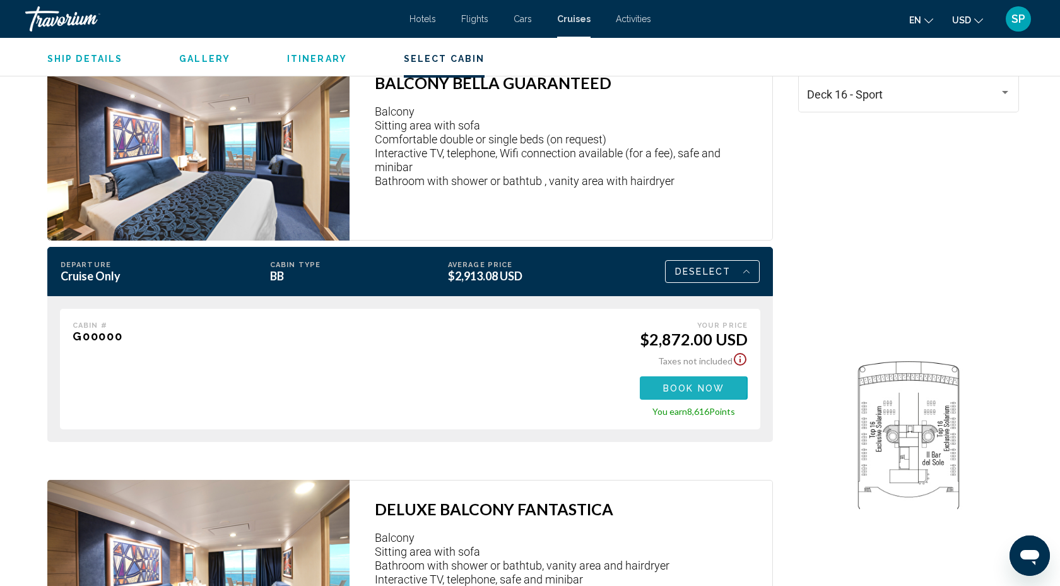
click at [687, 383] on span "Book now" at bounding box center [693, 388] width 61 height 10
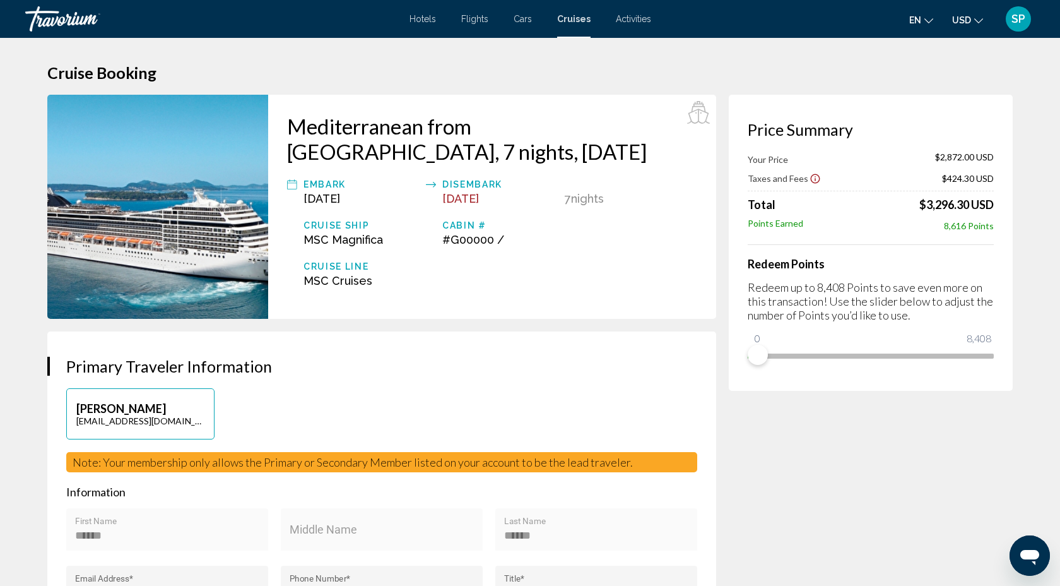
click at [289, 119] on h2 "Mediterranean from Barcelona, 7 nights, Sat, Sep 27, 2025" at bounding box center [492, 139] width 410 height 50
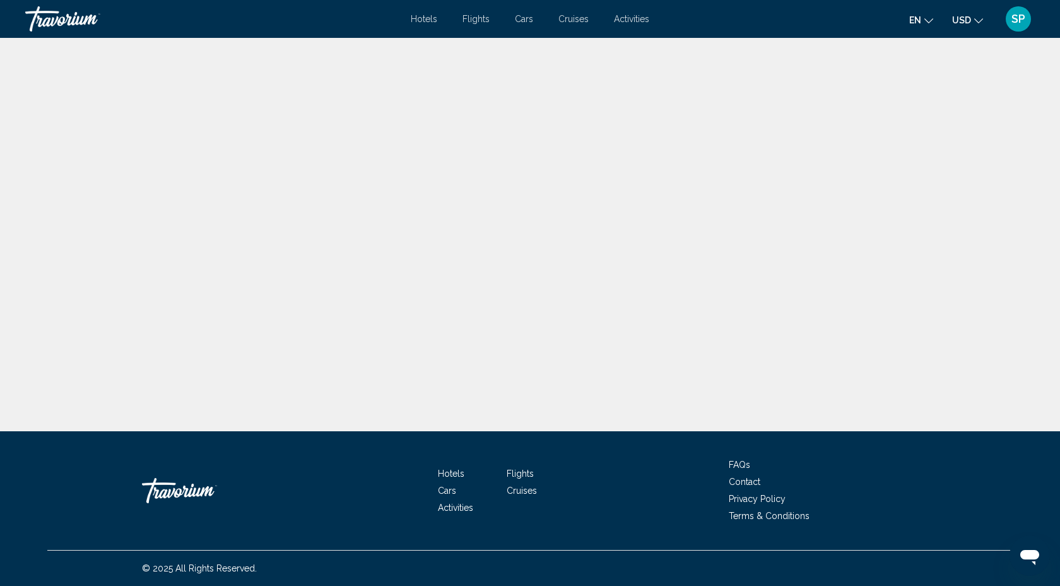
click at [289, 119] on div "Main content" at bounding box center [530, 215] width 1060 height 431
click at [575, 21] on span "Cruises" at bounding box center [573, 19] width 30 height 10
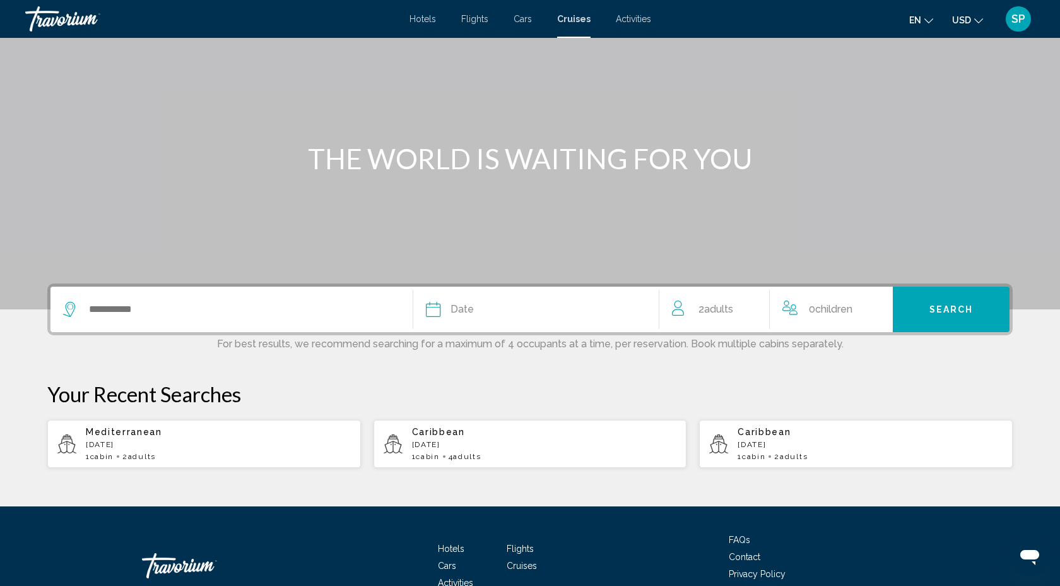
scroll to position [71, 0]
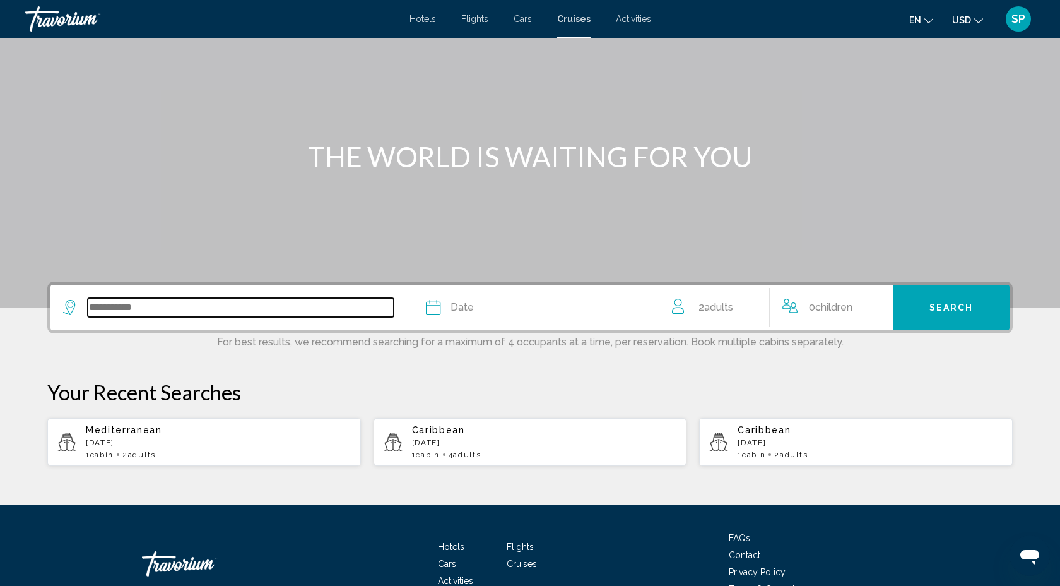
click at [102, 310] on input "Search widget" at bounding box center [241, 307] width 306 height 19
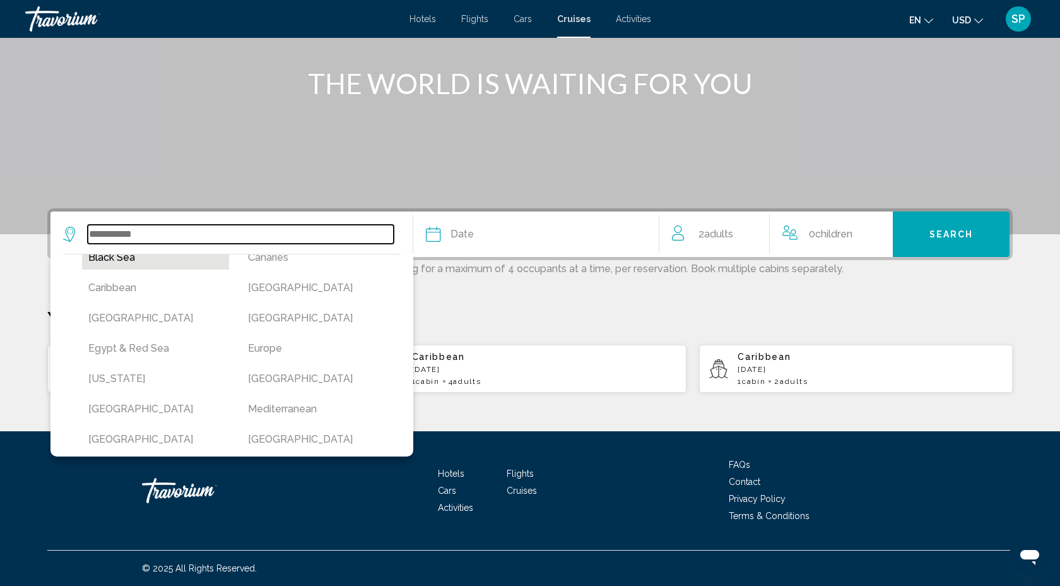
scroll to position [151, 0]
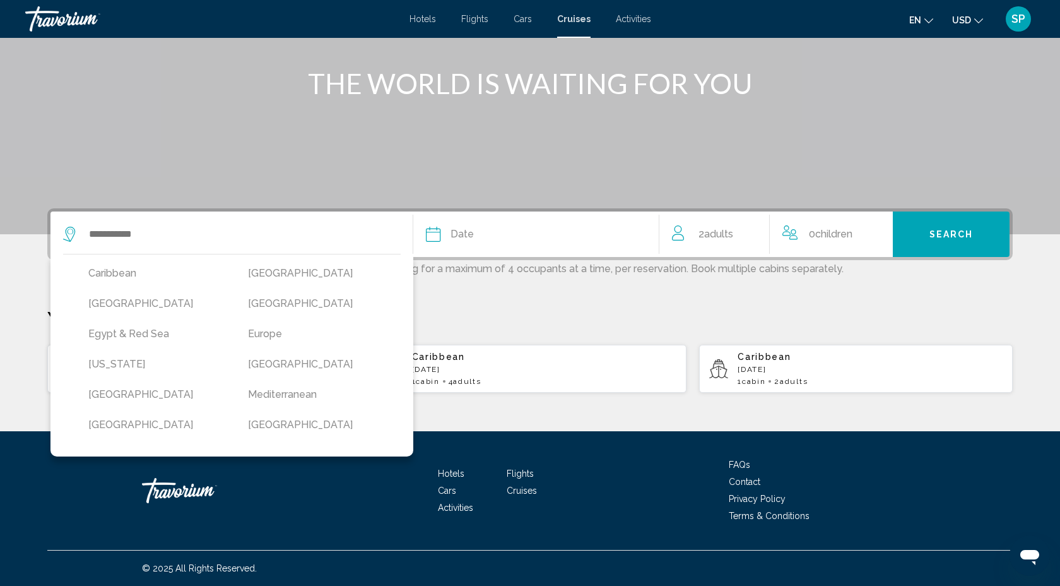
click at [299, 394] on button "Mediterranean" at bounding box center [315, 394] width 147 height 24
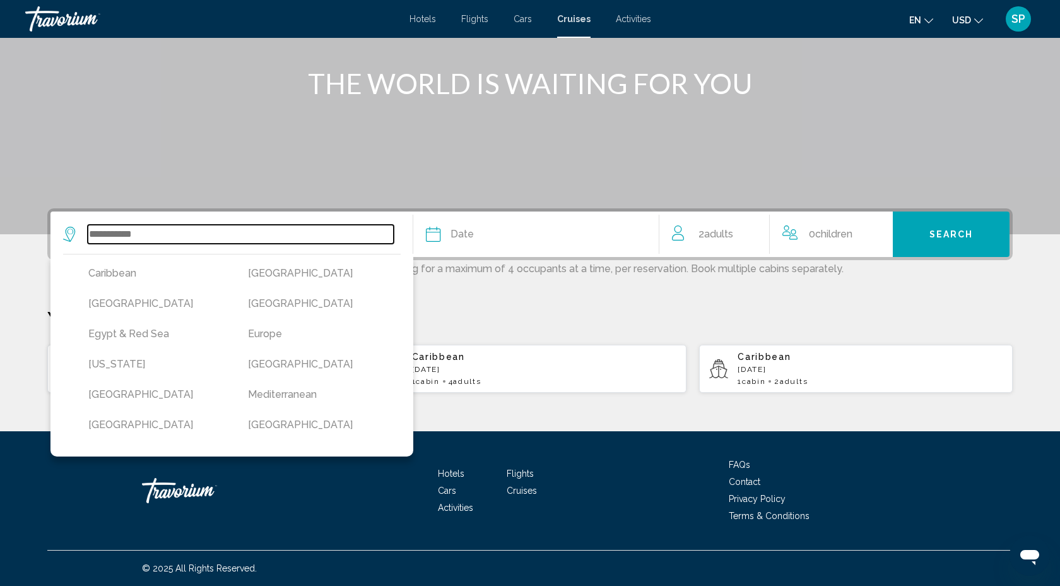
type input "**********"
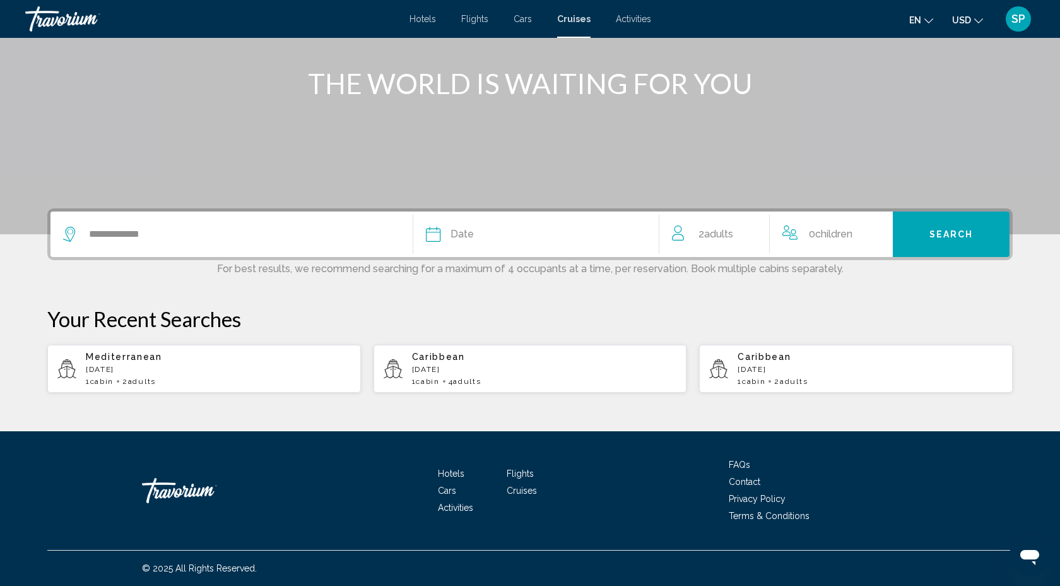
click at [442, 236] on div "Date" at bounding box center [536, 234] width 220 height 18
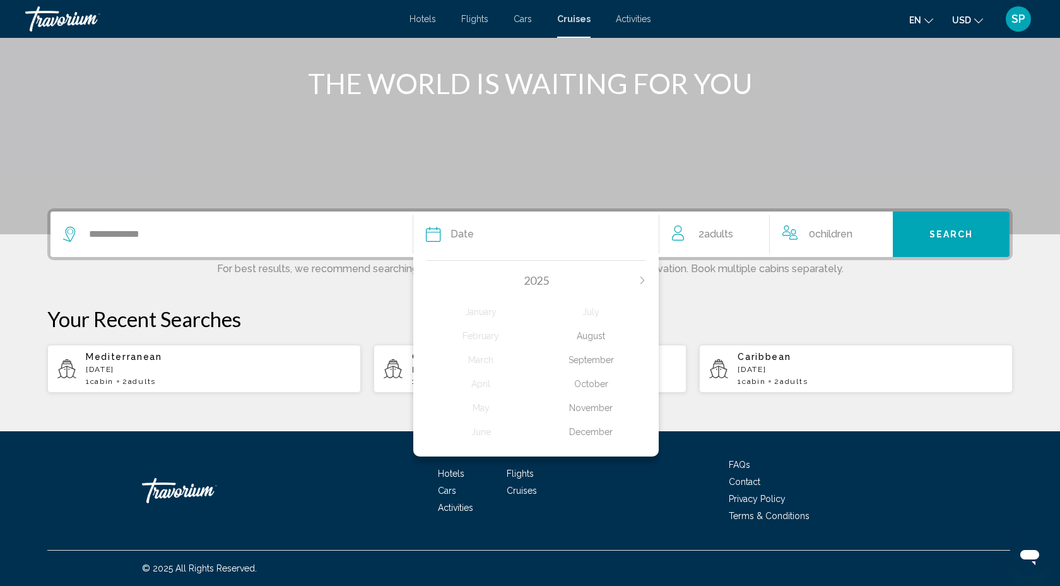
click at [500, 170] on div "Main content" at bounding box center [530, 44] width 1060 height 379
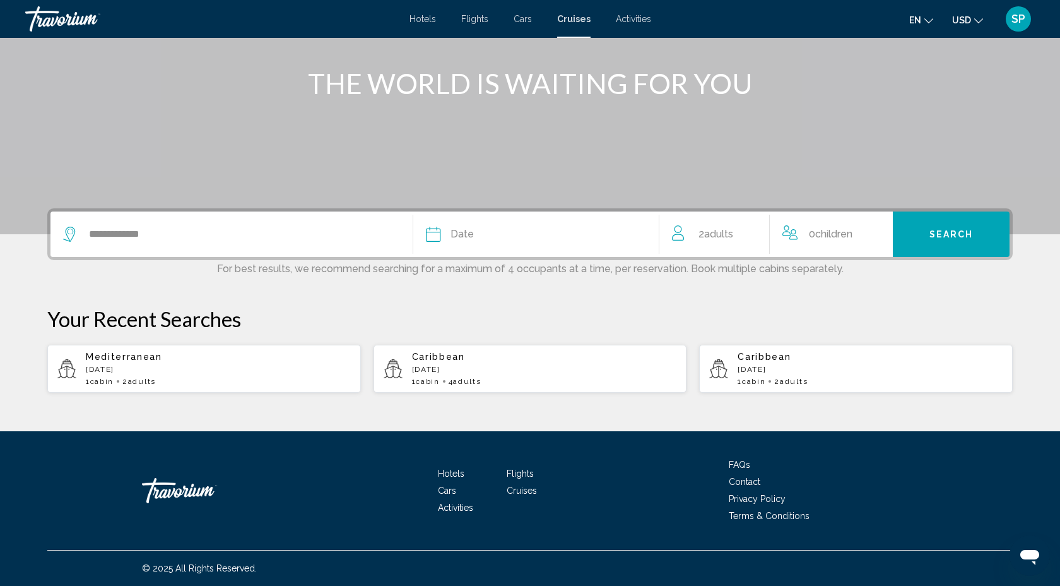
click at [630, 15] on span "Activities" at bounding box center [633, 19] width 35 height 10
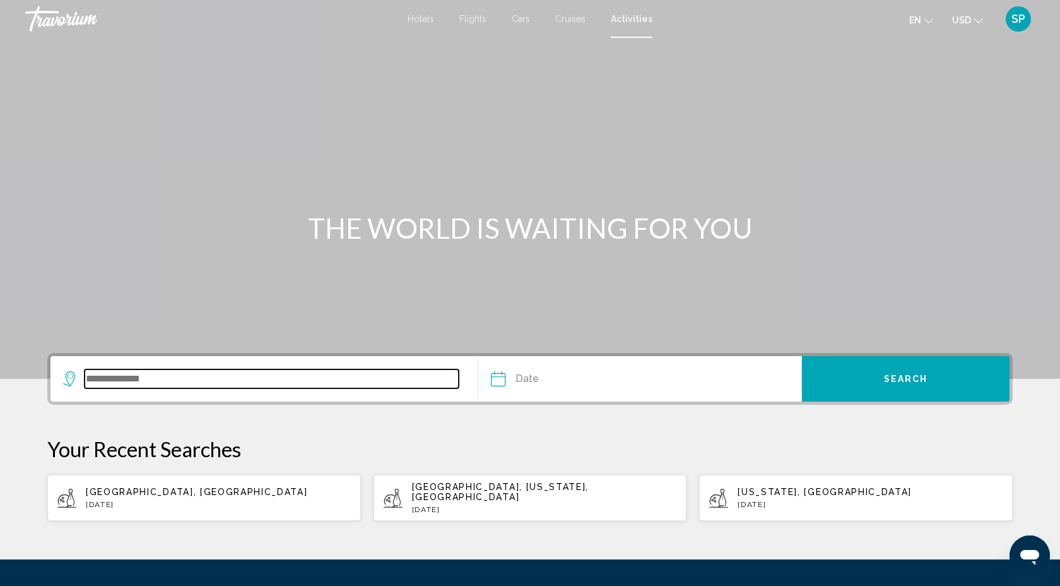
click at [107, 378] on input "Search widget" at bounding box center [272, 378] width 374 height 19
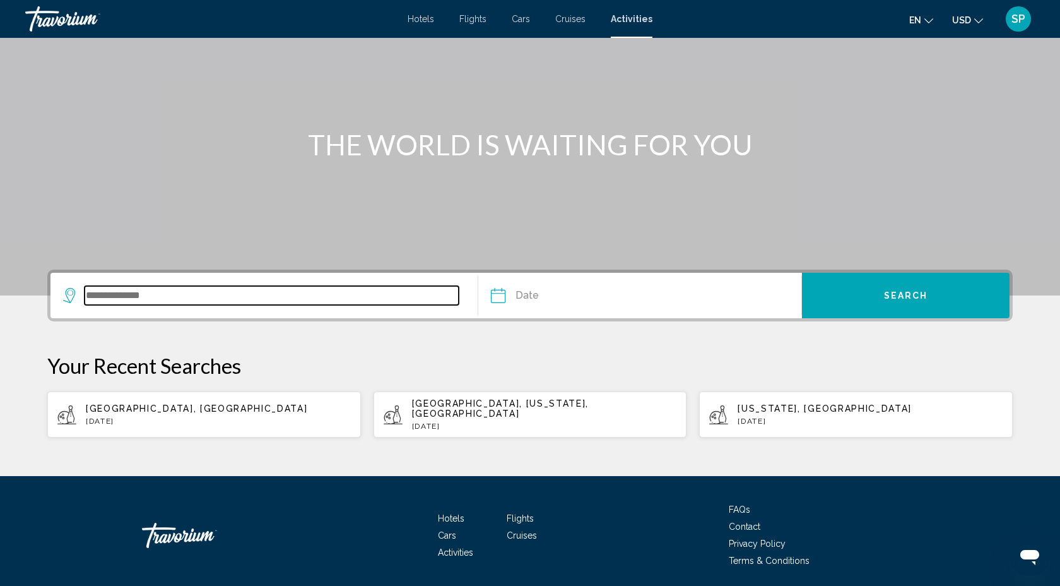
scroll to position [118, 0]
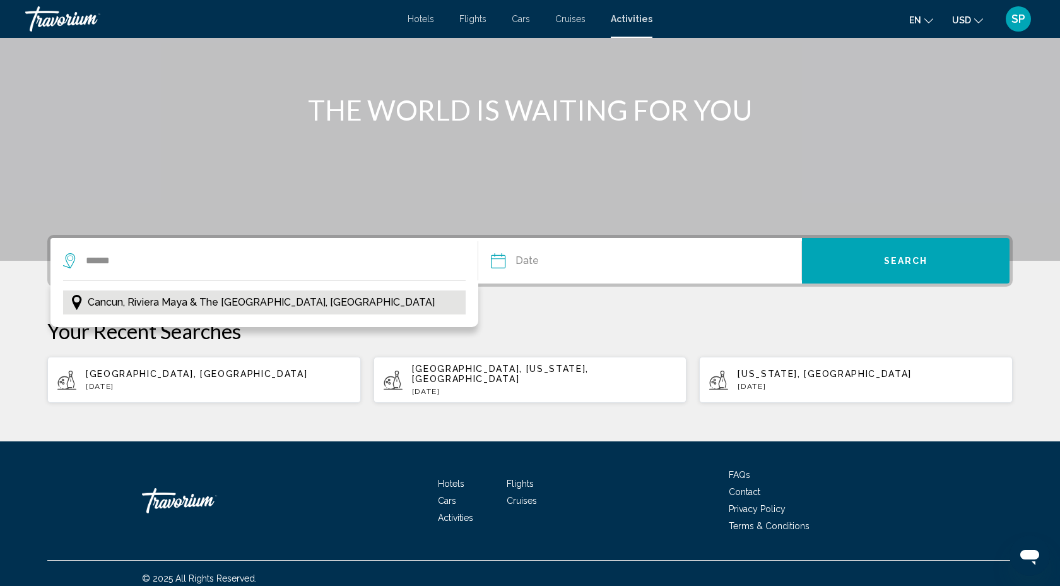
click at [126, 307] on span "Cancun, Riviera Maya & the Yucatan, Mexico" at bounding box center [261, 302] width 347 height 18
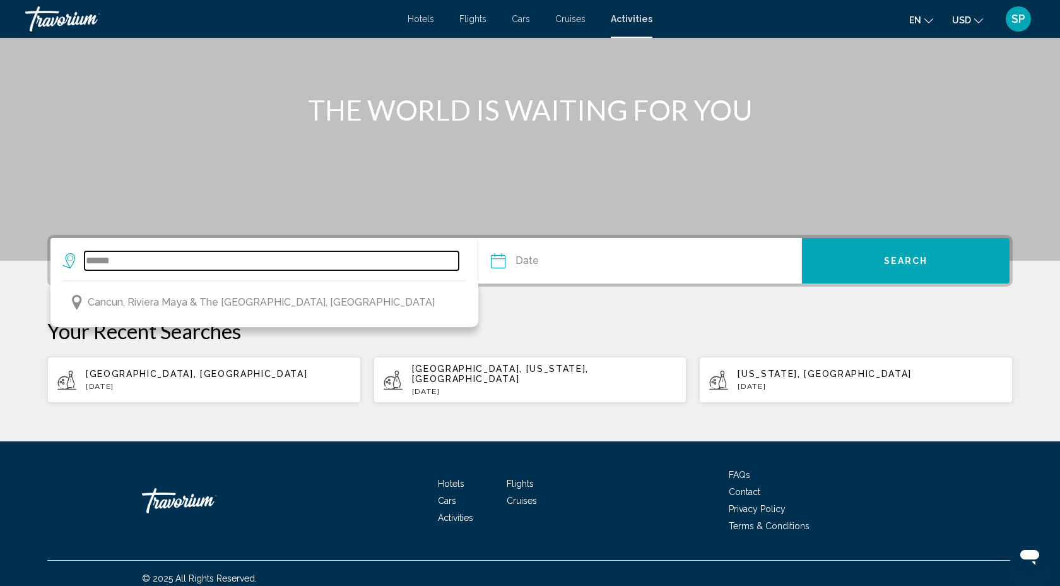
type input "**********"
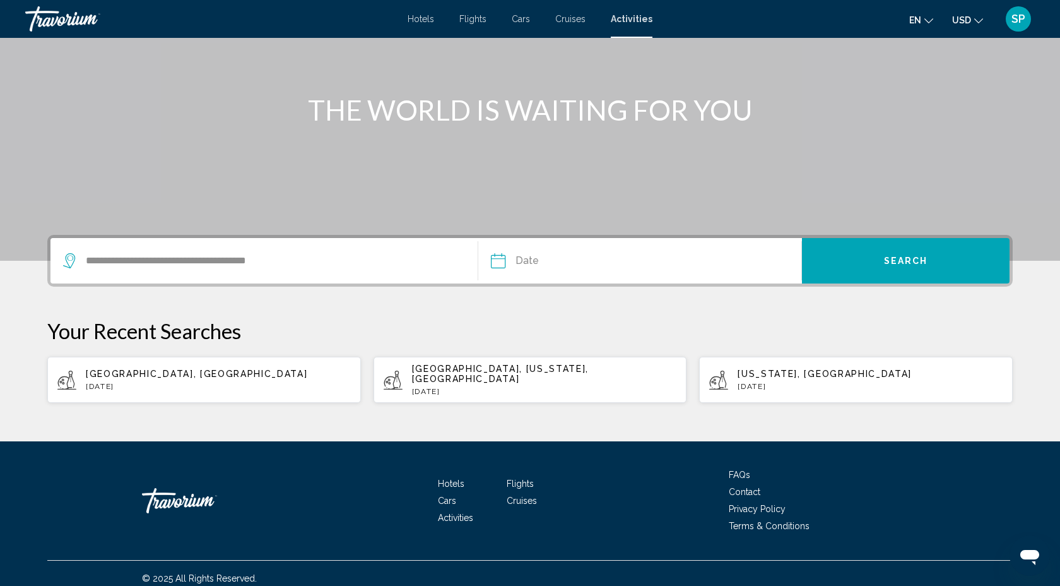
click at [495, 264] on input "Date" at bounding box center [568, 262] width 160 height 49
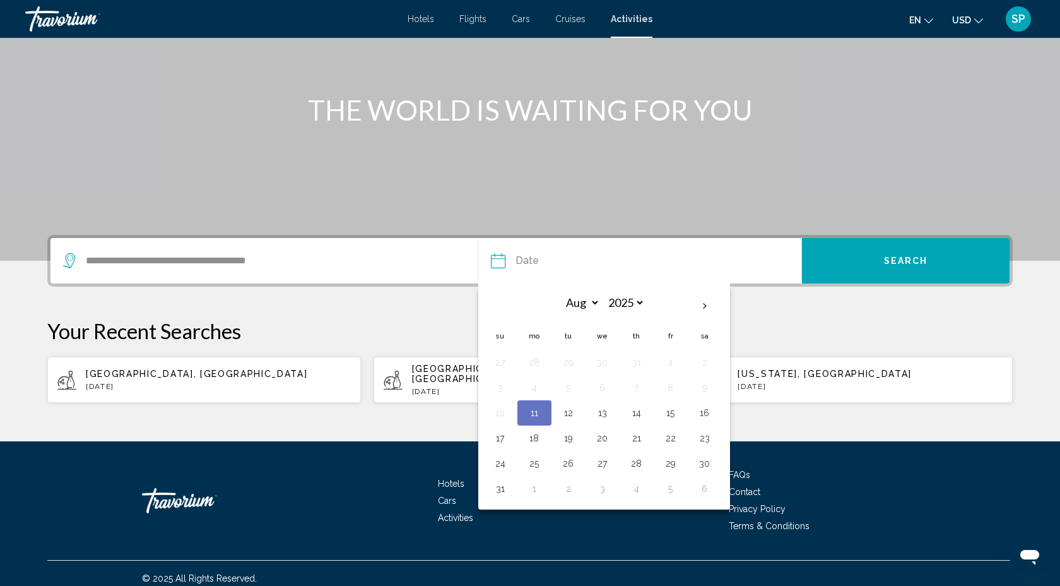
click at [707, 442] on button "23" at bounding box center [705, 438] width 20 height 18
type input "**********"
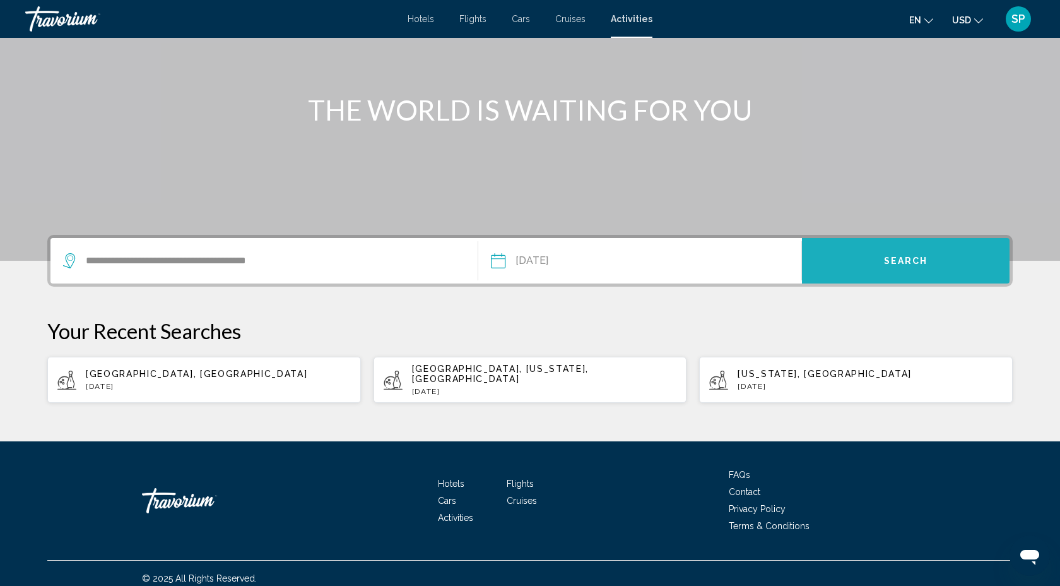
click at [875, 247] on button "Search" at bounding box center [906, 260] width 208 height 45
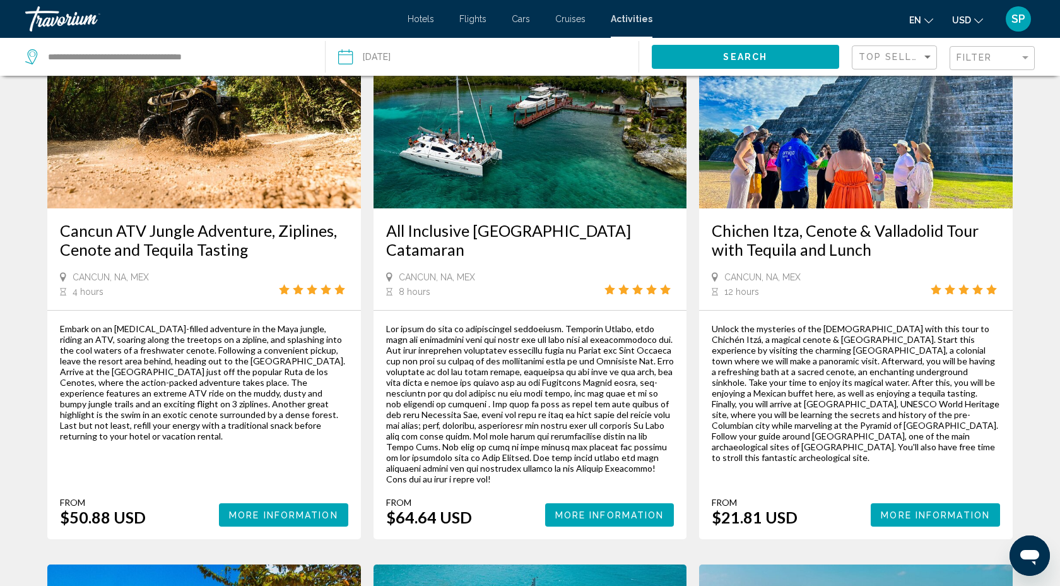
scroll to position [679, 0]
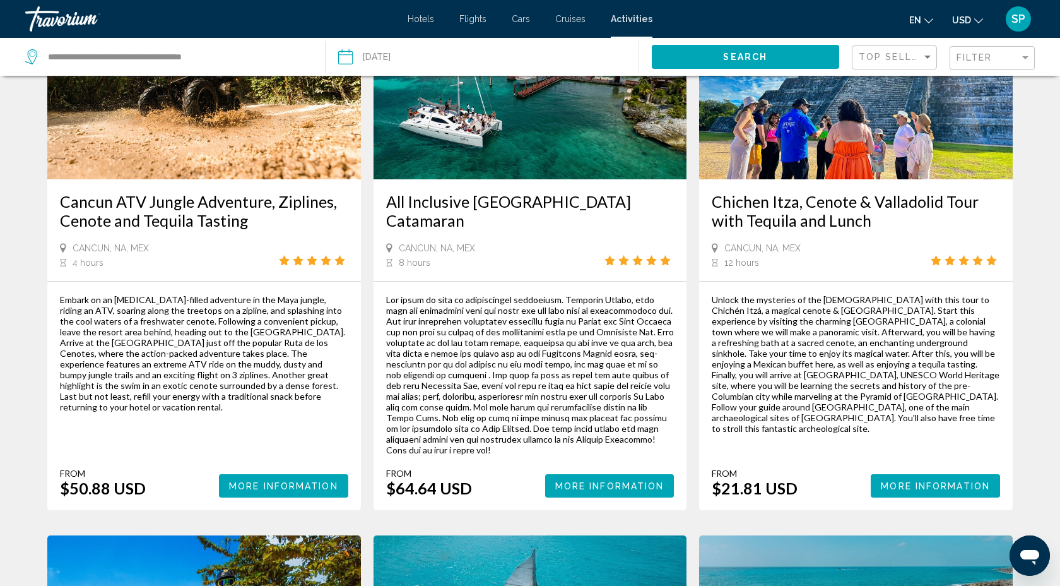
click at [610, 481] on span "More Information" at bounding box center [609, 486] width 109 height 10
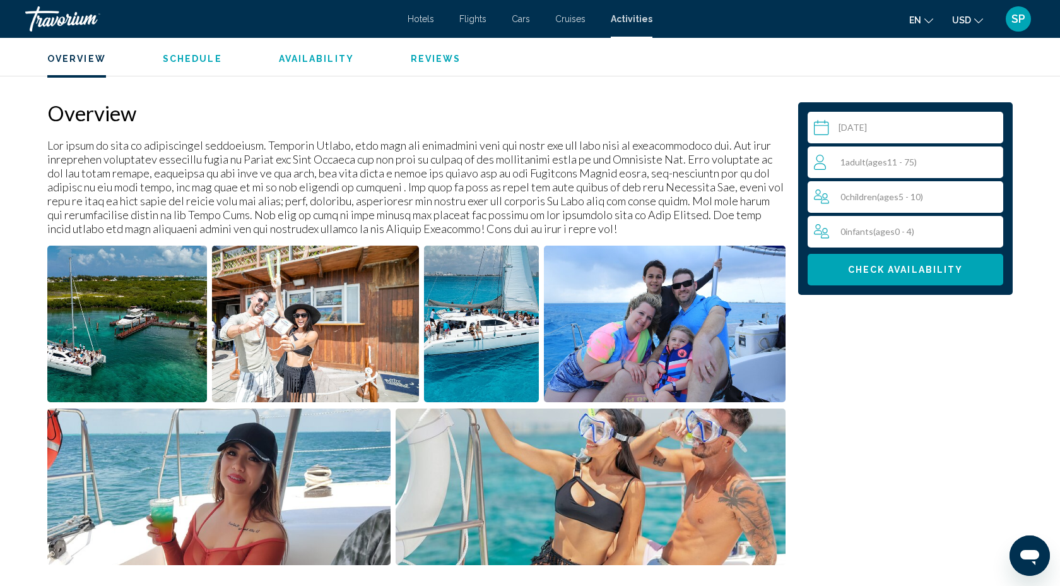
scroll to position [391, 0]
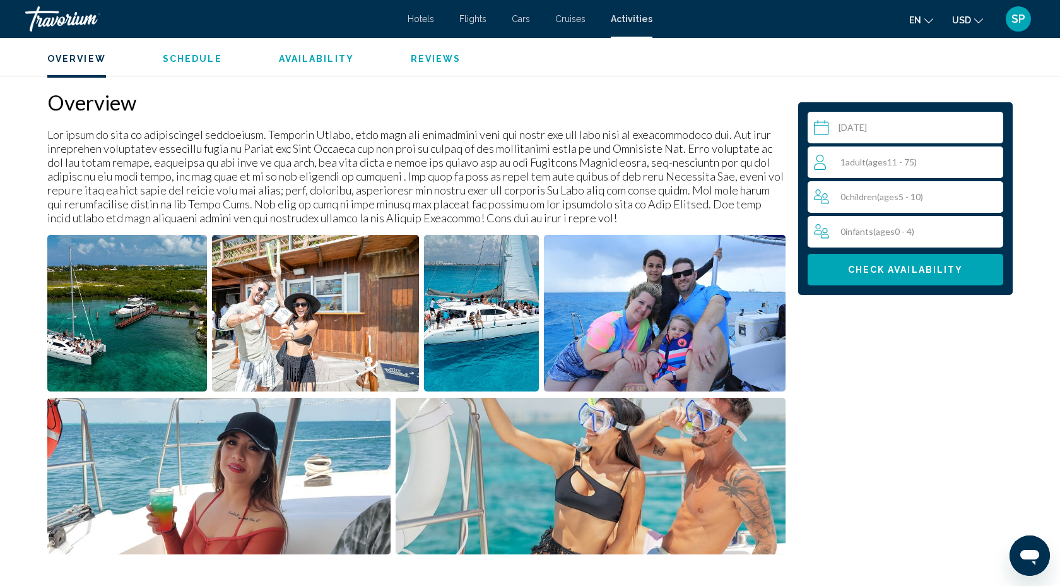
click at [923, 25] on button "en English Español Français Italiano Português русский" at bounding box center [921, 20] width 24 height 18
click at [899, 64] on button "Español" at bounding box center [894, 67] width 59 height 16
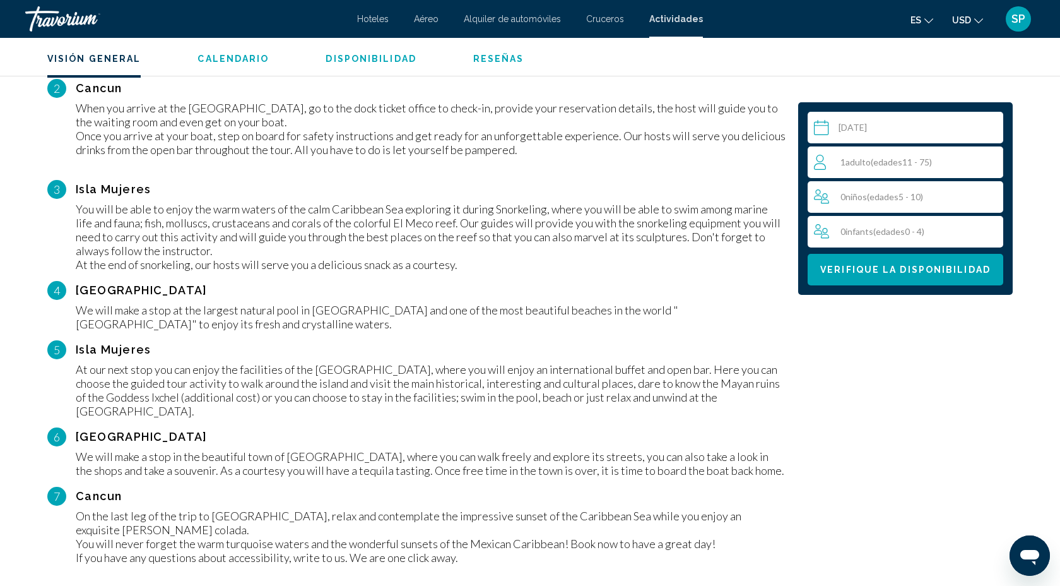
scroll to position [1383, 0]
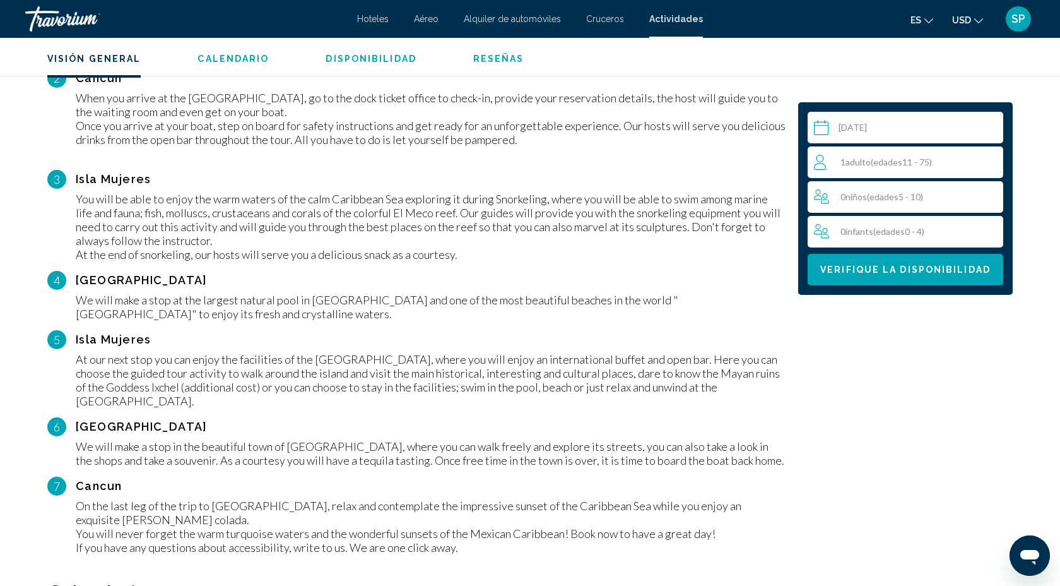
click at [868, 165] on span "Adulto" at bounding box center [858, 161] width 25 height 11
click at [991, 161] on icon "Increment adults" at bounding box center [990, 161] width 11 height 11
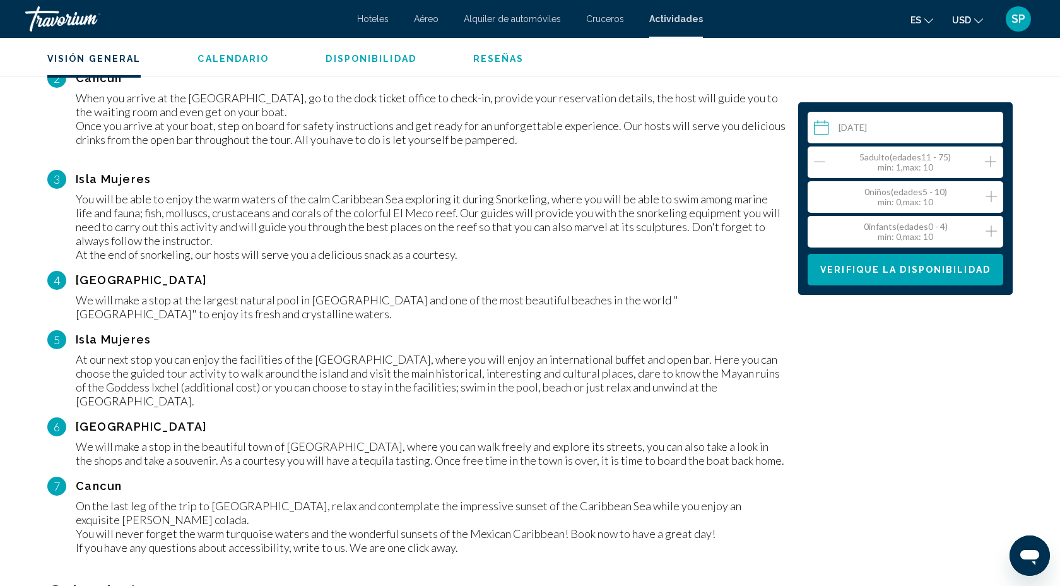
click at [991, 161] on icon "Increment adults" at bounding box center [990, 161] width 11 height 11
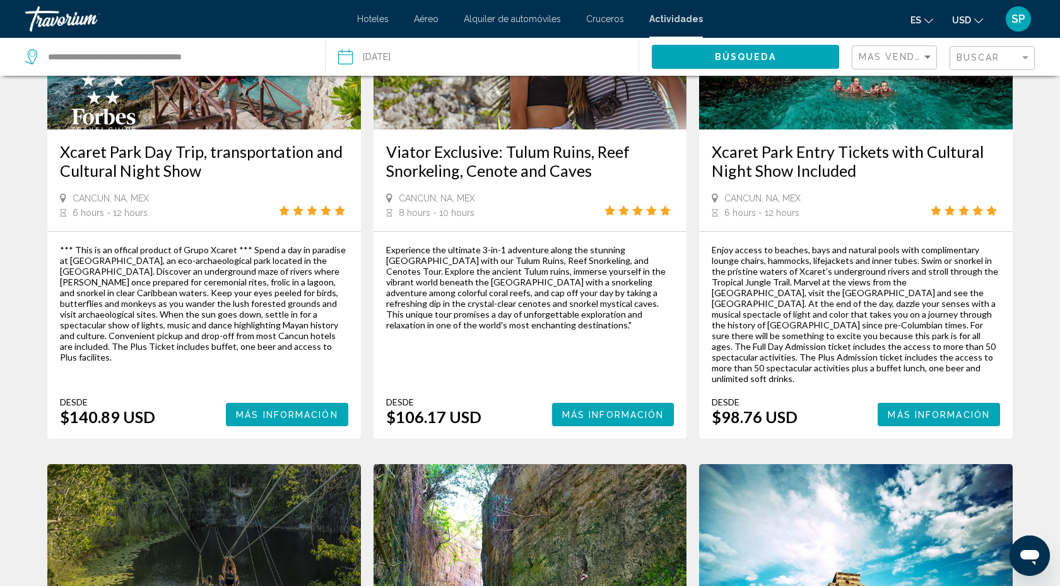
scroll to position [208, 0]
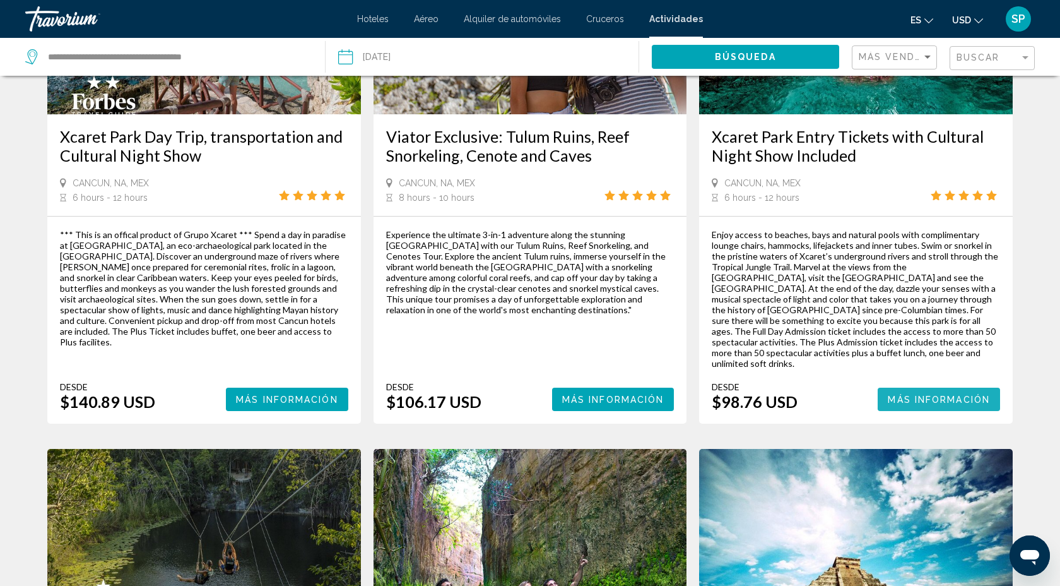
click at [946, 394] on span "Más información" at bounding box center [939, 399] width 102 height 10
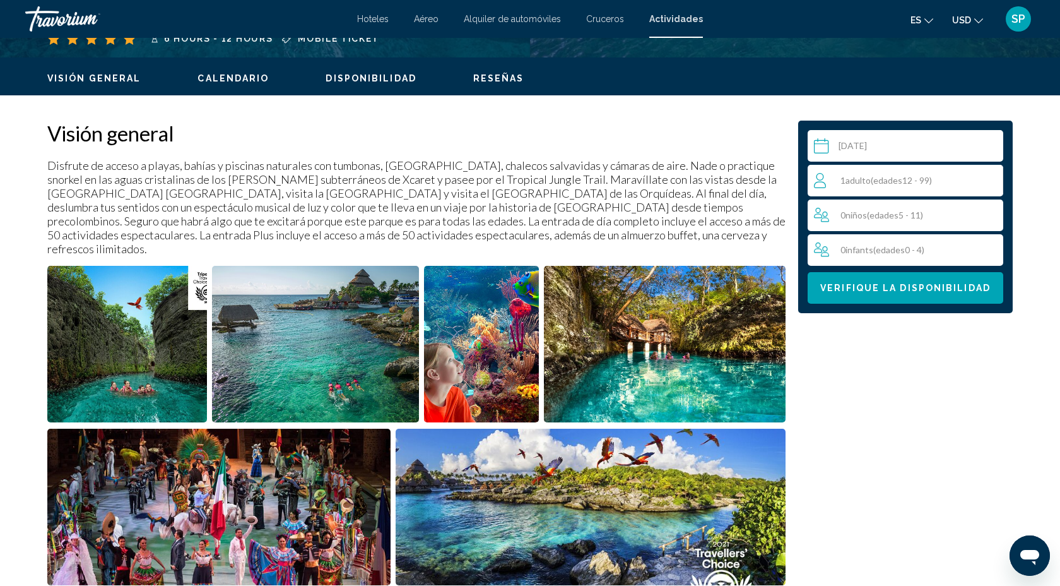
scroll to position [370, 0]
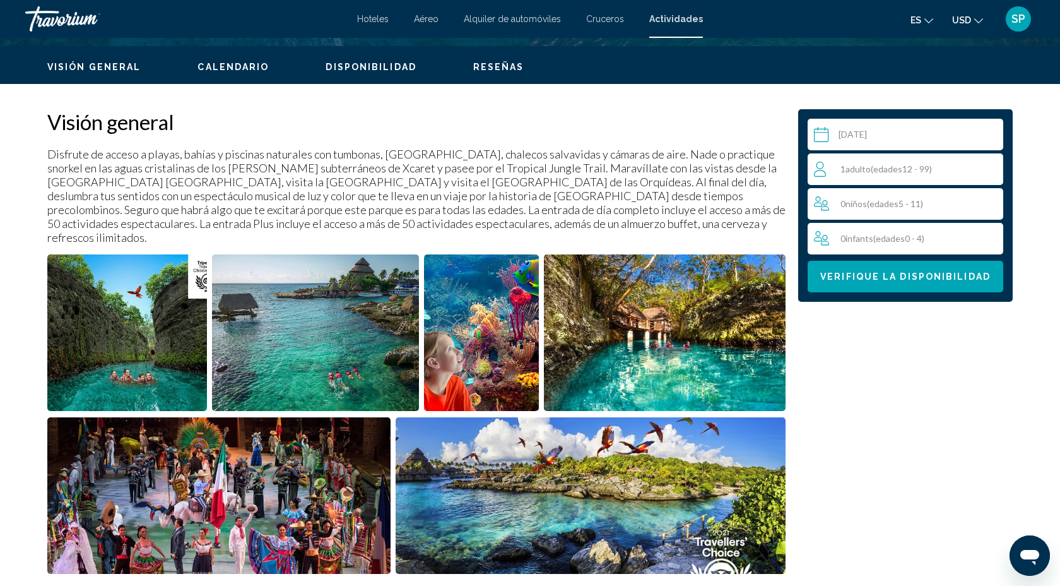
click at [945, 172] on div "1 Adulto Adulto ( edades 12 - 99)" at bounding box center [908, 169] width 189 height 15
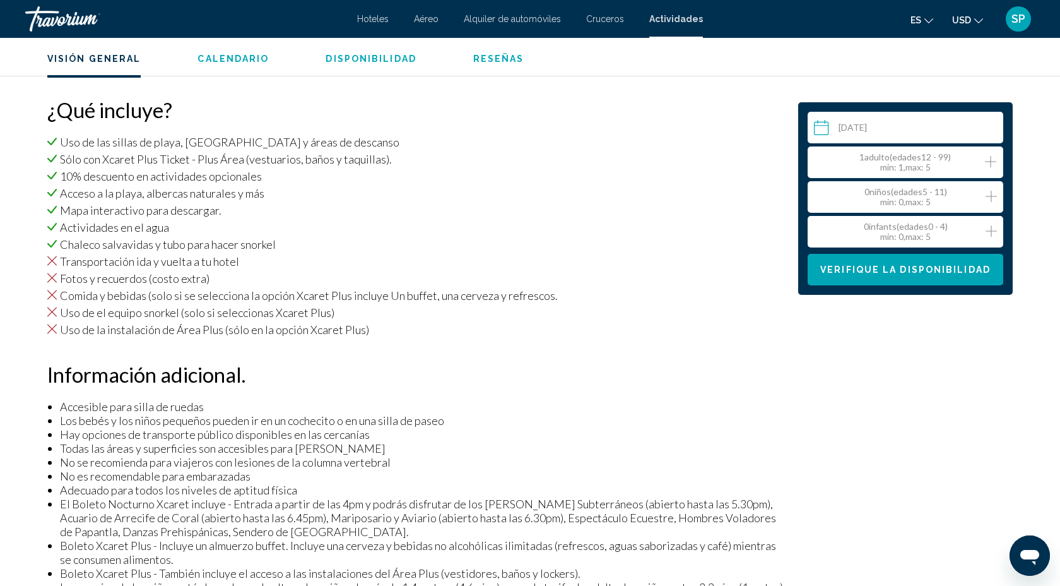
scroll to position [880, 0]
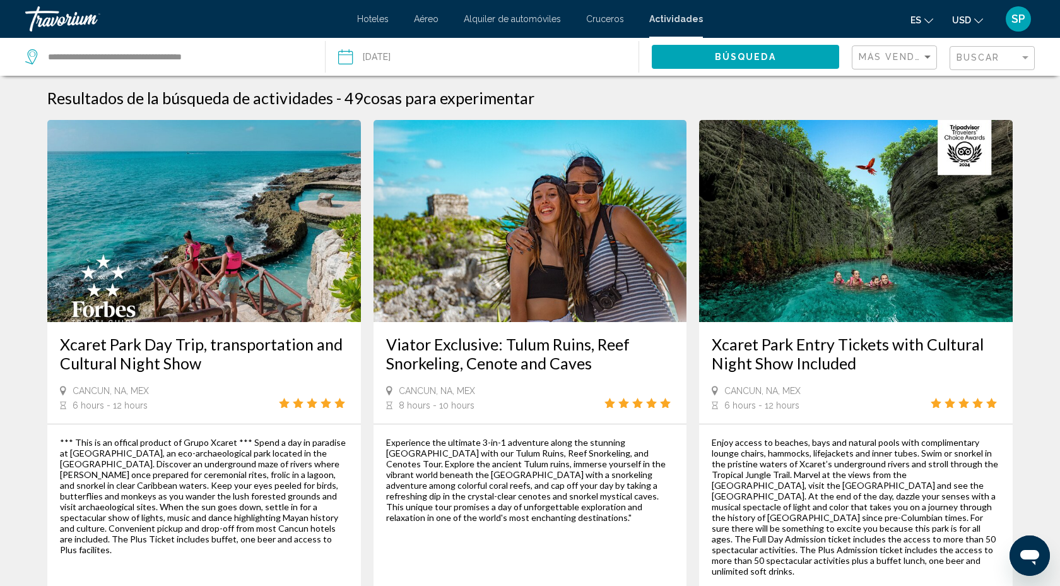
click at [972, 68] on div "Buscar" at bounding box center [994, 58] width 74 height 23
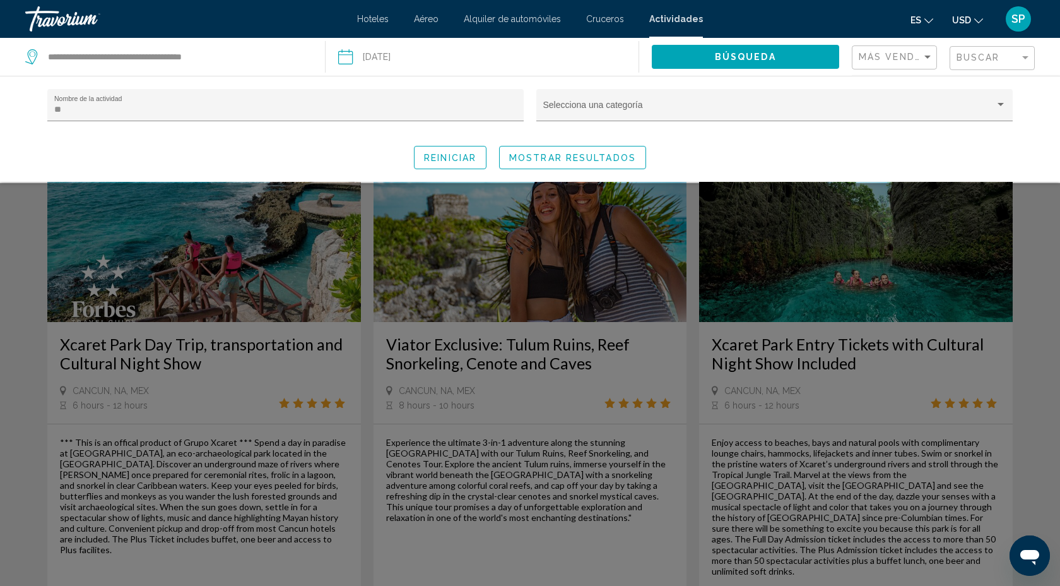
click at [798, 183] on div "Search widget" at bounding box center [530, 384] width 1060 height 403
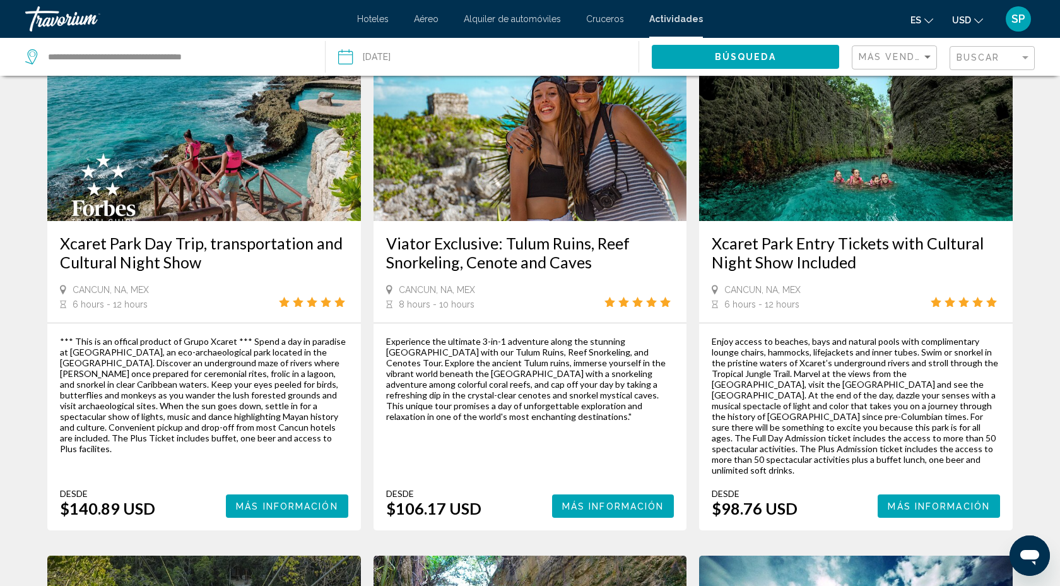
scroll to position [117, 0]
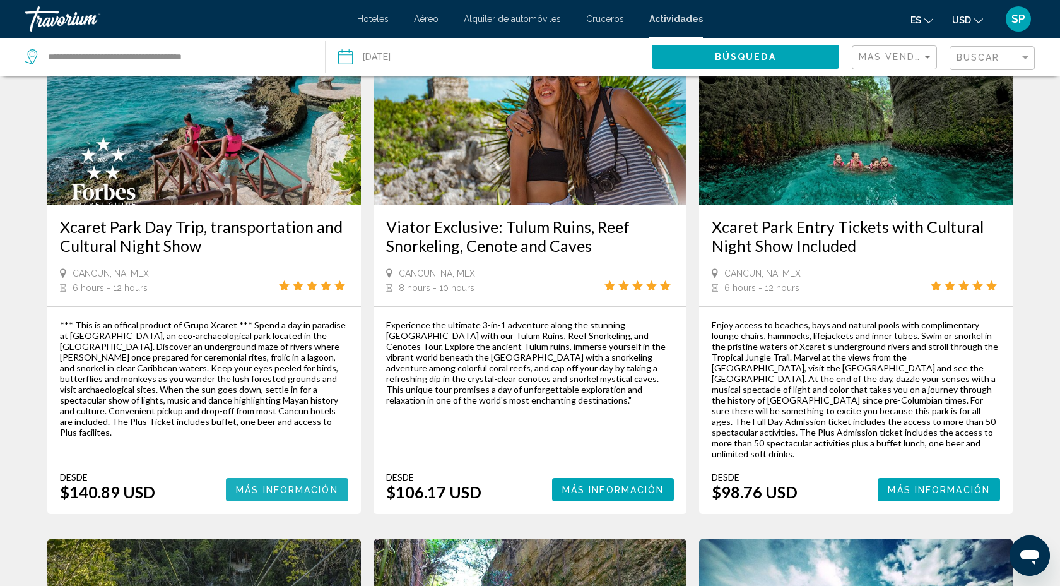
click at [308, 485] on span "Más información" at bounding box center [287, 490] width 102 height 10
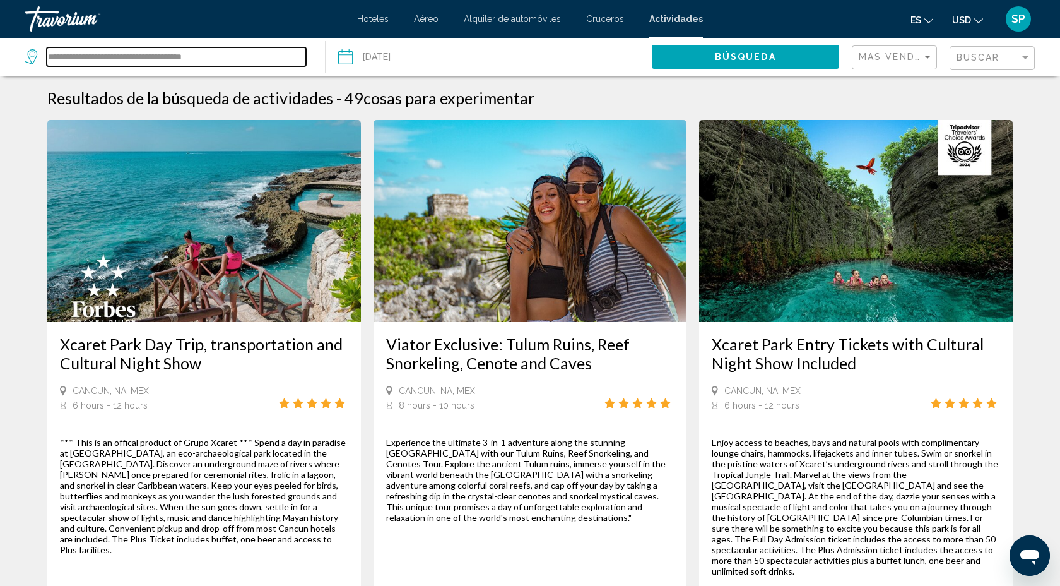
click at [247, 59] on input "**********" at bounding box center [176, 56] width 259 height 19
type input "*"
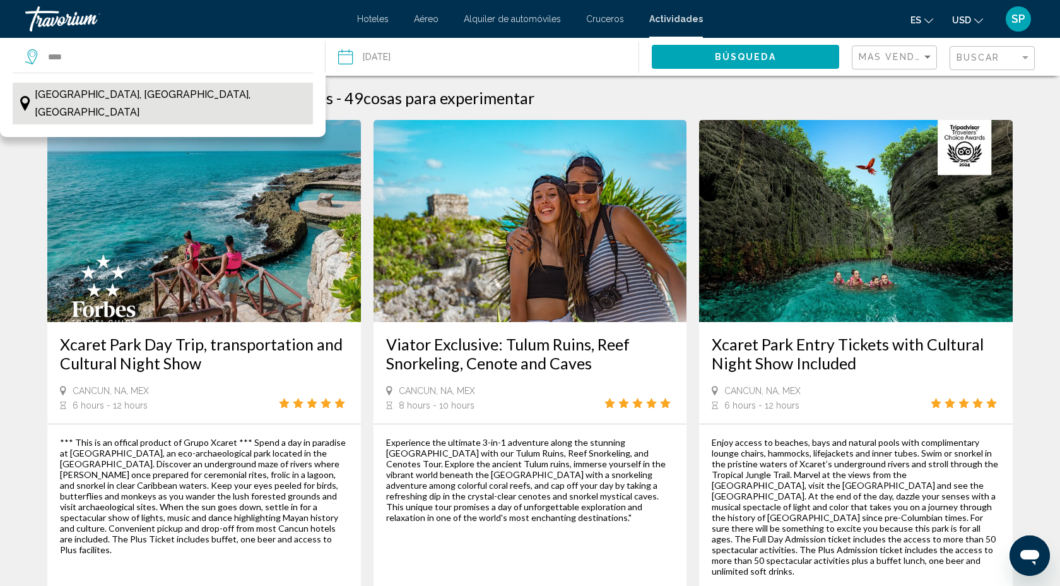
click at [184, 105] on button "[GEOGRAPHIC_DATA], [GEOGRAPHIC_DATA], [GEOGRAPHIC_DATA]" at bounding box center [163, 104] width 300 height 42
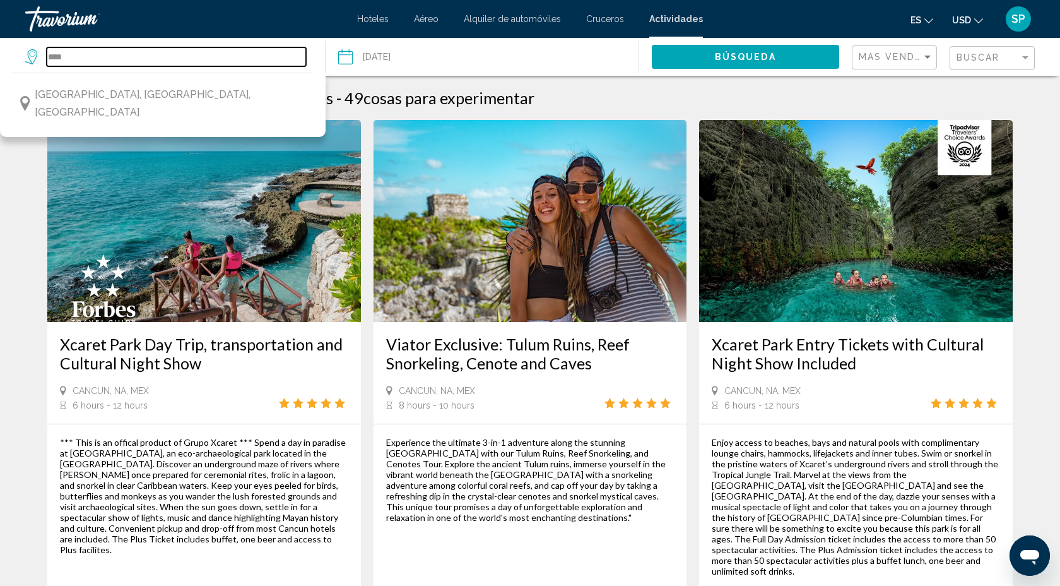
type input "**********"
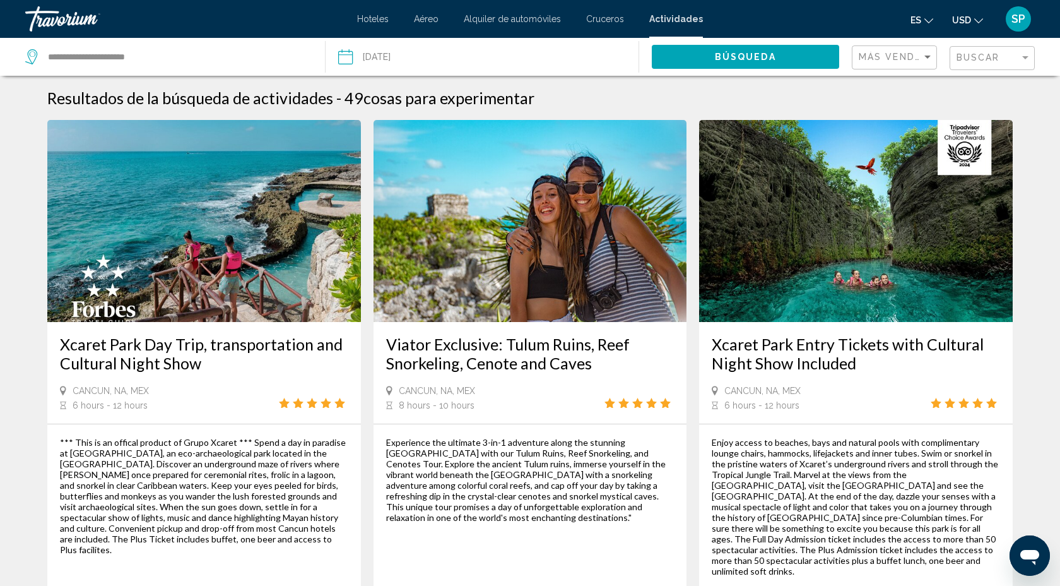
click at [370, 62] on input "Date: Aug 23, 2025" at bounding box center [412, 59] width 155 height 42
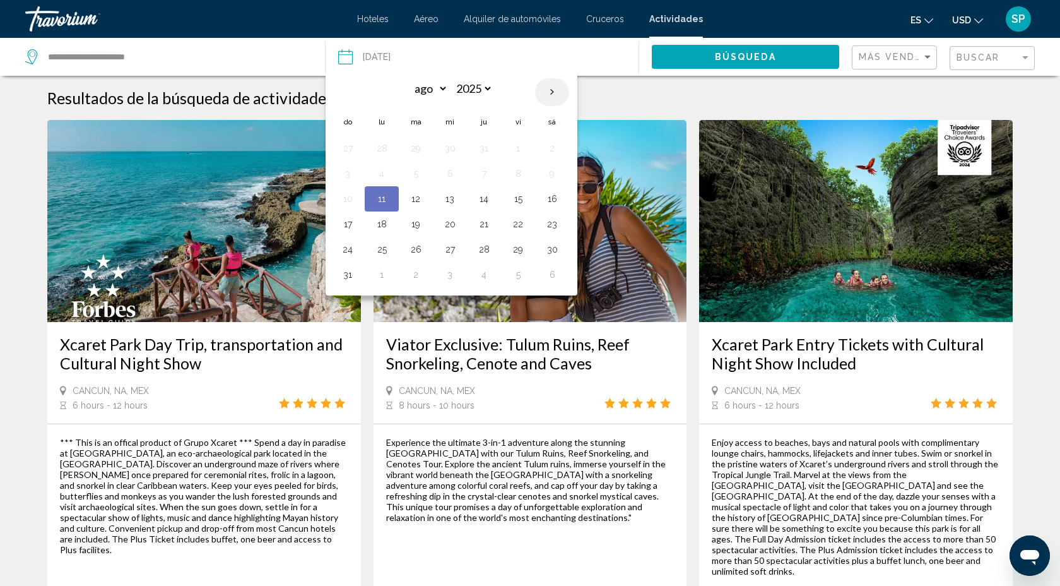
click at [552, 93] on th "Next month" at bounding box center [552, 92] width 34 height 28
select select "*"
click at [522, 228] on button "24" at bounding box center [518, 224] width 20 height 18
type input "**********"
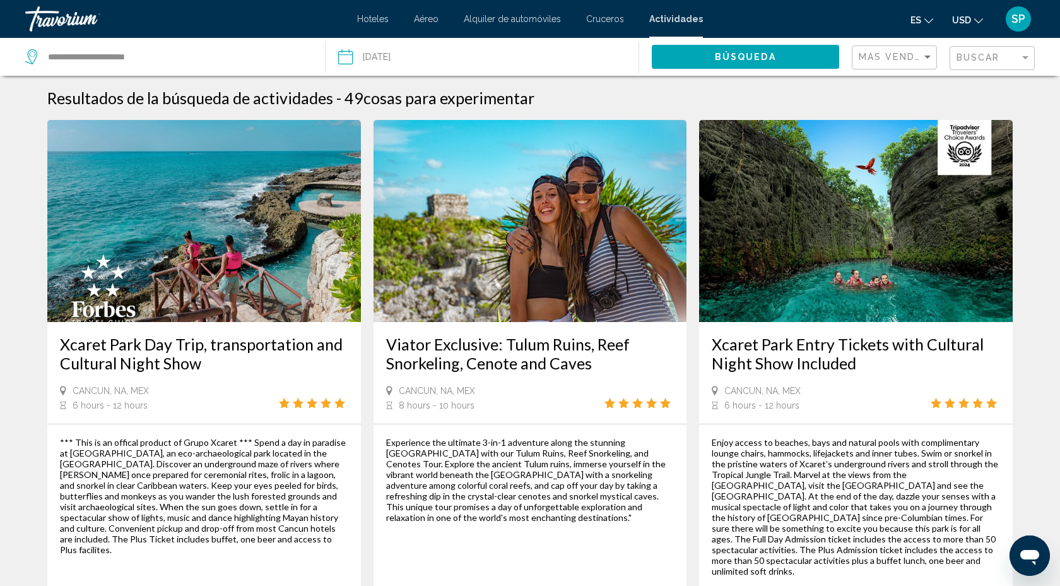
click at [359, 59] on input "**********" at bounding box center [412, 59] width 155 height 42
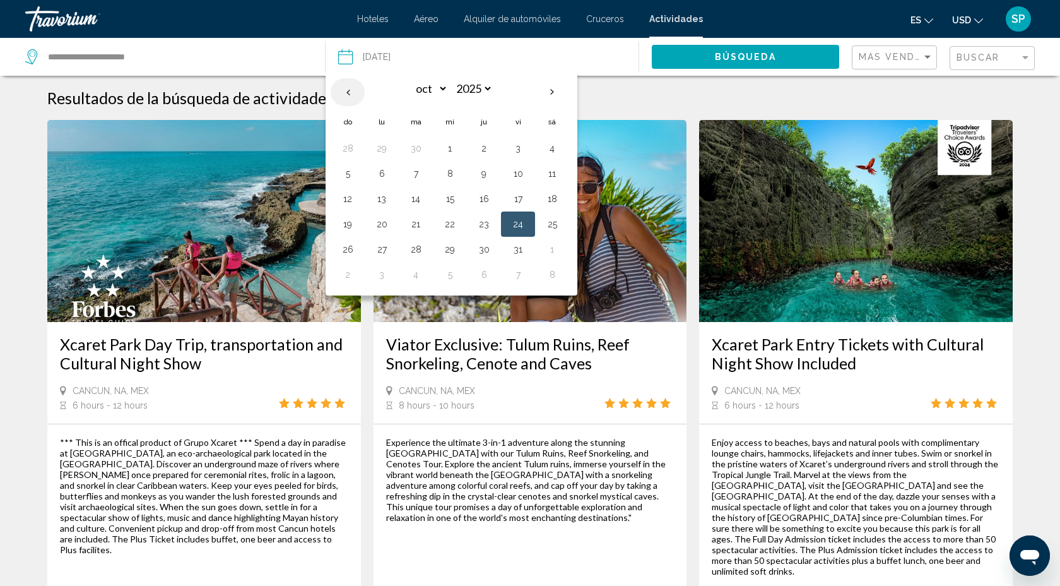
click at [348, 86] on th "Previous month" at bounding box center [348, 92] width 34 height 28
select select "*"
click at [387, 223] on button "22" at bounding box center [382, 224] width 20 height 18
type input "**********"
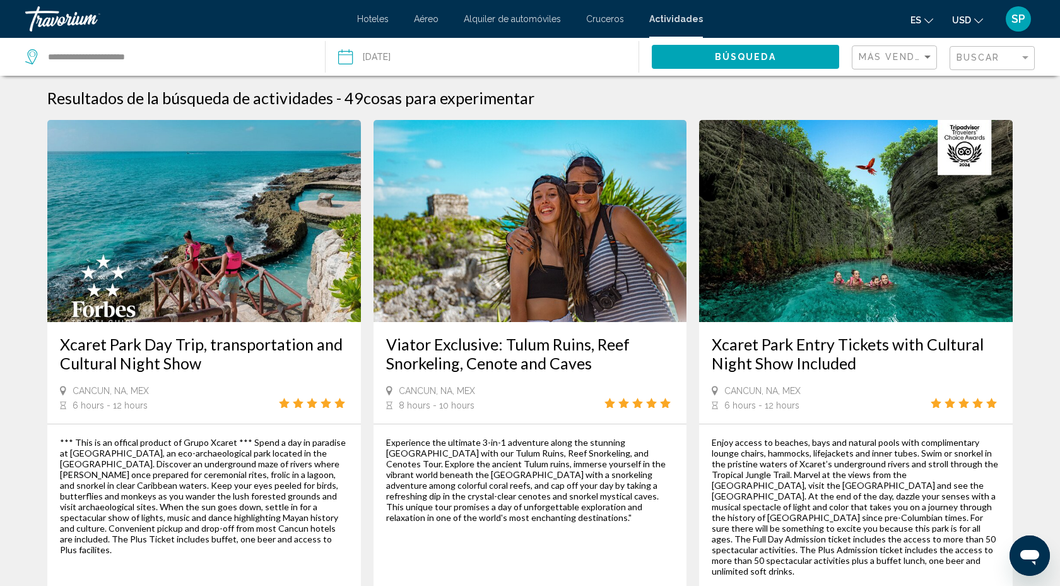
click at [764, 54] on span "Búsqueda" at bounding box center [745, 57] width 61 height 10
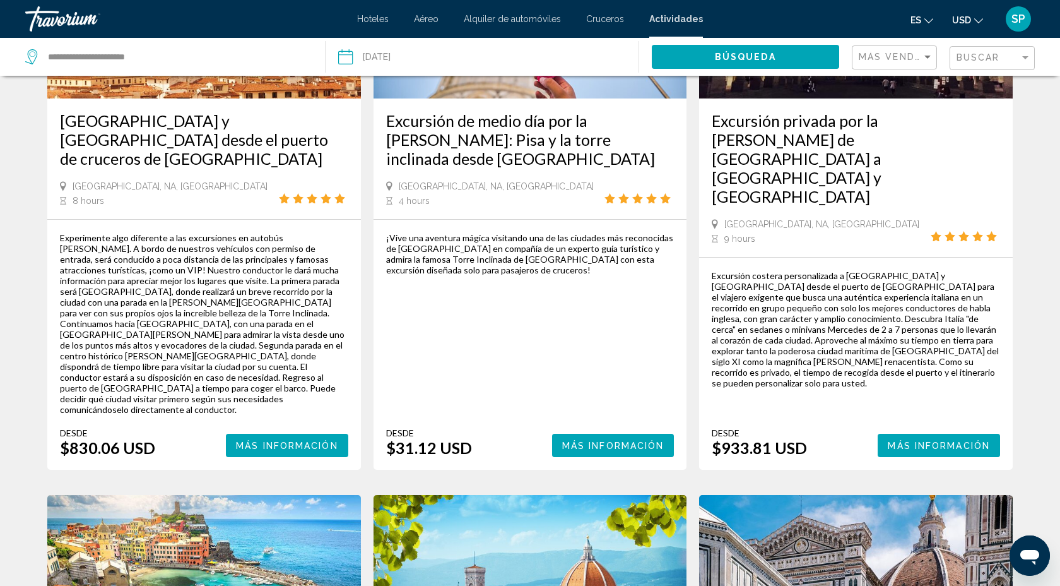
scroll to position [812, 0]
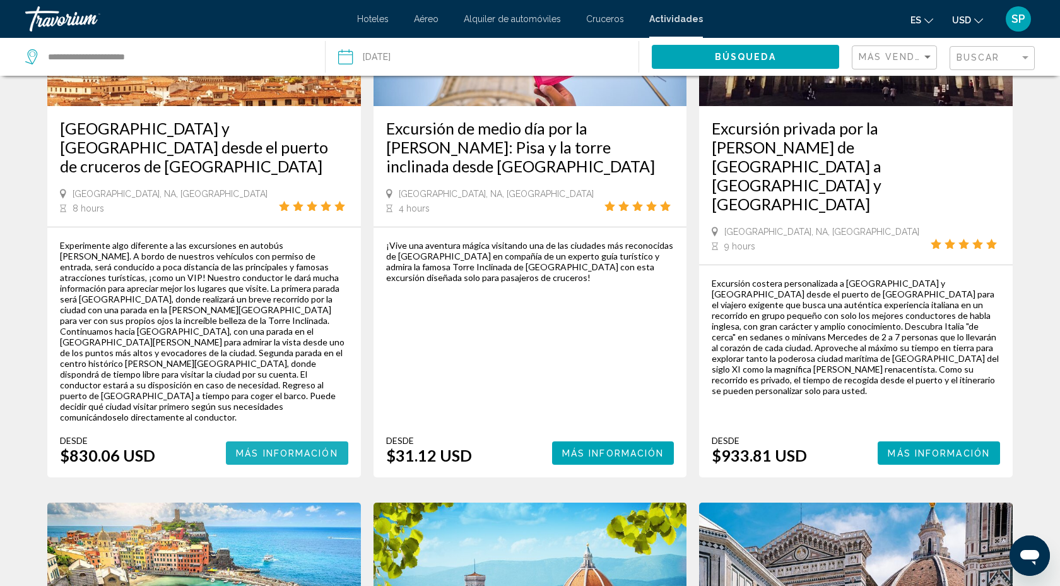
click at [292, 448] on span "Más información" at bounding box center [287, 453] width 102 height 10
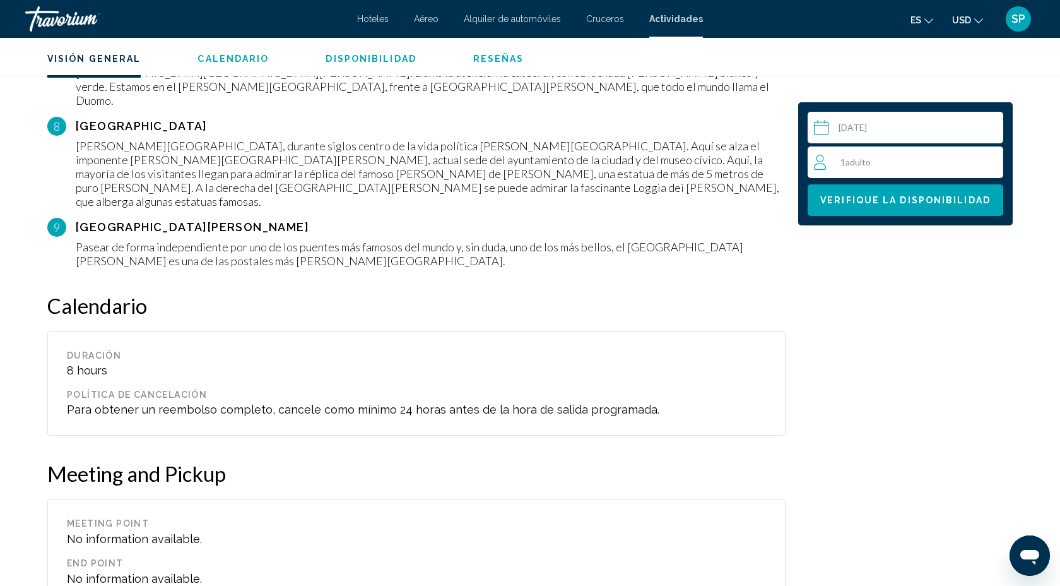
scroll to position [1640, 0]
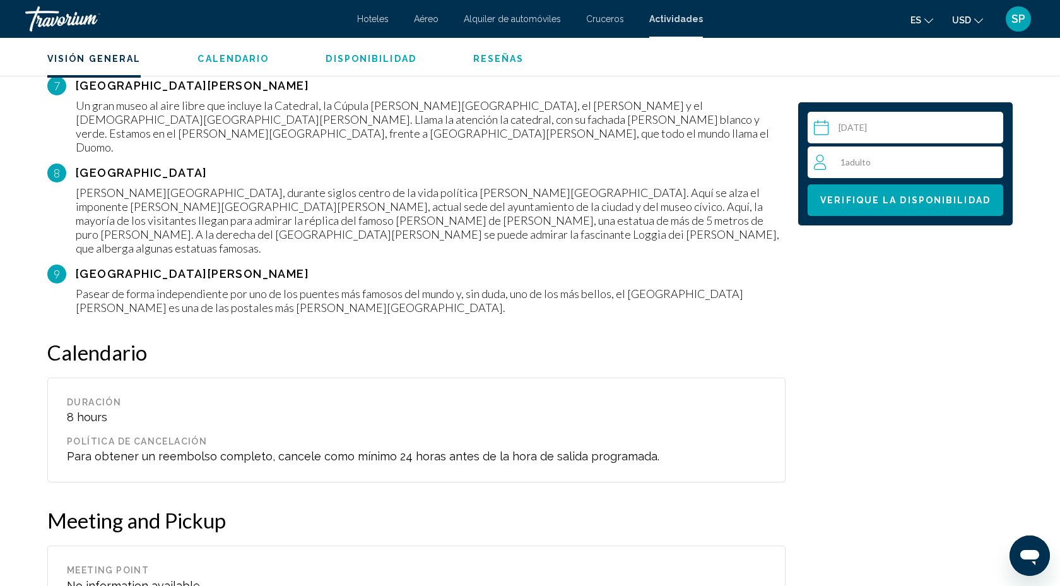
click at [897, 165] on div "1 Adulto Adulto" at bounding box center [908, 162] width 189 height 15
click at [993, 164] on icon "Increment adults" at bounding box center [990, 161] width 11 height 15
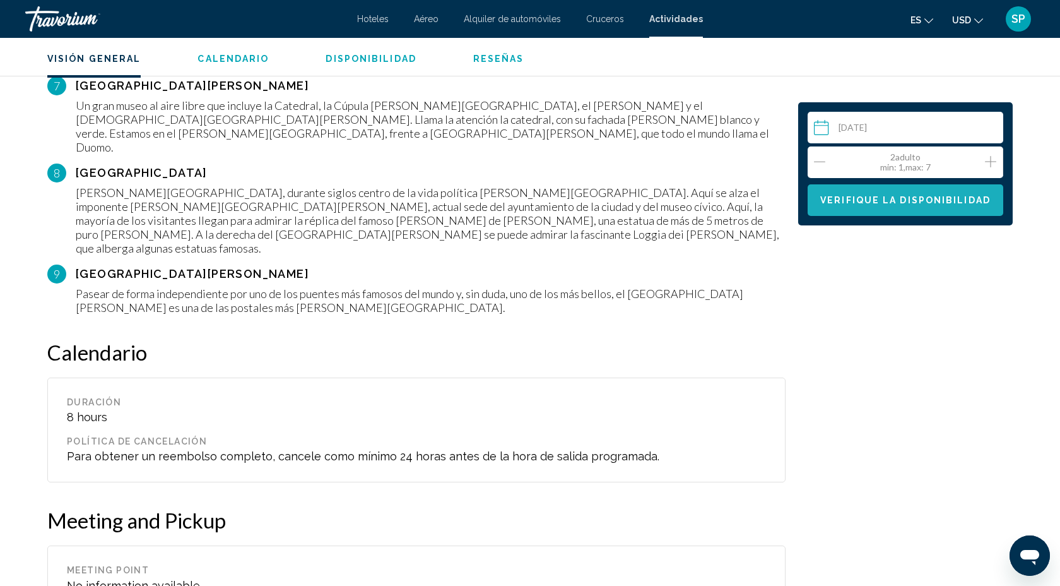
click at [912, 202] on span "Verifique la disponibilidad" at bounding box center [905, 201] width 170 height 10
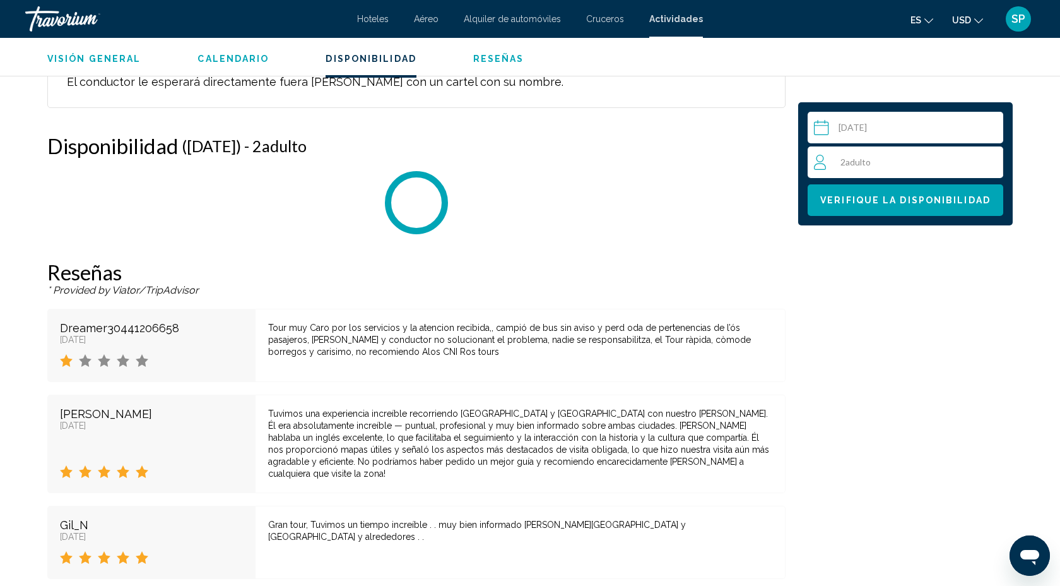
scroll to position [2224, 0]
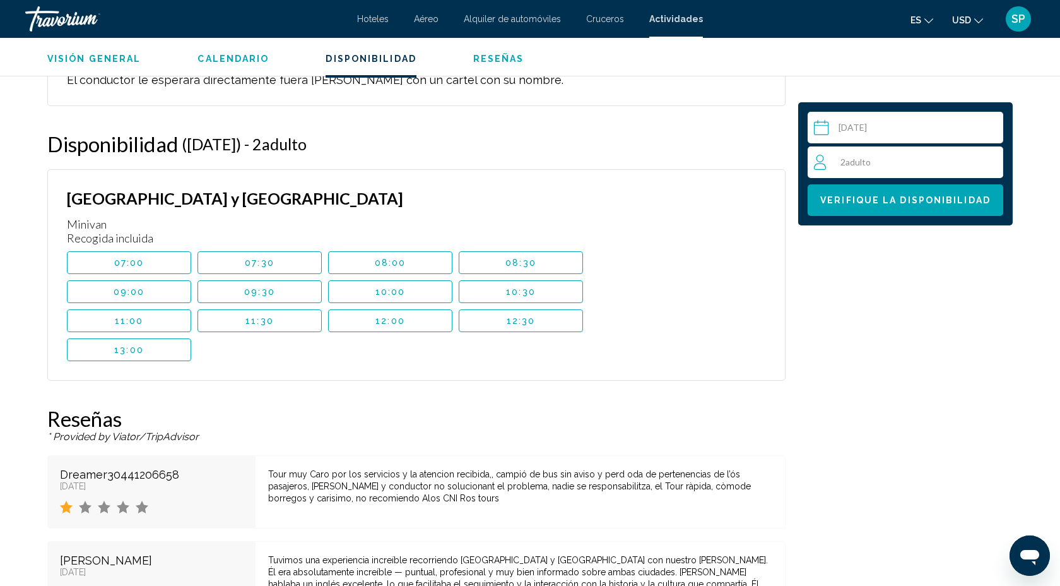
click at [153, 251] on button "07:00" at bounding box center [129, 262] width 124 height 23
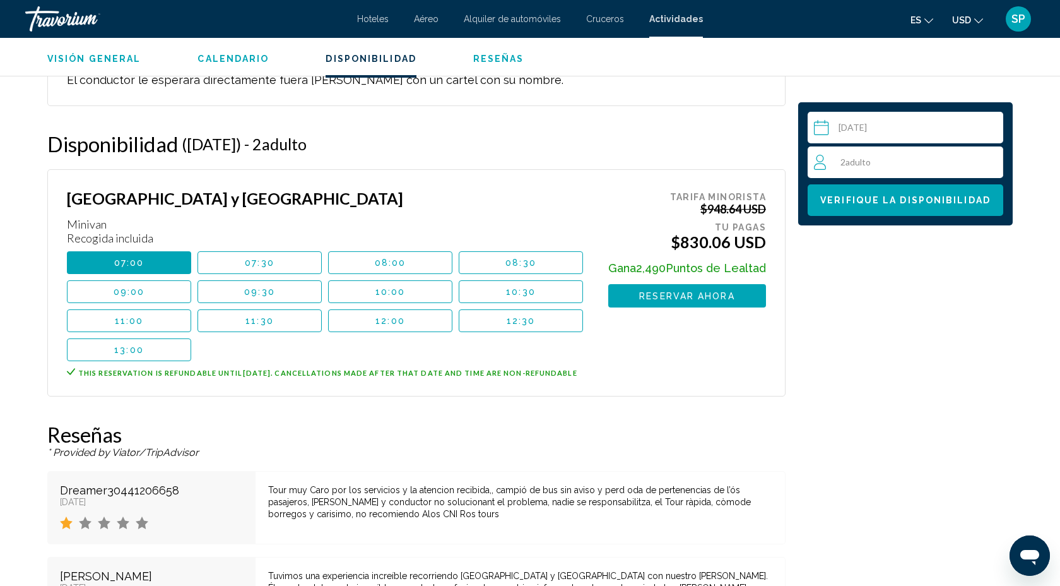
click at [684, 291] on span "Reservar ahora" at bounding box center [686, 296] width 95 height 10
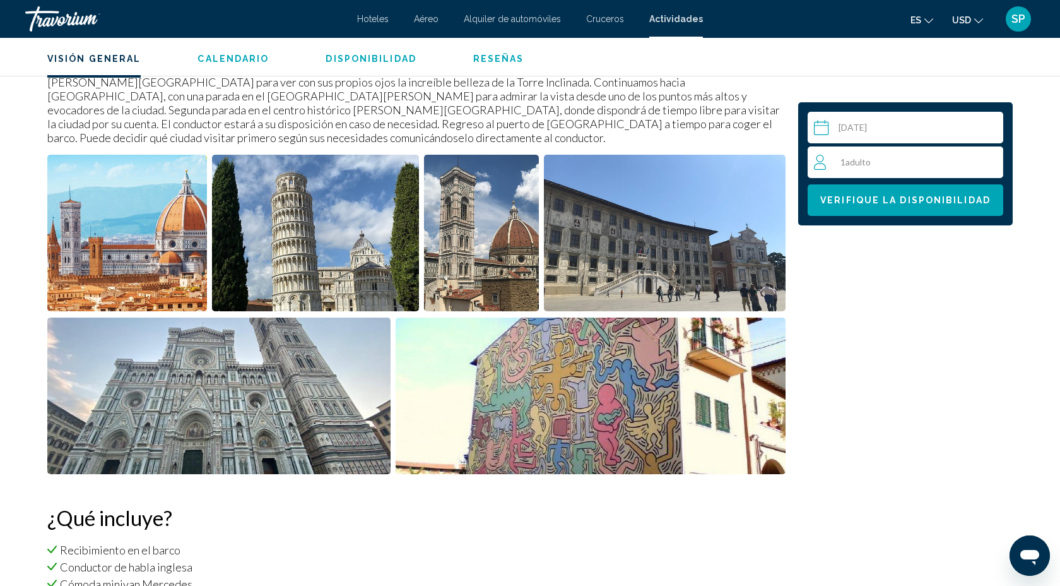
scroll to position [493, 0]
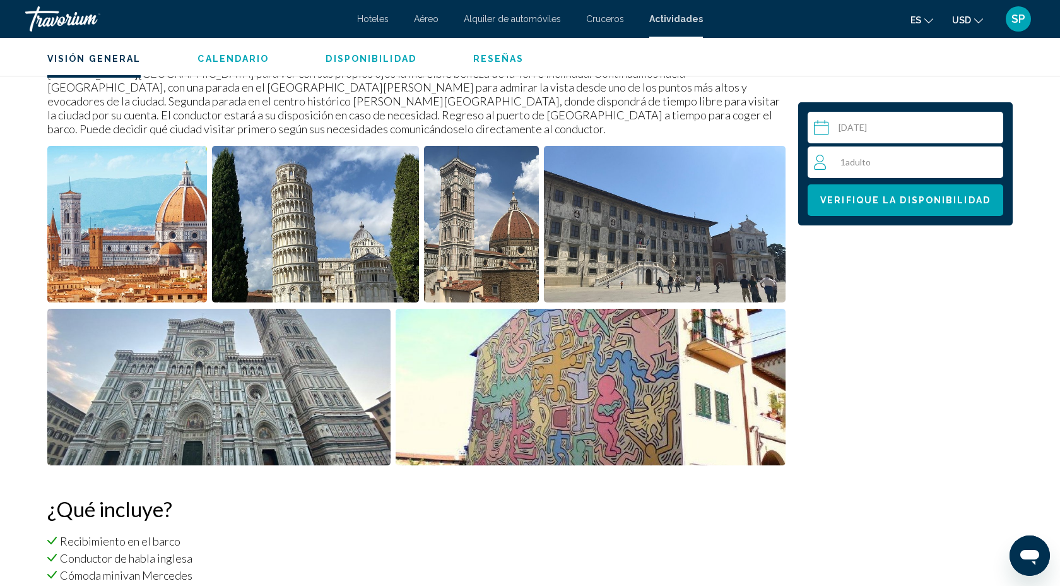
click at [933, 173] on div "1 Adulto Adulto" at bounding box center [908, 162] width 189 height 32
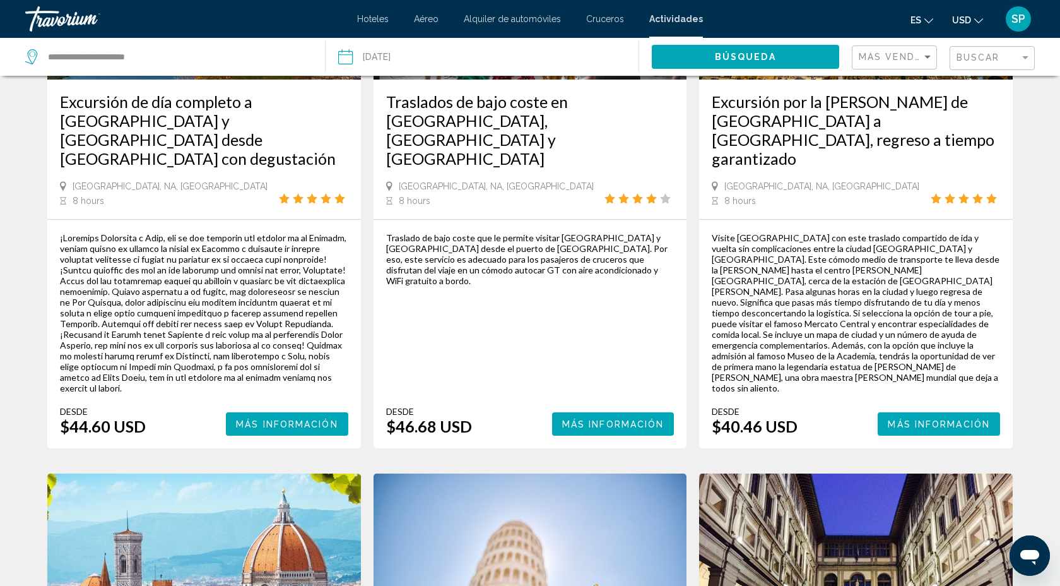
scroll to position [208, 0]
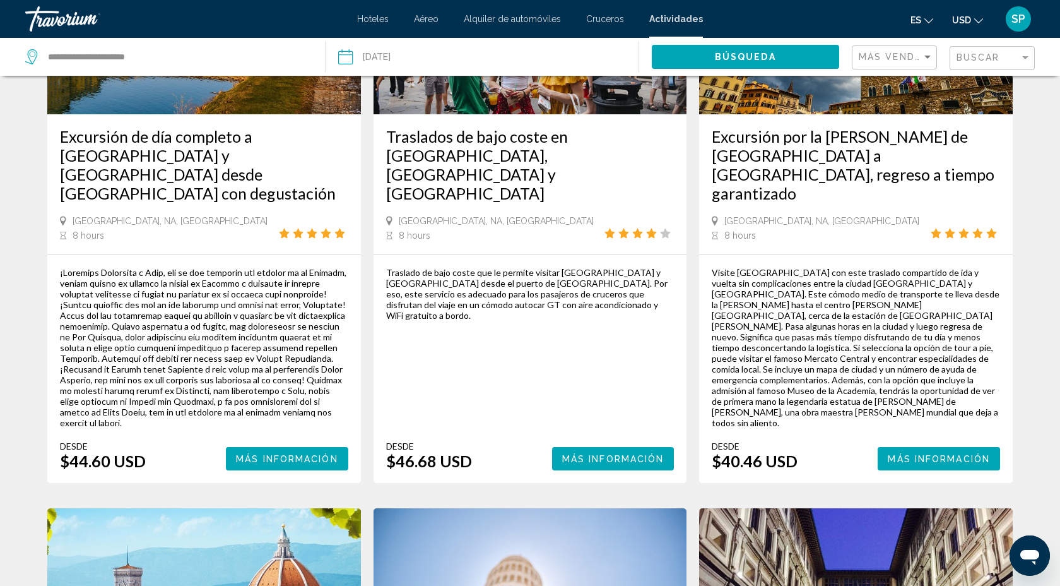
click at [292, 454] on span "Más información" at bounding box center [287, 459] width 102 height 10
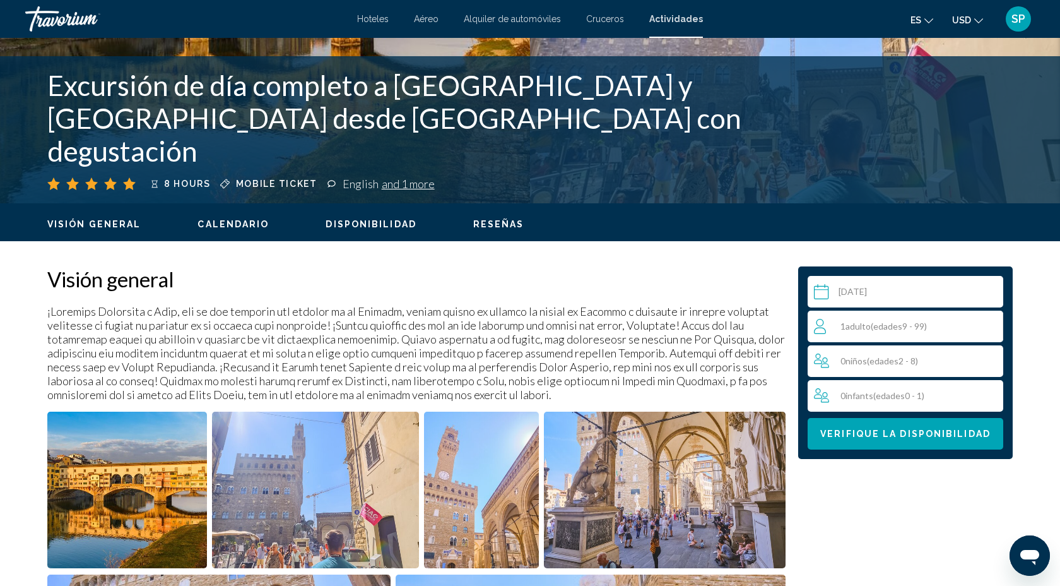
scroll to position [214, 0]
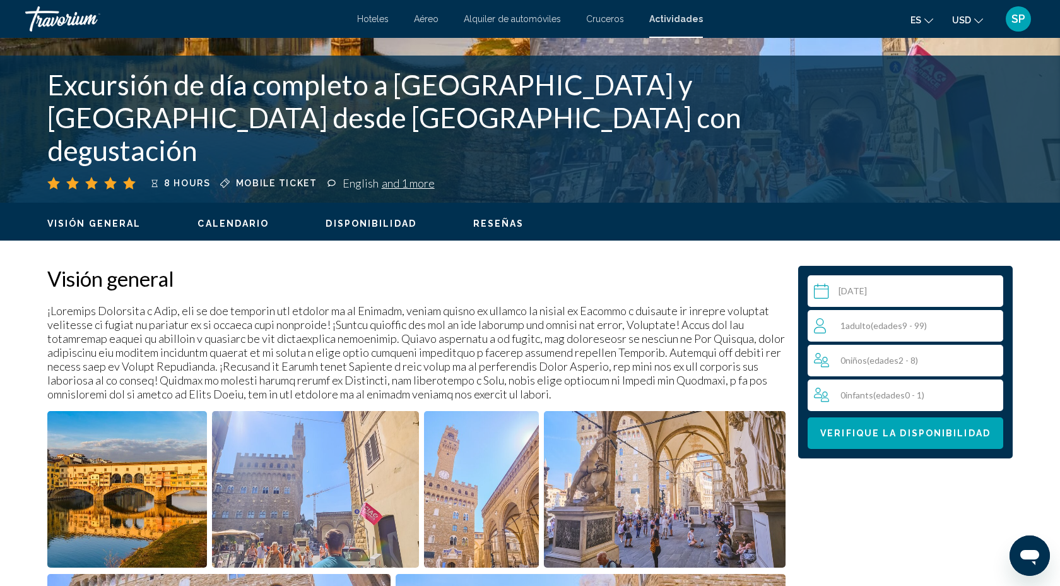
click at [941, 328] on div "1 Adulto Adulto ( edades 9 - 99)" at bounding box center [908, 325] width 189 height 15
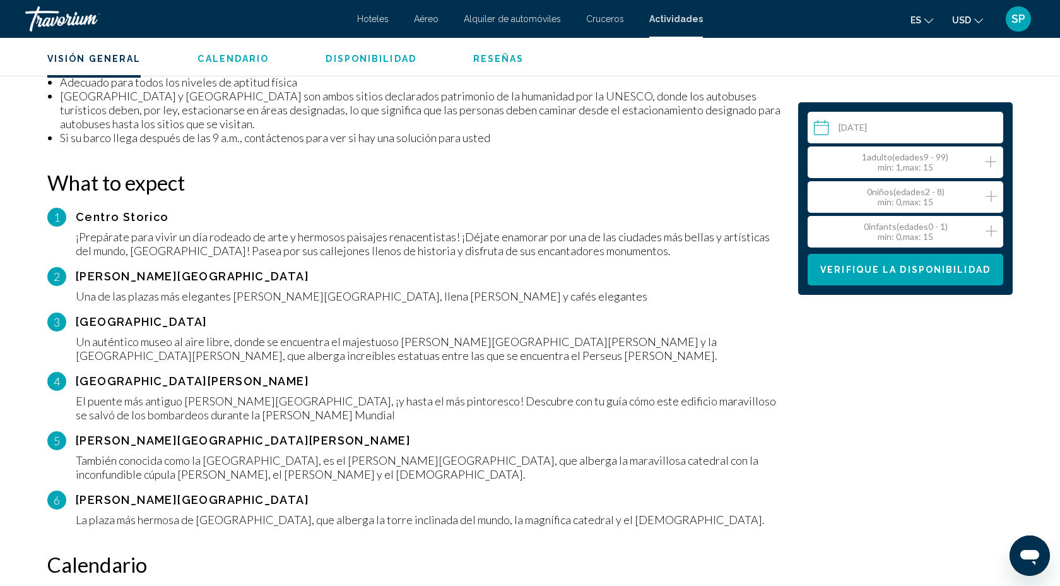
scroll to position [1125, 0]
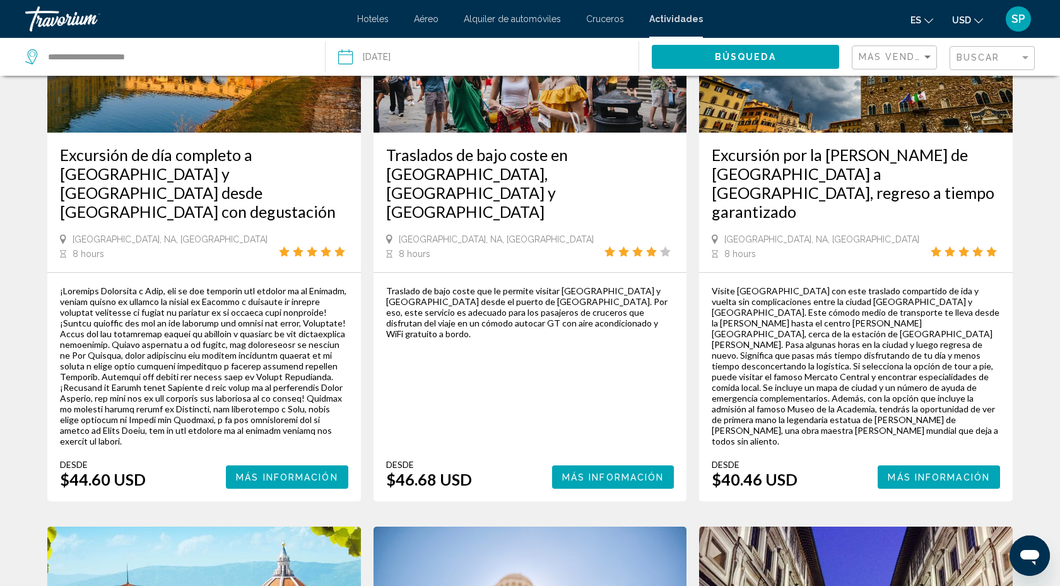
scroll to position [196, 0]
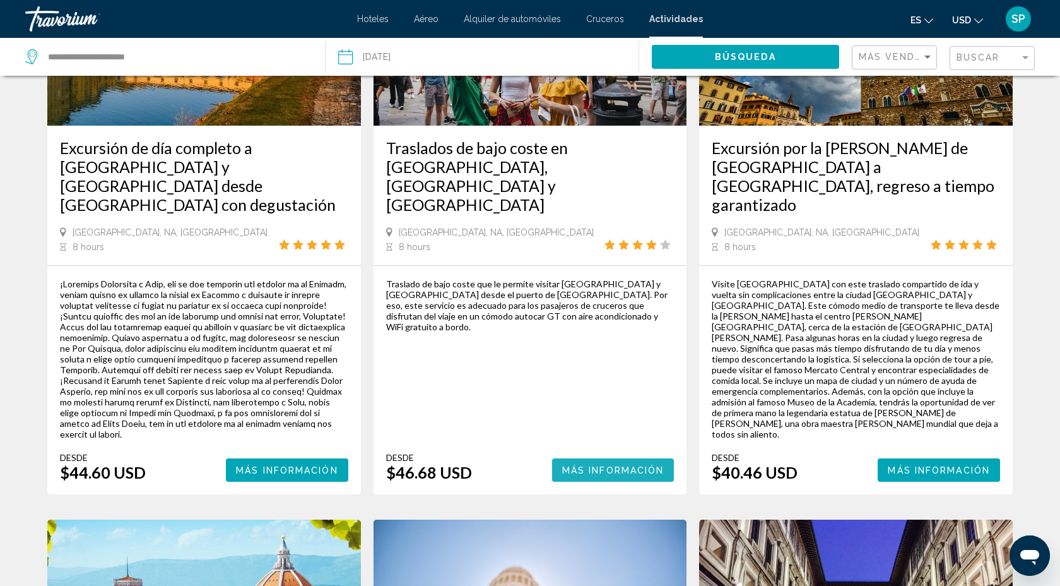
click at [640, 465] on span "Más información" at bounding box center [613, 470] width 102 height 10
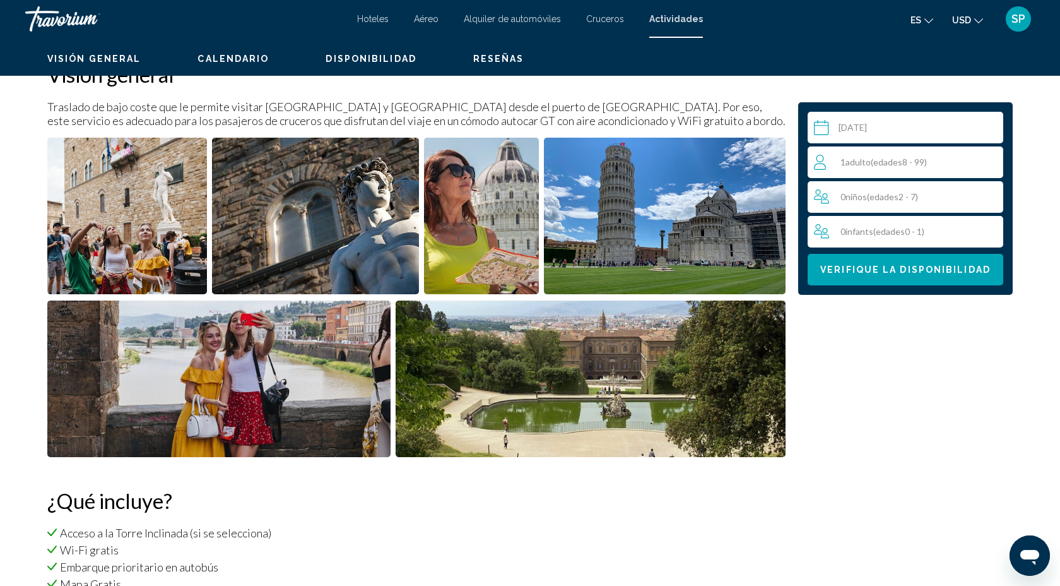
scroll to position [125, 0]
